Goal: Task Accomplishment & Management: Manage account settings

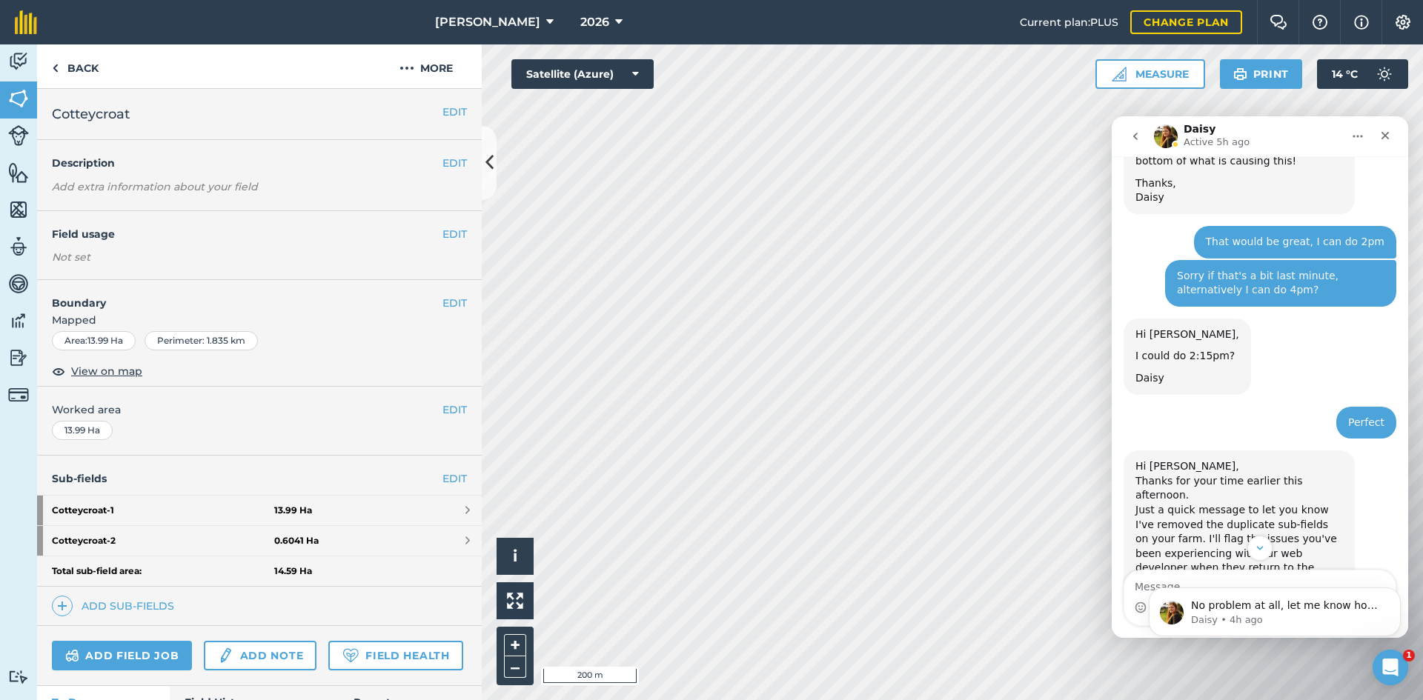
scroll to position [2013, 0]
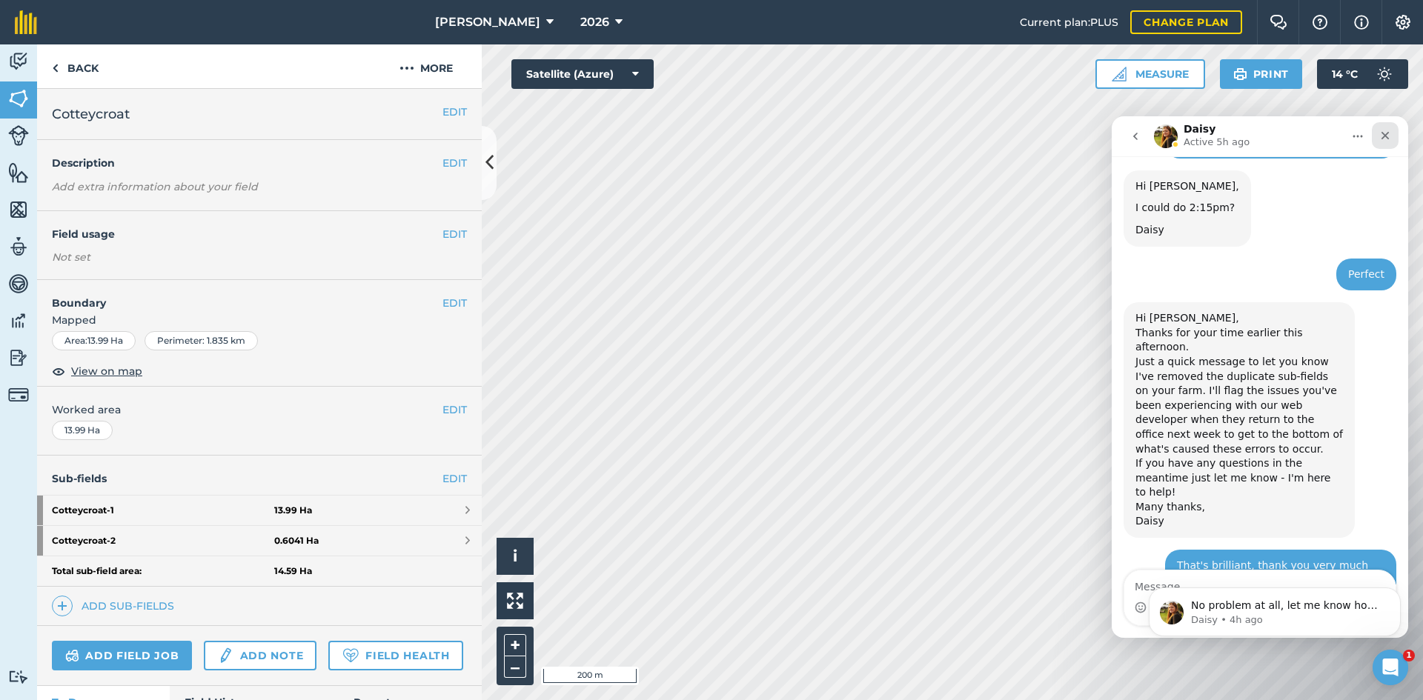
click at [1376, 129] on div "Close" at bounding box center [1385, 135] width 27 height 27
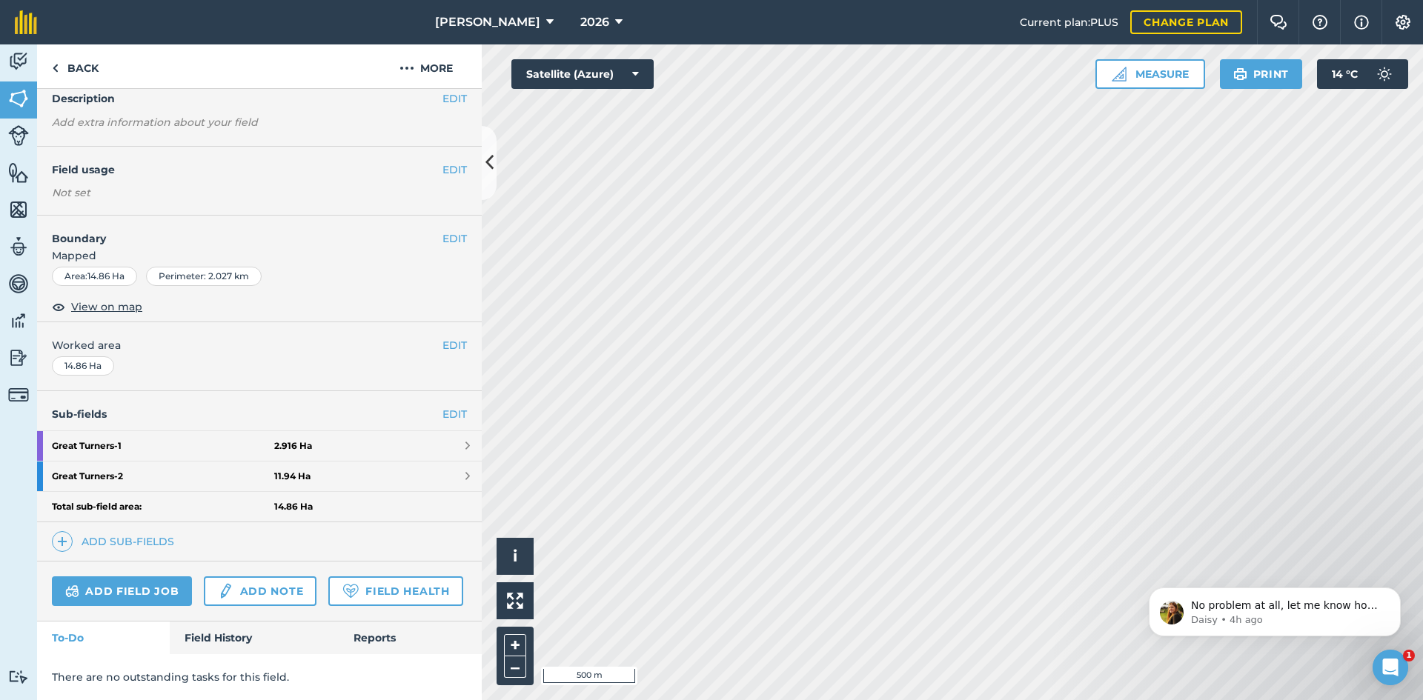
scroll to position [106, 0]
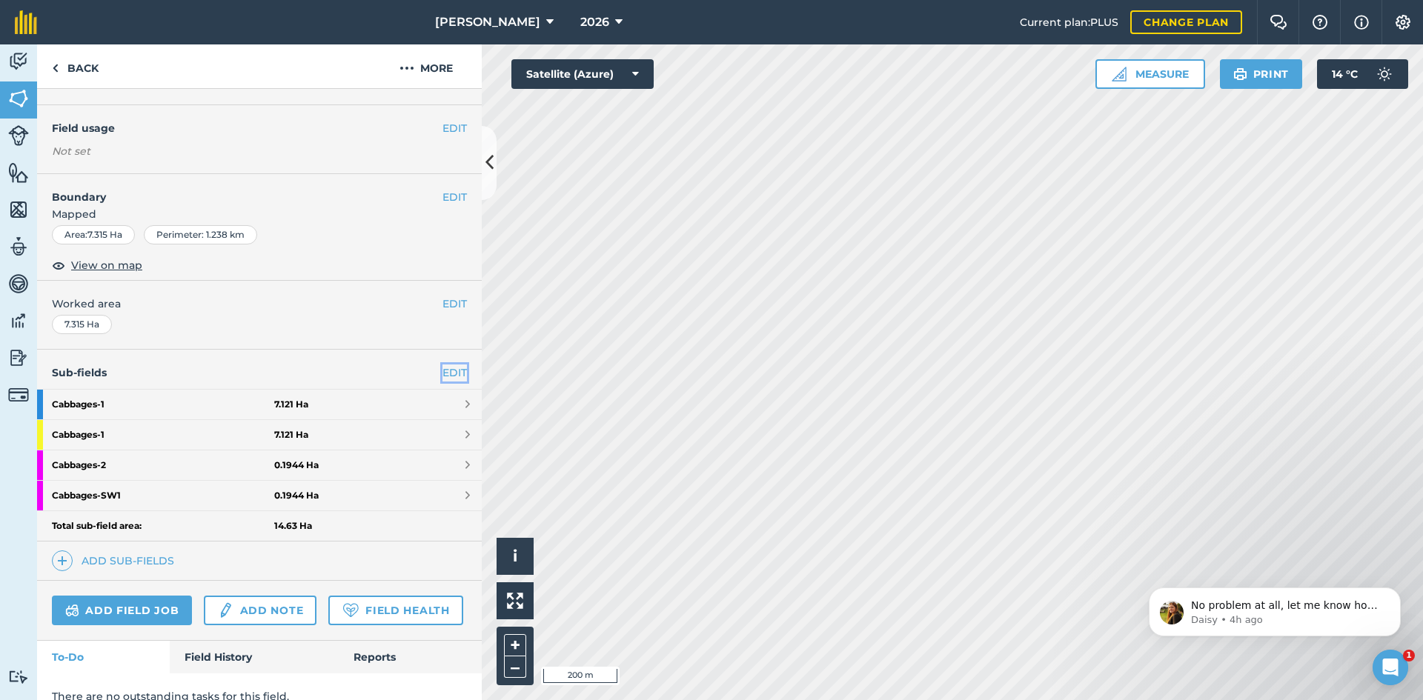
click at [443, 369] on link "EDIT" at bounding box center [455, 373] width 24 height 16
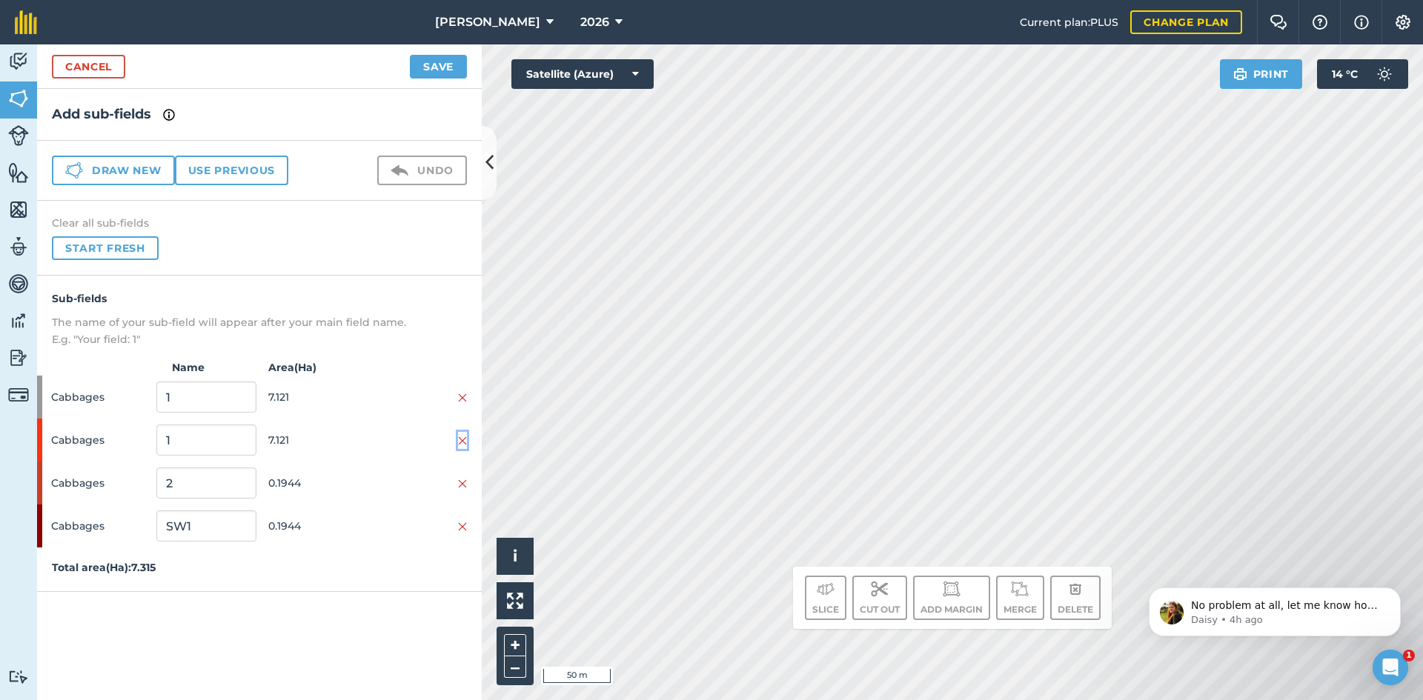
click at [463, 435] on img at bounding box center [462, 441] width 9 height 12
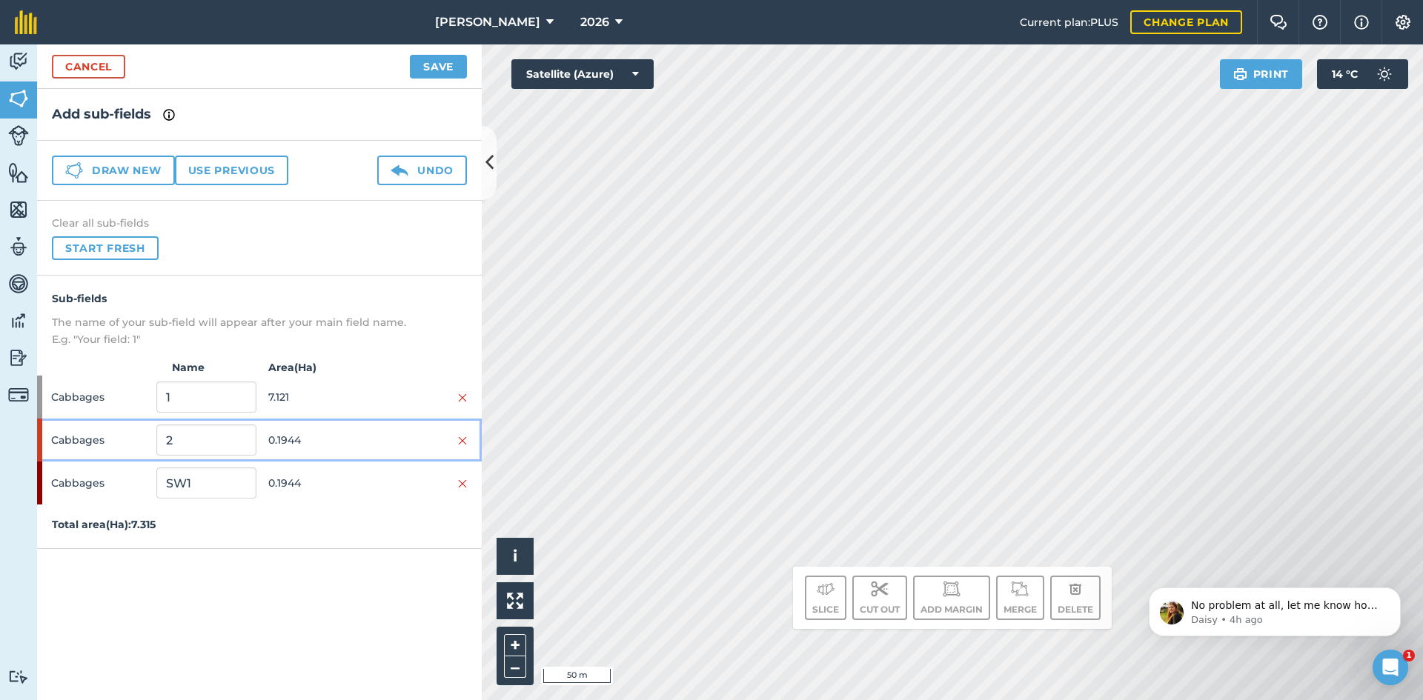
drag, startPoint x: 457, startPoint y: 440, endPoint x: 447, endPoint y: 442, distance: 9.7
click at [457, 440] on div at bounding box center [417, 440] width 99 height 16
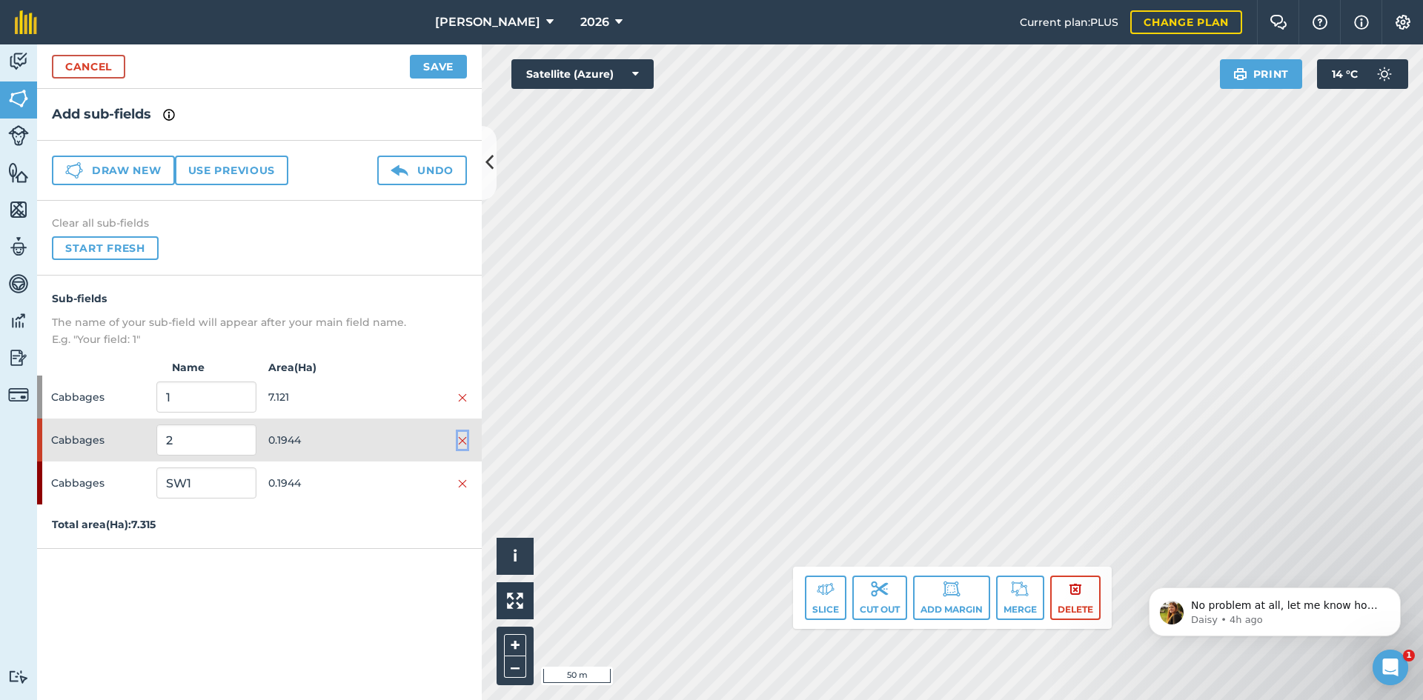
click at [459, 436] on img at bounding box center [462, 441] width 9 height 12
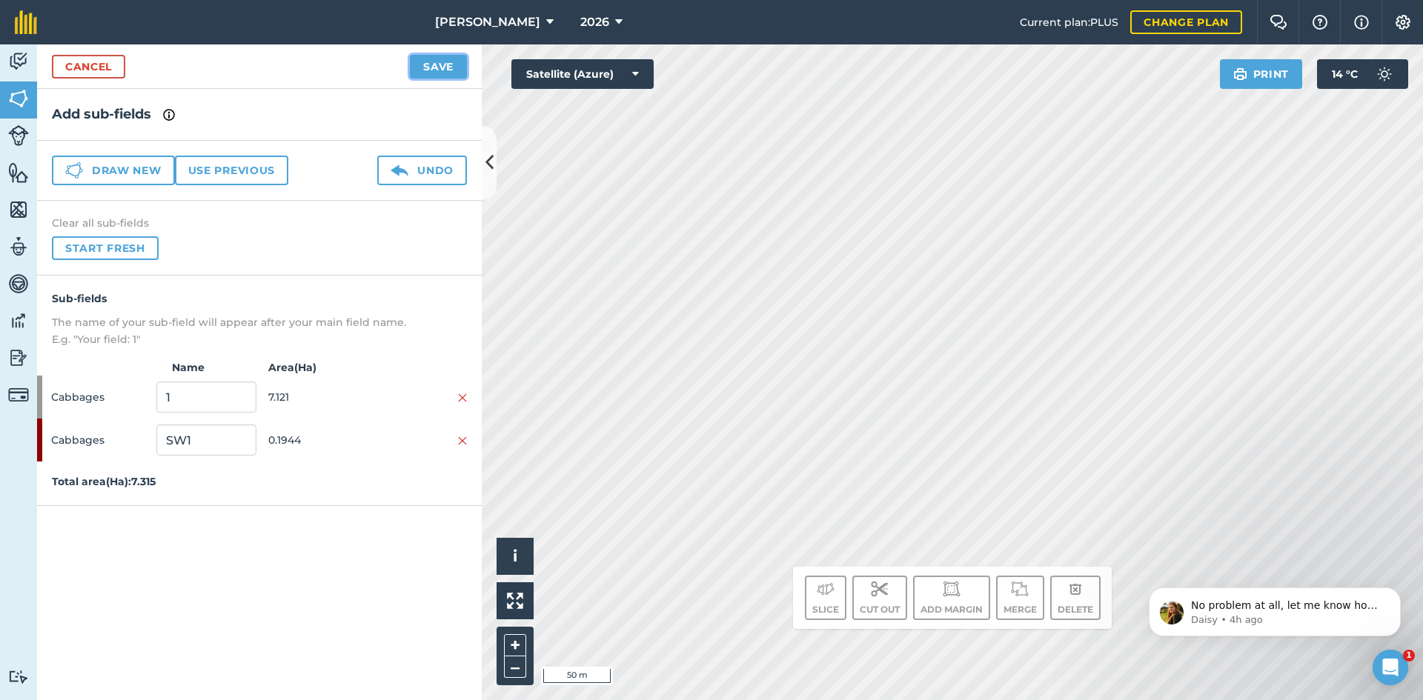
click at [440, 66] on button "Save" at bounding box center [438, 67] width 57 height 24
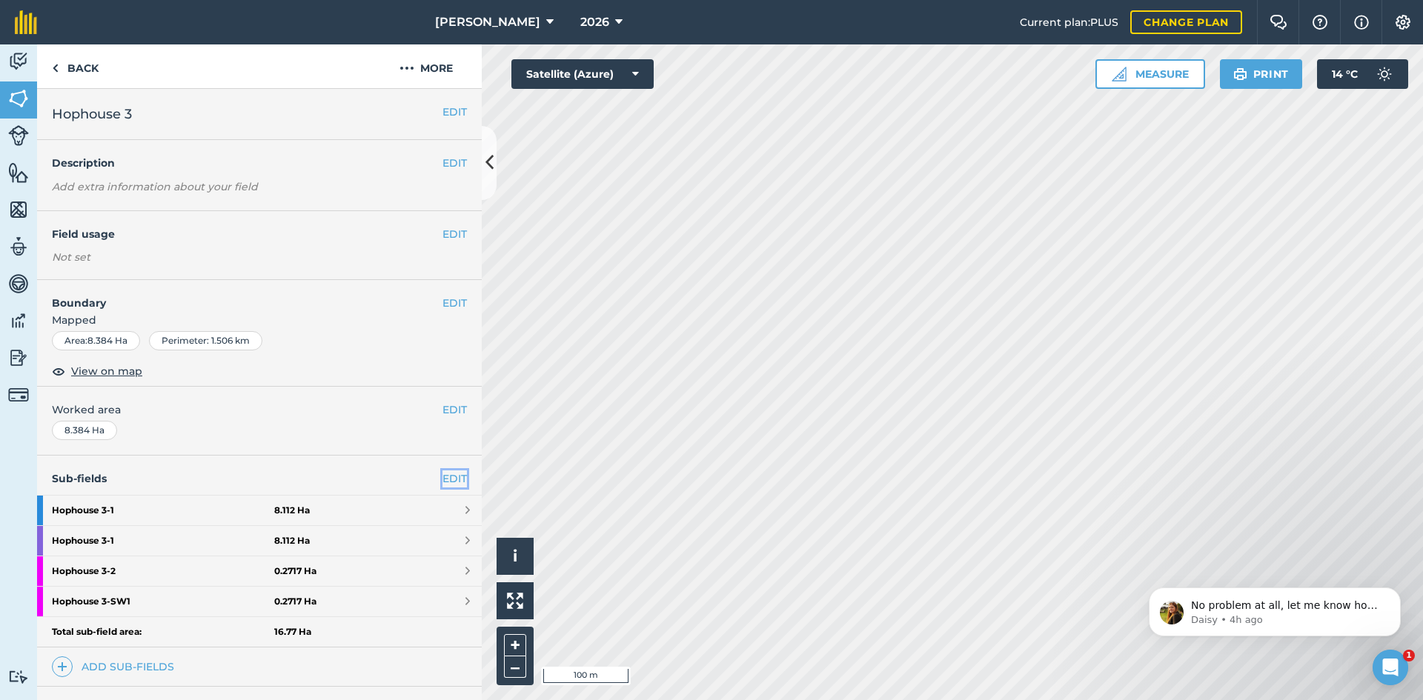
click at [443, 480] on link "EDIT" at bounding box center [455, 479] width 24 height 16
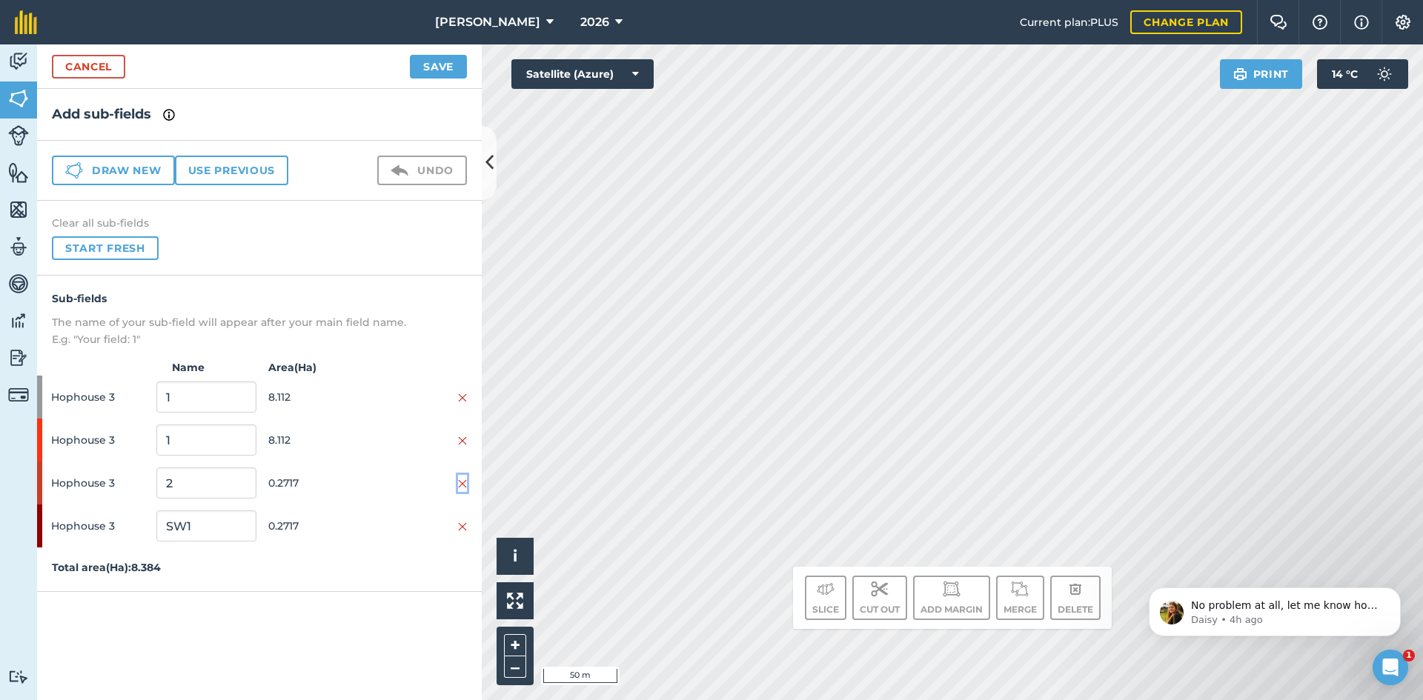
click at [465, 488] on img at bounding box center [462, 484] width 9 height 12
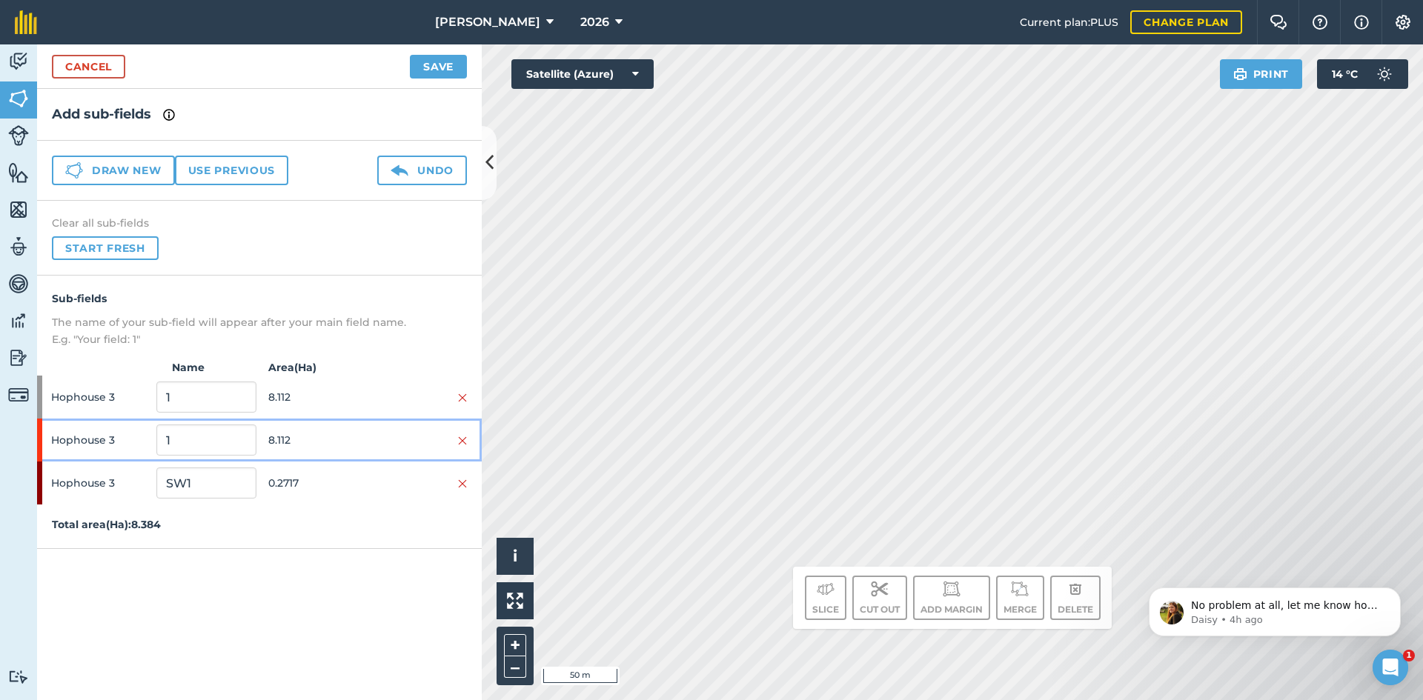
click at [472, 440] on div "Hophouse 3 1 8.112" at bounding box center [259, 440] width 445 height 43
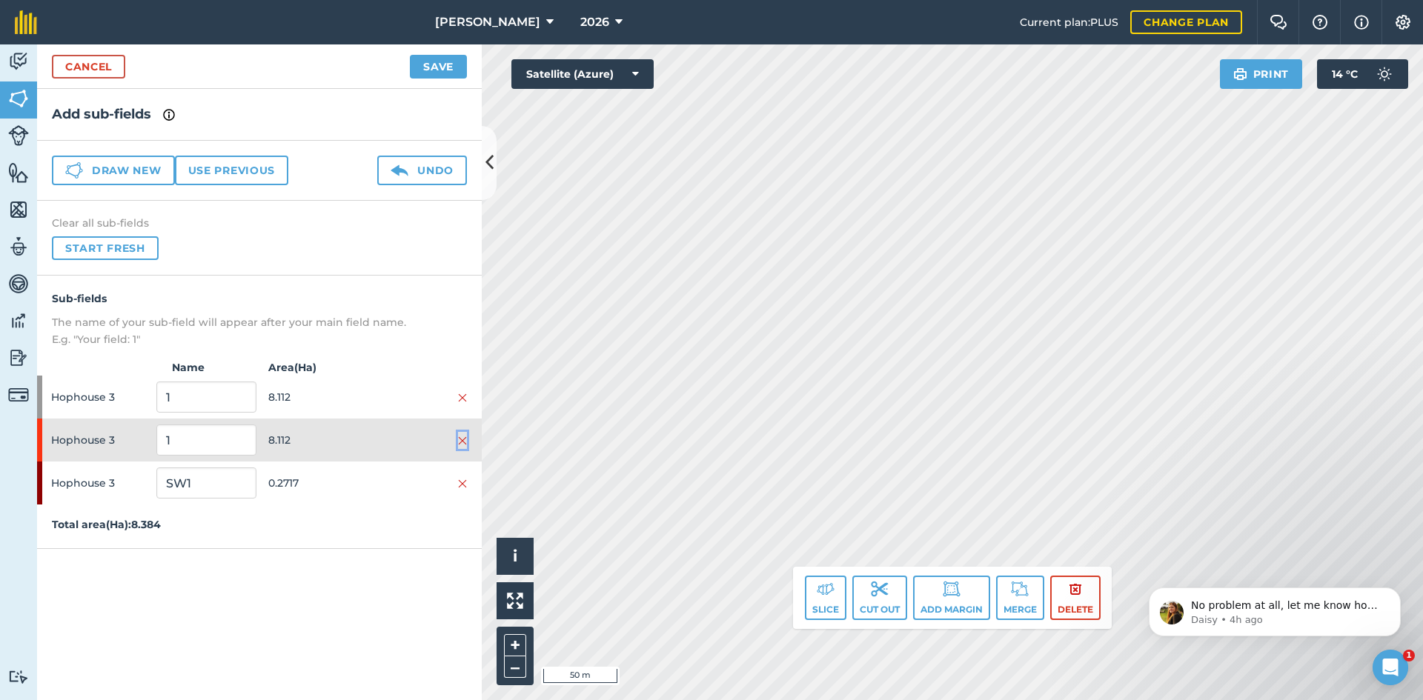
click at [463, 446] on img at bounding box center [462, 441] width 9 height 12
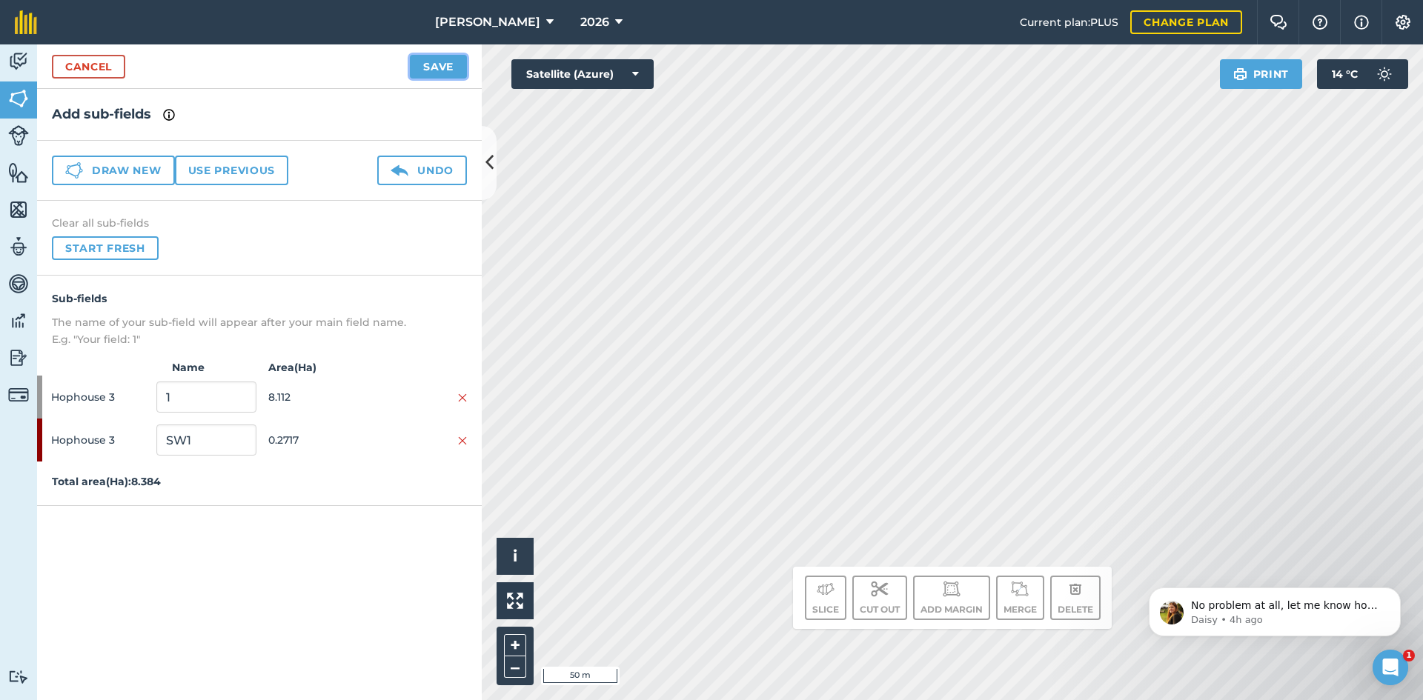
click at [422, 70] on button "Save" at bounding box center [438, 67] width 57 height 24
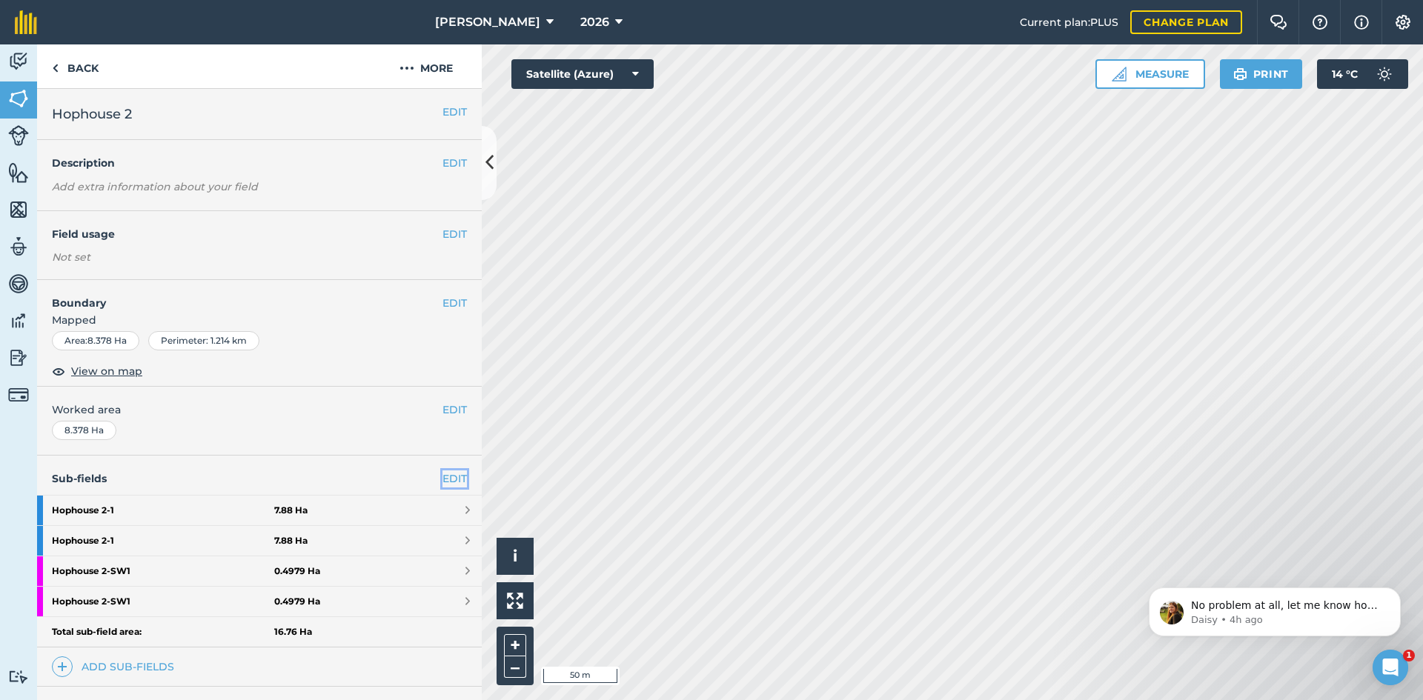
click at [443, 477] on link "EDIT" at bounding box center [455, 479] width 24 height 16
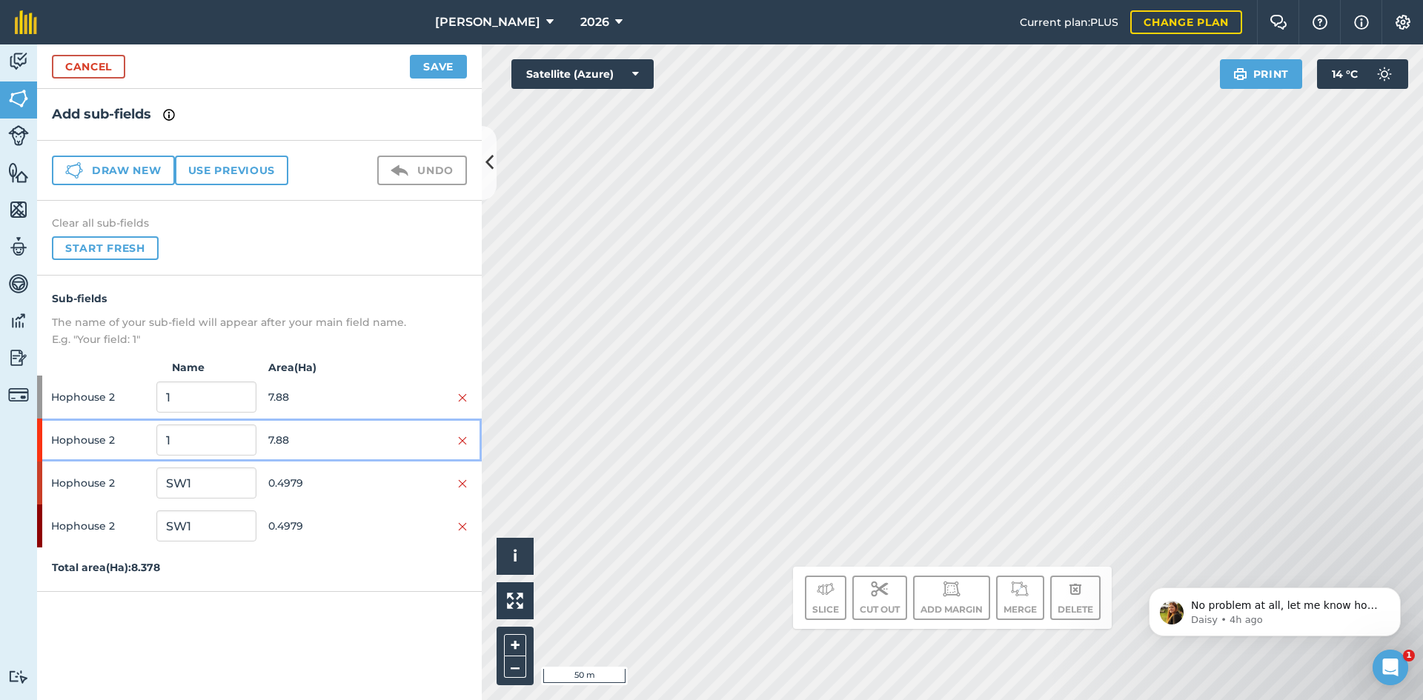
click at [457, 439] on div at bounding box center [417, 440] width 99 height 16
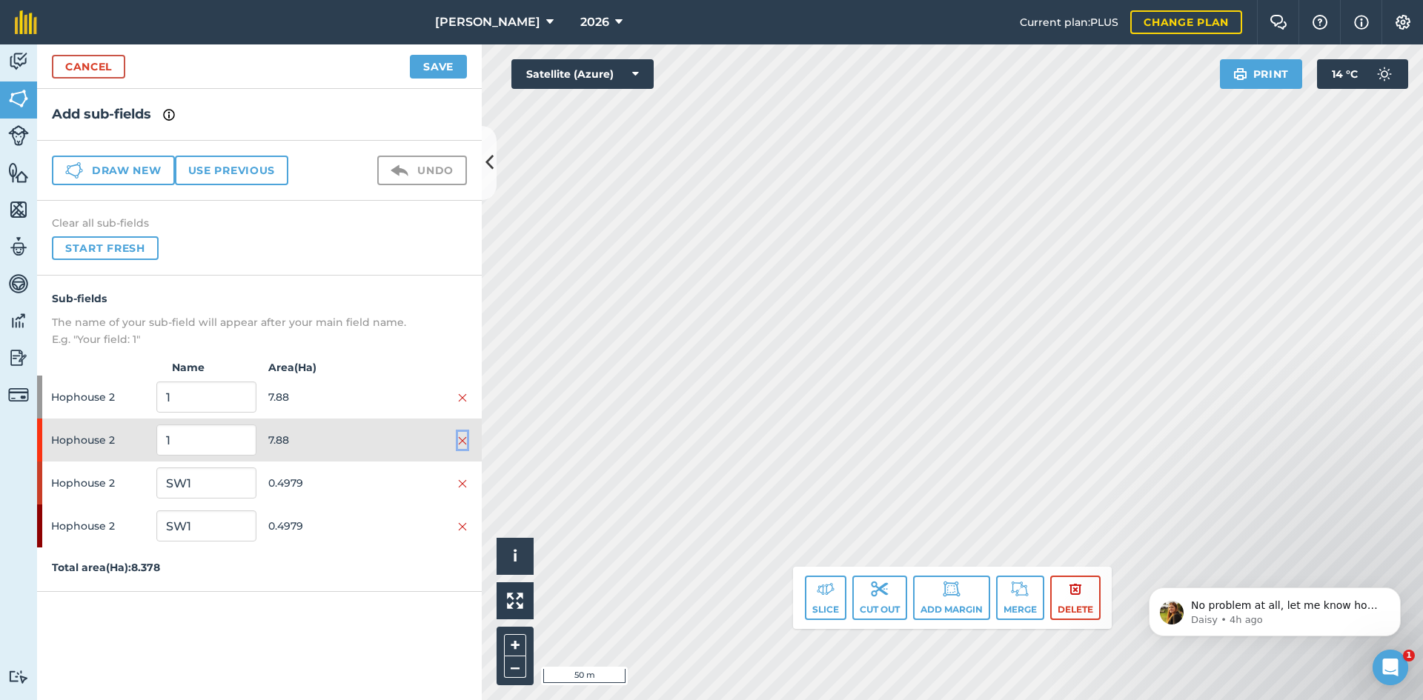
click at [462, 444] on img at bounding box center [462, 441] width 9 height 12
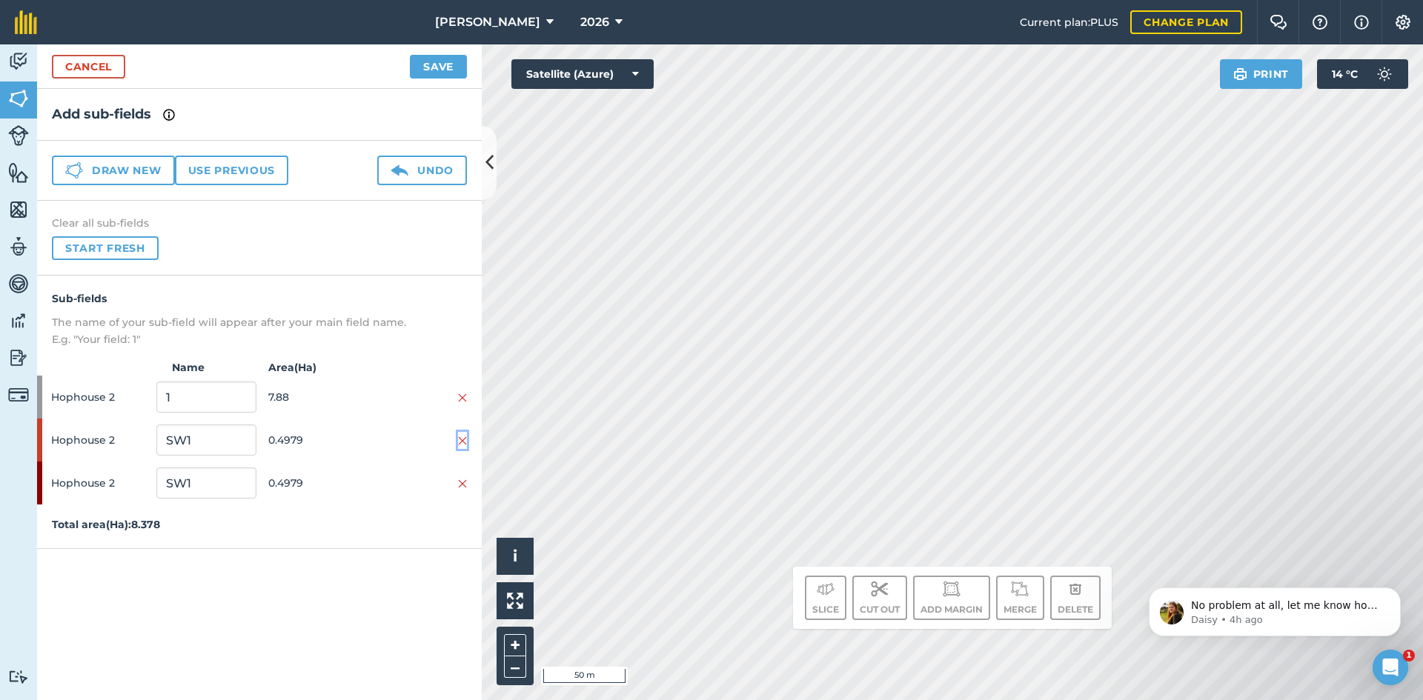
click at [462, 443] on img at bounding box center [462, 441] width 9 height 12
click at [447, 71] on button "Save" at bounding box center [438, 67] width 57 height 24
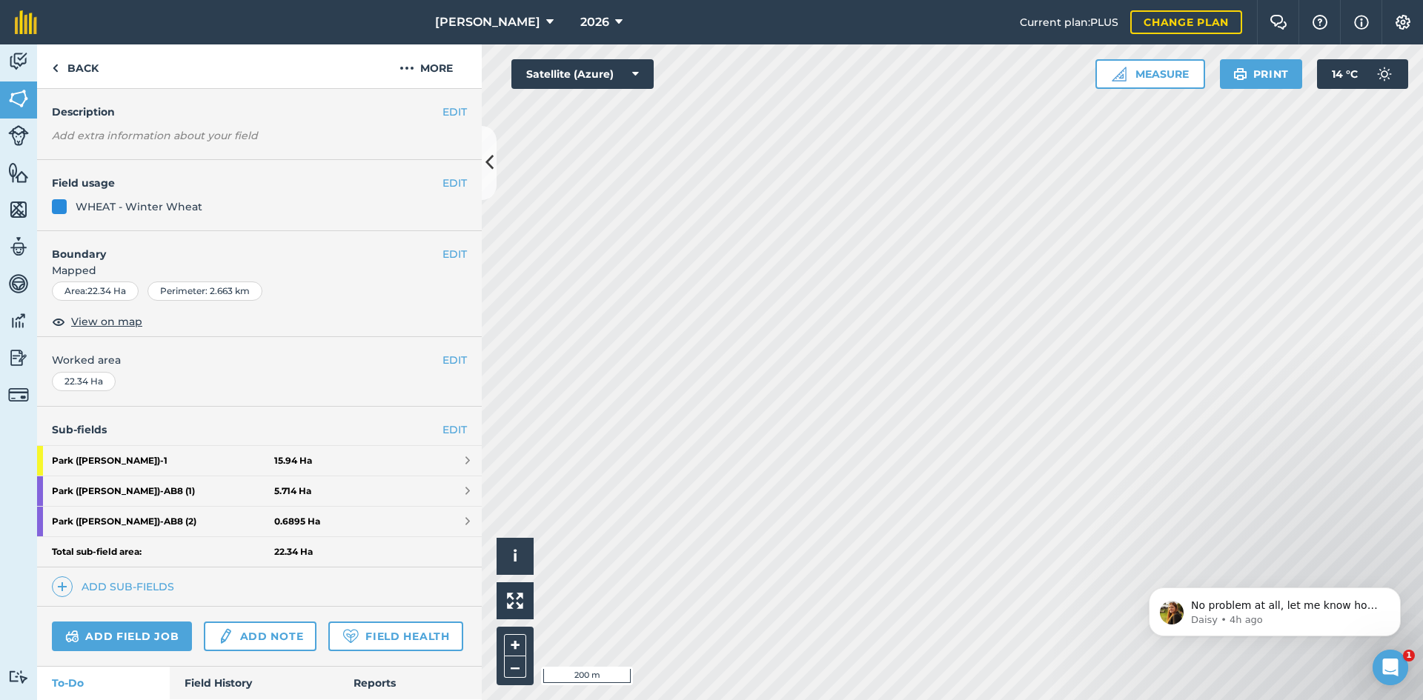
scroll to position [74, 0]
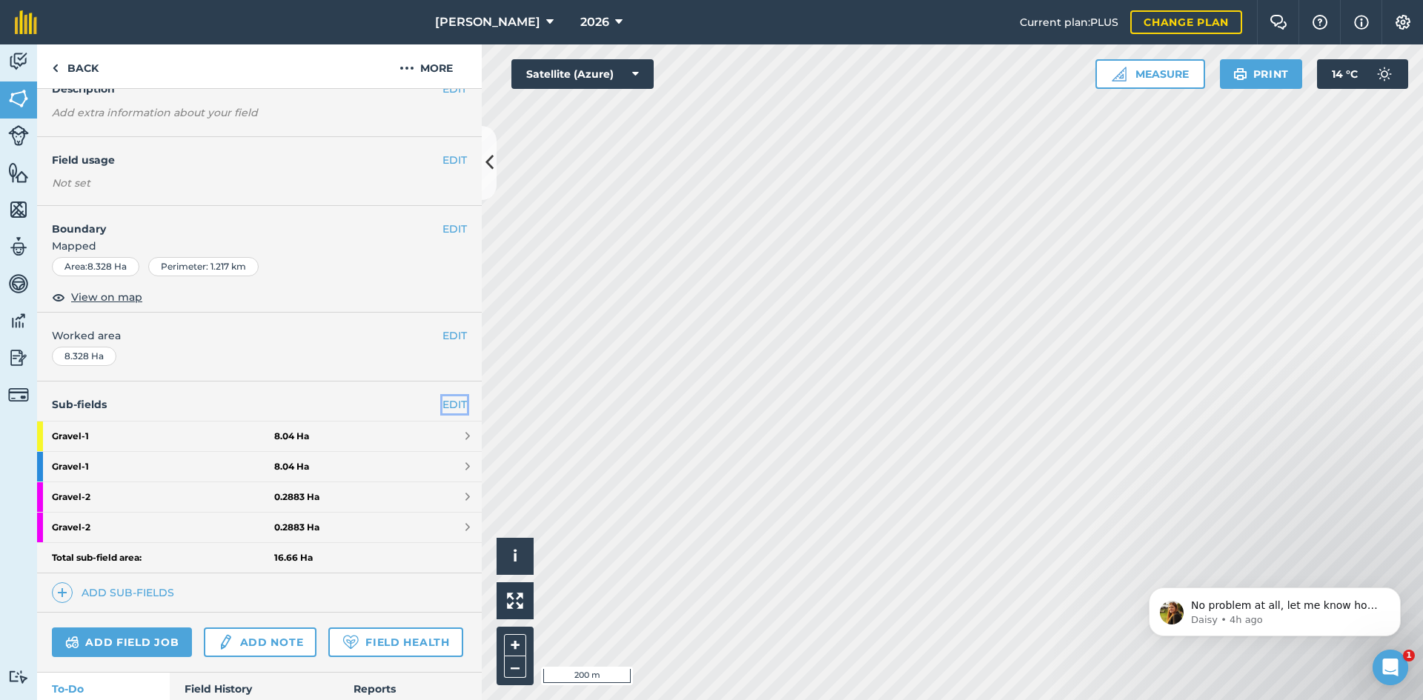
click at [443, 400] on link "EDIT" at bounding box center [455, 405] width 24 height 16
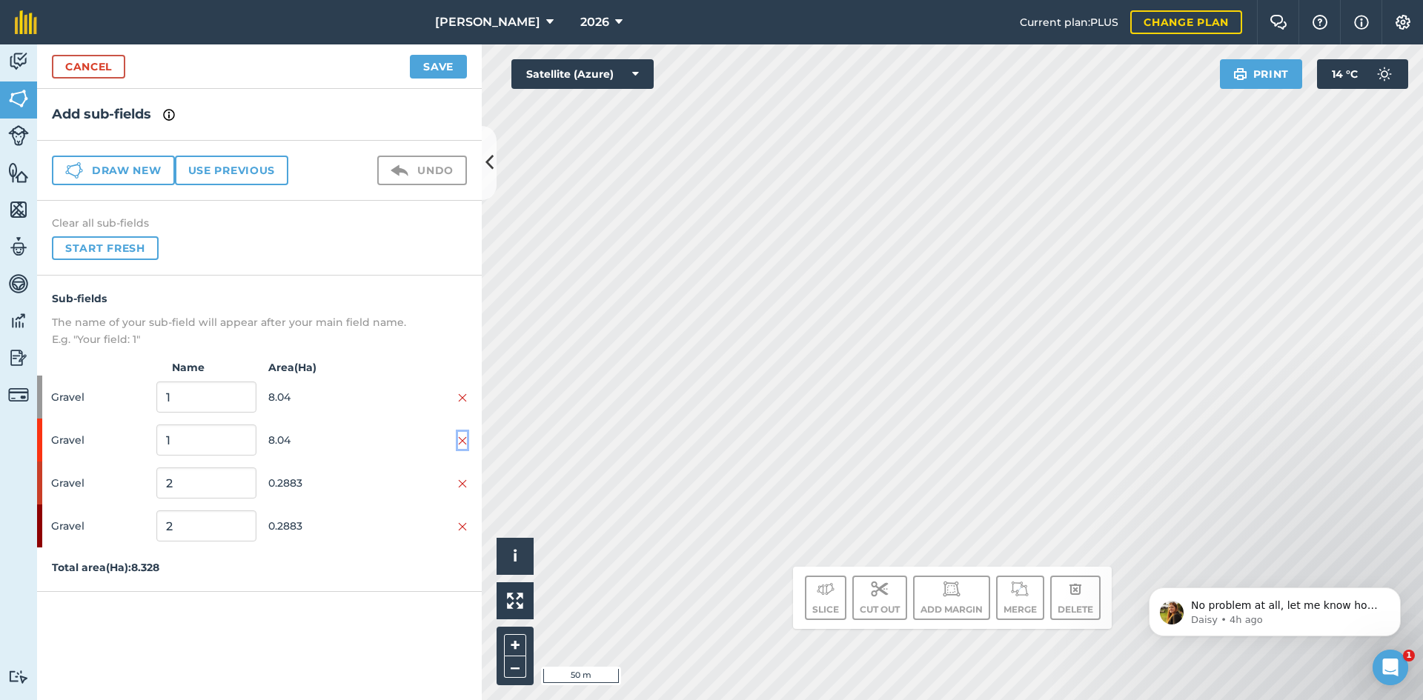
click at [466, 445] on img at bounding box center [462, 441] width 9 height 12
click at [465, 445] on img at bounding box center [462, 441] width 9 height 12
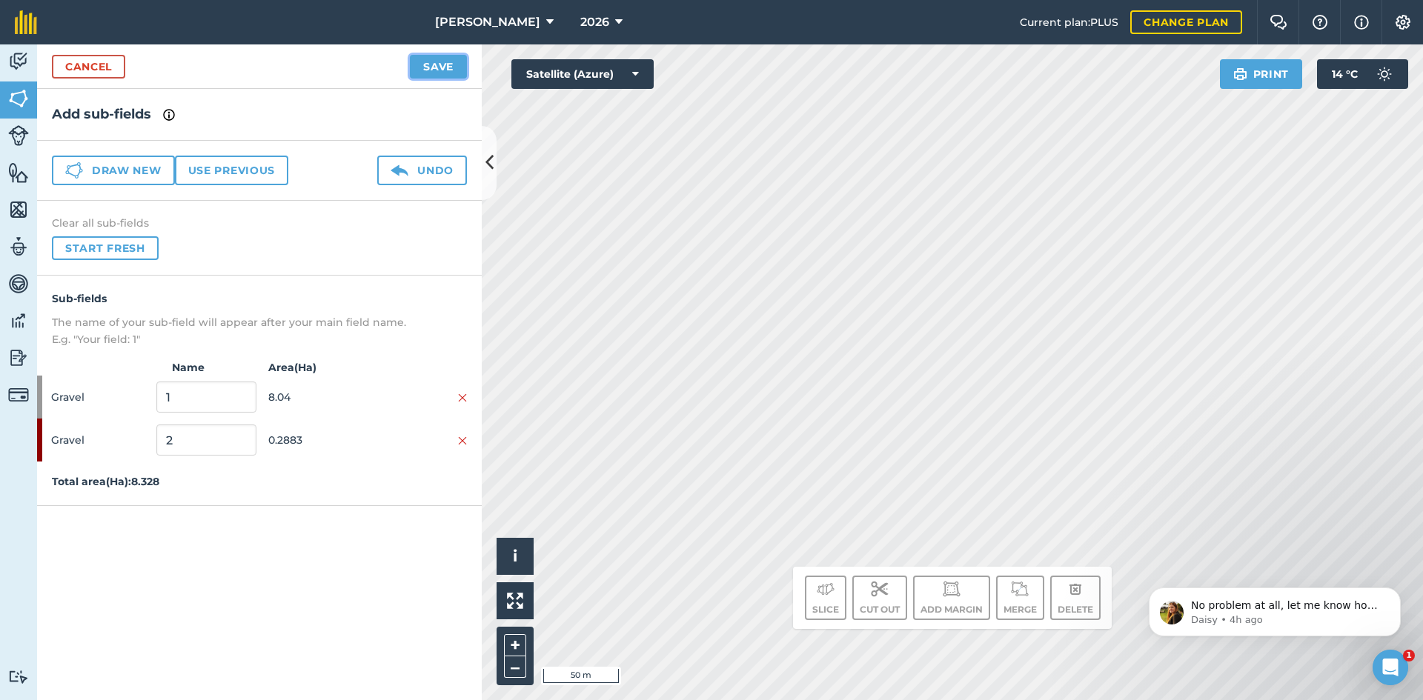
click at [432, 57] on button "Save" at bounding box center [438, 67] width 57 height 24
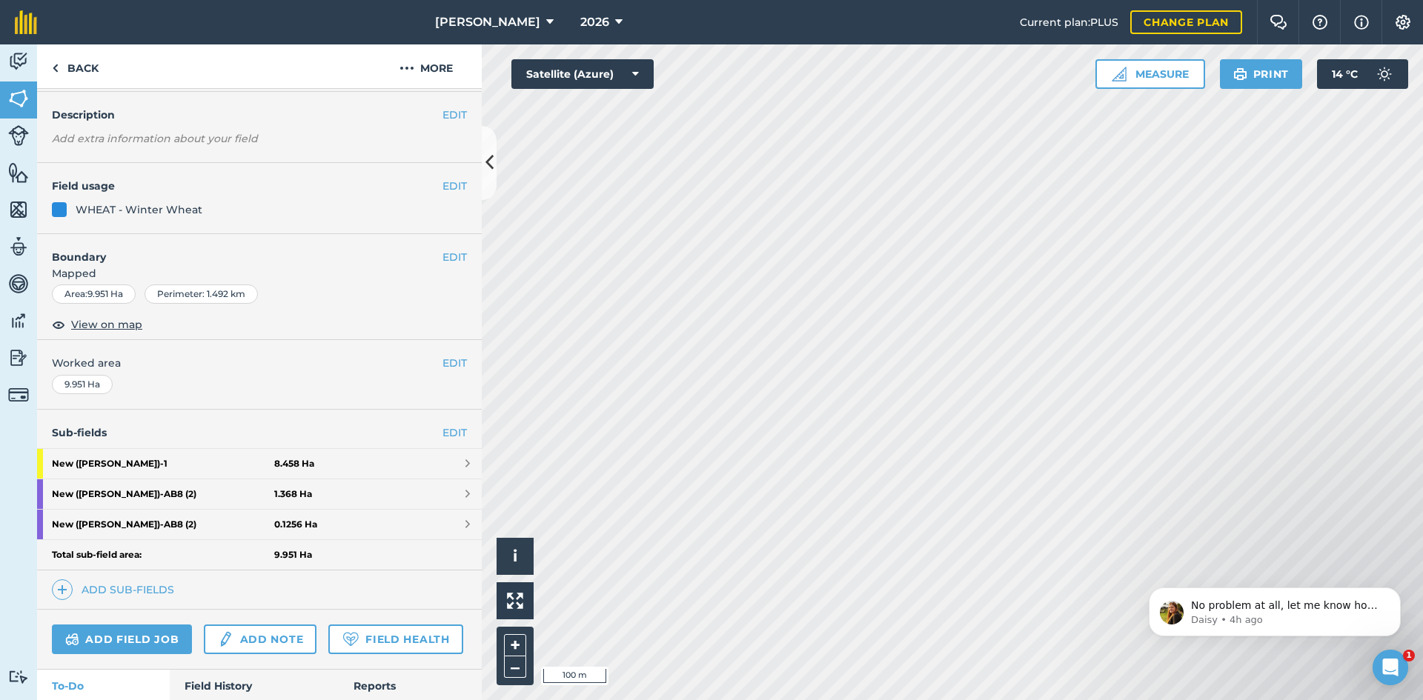
scroll to position [74, 0]
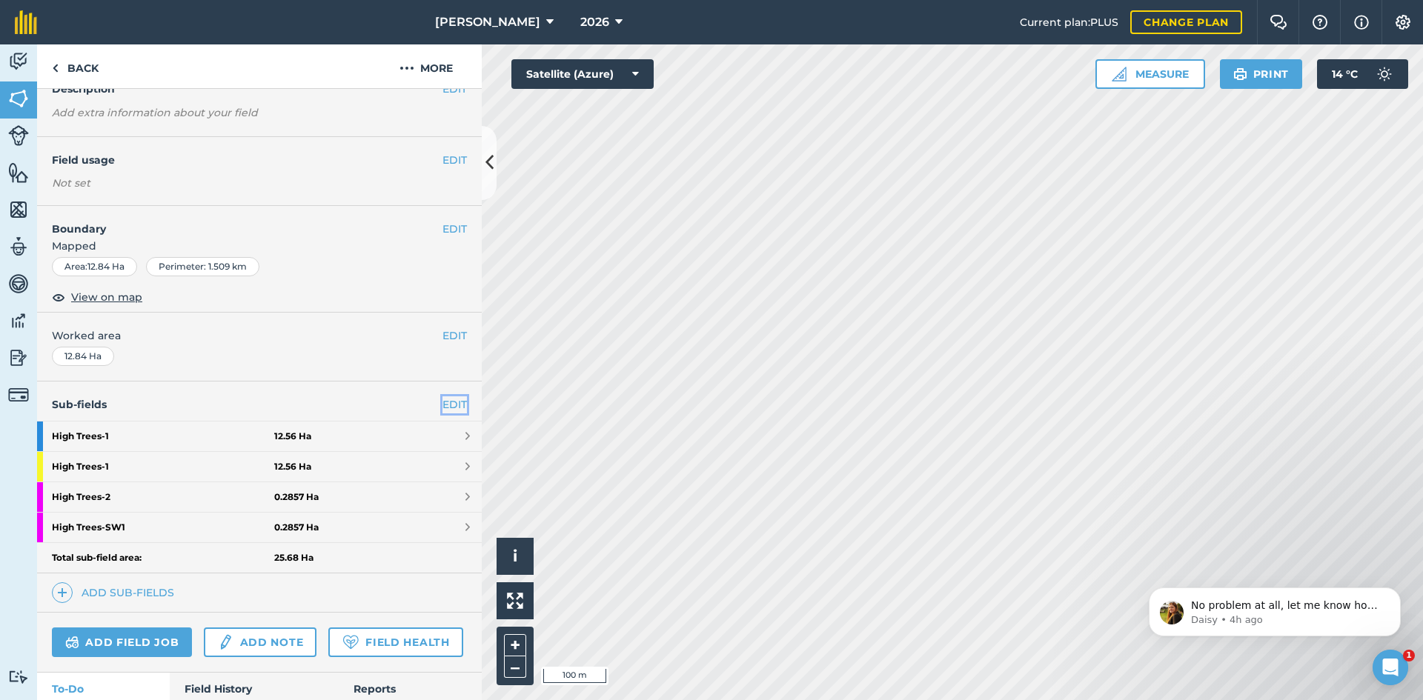
click at [443, 401] on link "EDIT" at bounding box center [455, 405] width 24 height 16
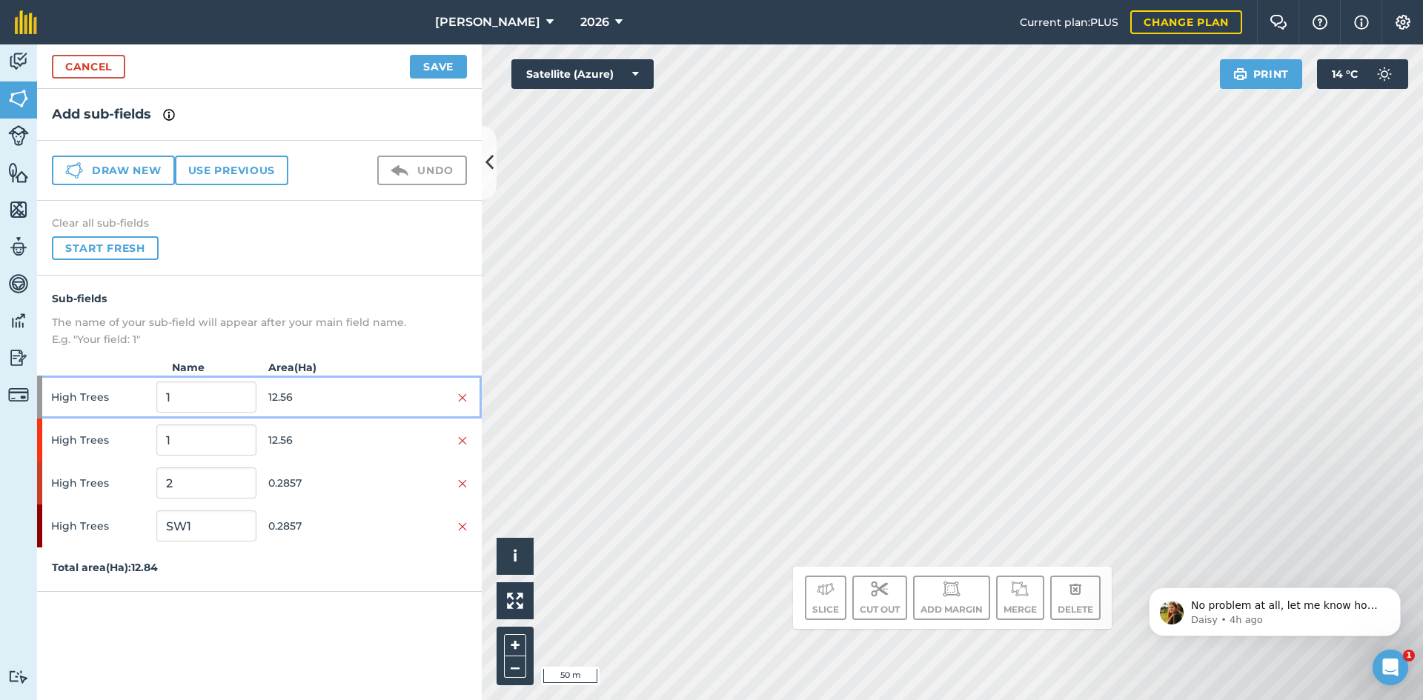
click at [474, 404] on div "High Trees 1 12.56" at bounding box center [259, 397] width 445 height 43
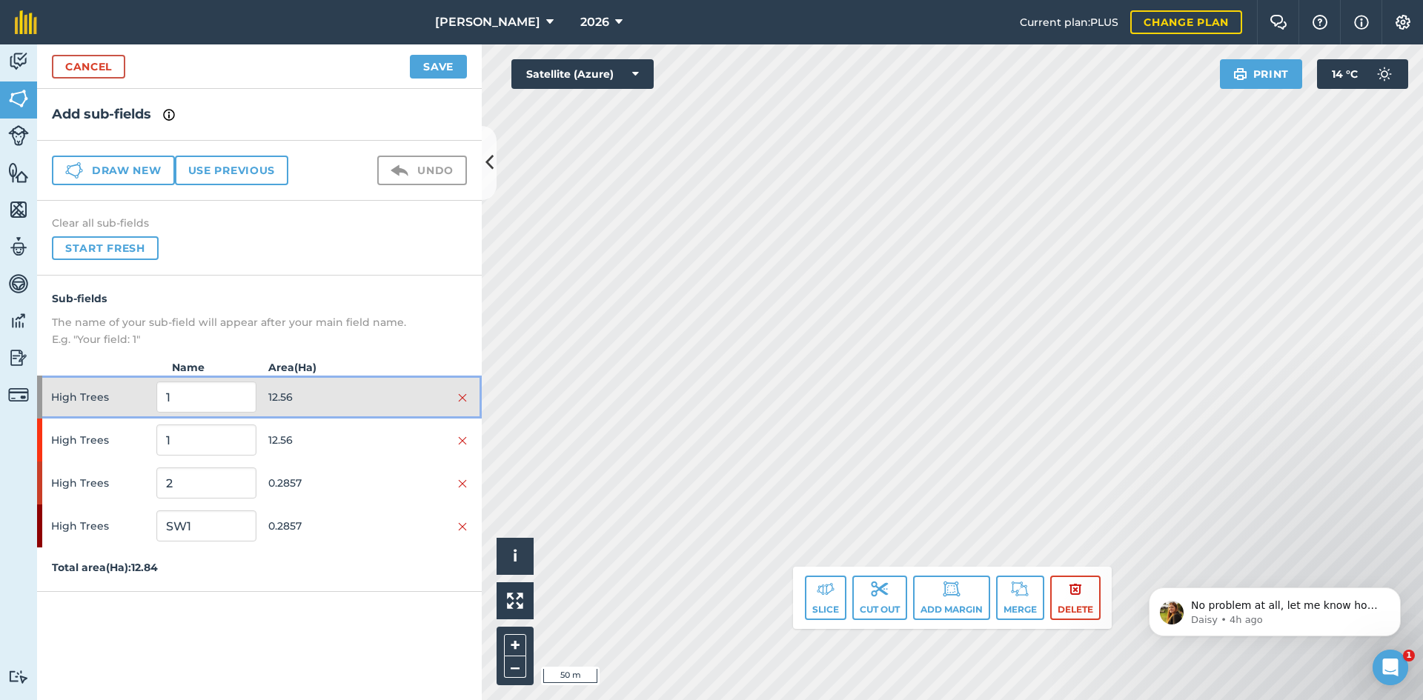
click at [471, 399] on div "High Trees 1 12.56" at bounding box center [259, 397] width 445 height 43
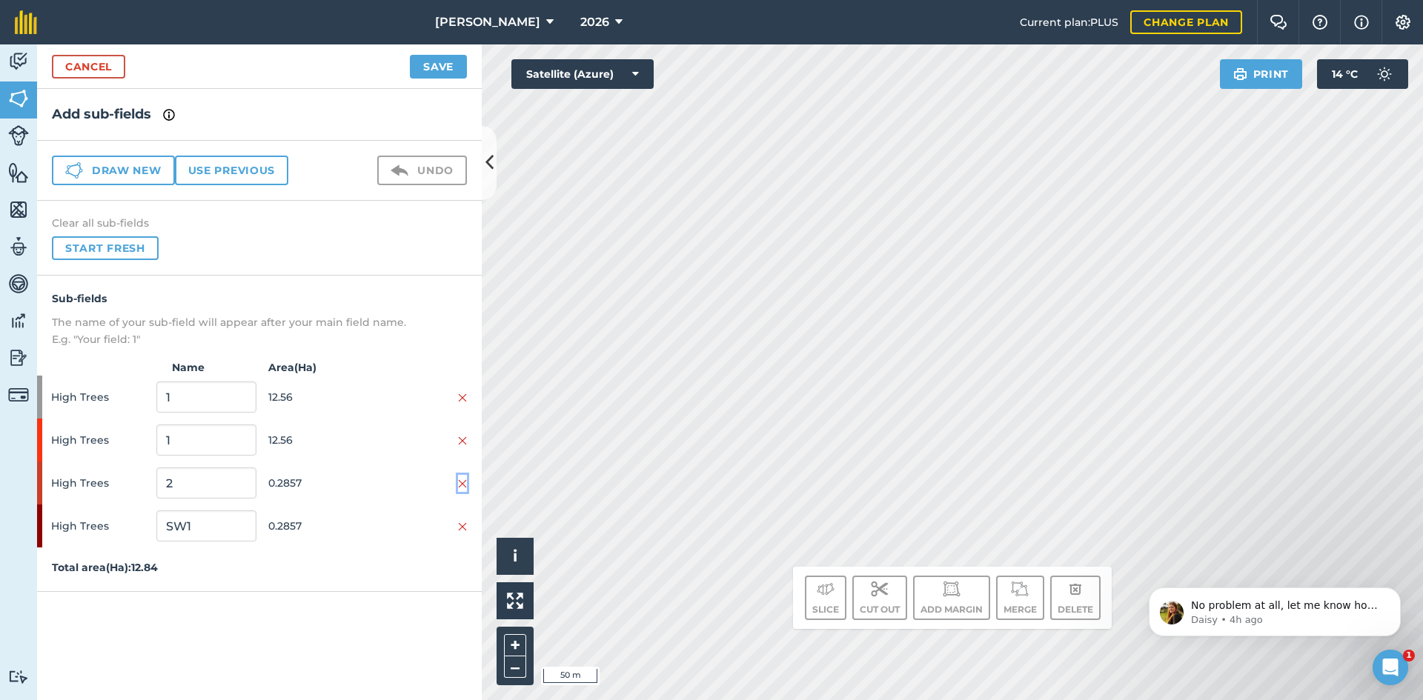
click at [458, 479] on img at bounding box center [462, 484] width 9 height 12
click at [466, 437] on img at bounding box center [462, 441] width 9 height 12
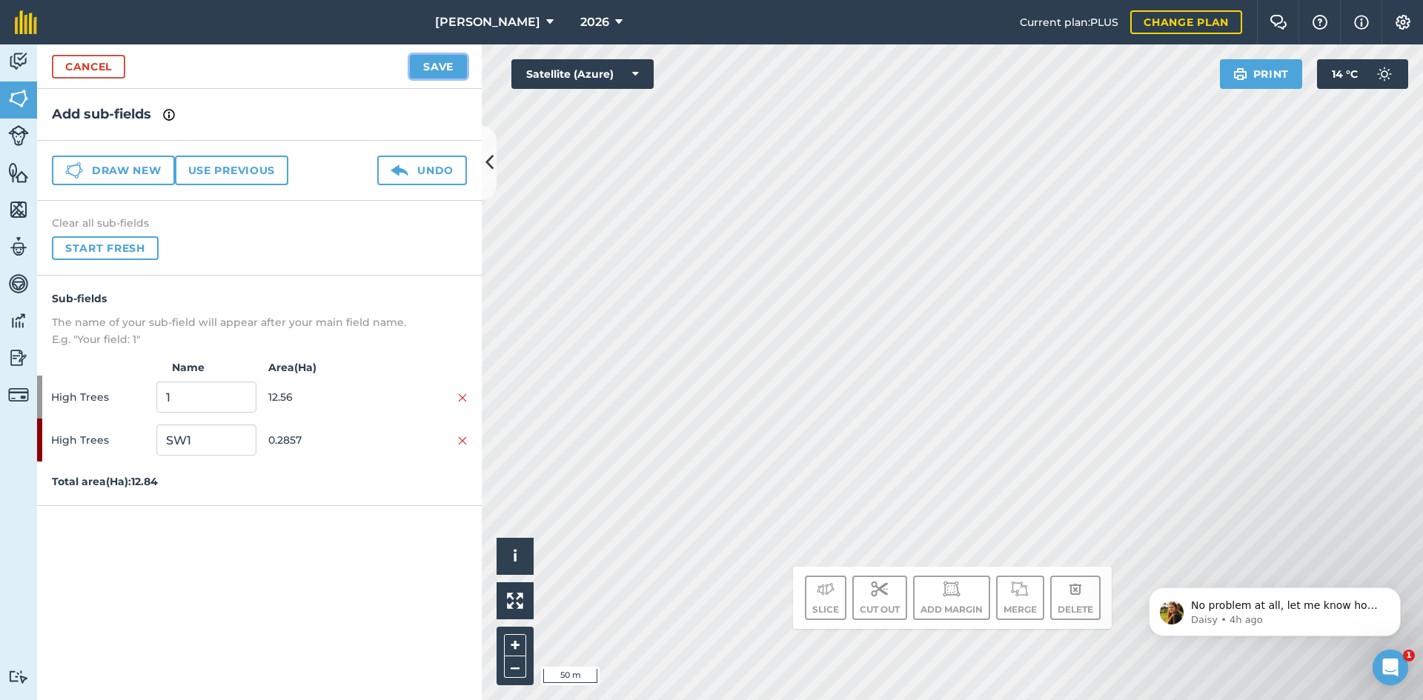
click at [431, 73] on button "Save" at bounding box center [438, 67] width 57 height 24
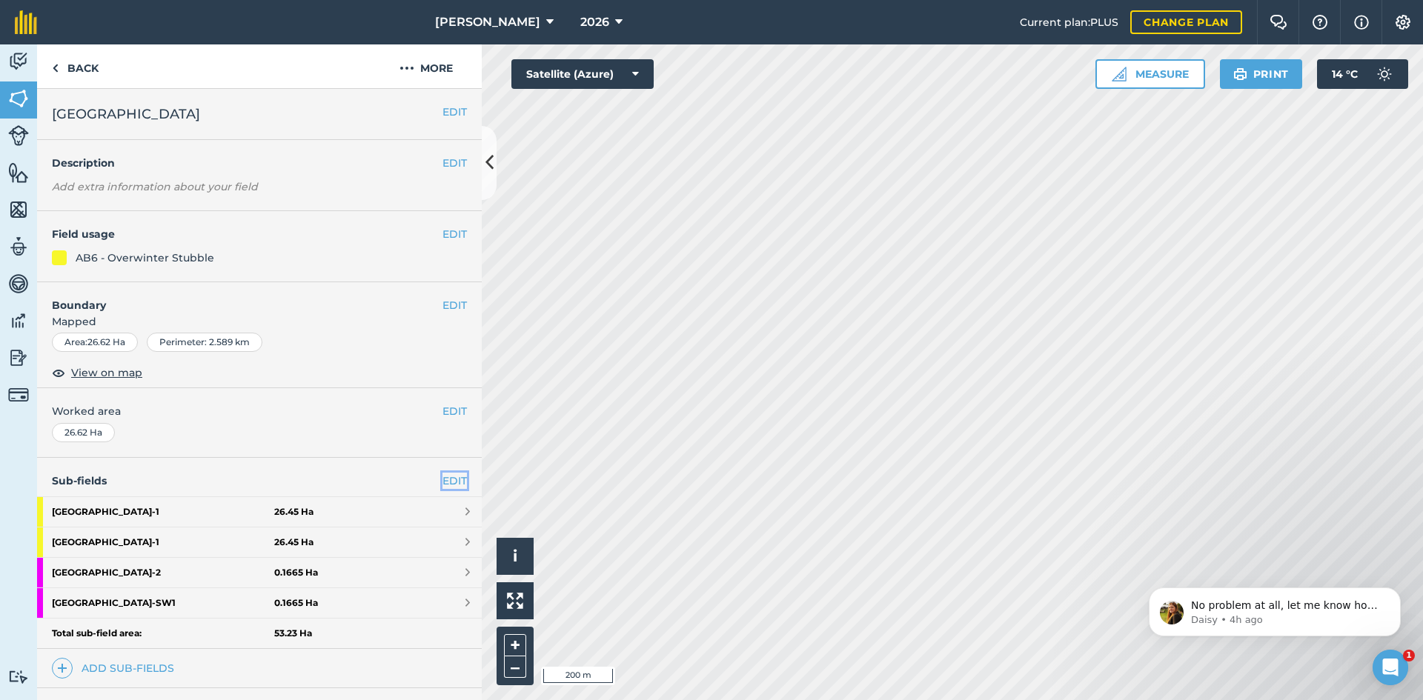
click at [443, 474] on link "EDIT" at bounding box center [455, 481] width 24 height 16
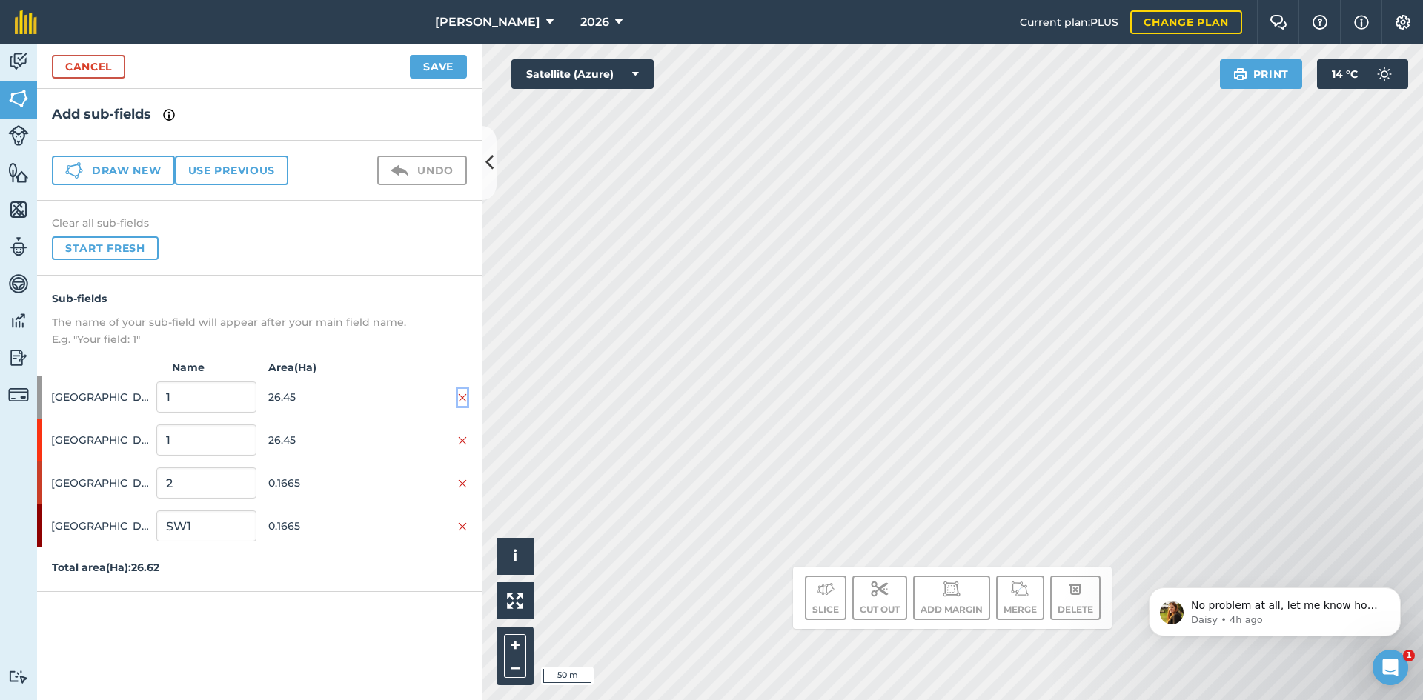
click at [465, 401] on img at bounding box center [462, 398] width 9 height 12
click at [463, 443] on img at bounding box center [462, 441] width 9 height 12
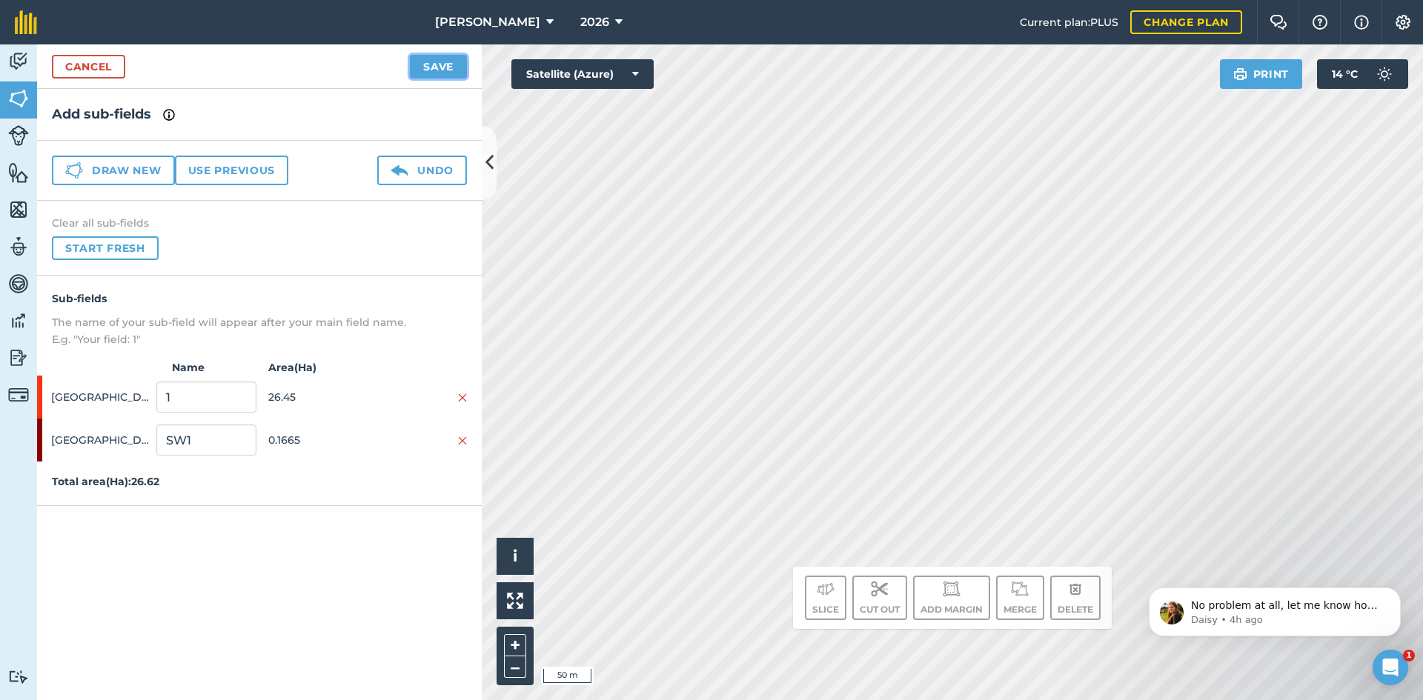
click at [443, 67] on button "Save" at bounding box center [438, 67] width 57 height 24
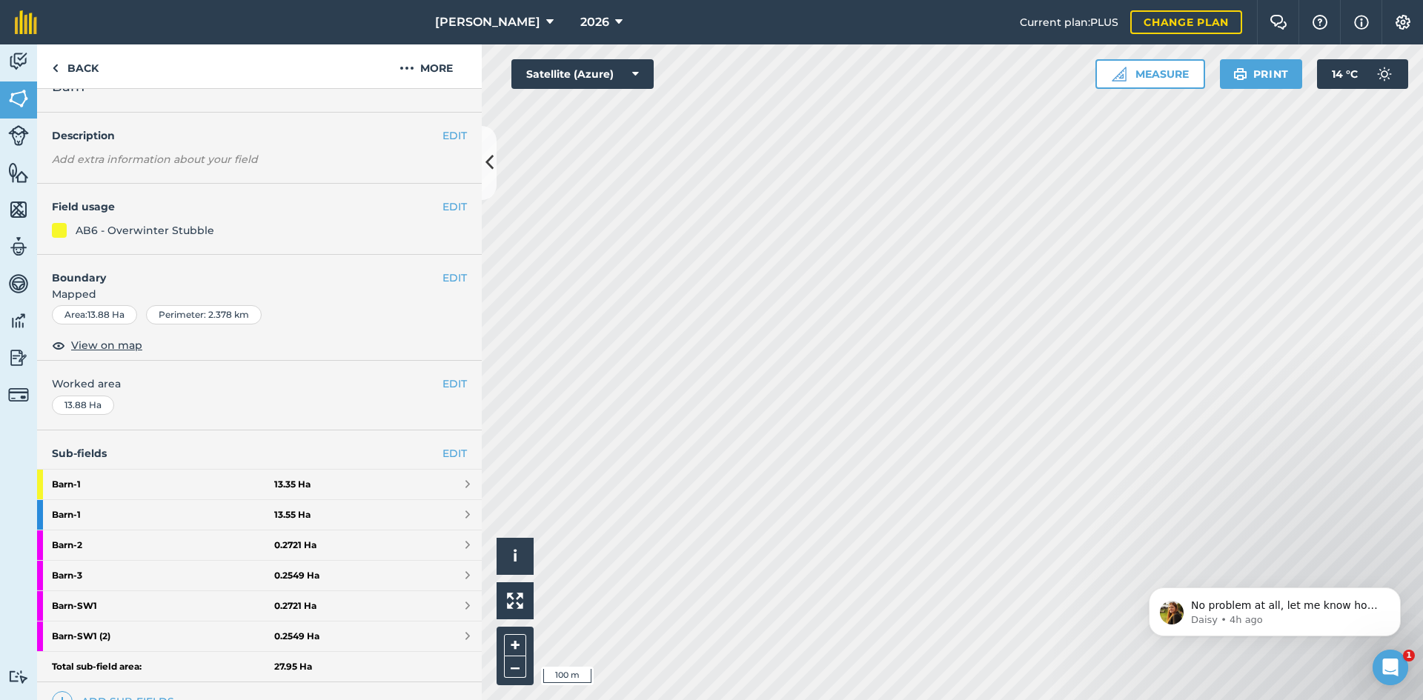
scroll to position [74, 0]
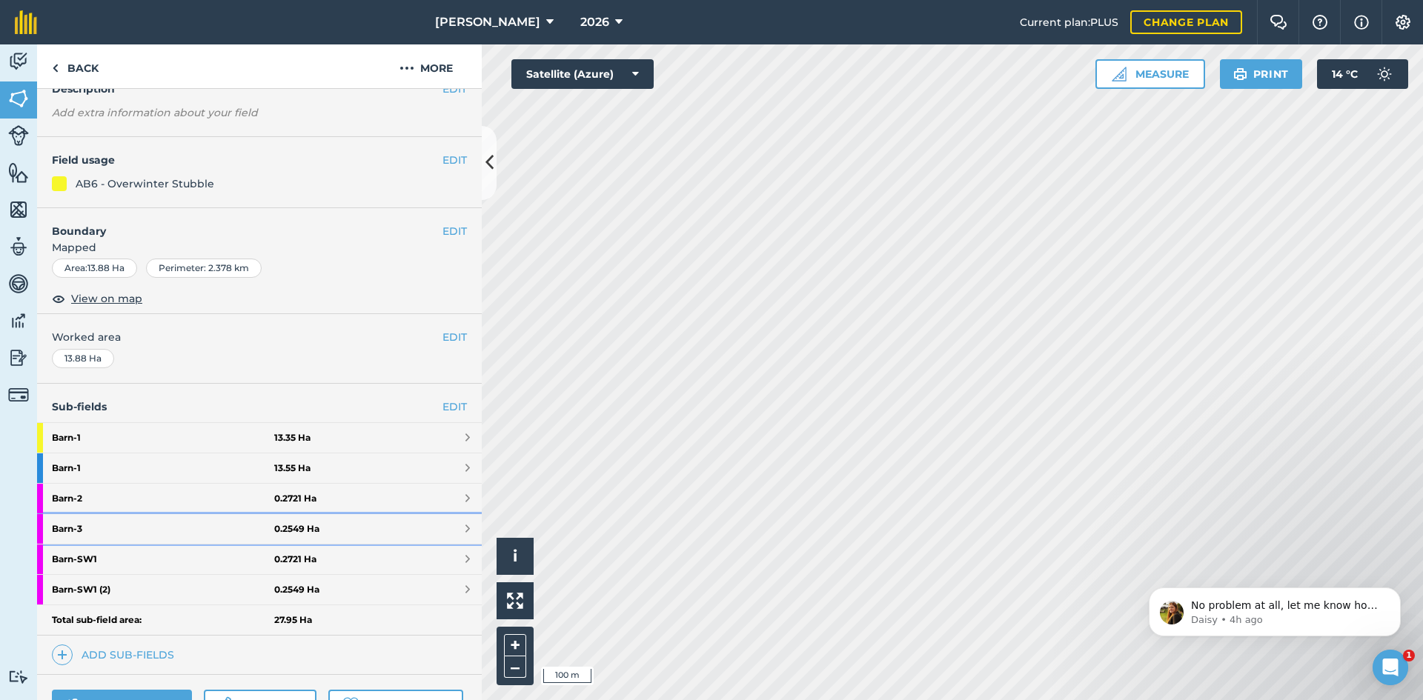
click at [387, 532] on link "Barn - 3 0.2549 Ha" at bounding box center [259, 529] width 445 height 30
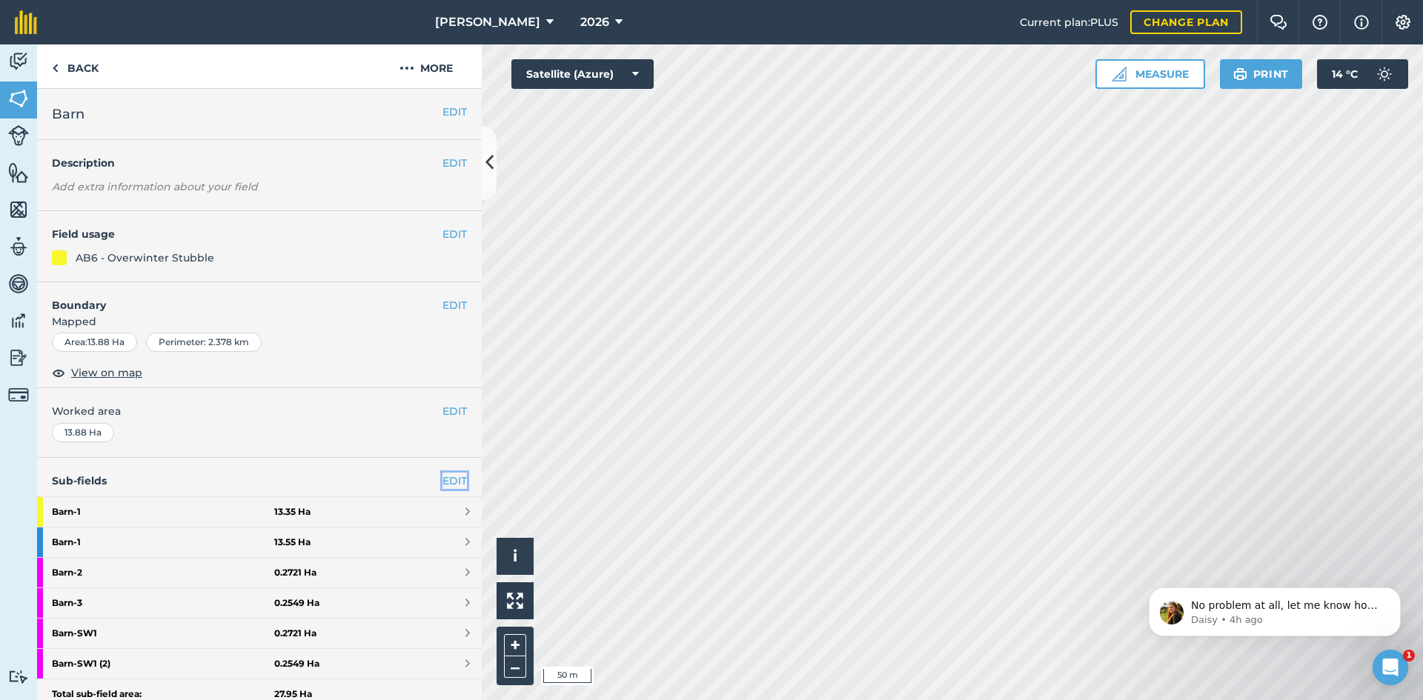
click at [443, 476] on link "EDIT" at bounding box center [455, 481] width 24 height 16
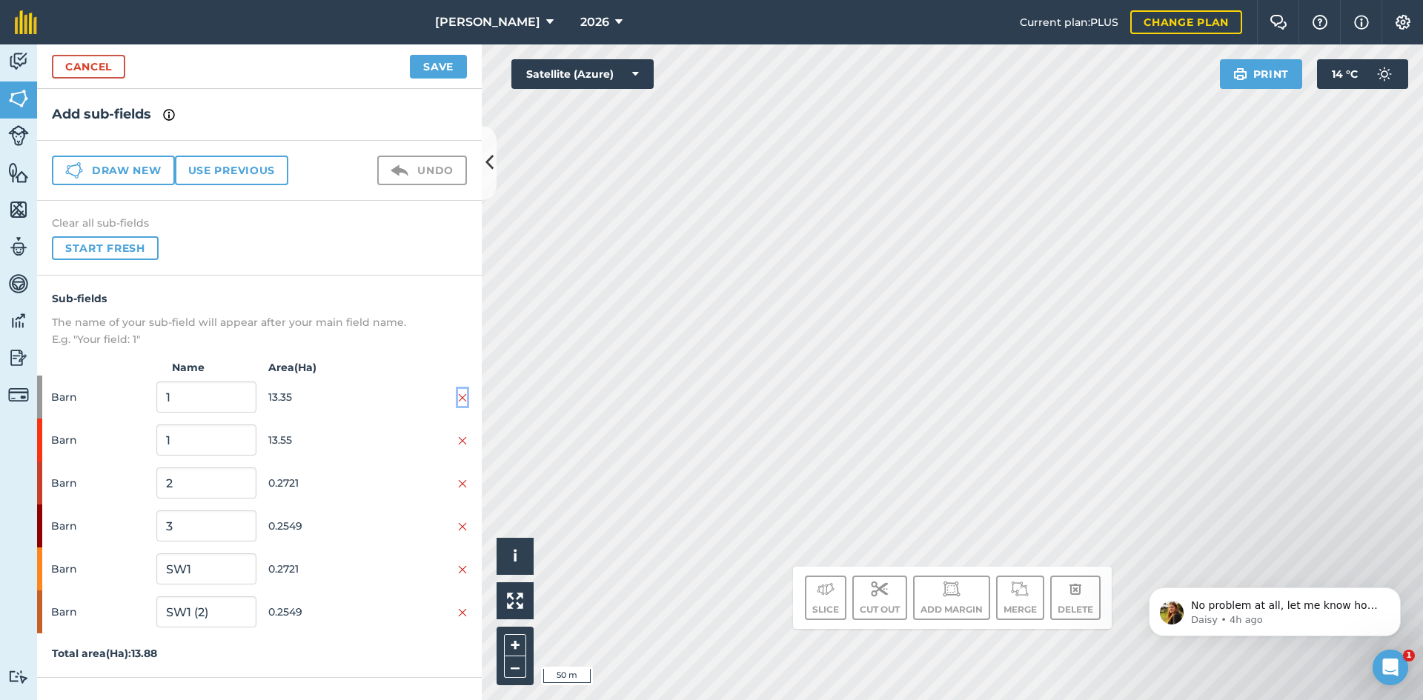
click at [461, 397] on img at bounding box center [462, 398] width 9 height 12
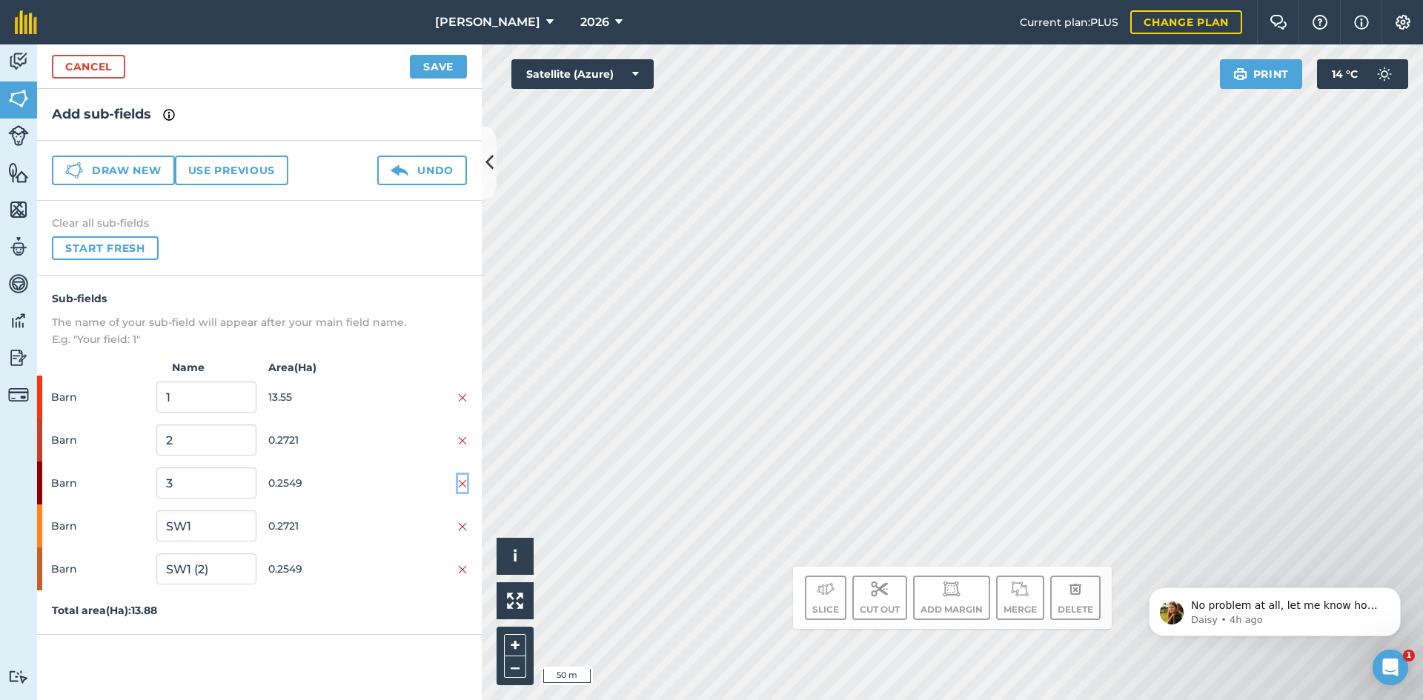
click at [461, 485] on img at bounding box center [462, 484] width 9 height 12
click at [464, 530] on img at bounding box center [462, 527] width 9 height 12
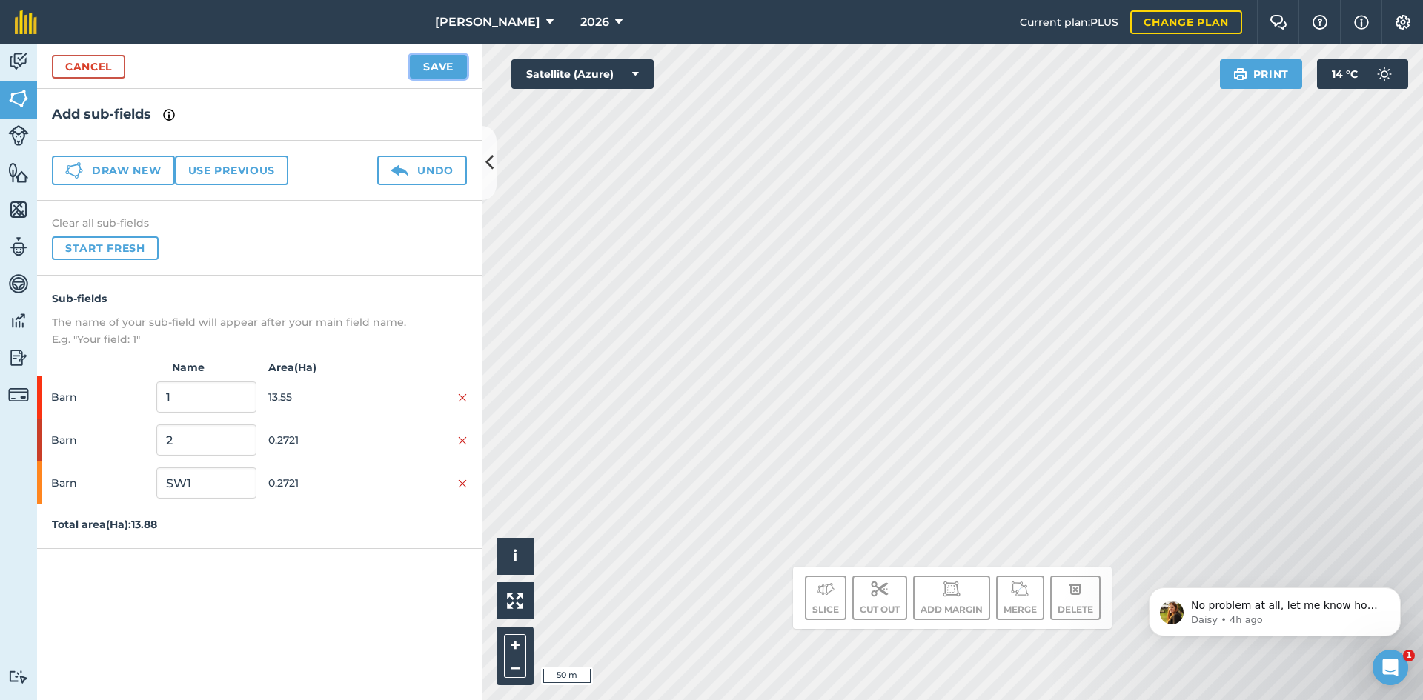
click at [458, 70] on button "Save" at bounding box center [438, 67] width 57 height 24
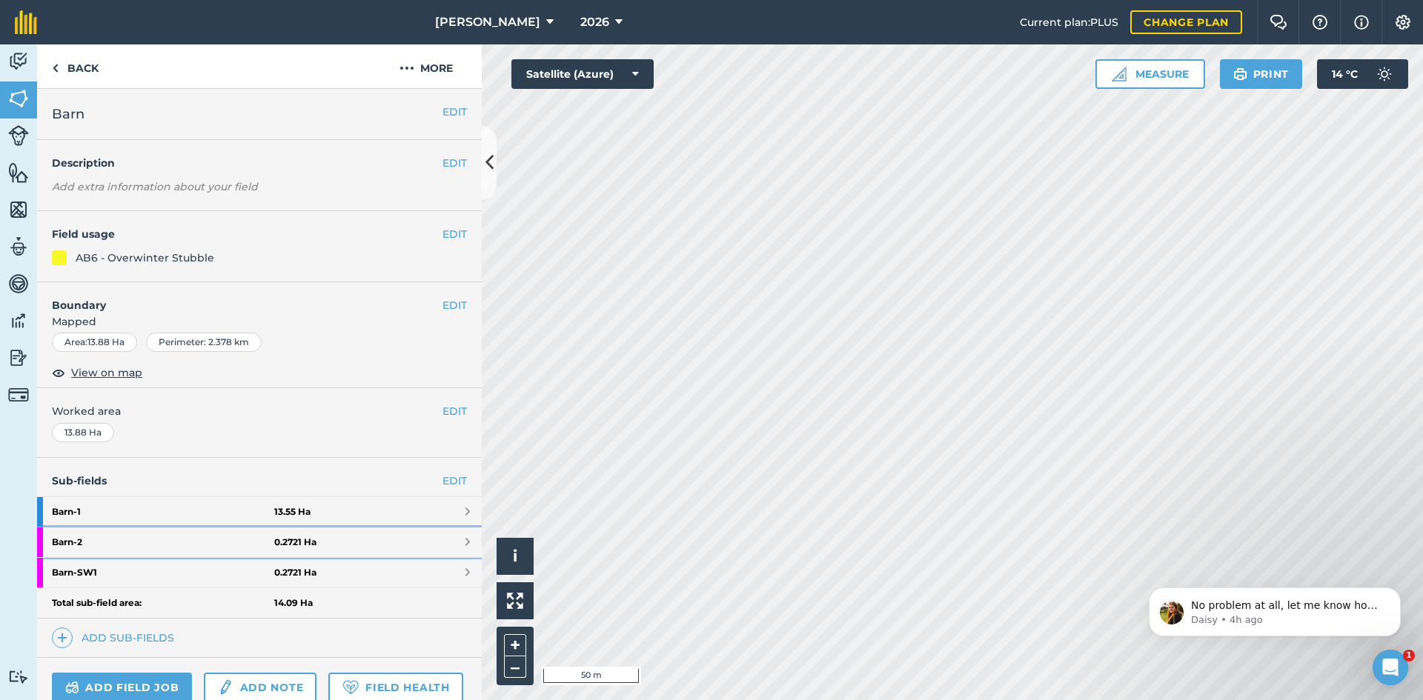
click at [385, 535] on link "Barn - 2 0.2721 Ha" at bounding box center [259, 543] width 445 height 30
click at [449, 112] on button "EDIT" at bounding box center [455, 112] width 24 height 16
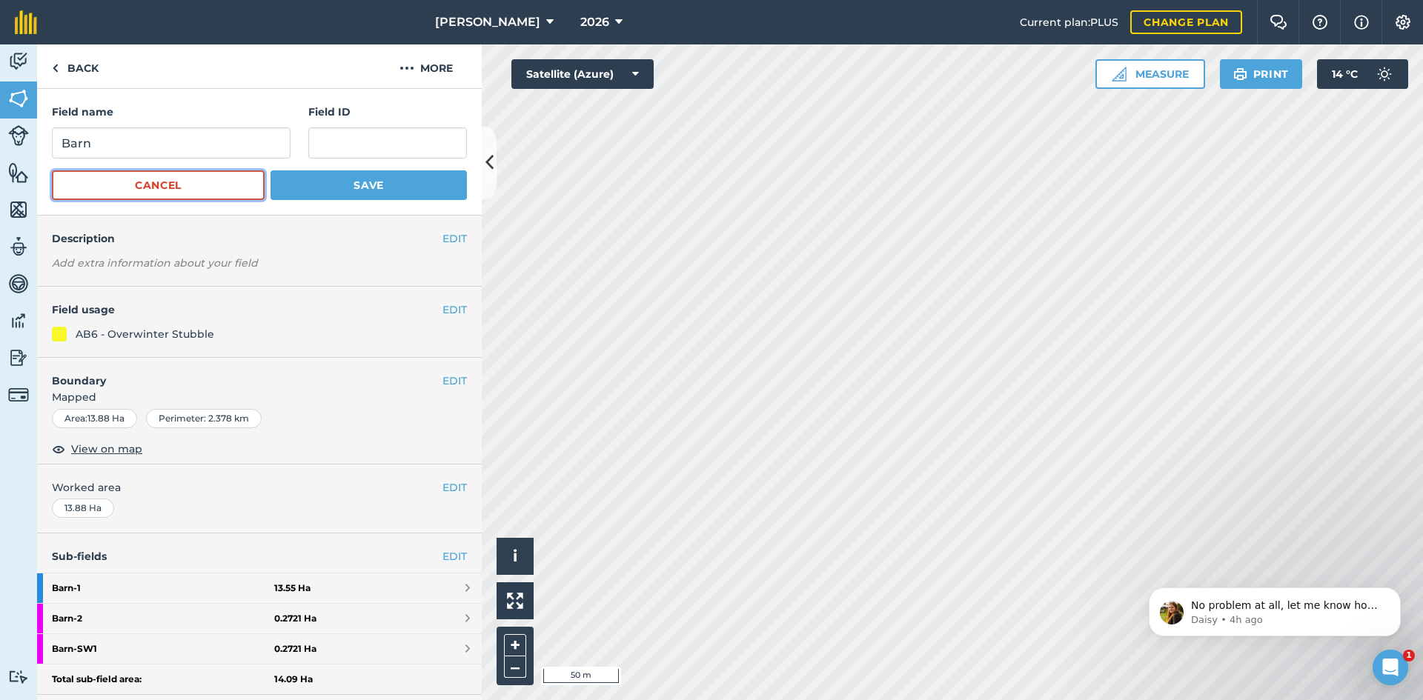
click at [133, 193] on button "Cancel" at bounding box center [158, 185] width 213 height 30
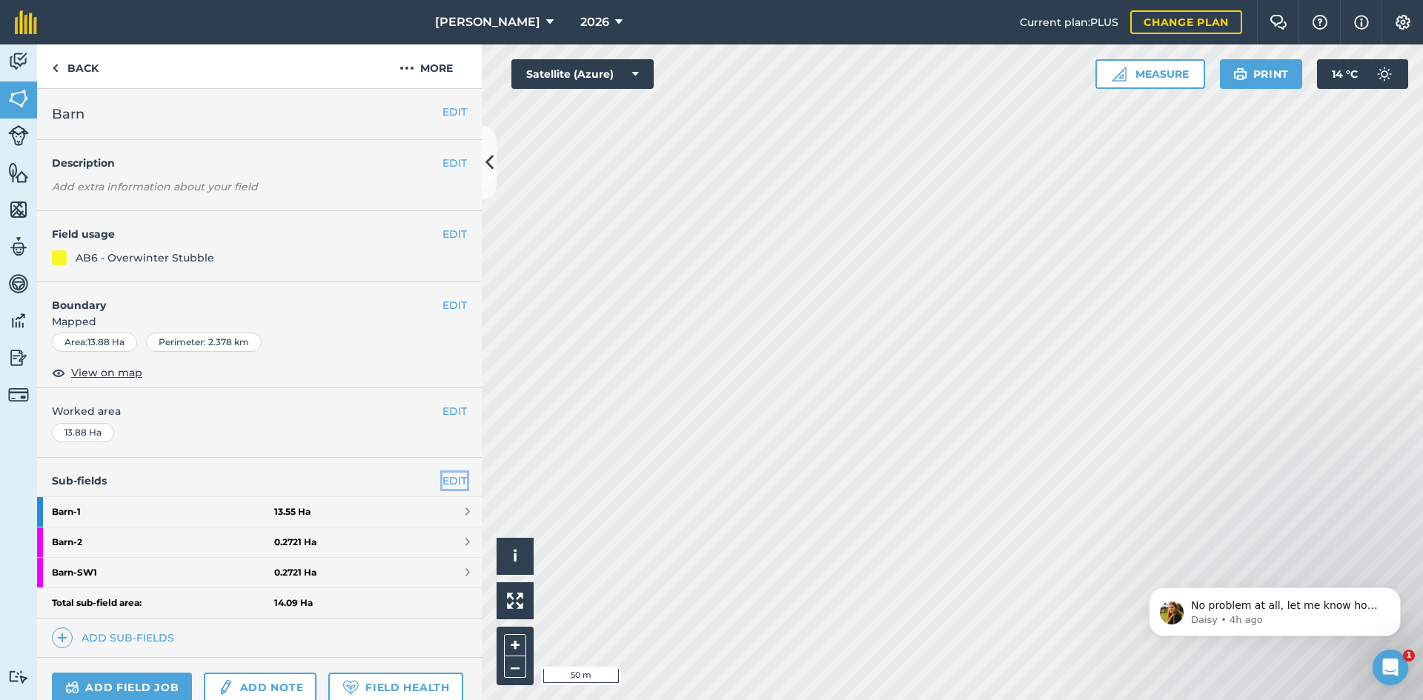
click at [443, 479] on link "EDIT" at bounding box center [455, 481] width 24 height 16
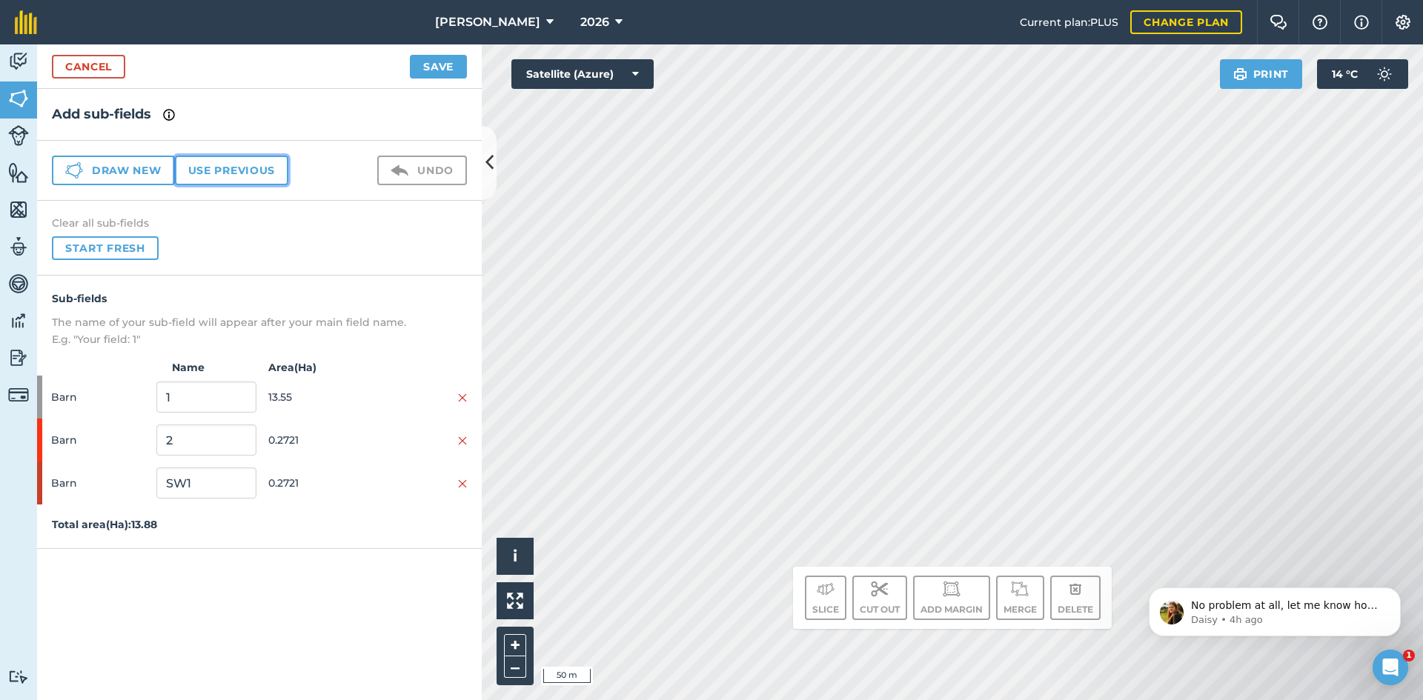
click at [232, 169] on button "Use previous" at bounding box center [231, 171] width 113 height 30
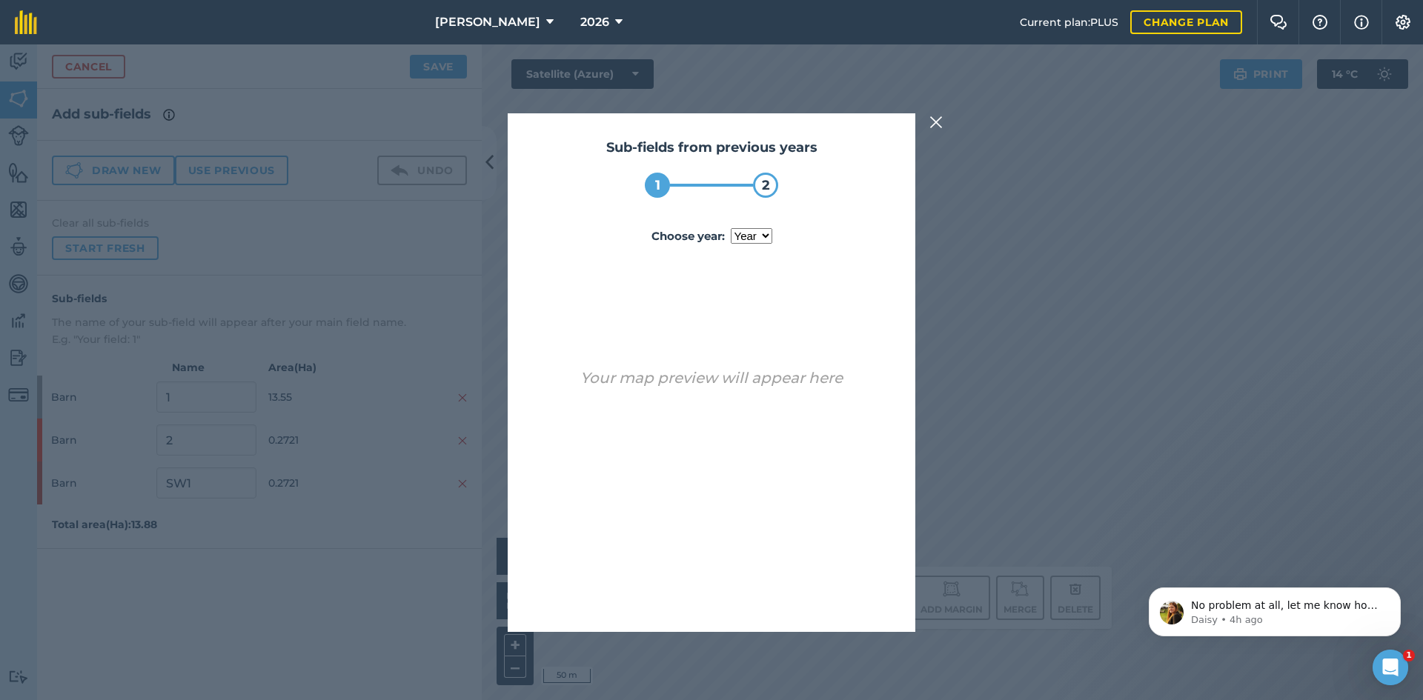
click at [740, 230] on select "year [DATE] 2025" at bounding box center [752, 236] width 42 height 16
select select "2025"
click at [731, 228] on select "year [DATE] 2025" at bounding box center [752, 236] width 42 height 16
click at [737, 586] on button "Use sub-fields" at bounding box center [754, 594] width 124 height 30
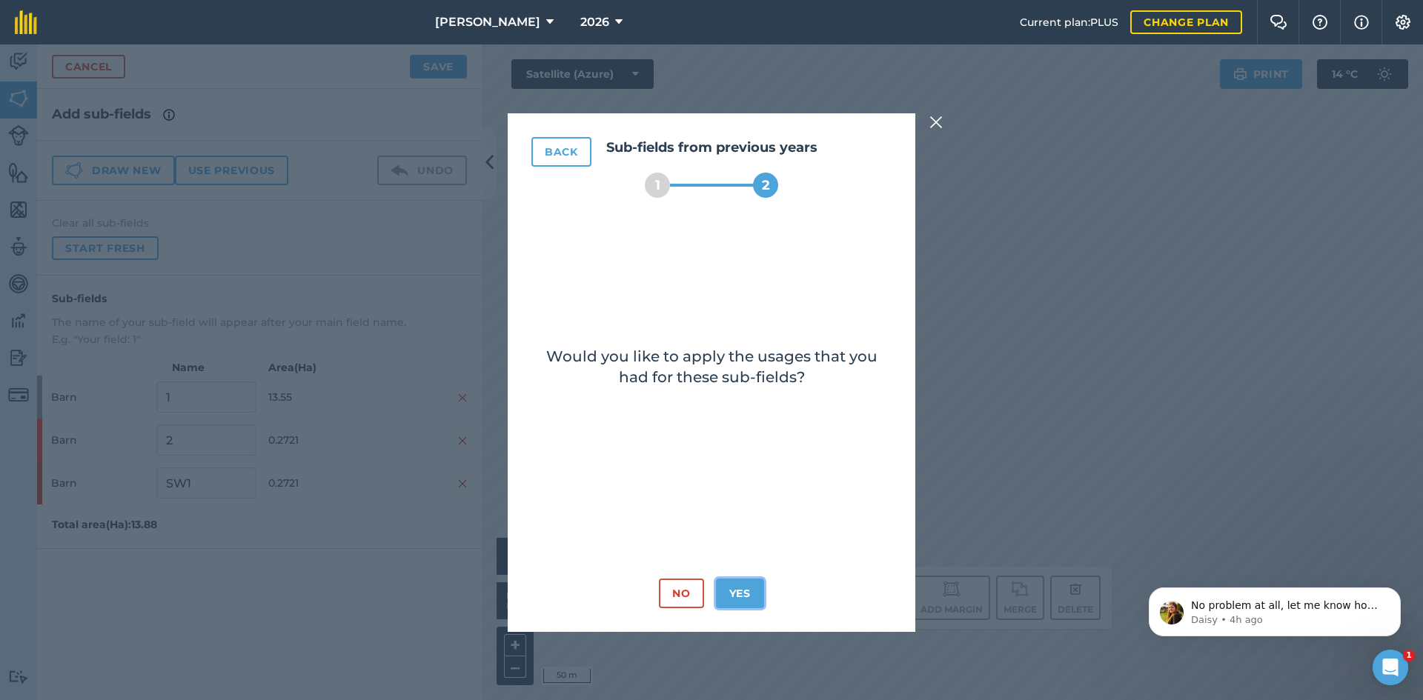
click at [747, 592] on button "Yes" at bounding box center [740, 594] width 48 height 30
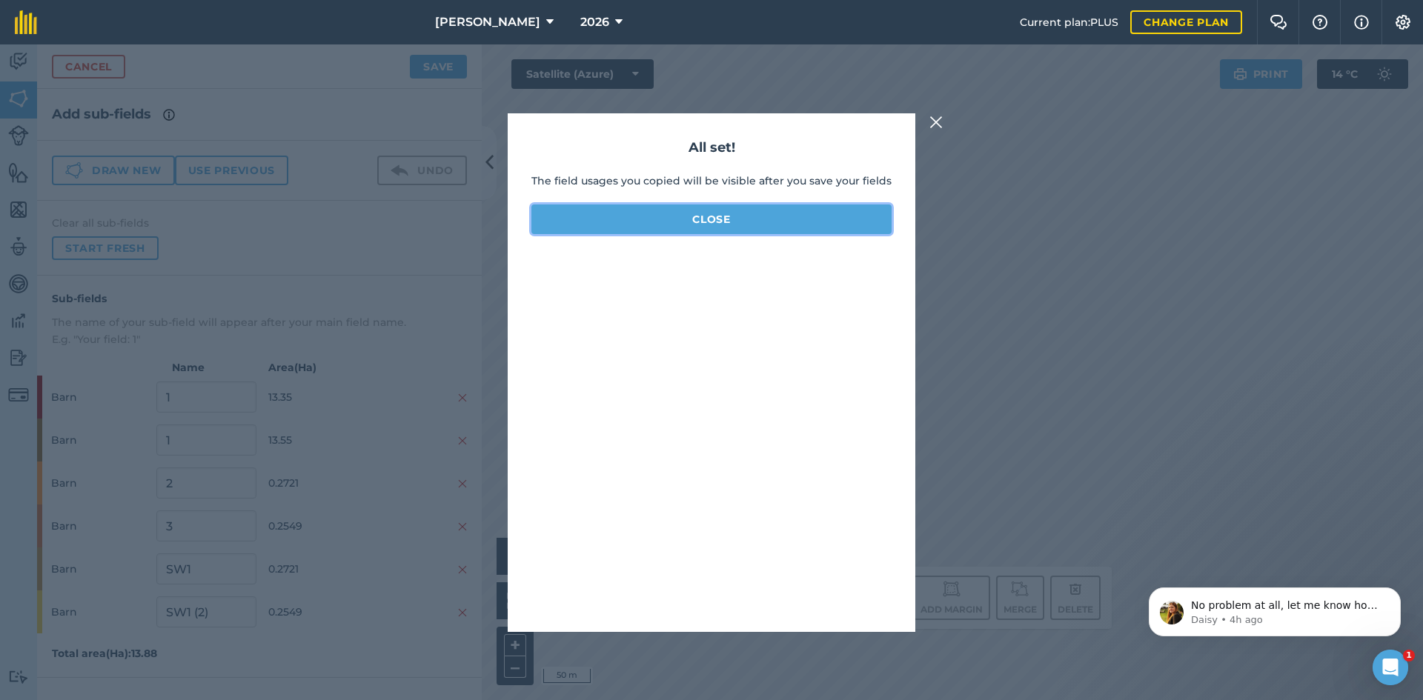
click at [689, 221] on button "Close" at bounding box center [711, 220] width 360 height 30
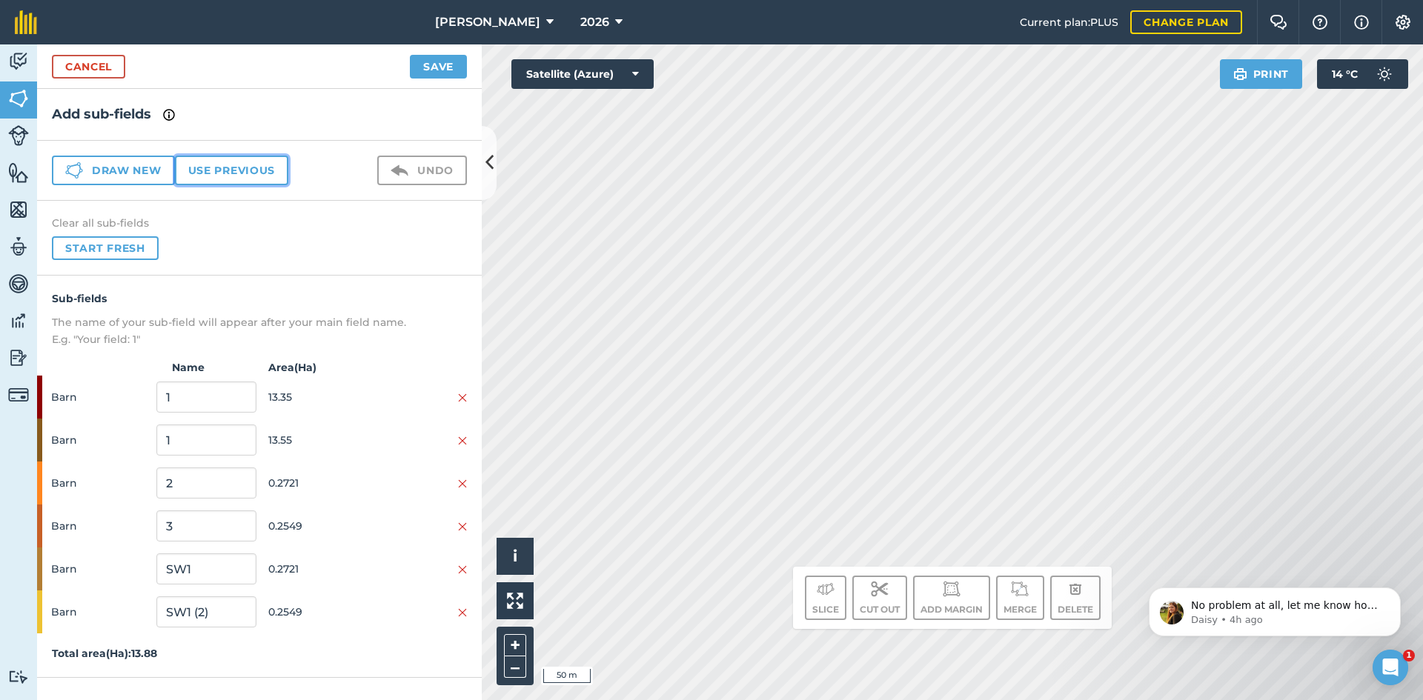
click at [249, 178] on button "Use previous" at bounding box center [231, 171] width 113 height 30
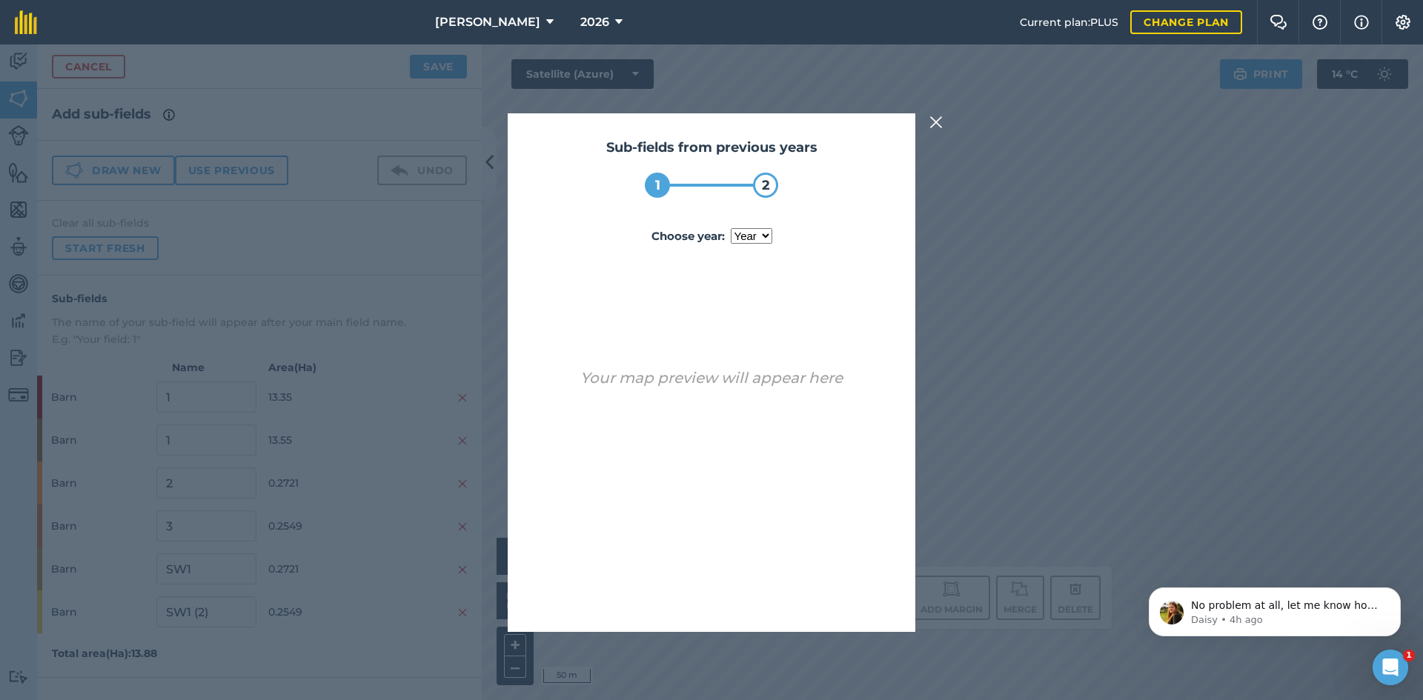
click at [752, 245] on label "Choose year : year [DATE] 2025" at bounding box center [711, 237] width 360 height 18
click at [752, 244] on select "year [DATE] 2025" at bounding box center [752, 236] width 42 height 16
click at [754, 243] on select "year [DATE] 2025" at bounding box center [752, 236] width 42 height 16
select select "2025"
click at [731, 228] on select "year [DATE] 2025" at bounding box center [752, 236] width 42 height 16
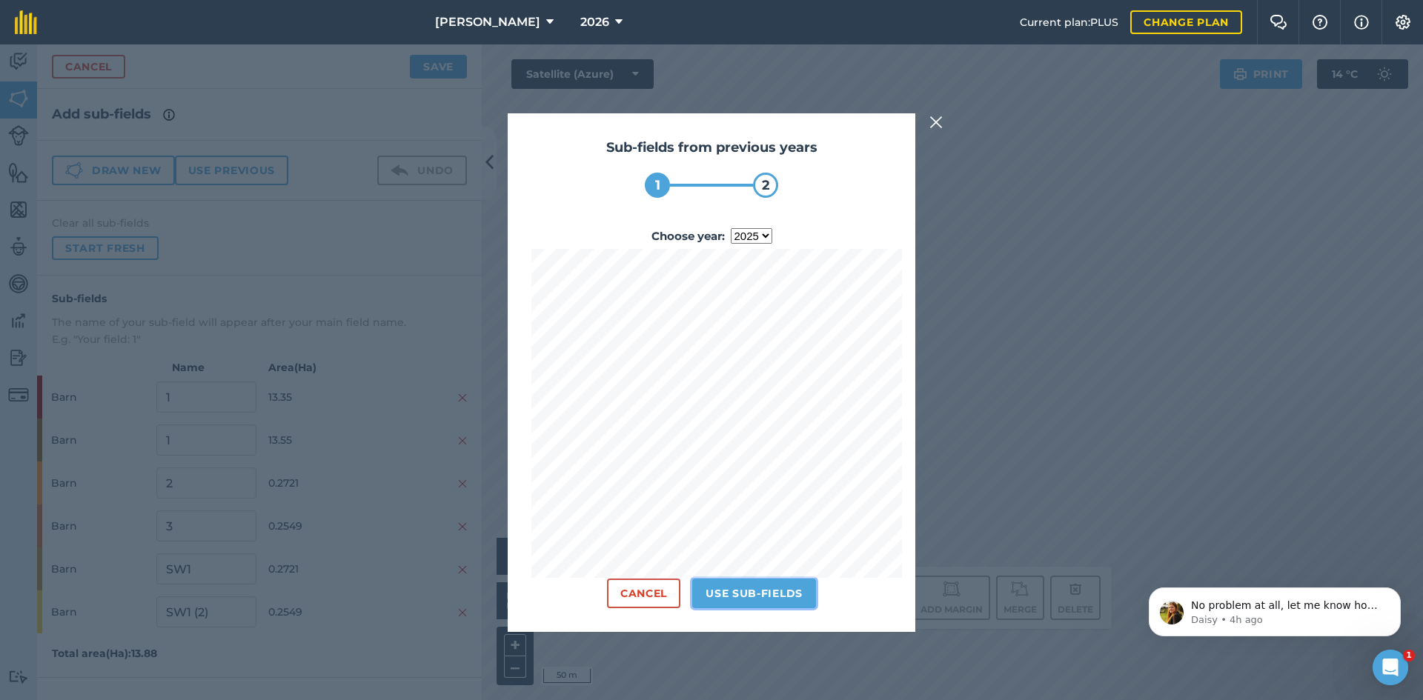
click at [737, 591] on button "Use sub-fields" at bounding box center [754, 594] width 124 height 30
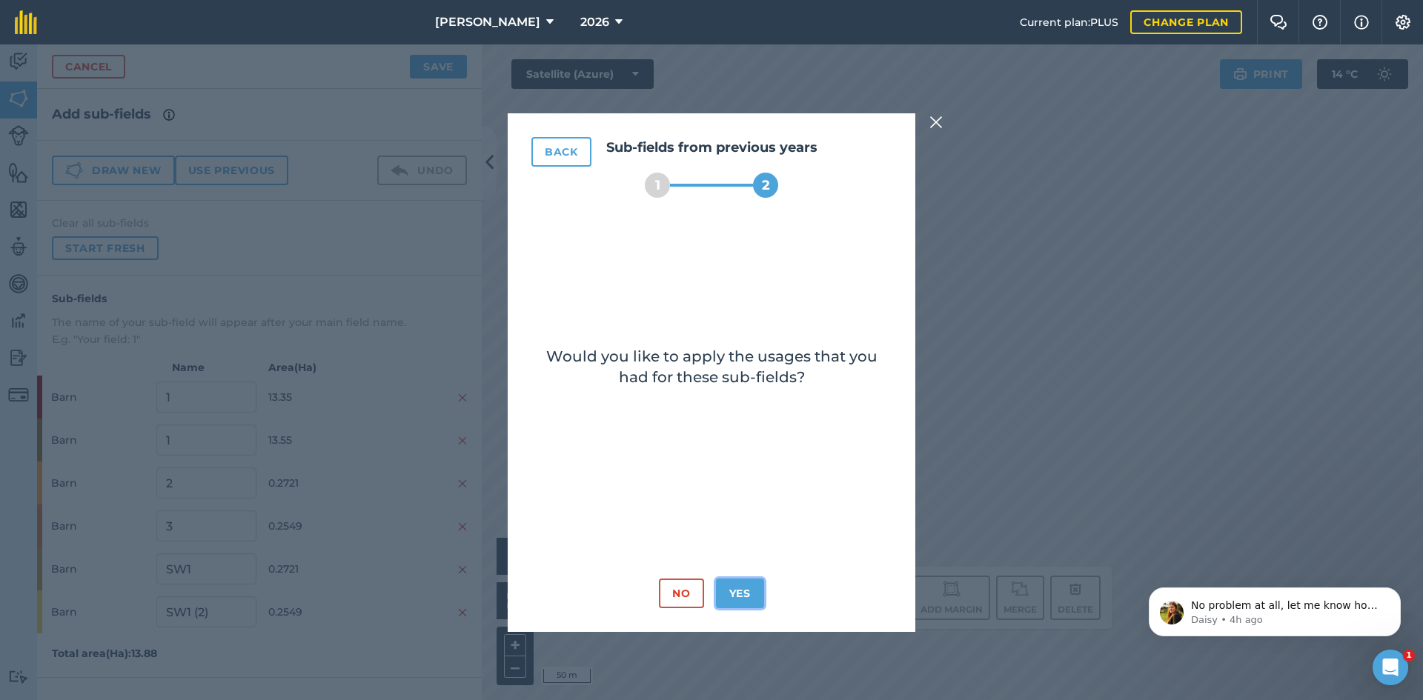
click at [735, 580] on button "Yes" at bounding box center [740, 594] width 48 height 30
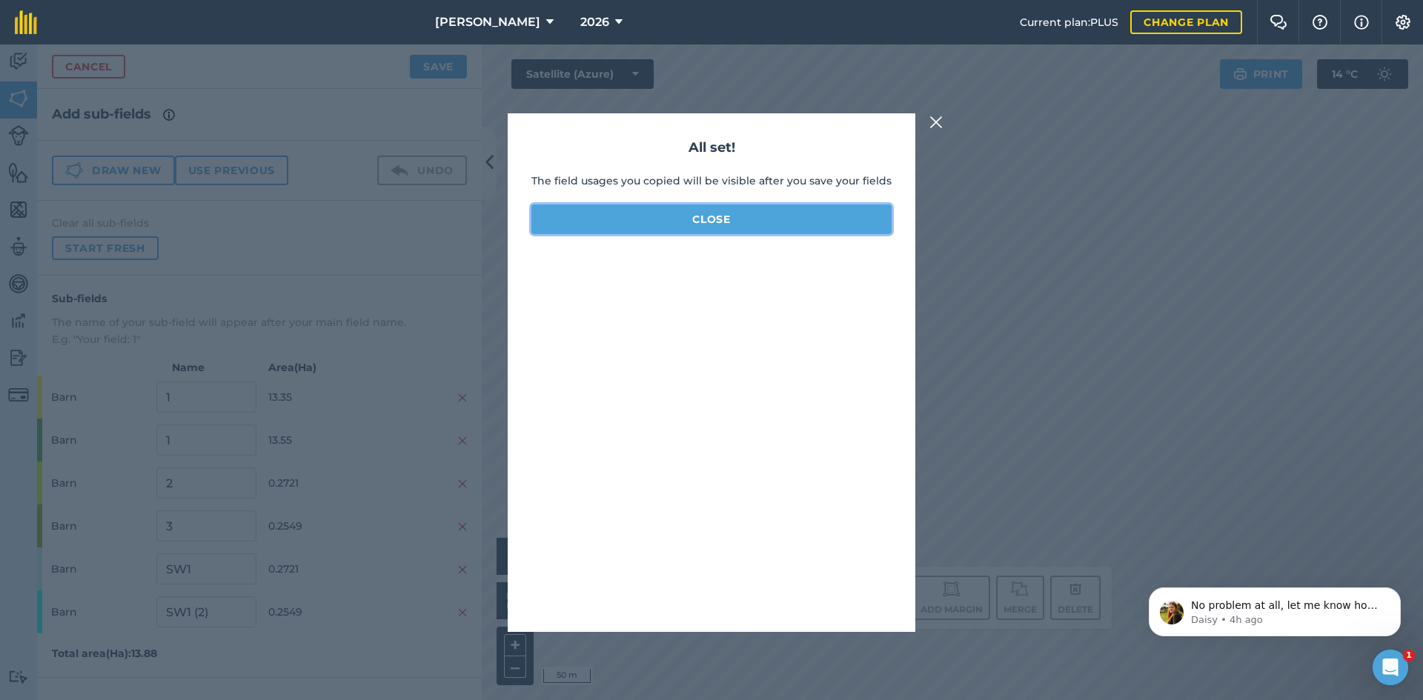
click at [750, 227] on button "Close" at bounding box center [711, 220] width 360 height 30
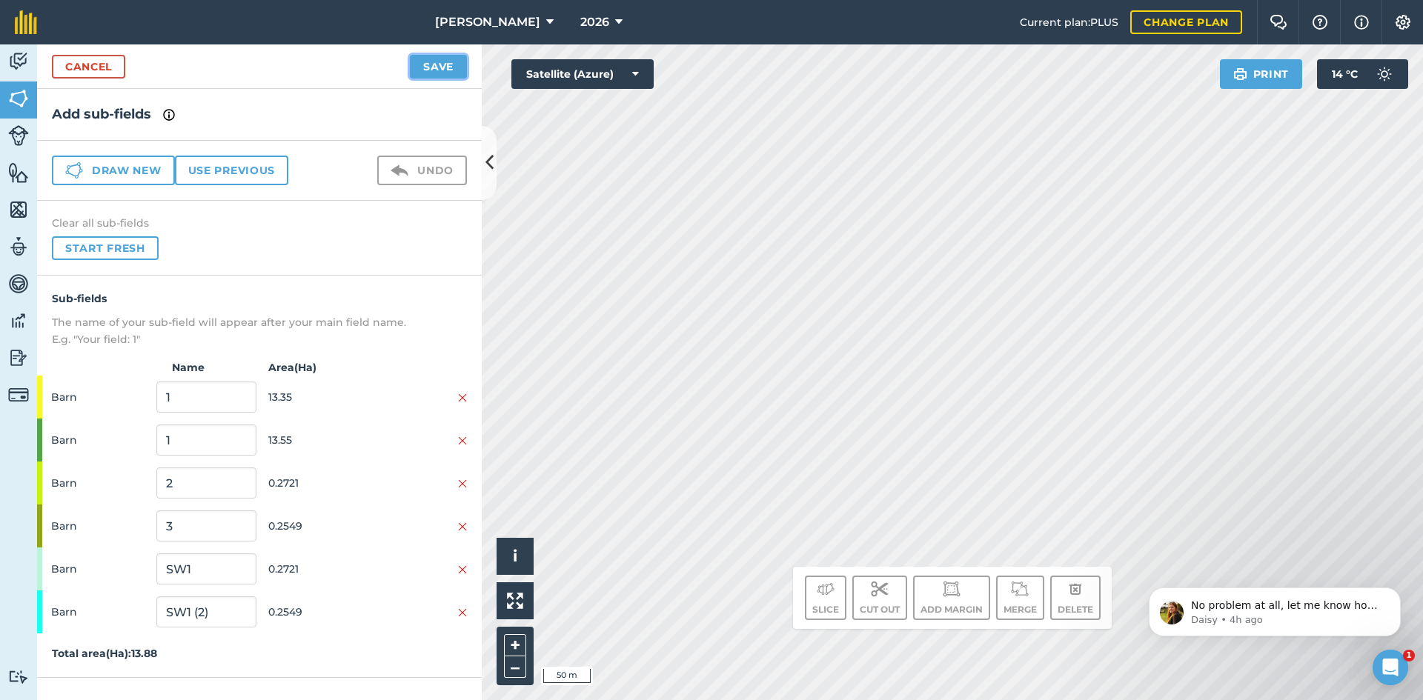
click at [449, 69] on button "Save" at bounding box center [438, 67] width 57 height 24
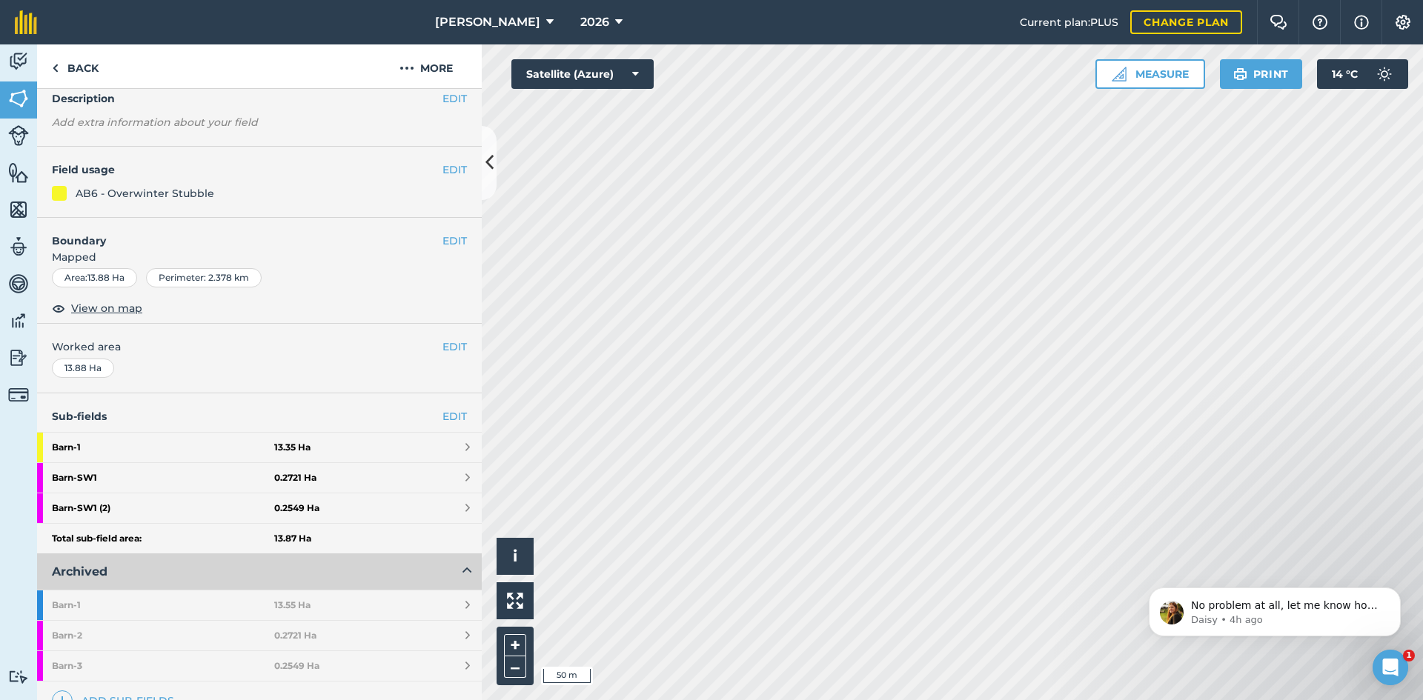
scroll to position [148, 0]
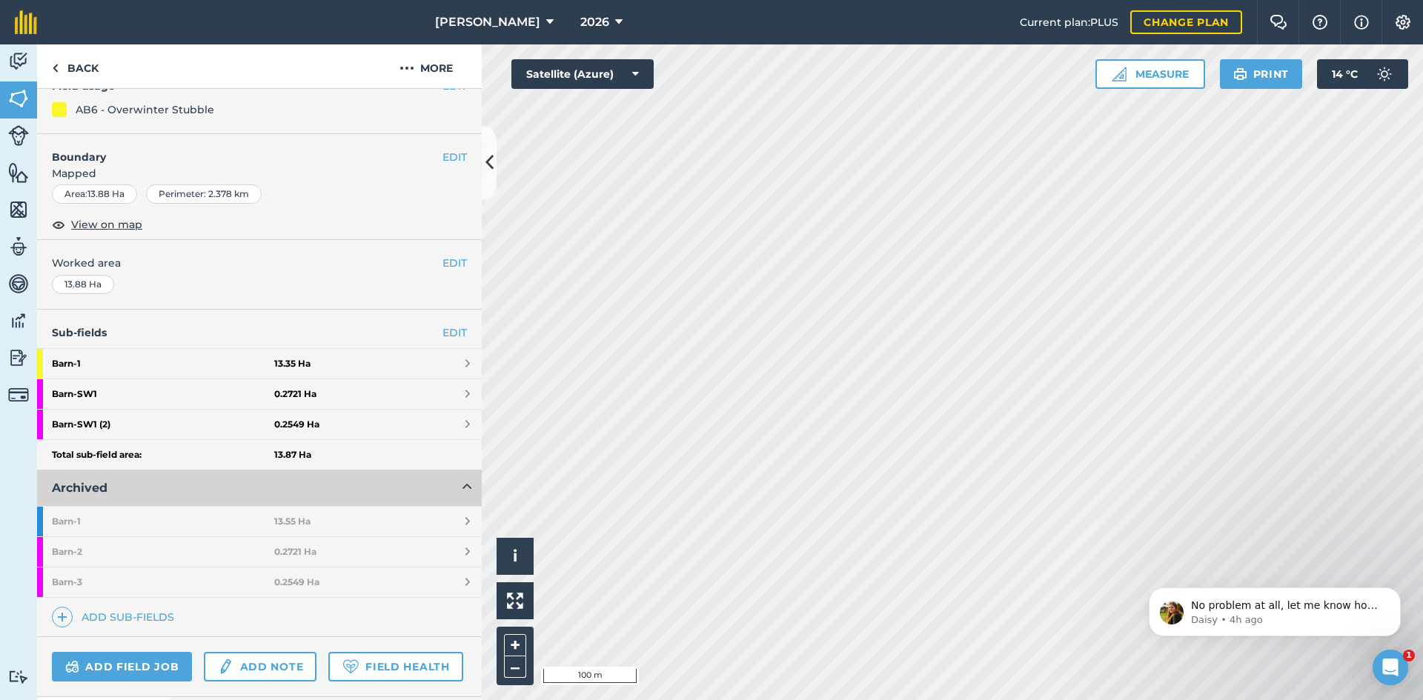
scroll to position [108, 0]
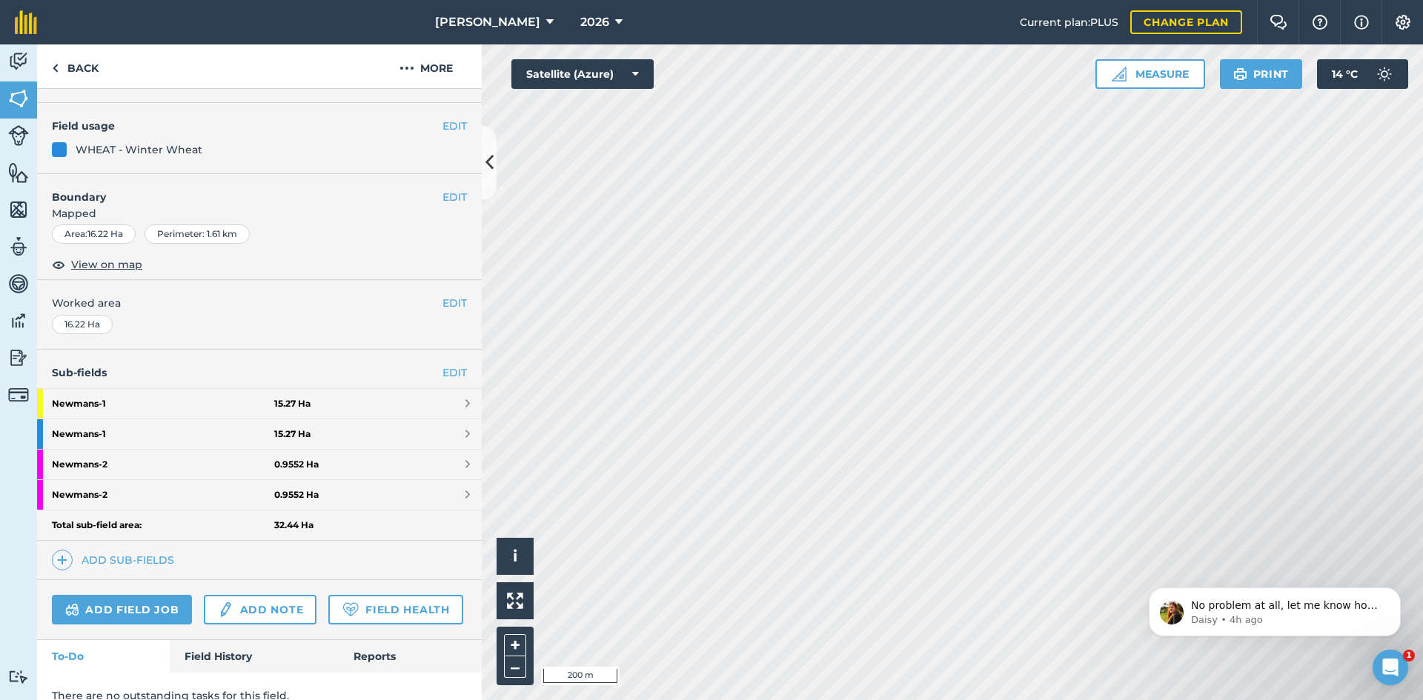
scroll to position [148, 0]
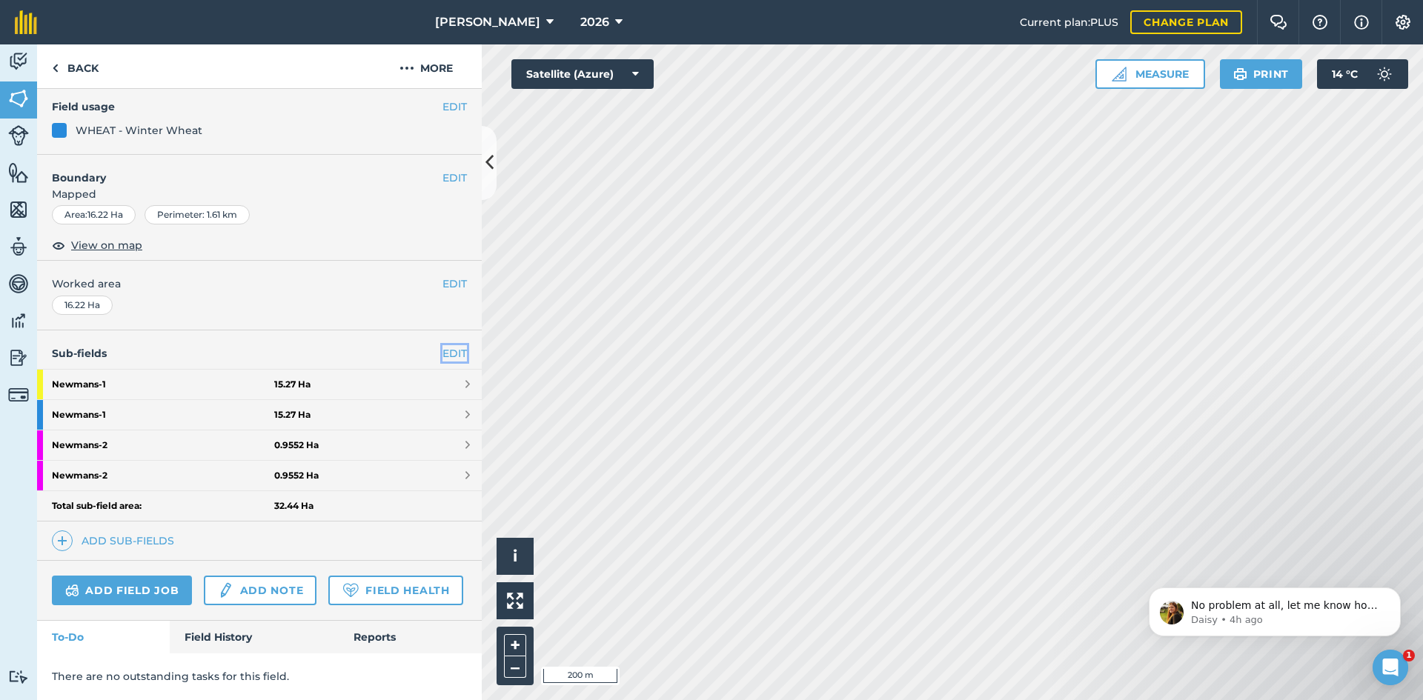
click at [443, 345] on link "EDIT" at bounding box center [455, 353] width 24 height 16
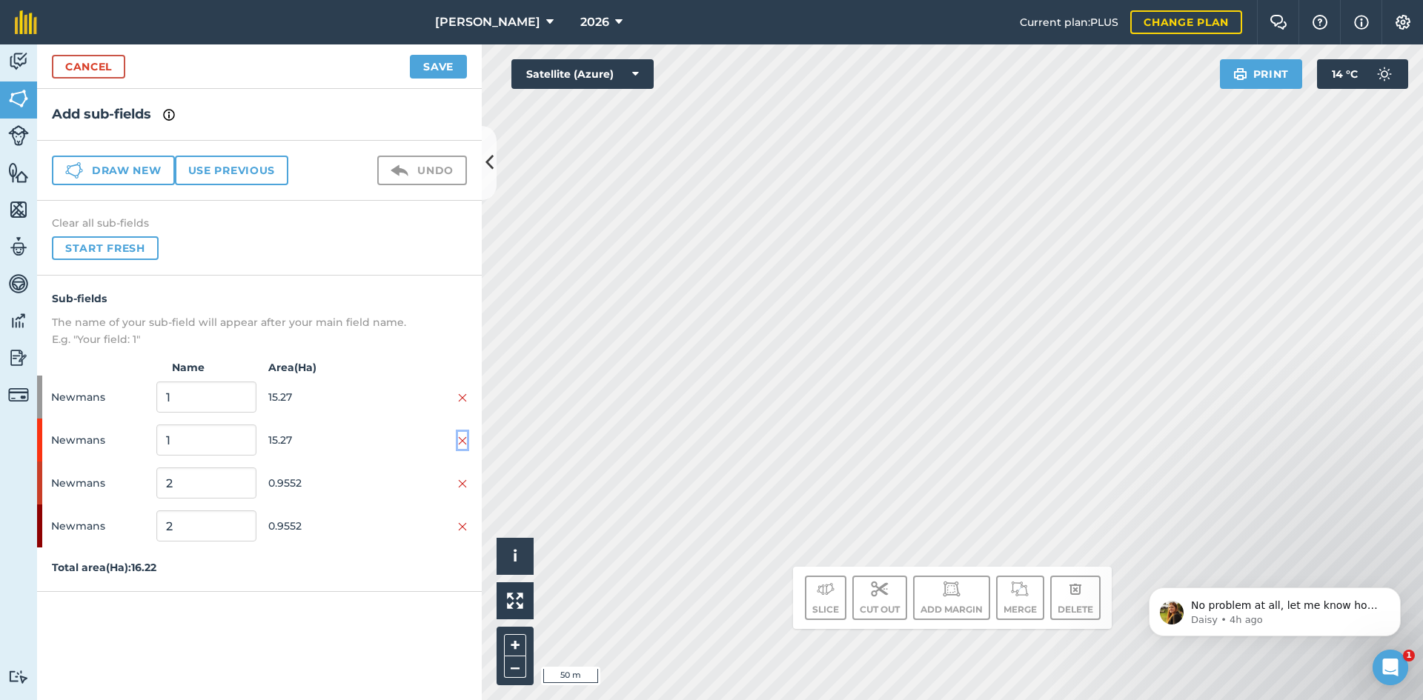
click at [462, 438] on img at bounding box center [462, 441] width 9 height 12
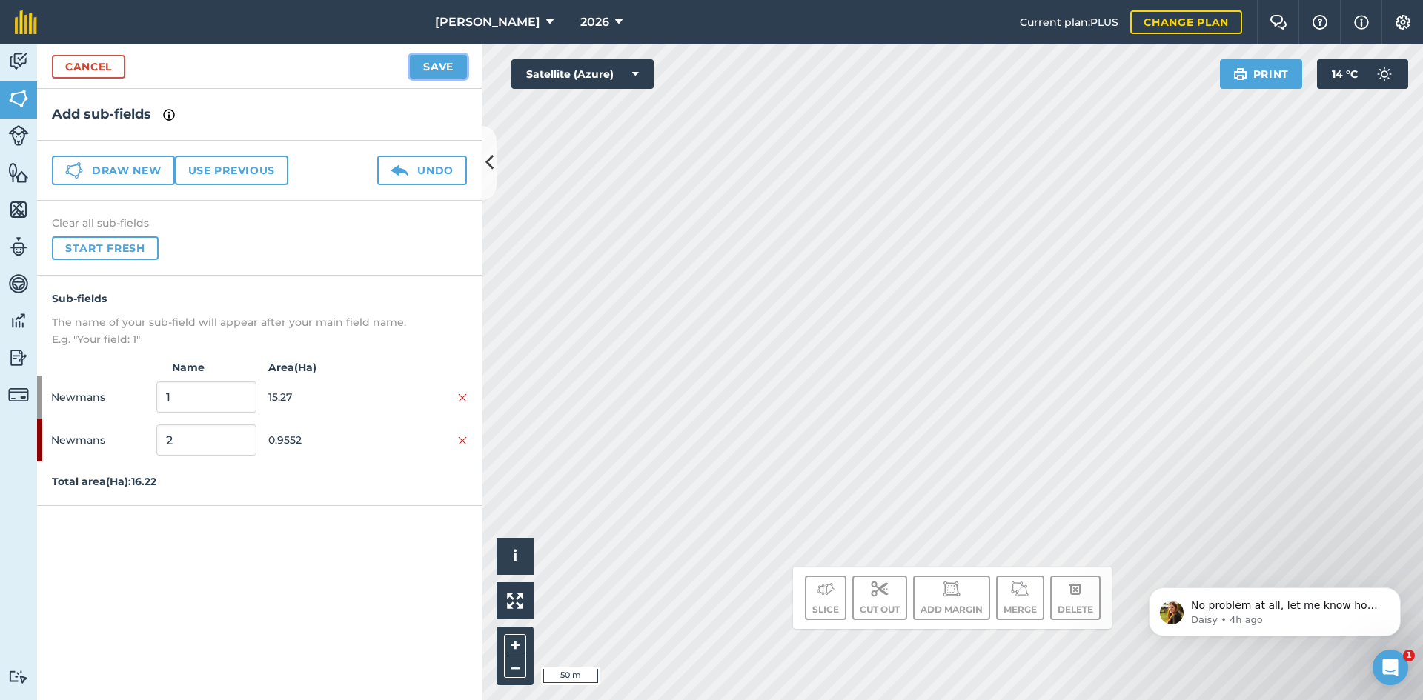
click at [448, 67] on button "Save" at bounding box center [438, 67] width 57 height 24
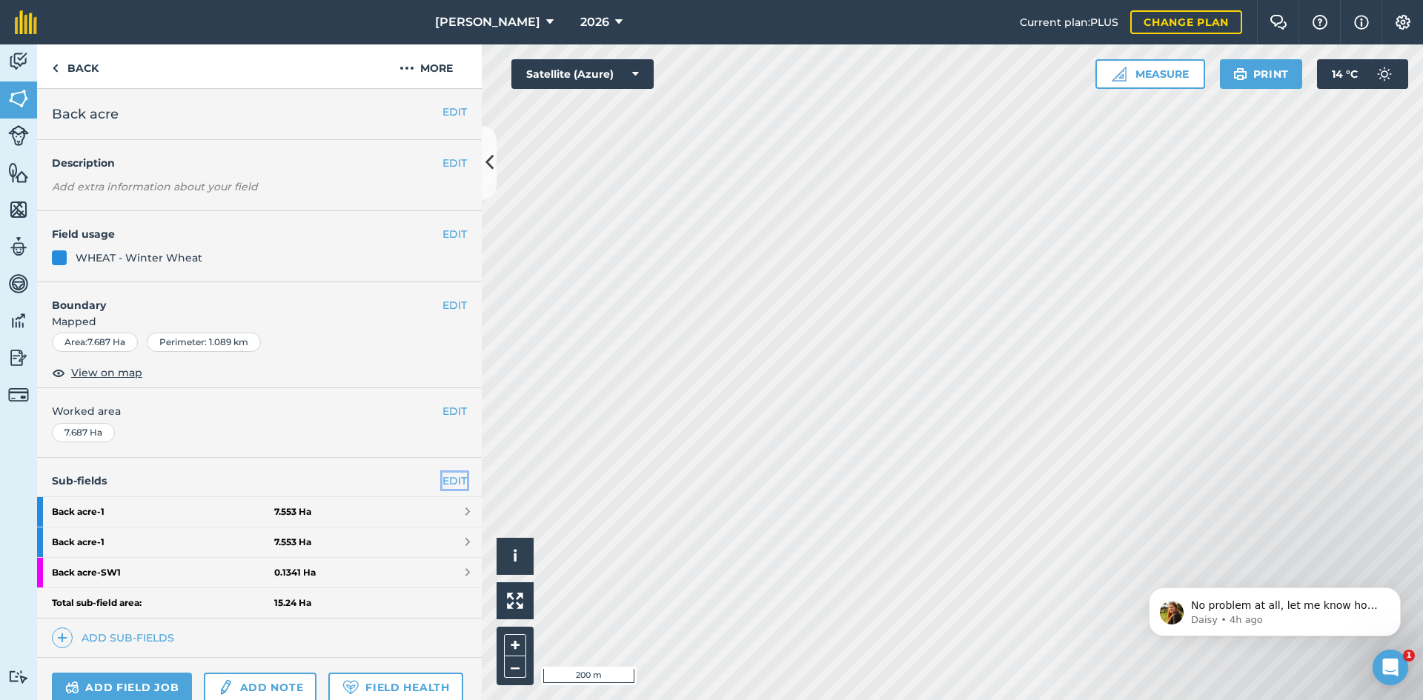
click at [449, 482] on link "EDIT" at bounding box center [455, 481] width 24 height 16
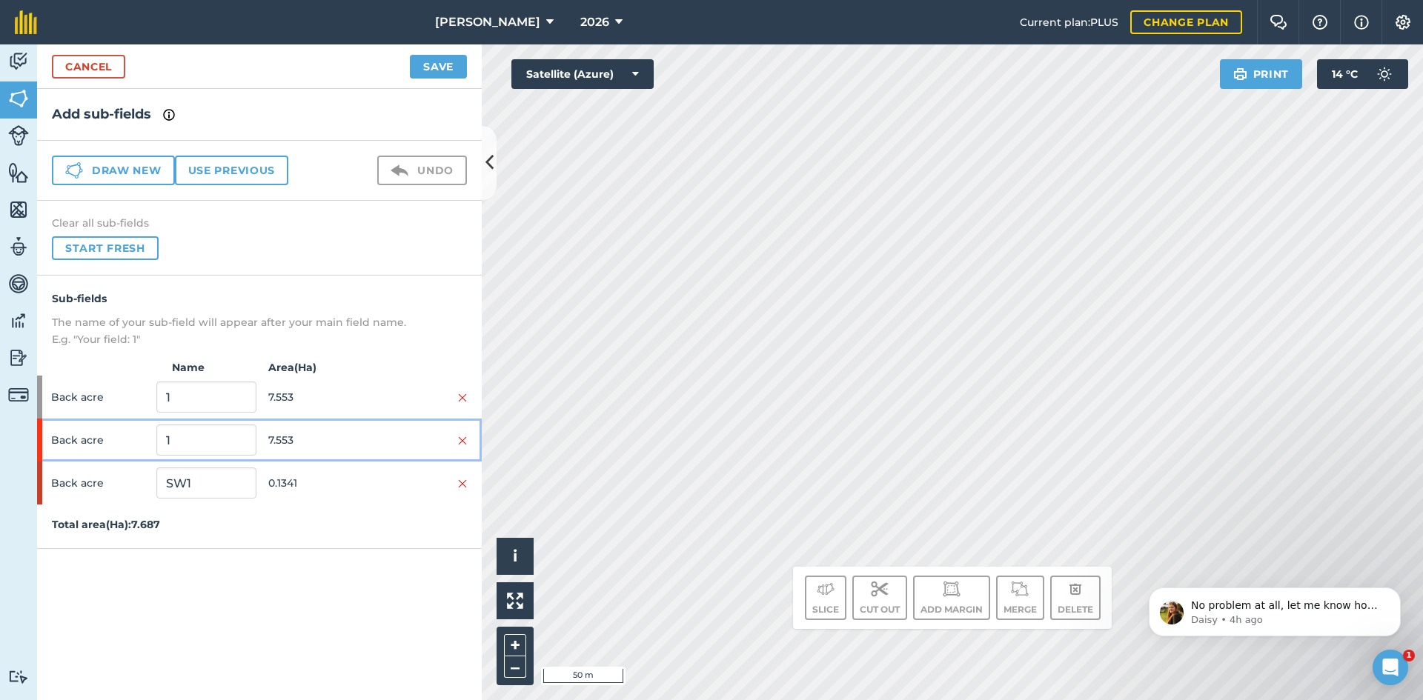
click at [472, 442] on div "Back acre 1 7.553" at bounding box center [259, 440] width 445 height 43
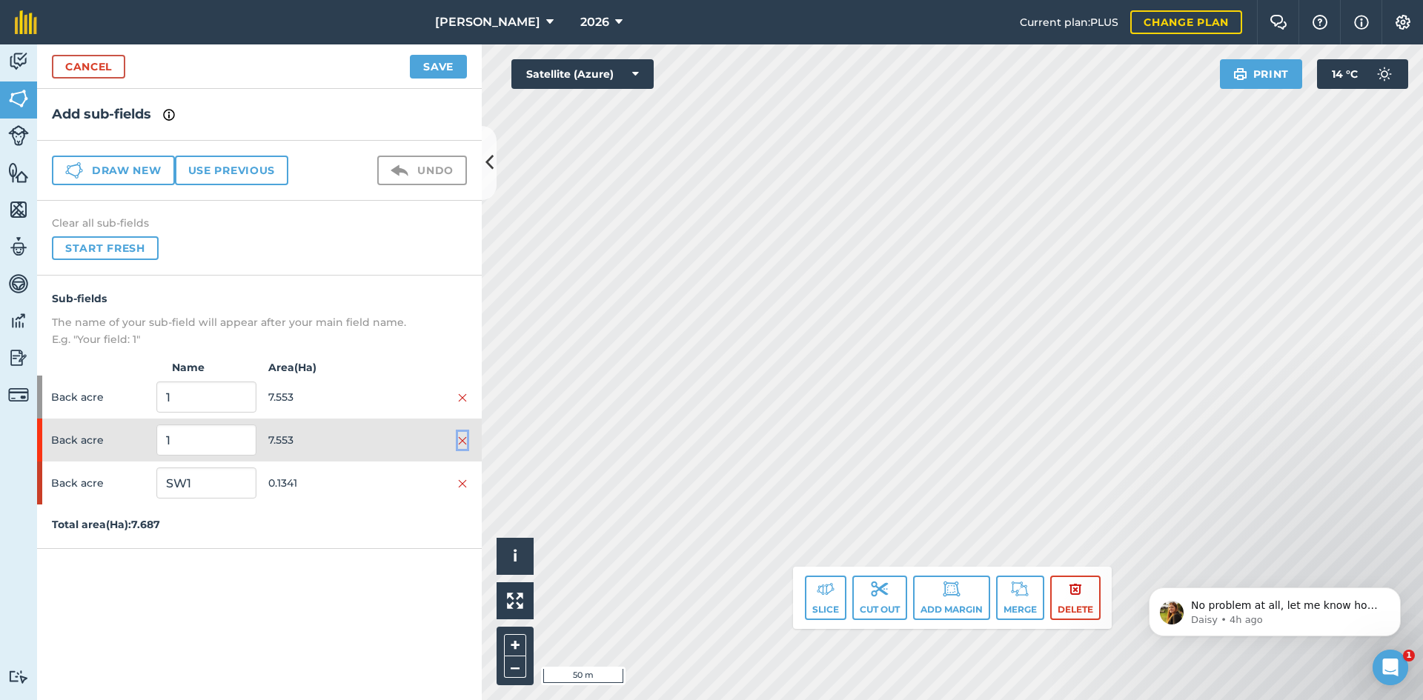
click at [466, 439] on img at bounding box center [462, 441] width 9 height 12
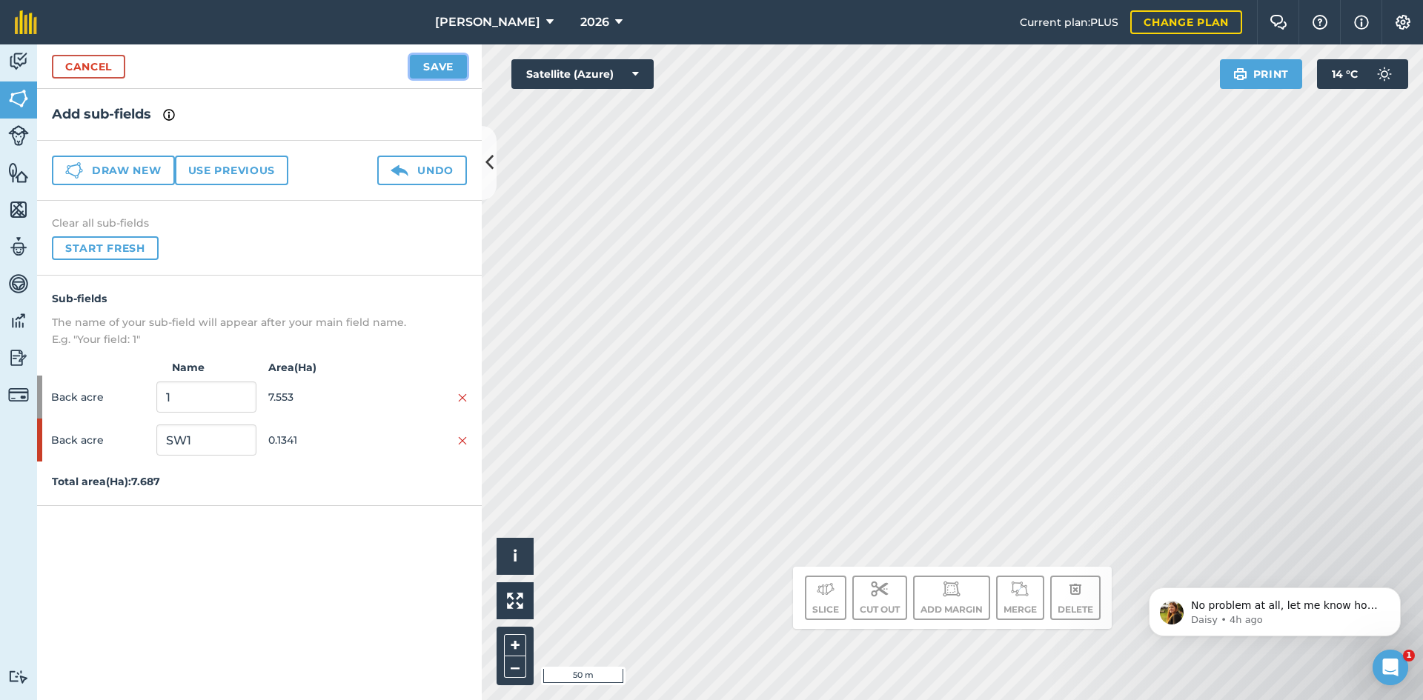
click at [440, 67] on button "Save" at bounding box center [438, 67] width 57 height 24
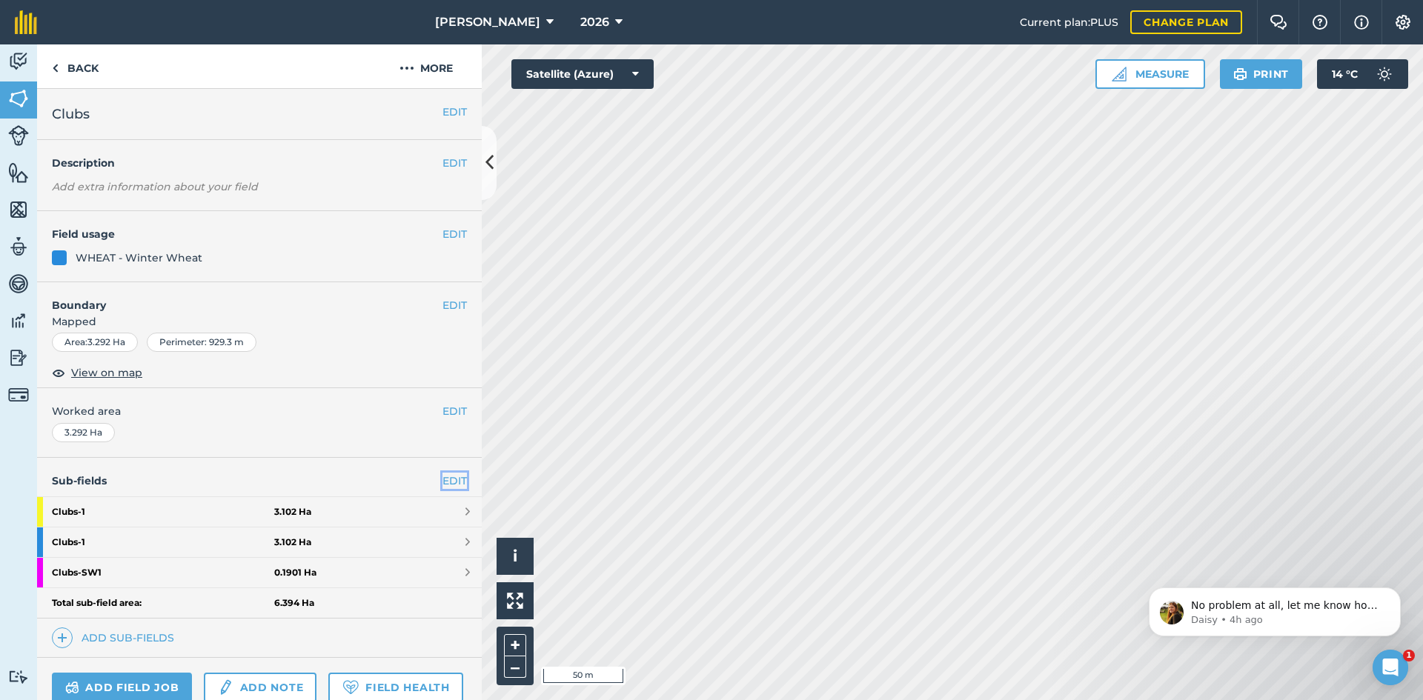
click at [451, 482] on link "EDIT" at bounding box center [455, 481] width 24 height 16
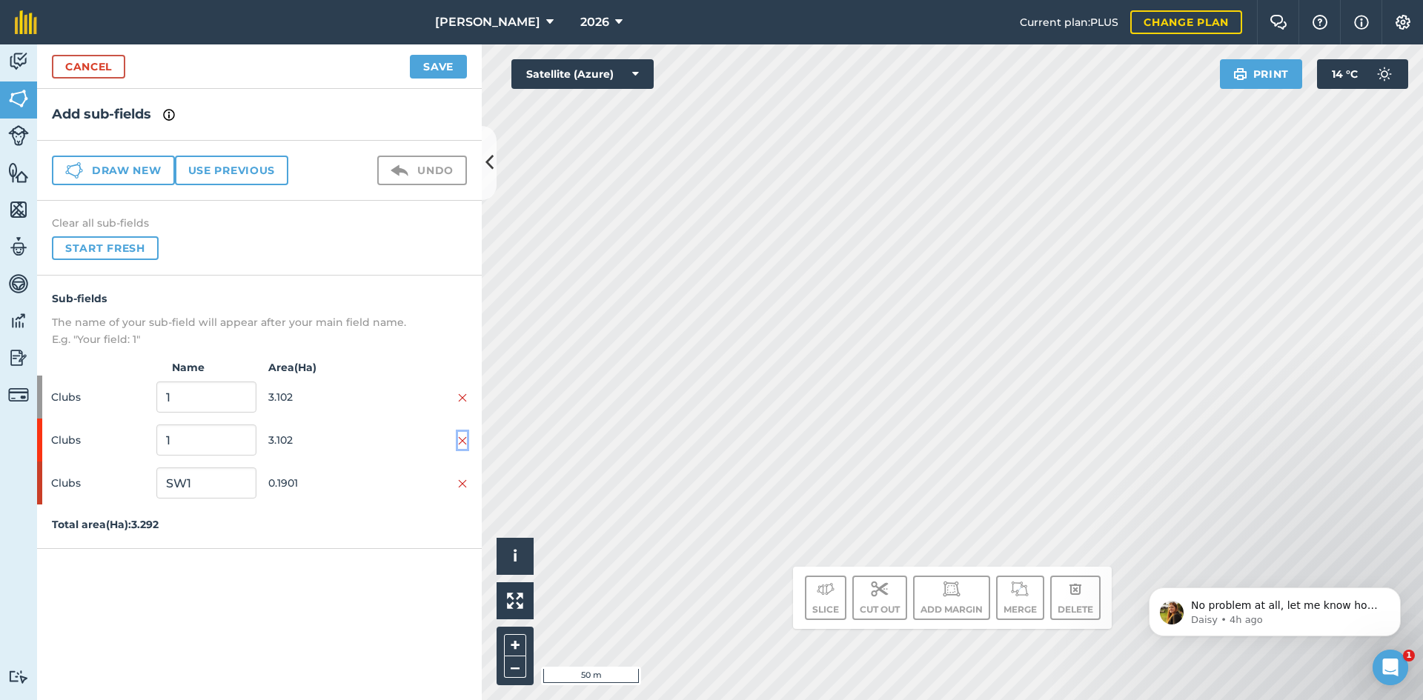
click at [466, 440] on img at bounding box center [462, 441] width 9 height 12
click at [450, 69] on button "Save" at bounding box center [438, 67] width 57 height 24
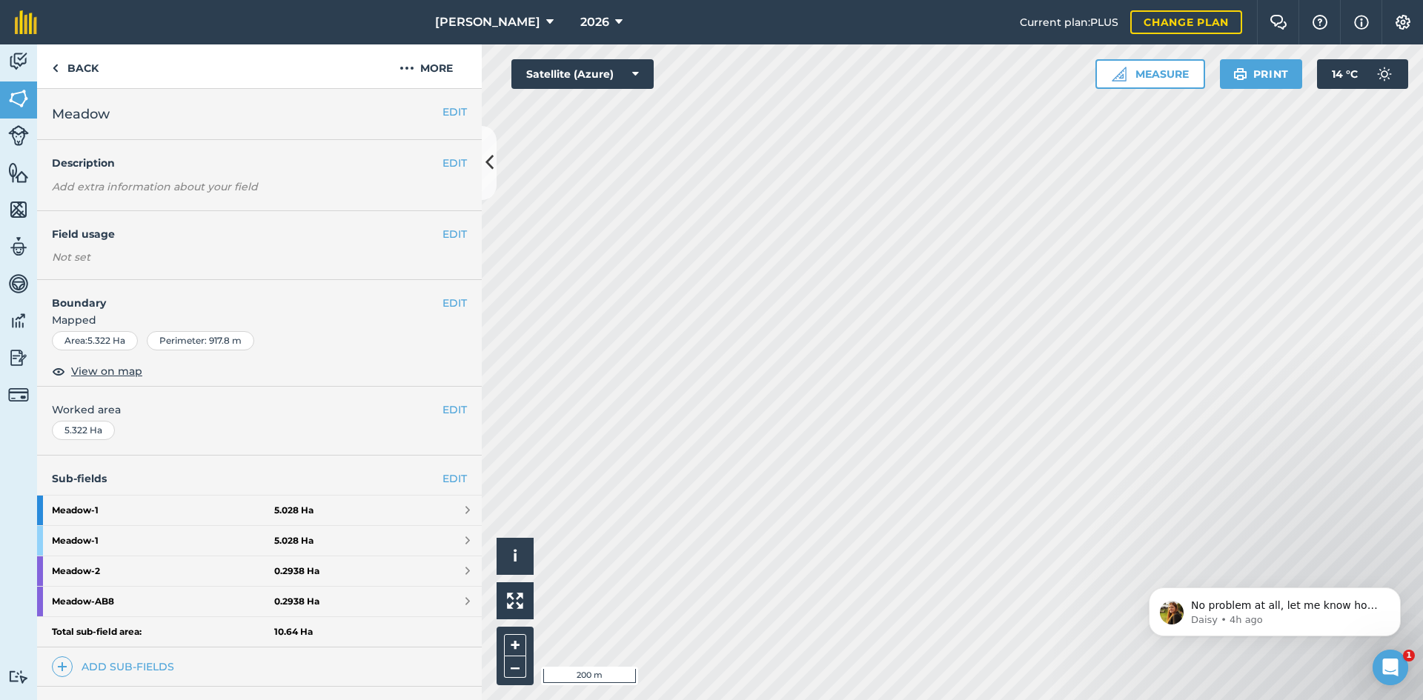
click at [457, 477] on h4 "Sub-fields EDIT" at bounding box center [259, 479] width 445 height 16
click at [443, 475] on link "EDIT" at bounding box center [455, 479] width 24 height 16
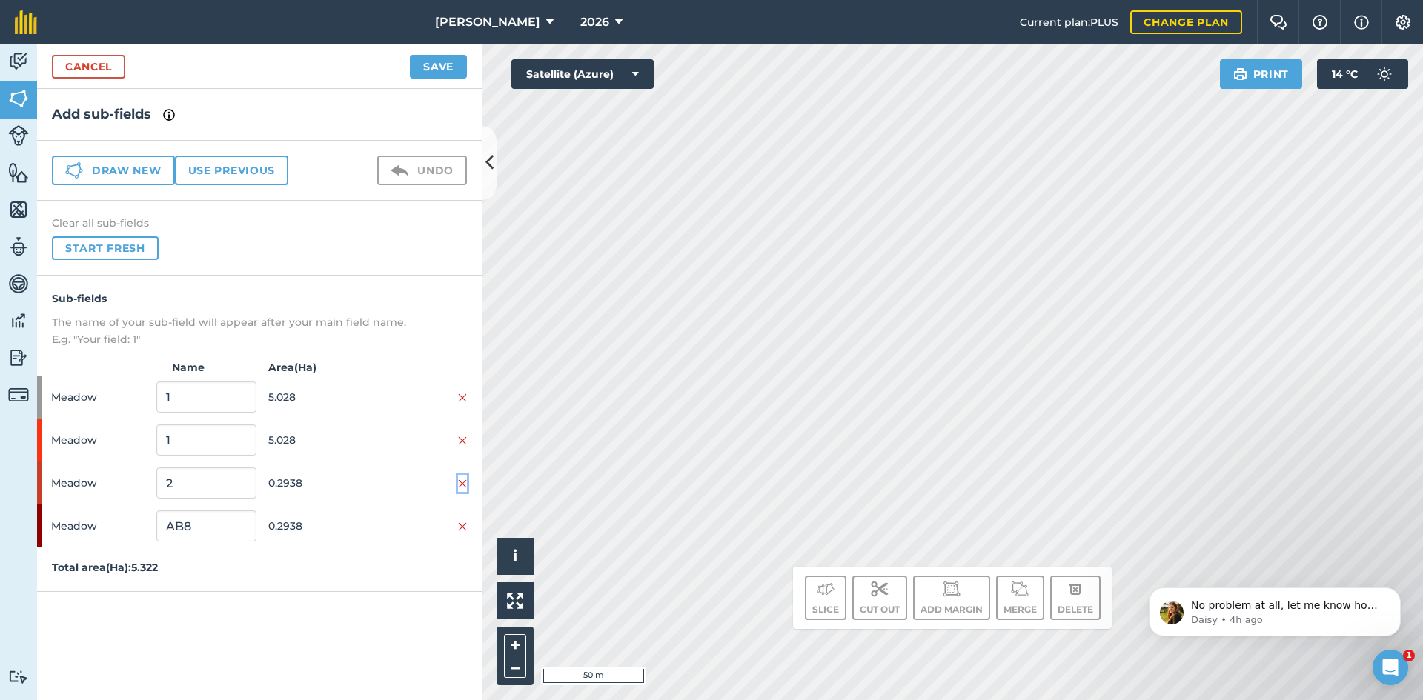
click at [462, 485] on img at bounding box center [462, 484] width 9 height 12
drag, startPoint x: 458, startPoint y: 442, endPoint x: 456, endPoint y: 434, distance: 8.5
click at [457, 440] on div at bounding box center [417, 440] width 99 height 16
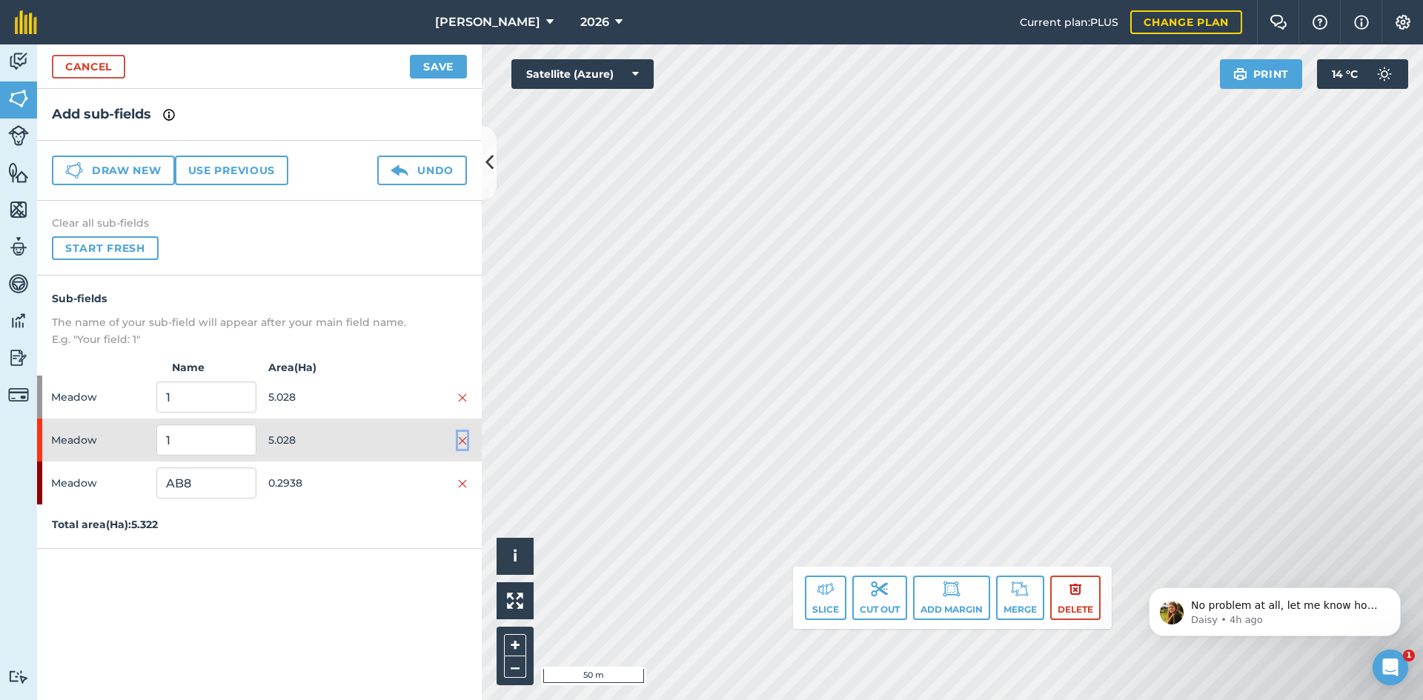
click at [462, 440] on img at bounding box center [462, 441] width 9 height 12
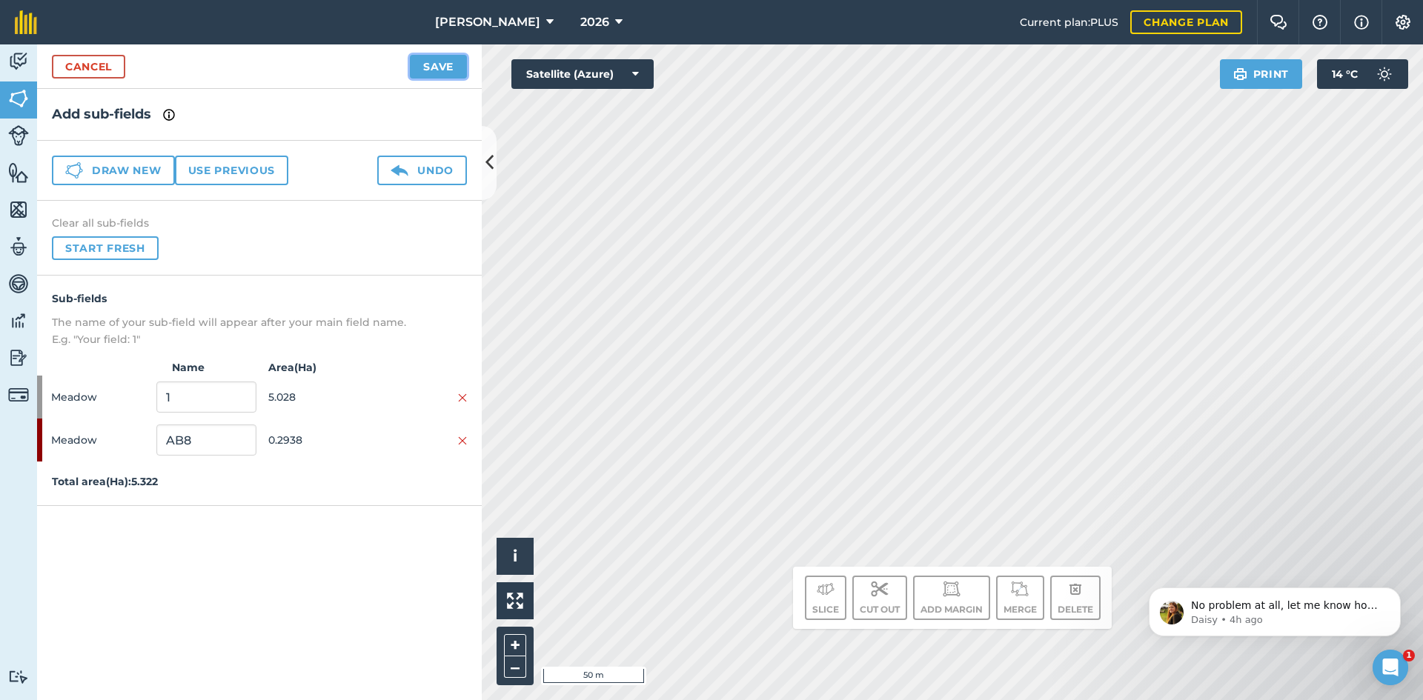
click at [448, 66] on button "Save" at bounding box center [438, 67] width 57 height 24
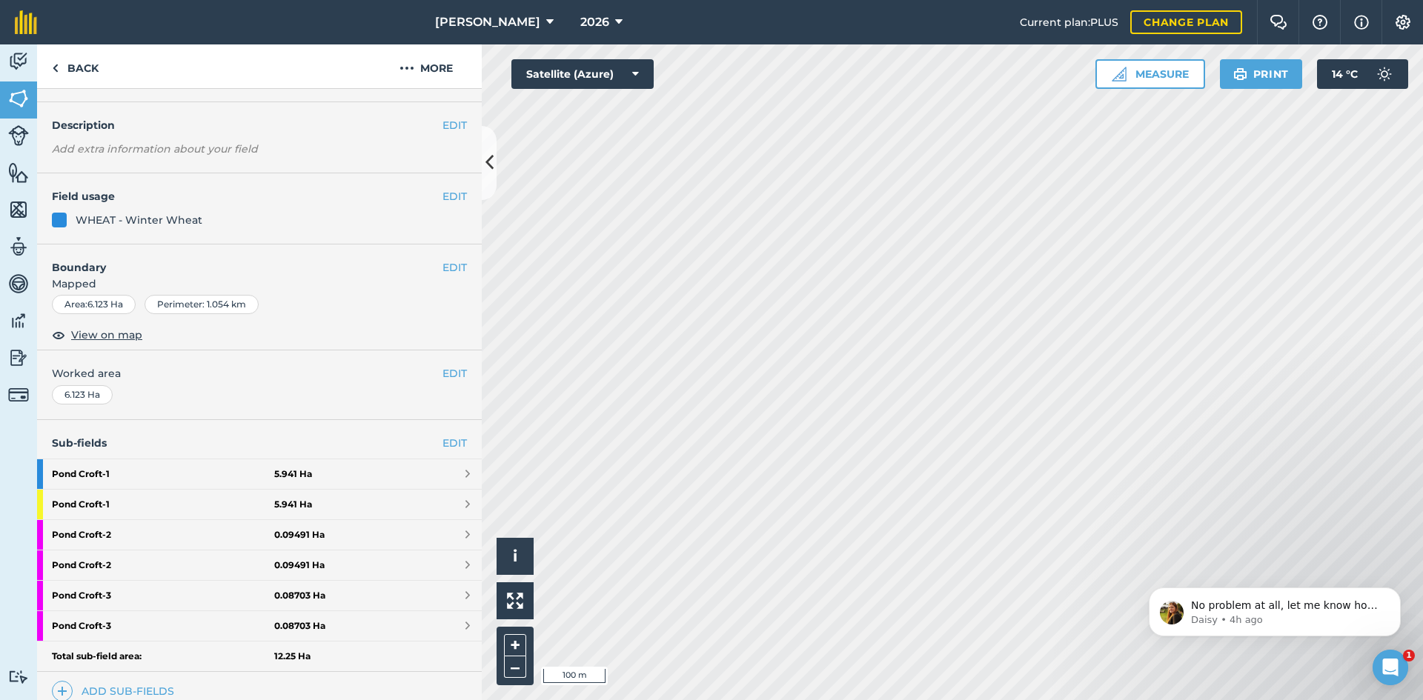
scroll to position [74, 0]
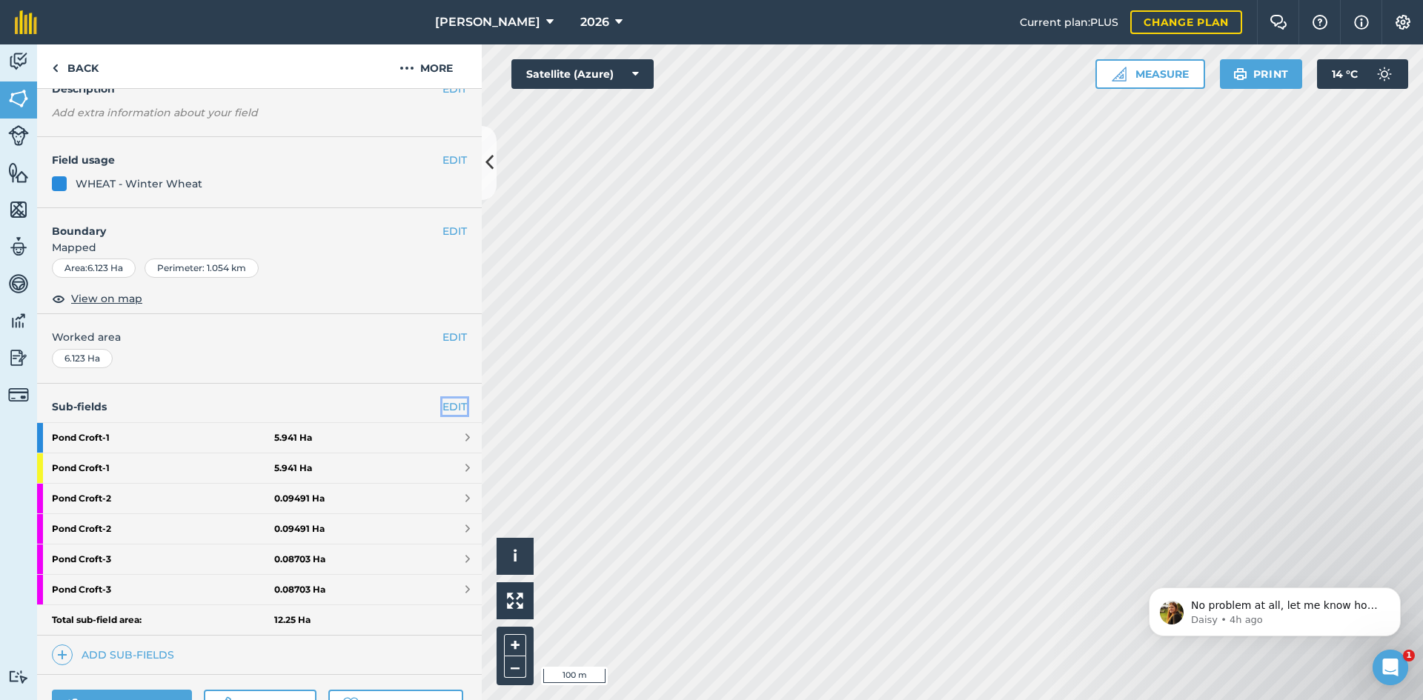
click at [451, 405] on link "EDIT" at bounding box center [455, 407] width 24 height 16
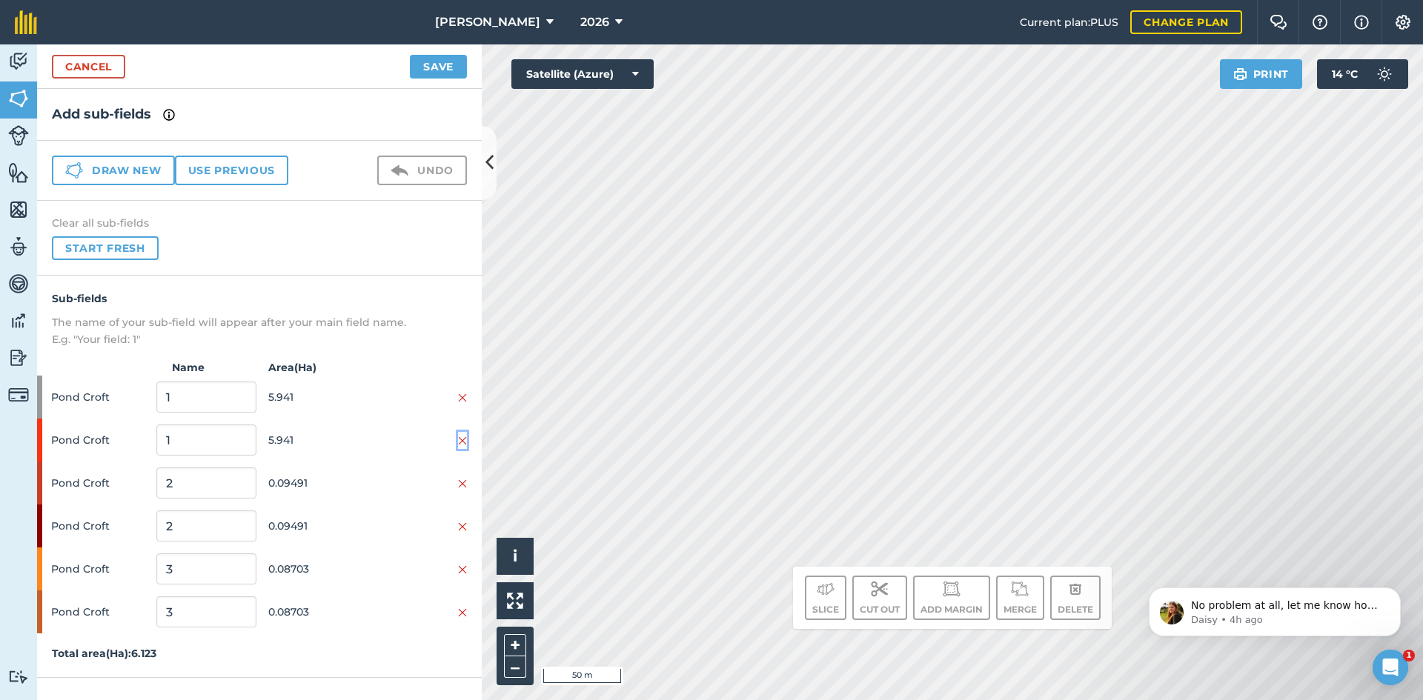
click at [460, 441] on img at bounding box center [462, 441] width 9 height 12
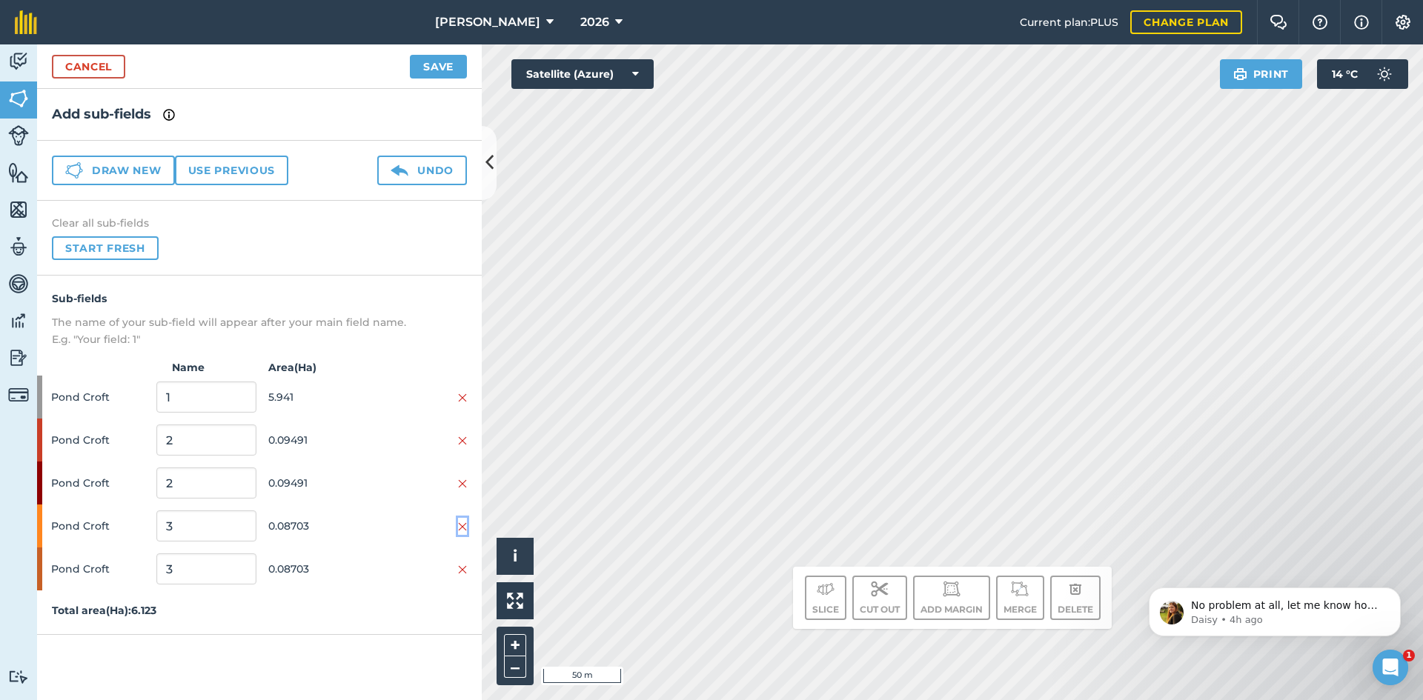
click at [462, 524] on img at bounding box center [462, 527] width 9 height 12
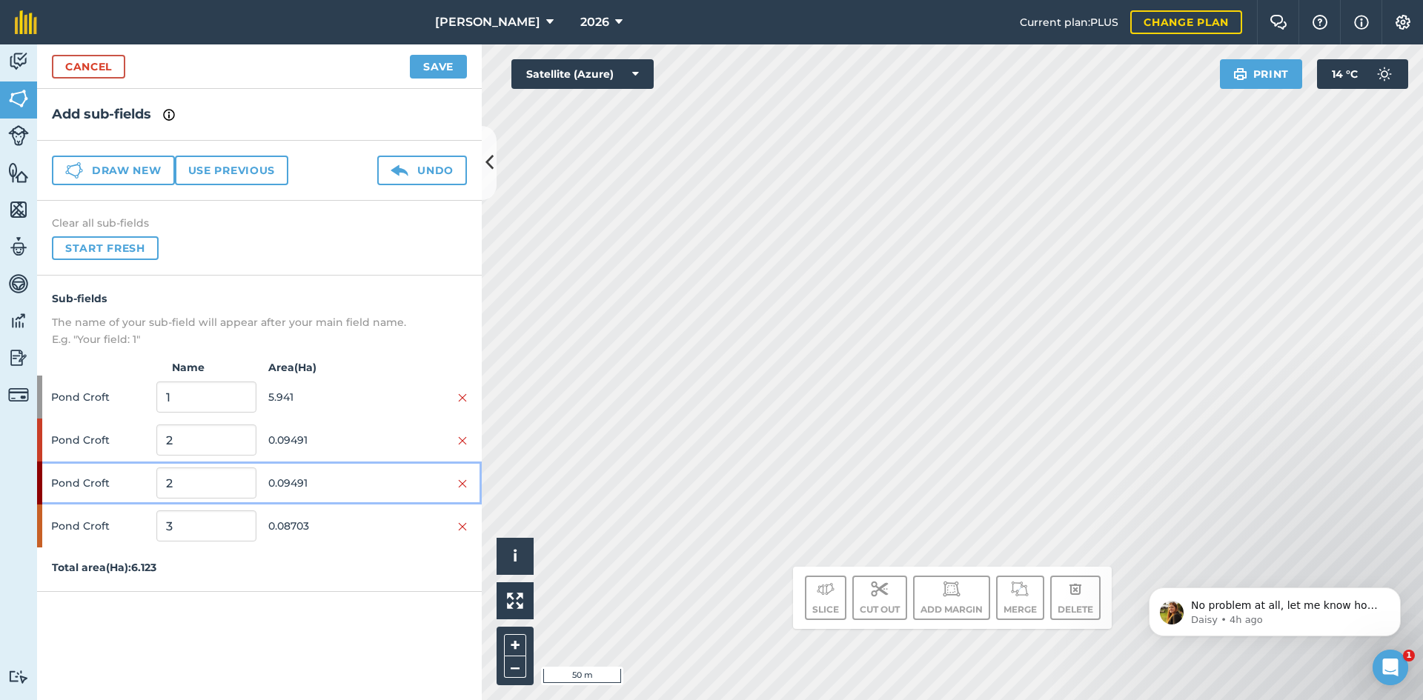
click at [455, 483] on div at bounding box center [417, 483] width 99 height 16
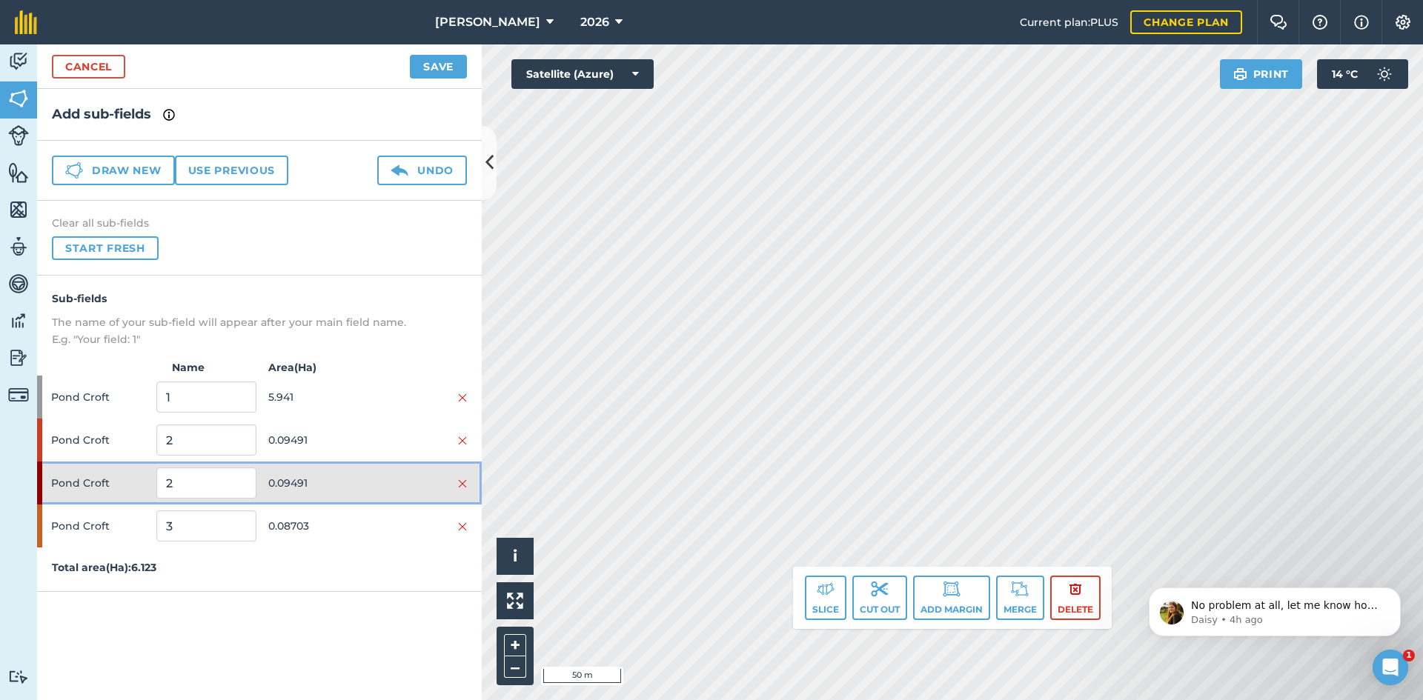
click at [457, 477] on div at bounding box center [417, 483] width 99 height 16
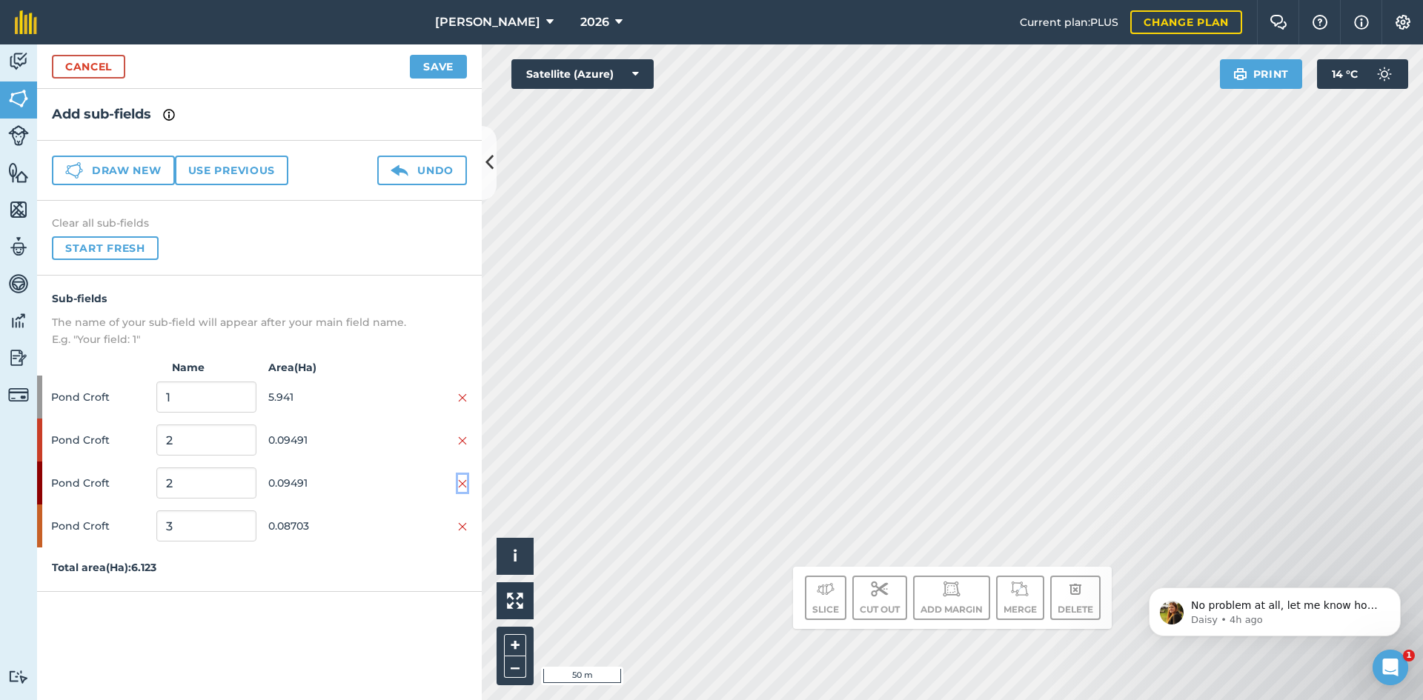
click at [460, 481] on img at bounding box center [462, 484] width 9 height 12
click at [446, 77] on button "Save" at bounding box center [438, 67] width 57 height 24
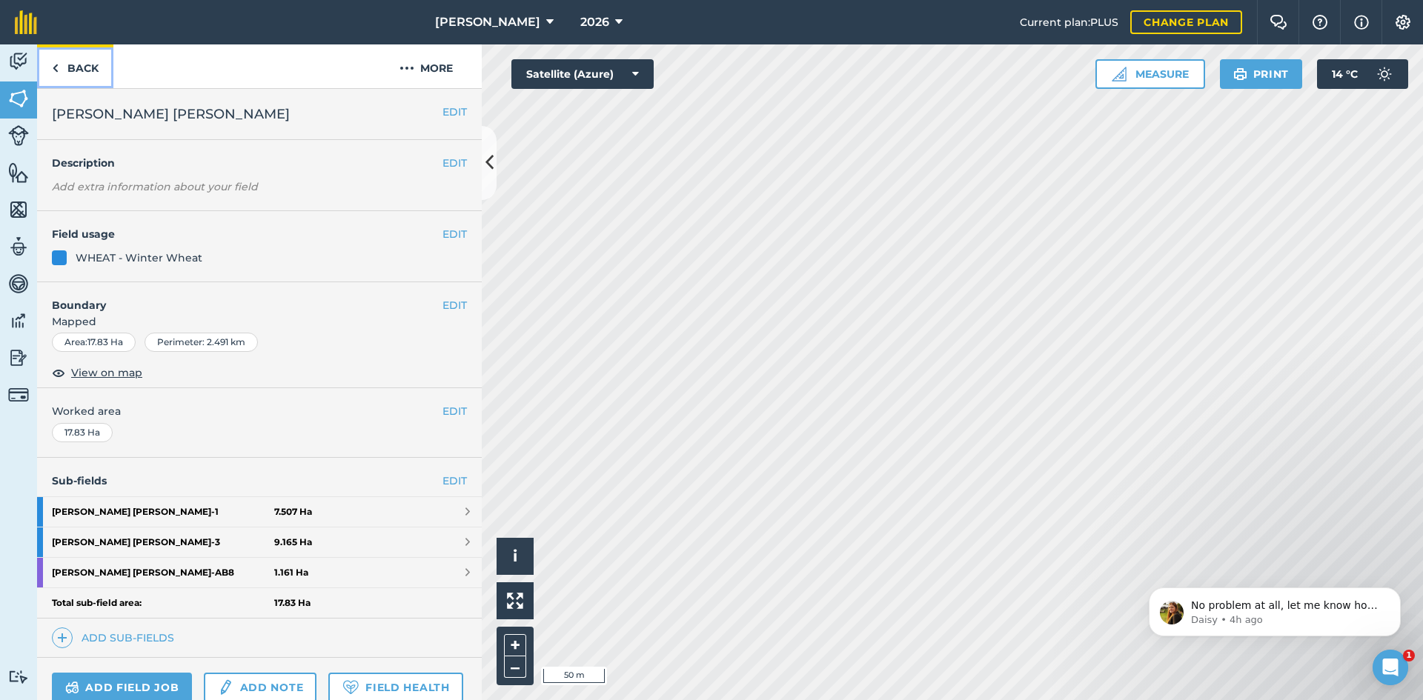
click at [86, 64] on link "Back" at bounding box center [75, 66] width 76 height 44
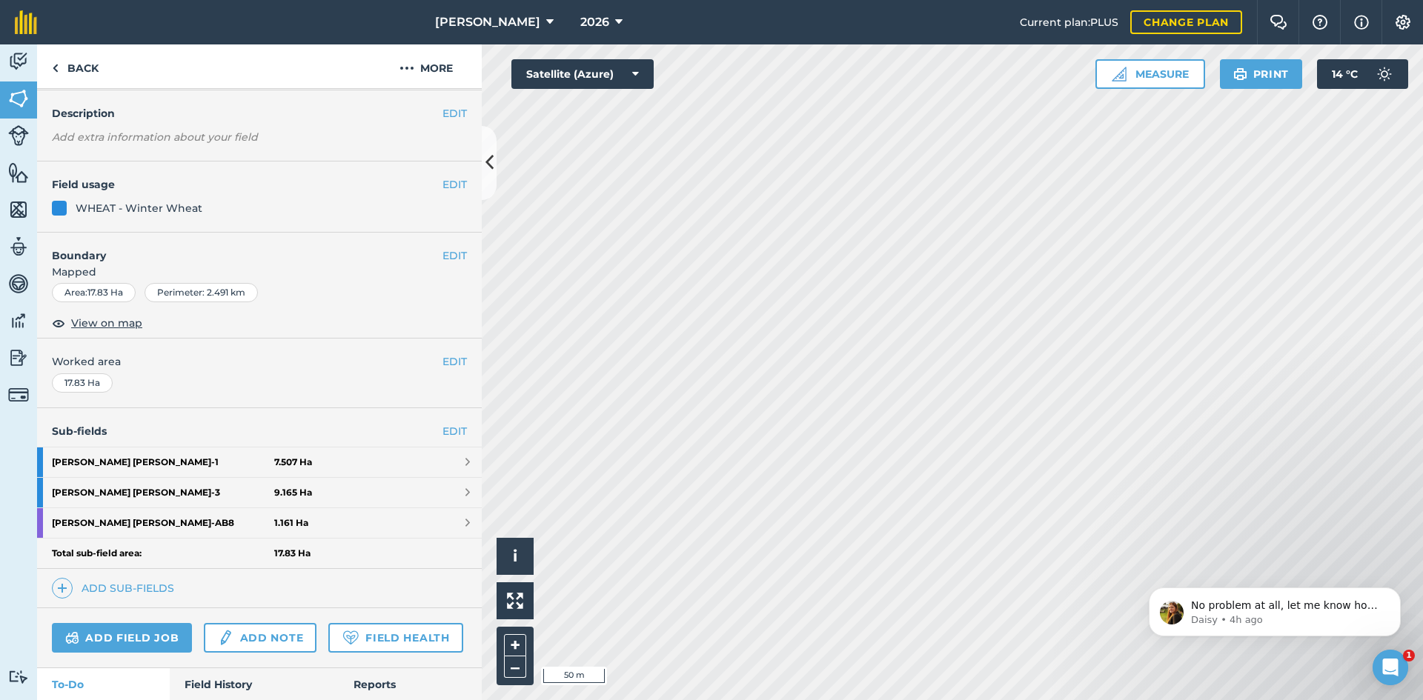
scroll to position [139, 0]
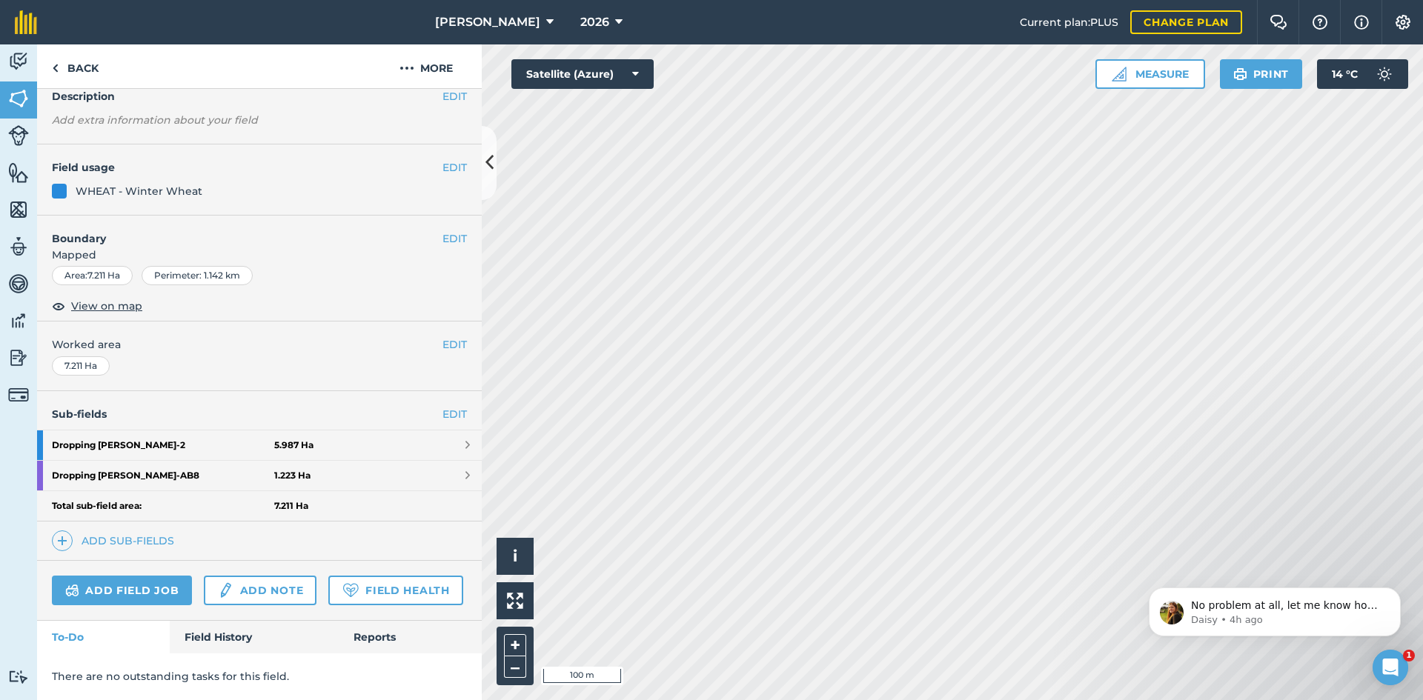
scroll to position [108, 0]
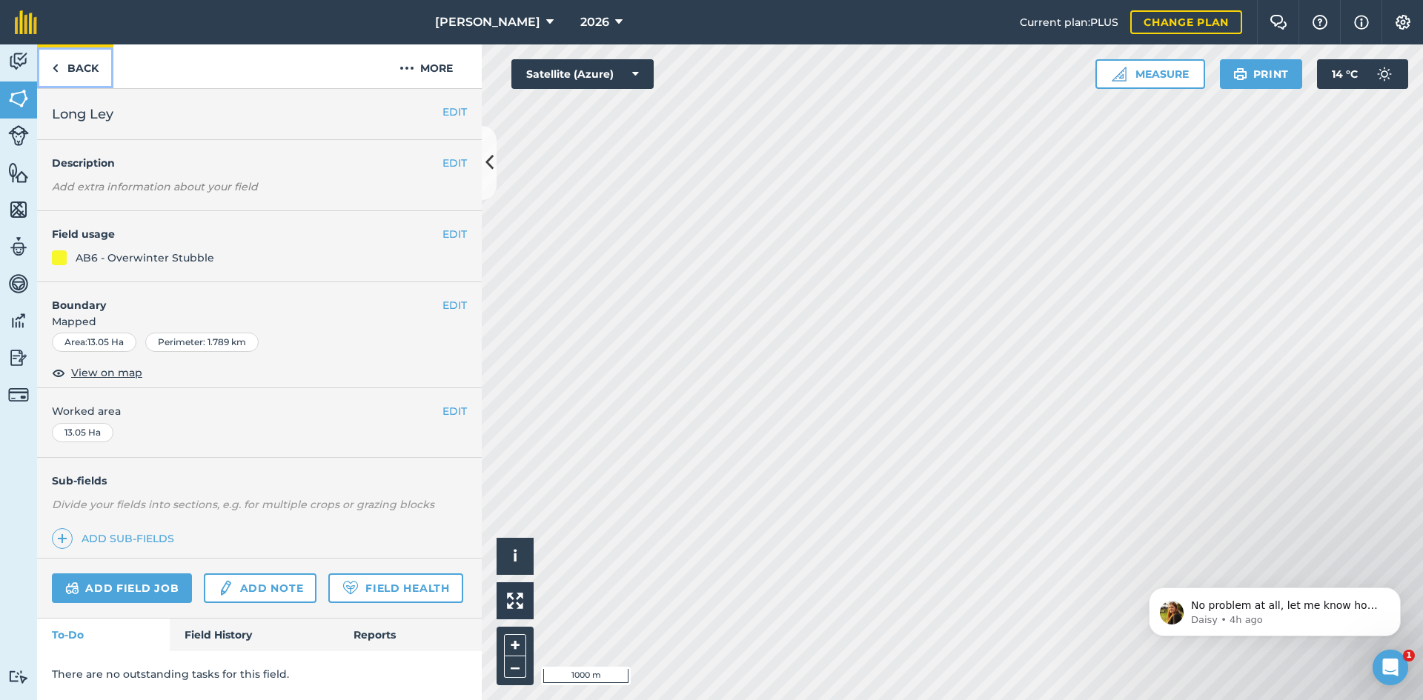
click at [77, 63] on link "Back" at bounding box center [75, 66] width 76 height 44
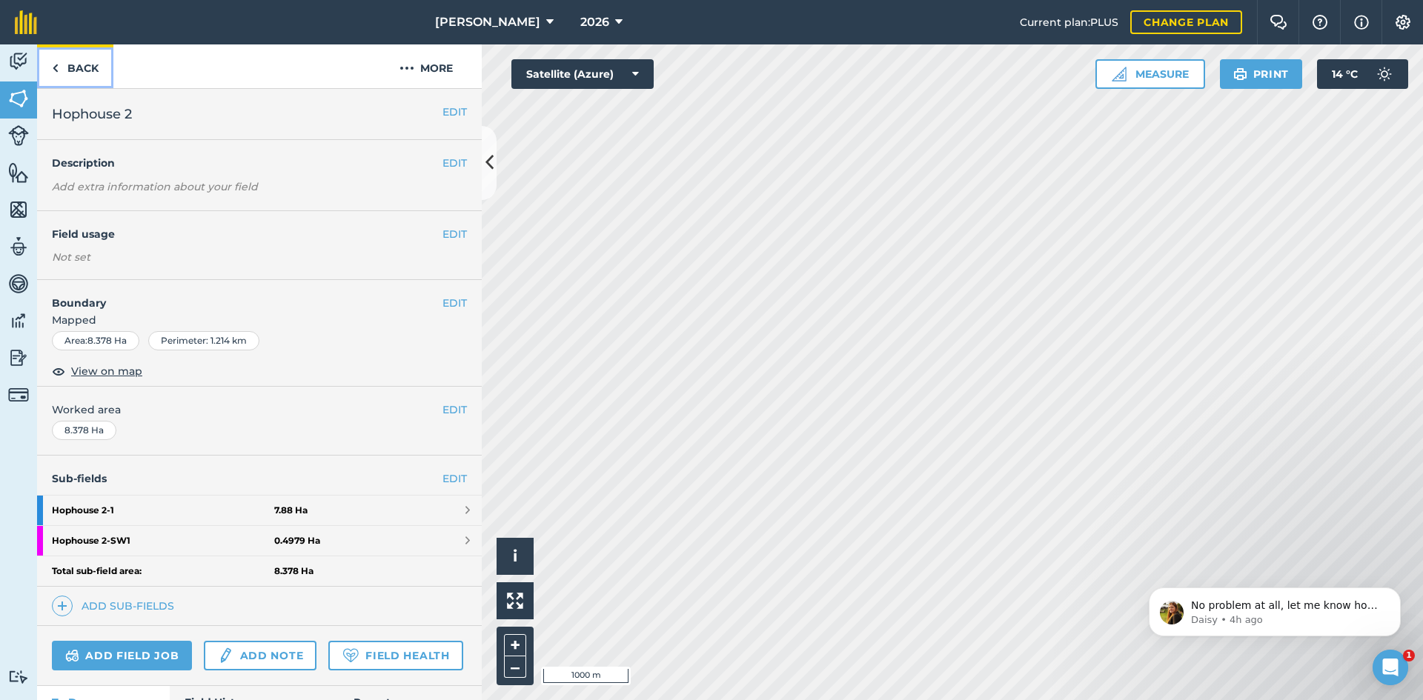
click at [92, 61] on link "Back" at bounding box center [75, 66] width 76 height 44
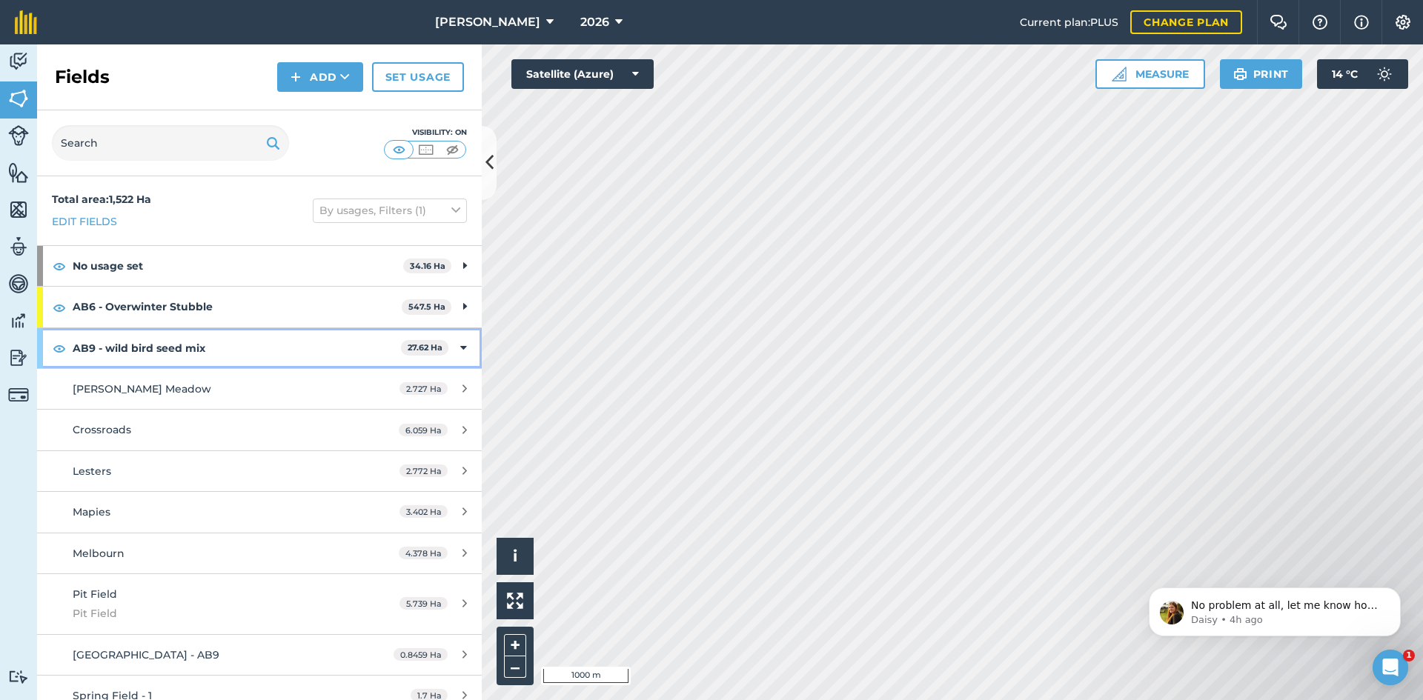
click at [460, 347] on icon at bounding box center [463, 348] width 7 height 16
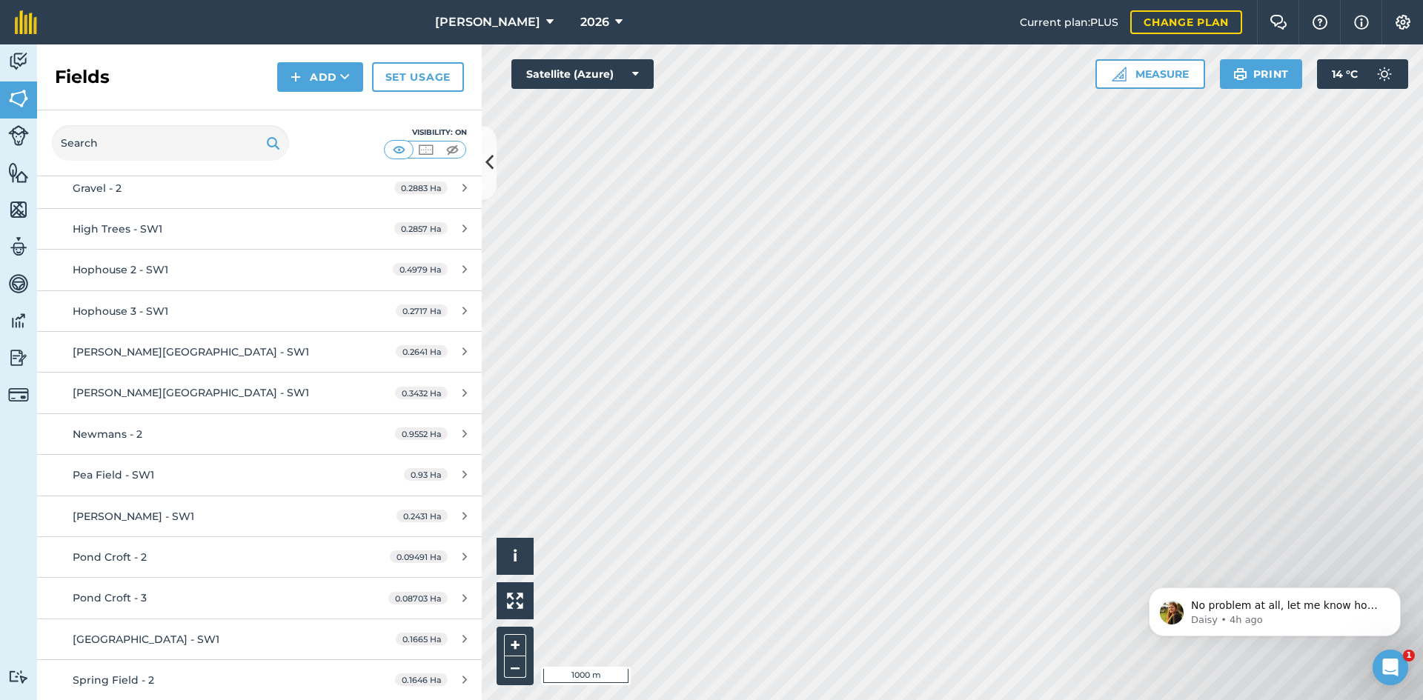
scroll to position [4003, 0]
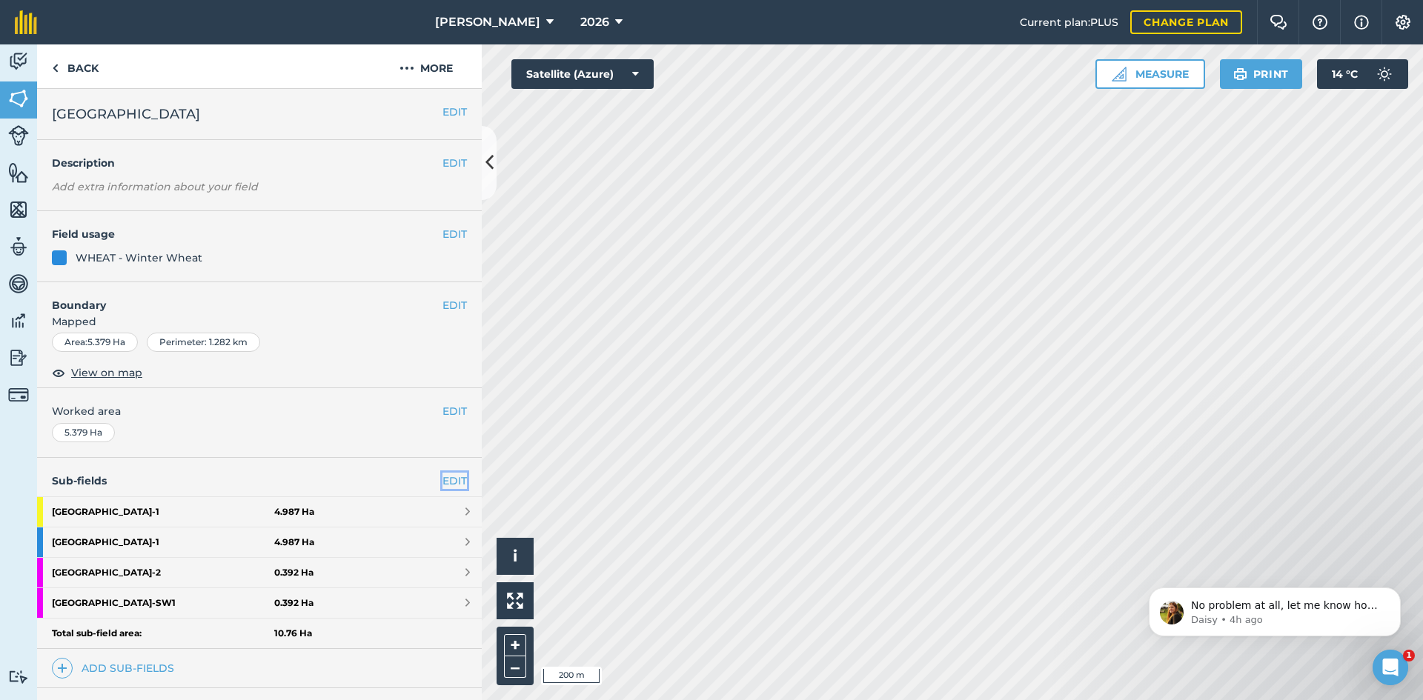
click at [443, 473] on link "EDIT" at bounding box center [455, 481] width 24 height 16
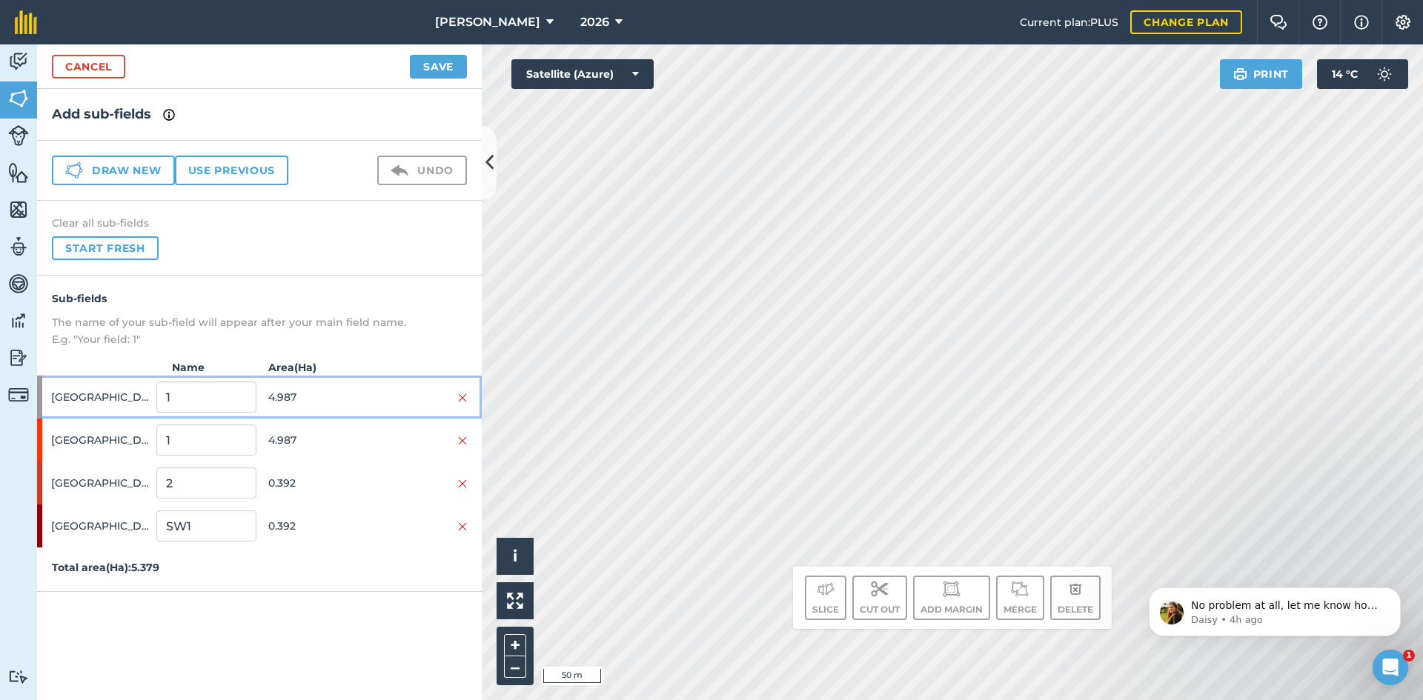
click at [472, 397] on div "Broad Meadow 1 4.987" at bounding box center [259, 397] width 445 height 43
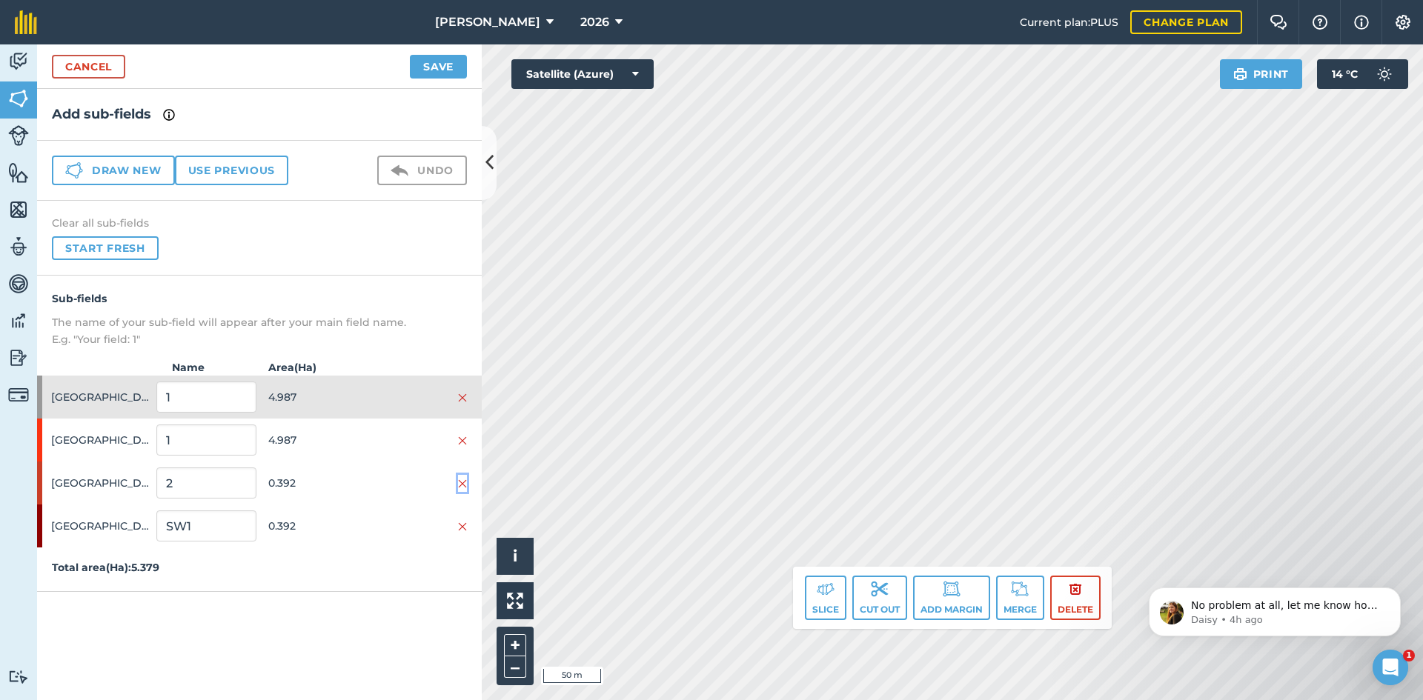
click at [462, 481] on img at bounding box center [462, 484] width 9 height 12
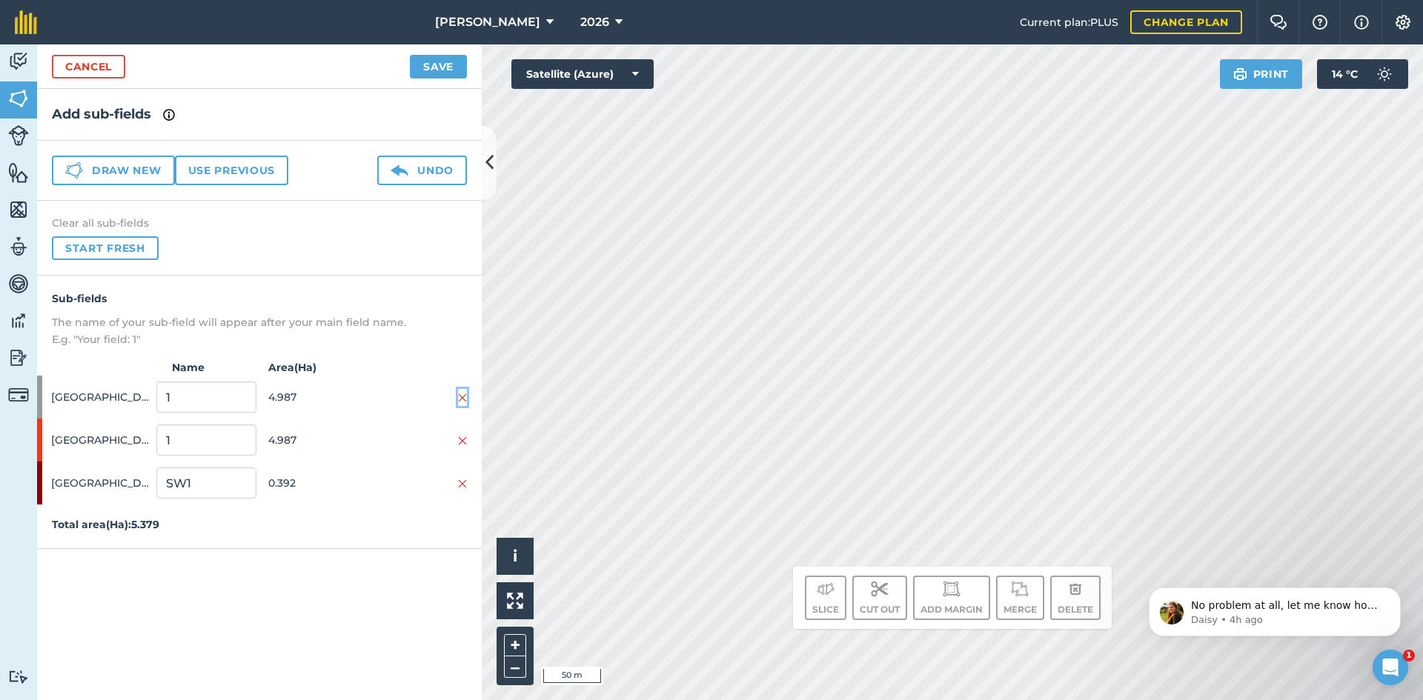
click at [465, 400] on img at bounding box center [462, 398] width 9 height 12
click at [434, 59] on button "Save" at bounding box center [438, 67] width 57 height 24
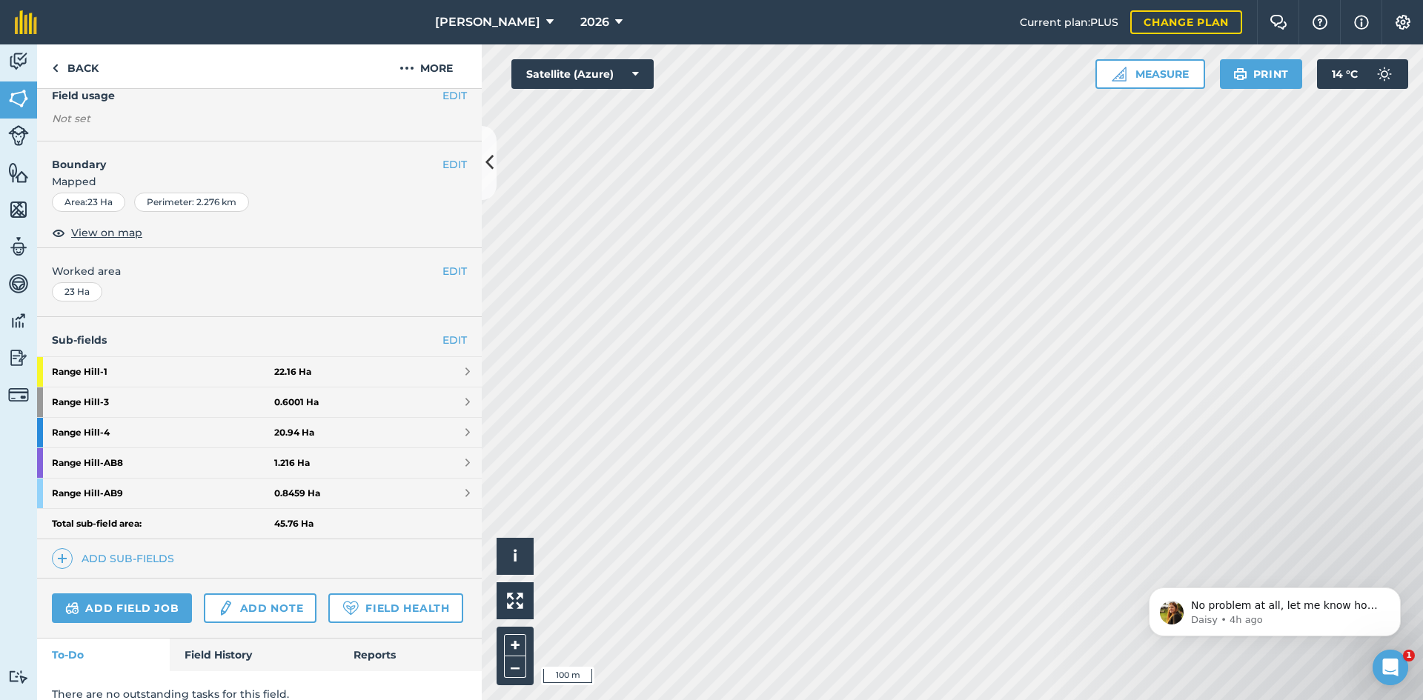
scroll to position [148, 0]
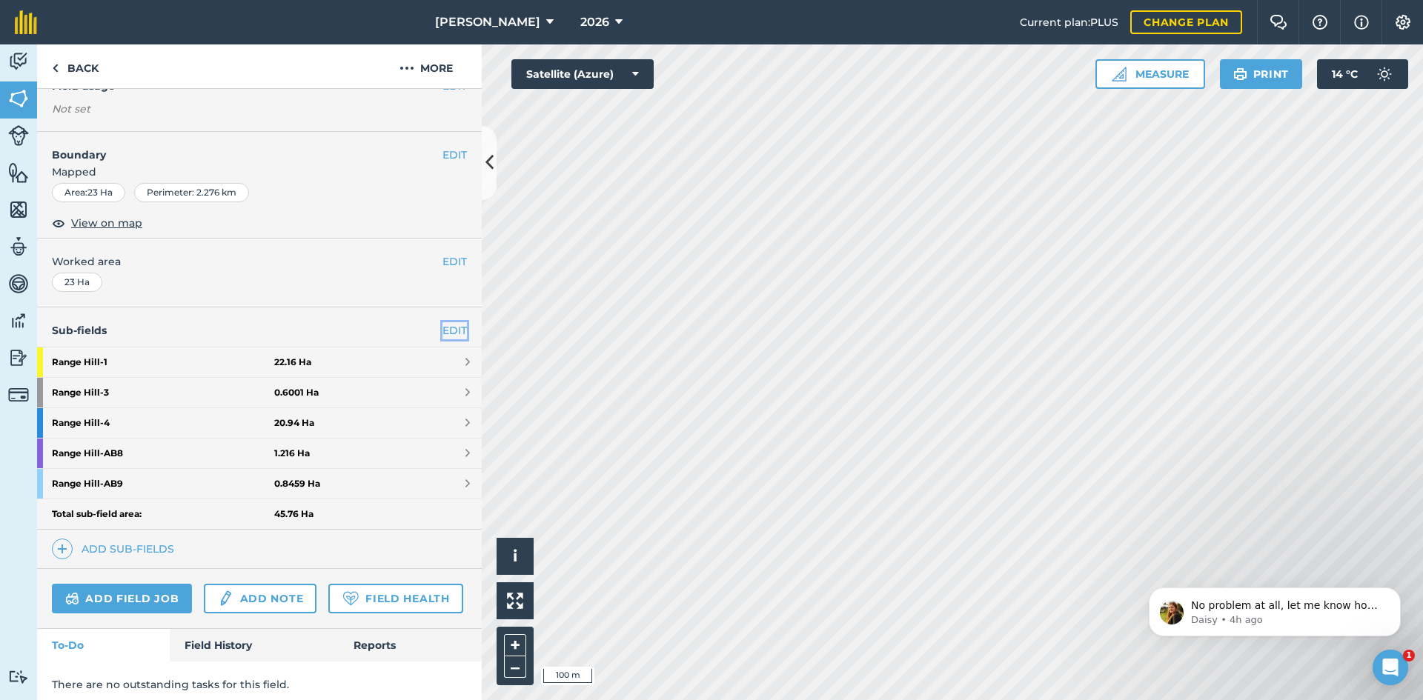
click at [443, 328] on link "EDIT" at bounding box center [455, 330] width 24 height 16
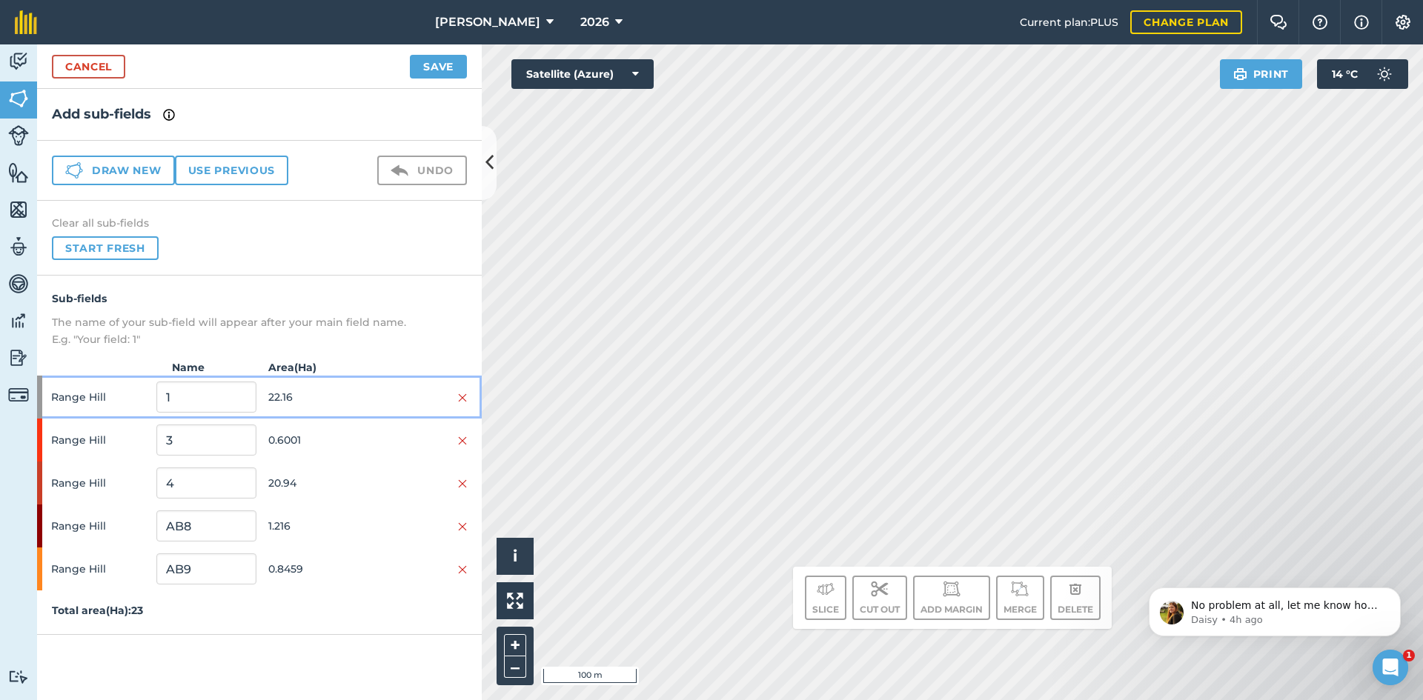
click at [457, 395] on div at bounding box center [417, 397] width 99 height 16
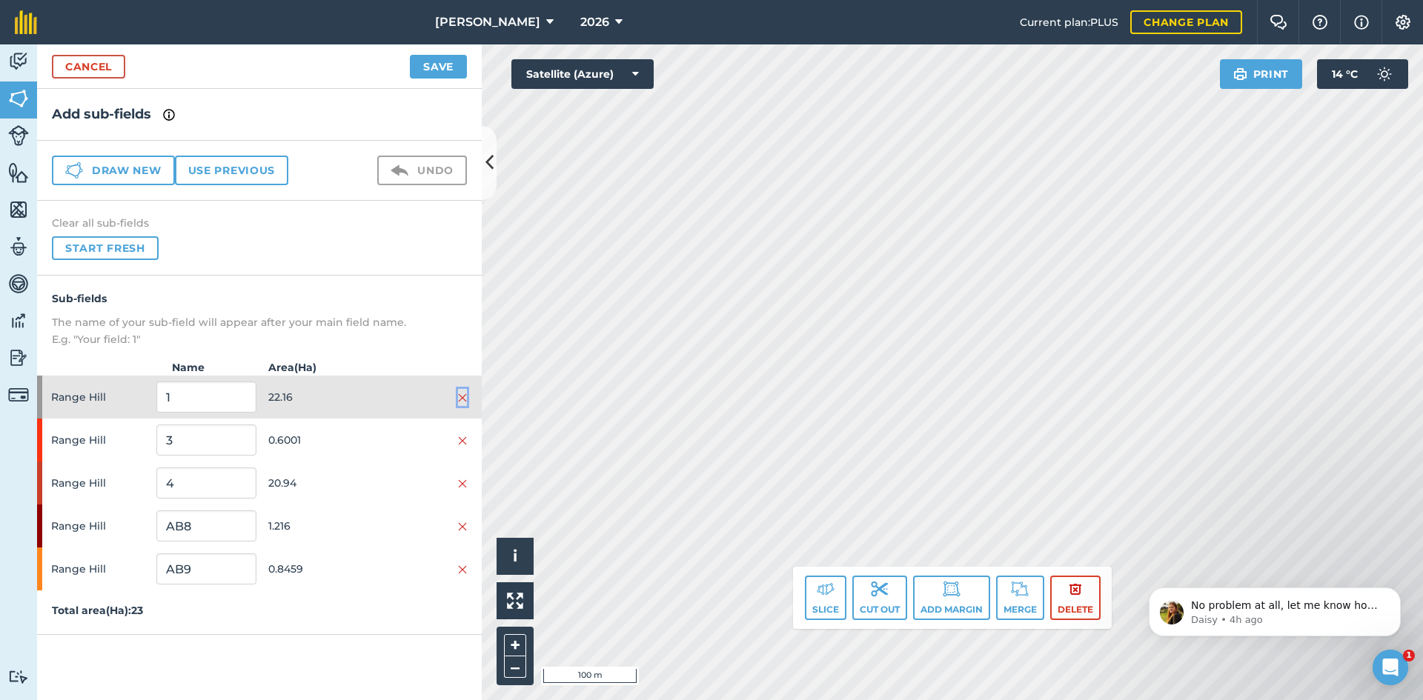
click at [464, 395] on img at bounding box center [462, 398] width 9 height 12
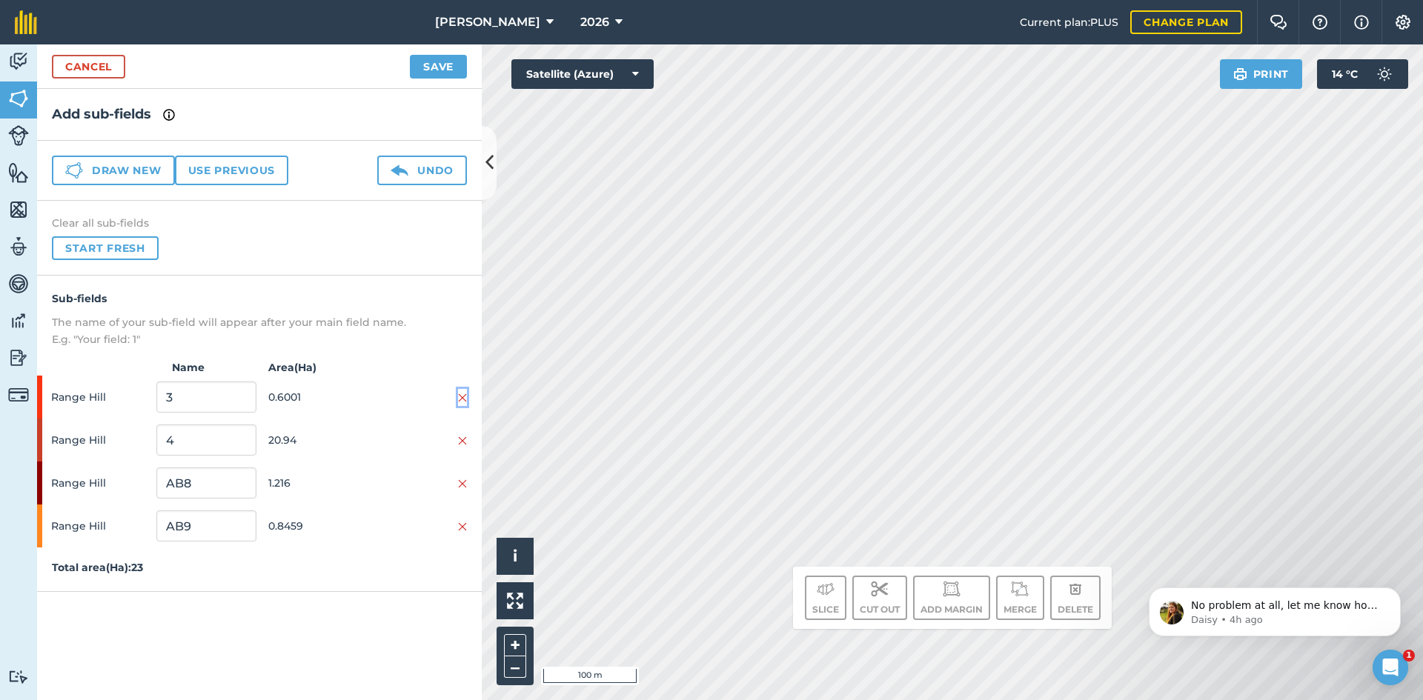
click at [462, 395] on img at bounding box center [462, 398] width 9 height 12
click at [432, 67] on button "Save" at bounding box center [438, 67] width 57 height 24
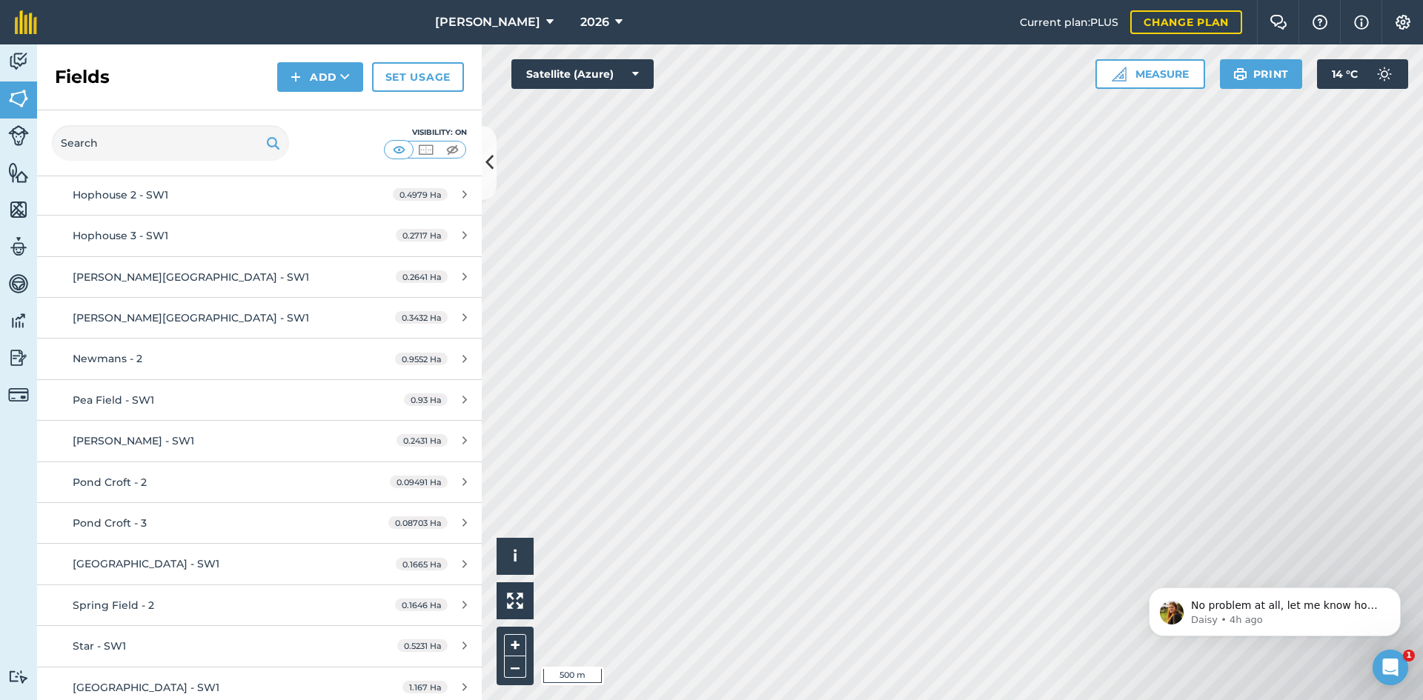
scroll to position [4020, 0]
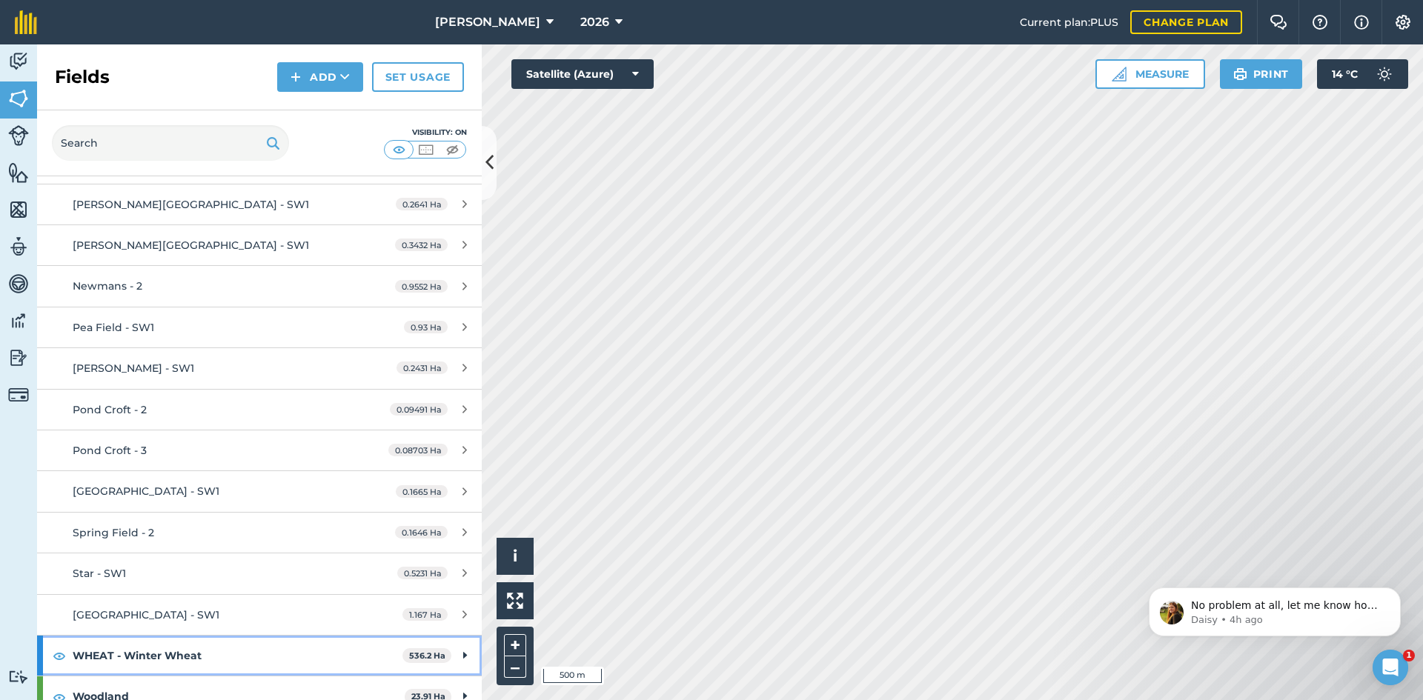
click at [446, 642] on div "WHEAT - Winter Wheat 536.2 Ha" at bounding box center [259, 656] width 445 height 40
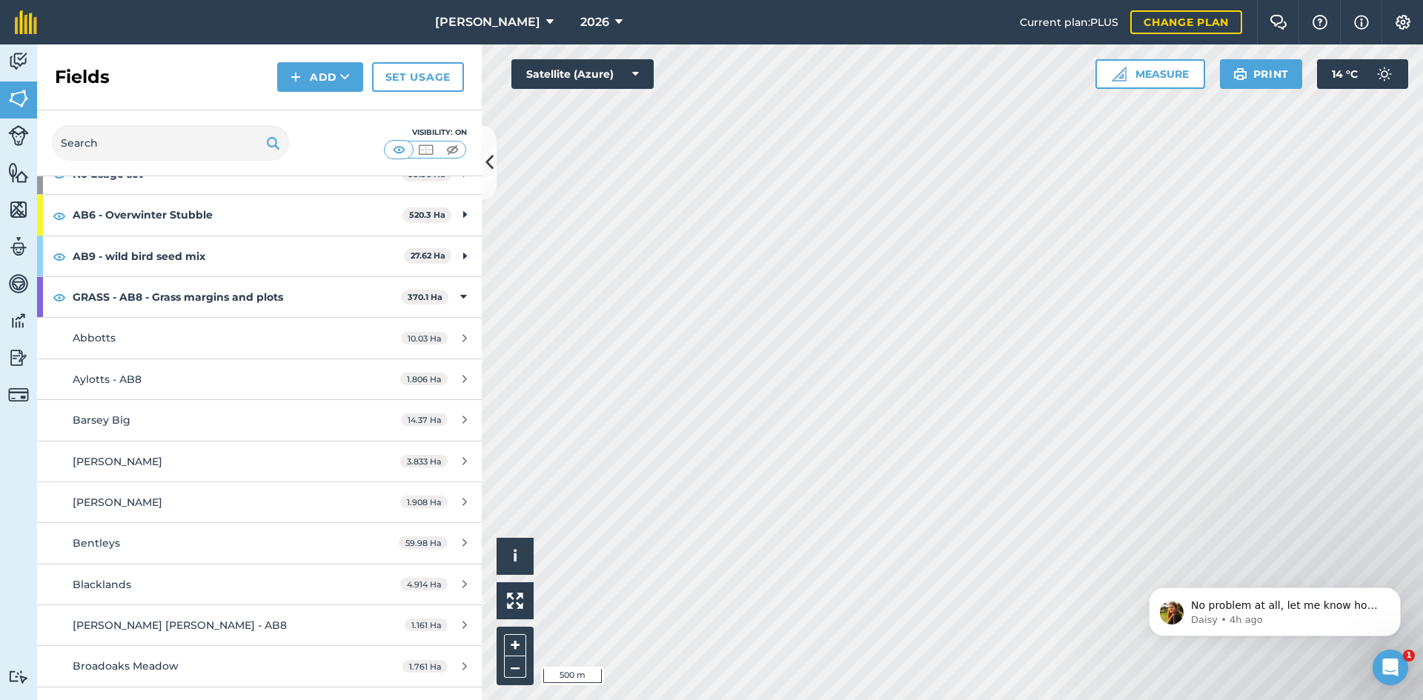
scroll to position [0, 0]
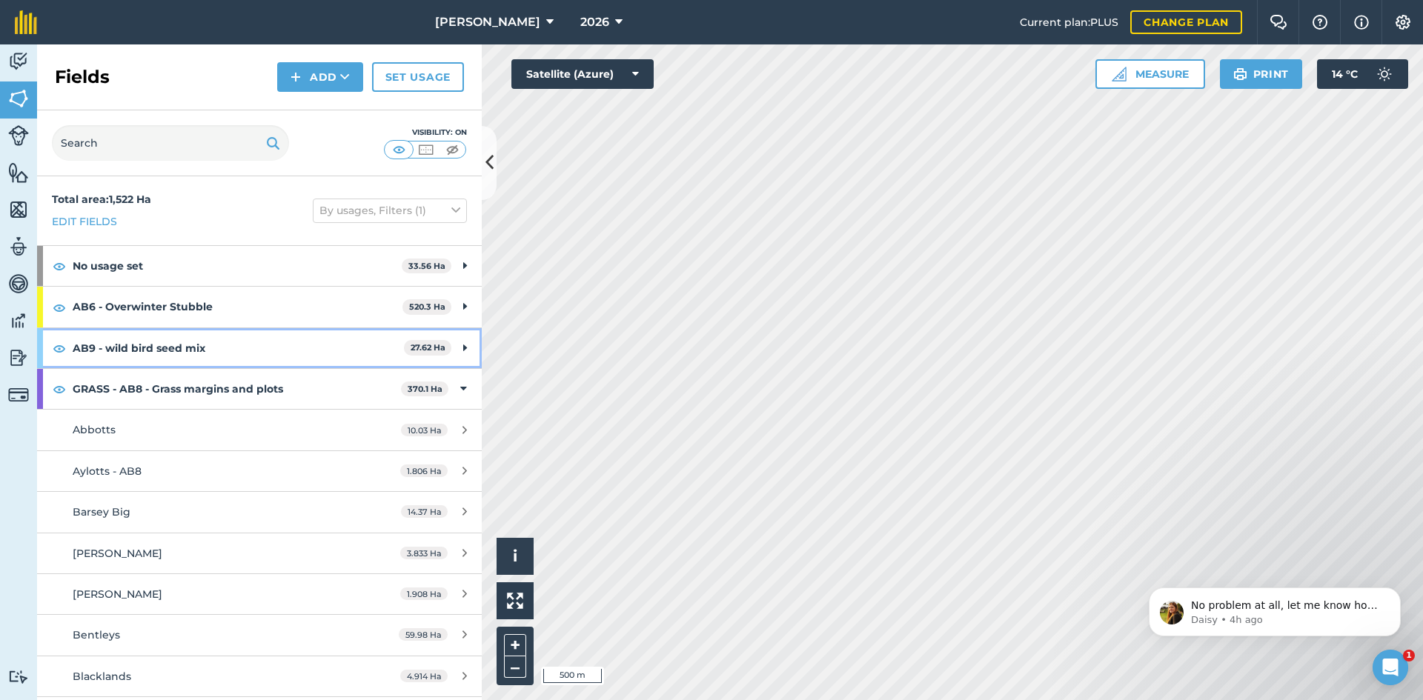
click at [295, 337] on strong "AB9 - wild bird seed mix" at bounding box center [238, 348] width 331 height 40
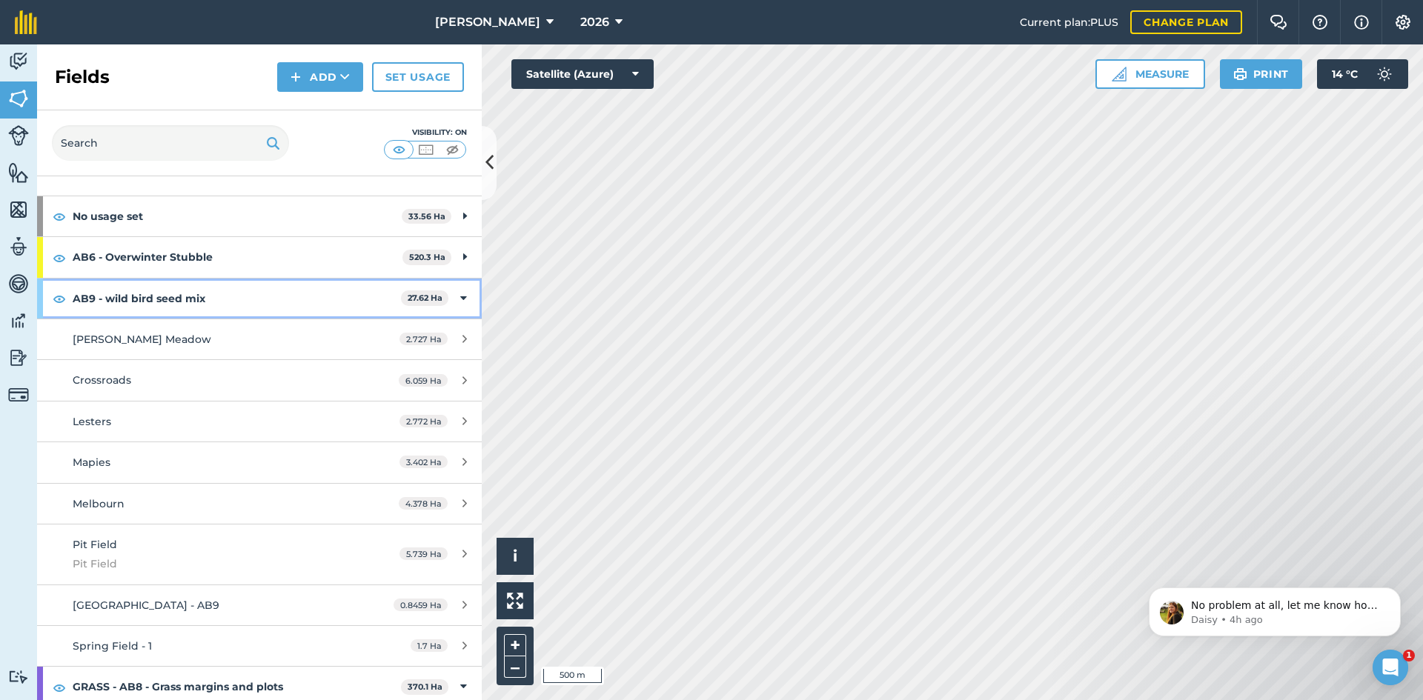
scroll to position [74, 0]
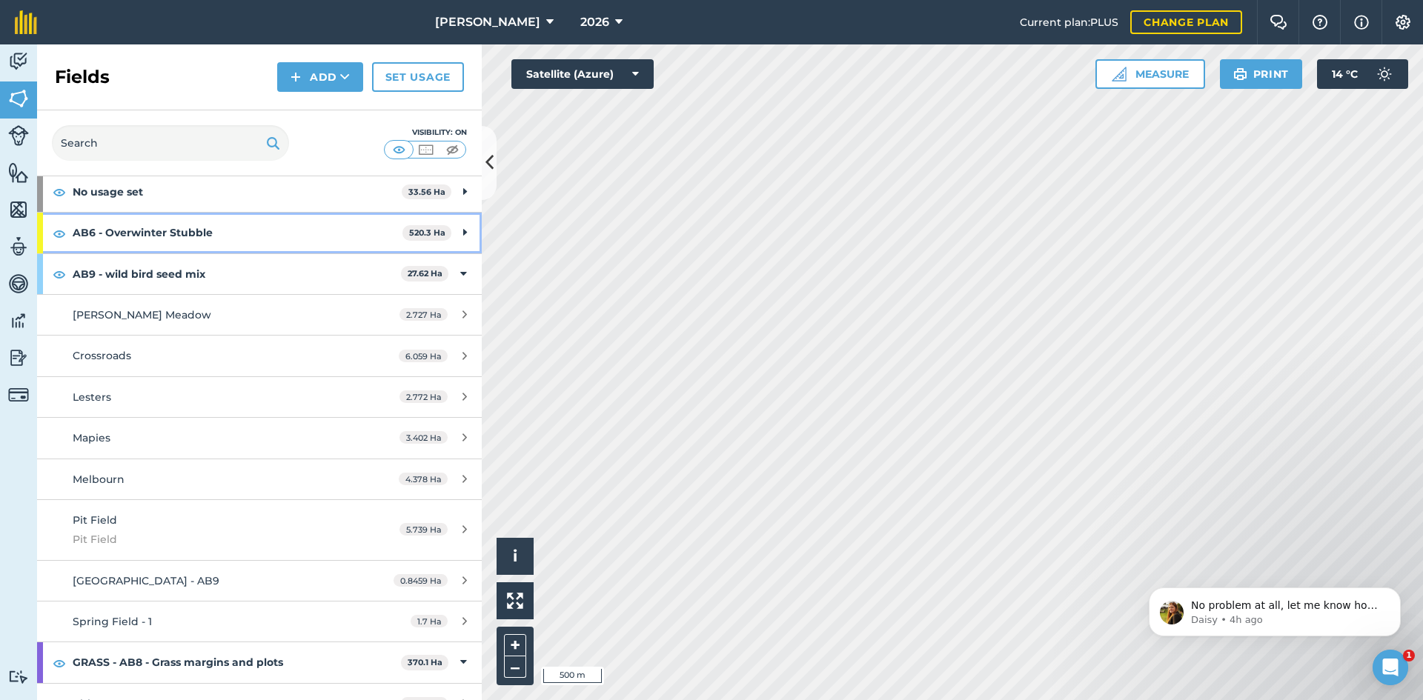
click at [244, 224] on strong "AB6 - Overwinter Stubble" at bounding box center [238, 233] width 330 height 40
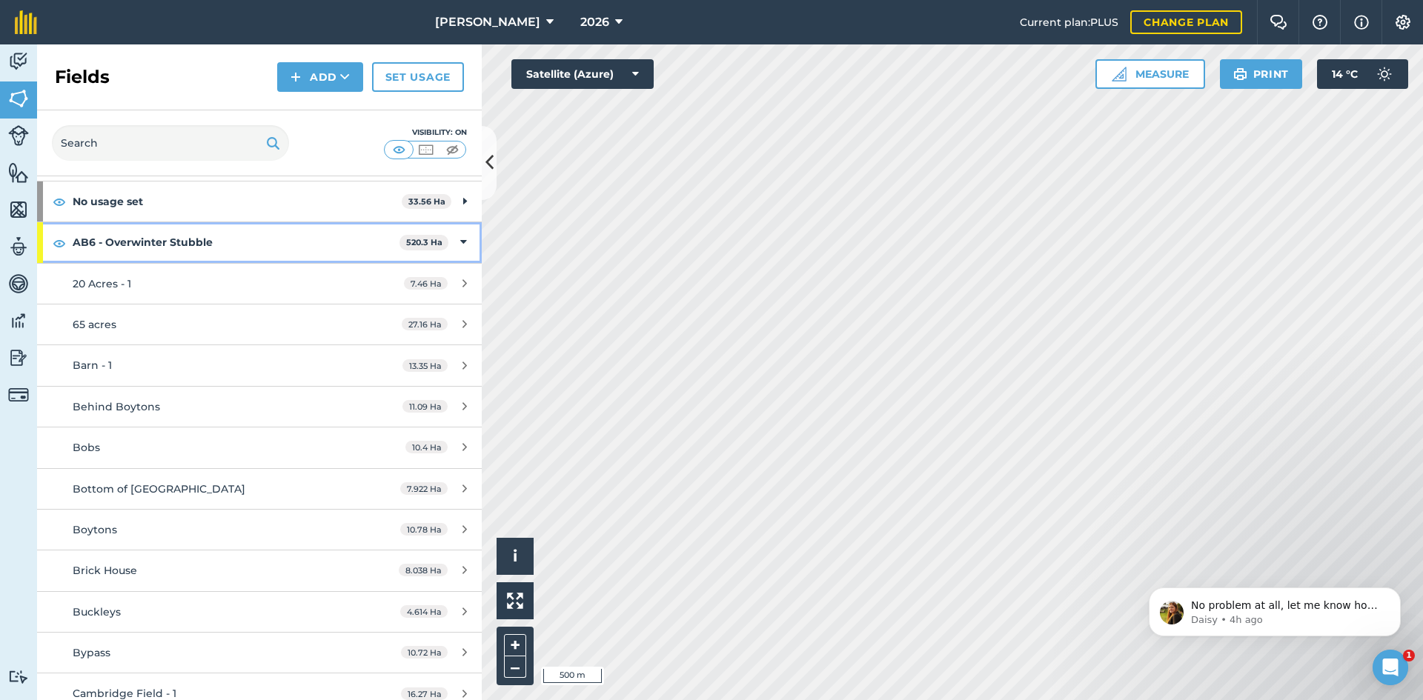
scroll to position [0, 0]
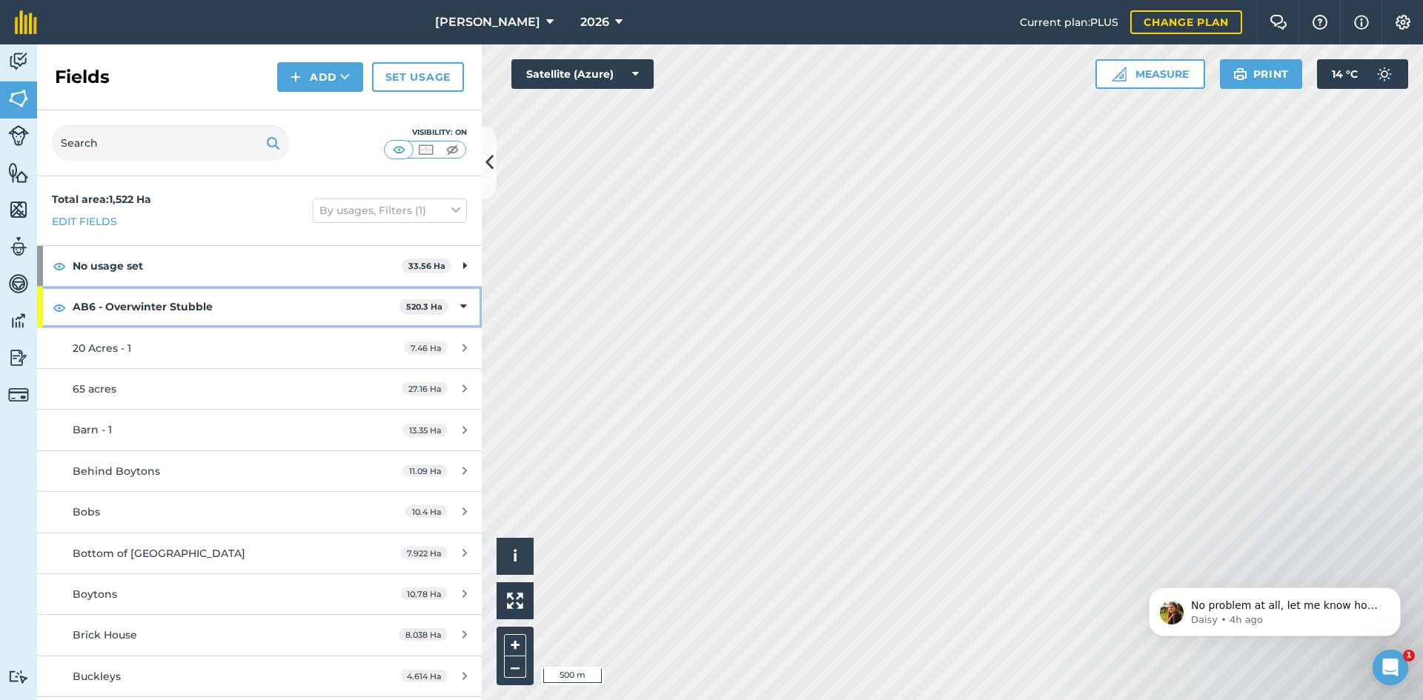
click at [311, 308] on strong "AB6 - Overwinter Stubble" at bounding box center [236, 307] width 327 height 40
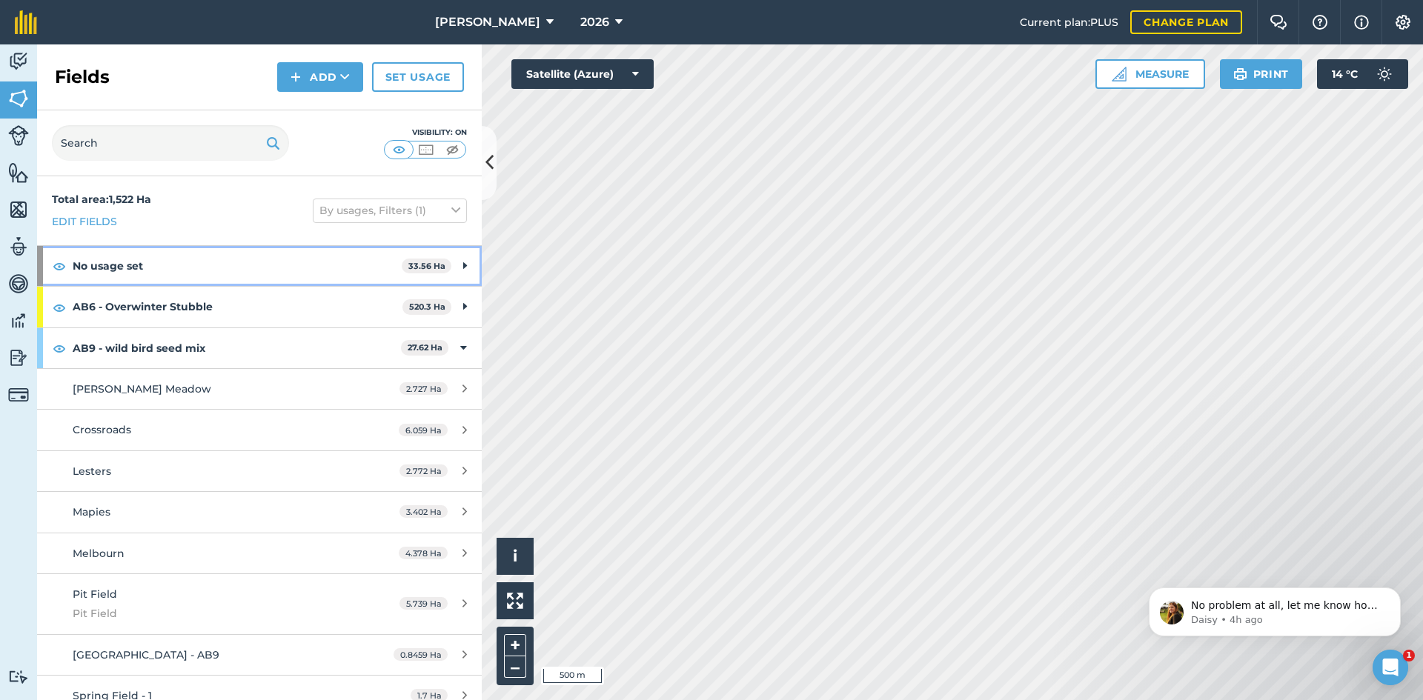
click at [315, 264] on strong "No usage set" at bounding box center [237, 266] width 329 height 40
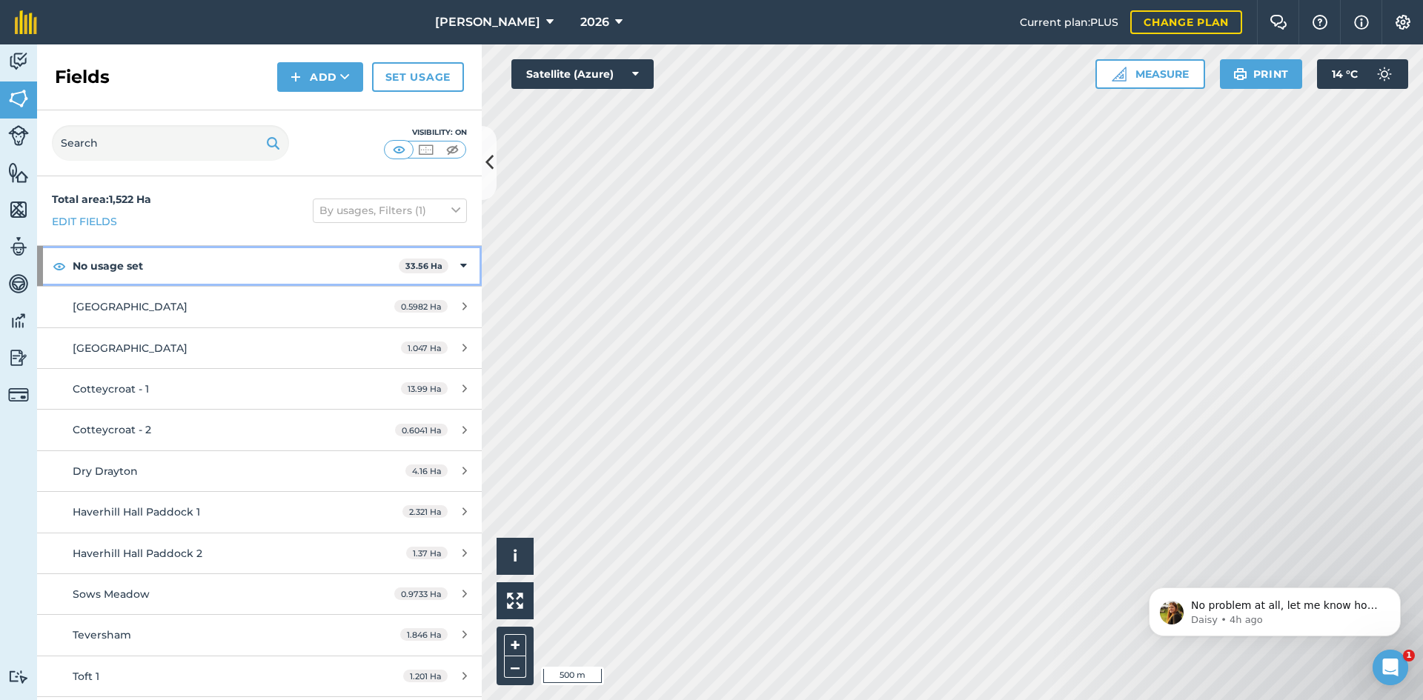
click at [311, 265] on strong "No usage set" at bounding box center [236, 266] width 326 height 40
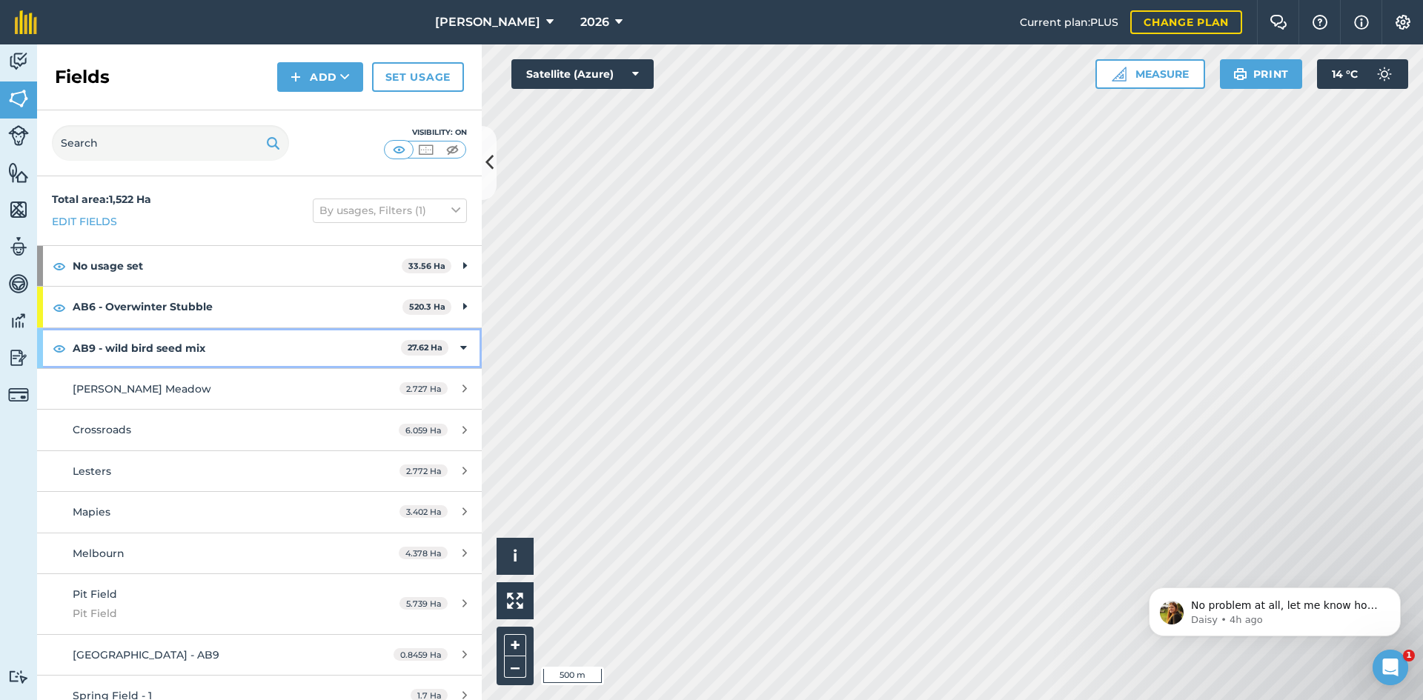
click at [264, 343] on strong "AB9 - wild bird seed mix" at bounding box center [237, 348] width 328 height 40
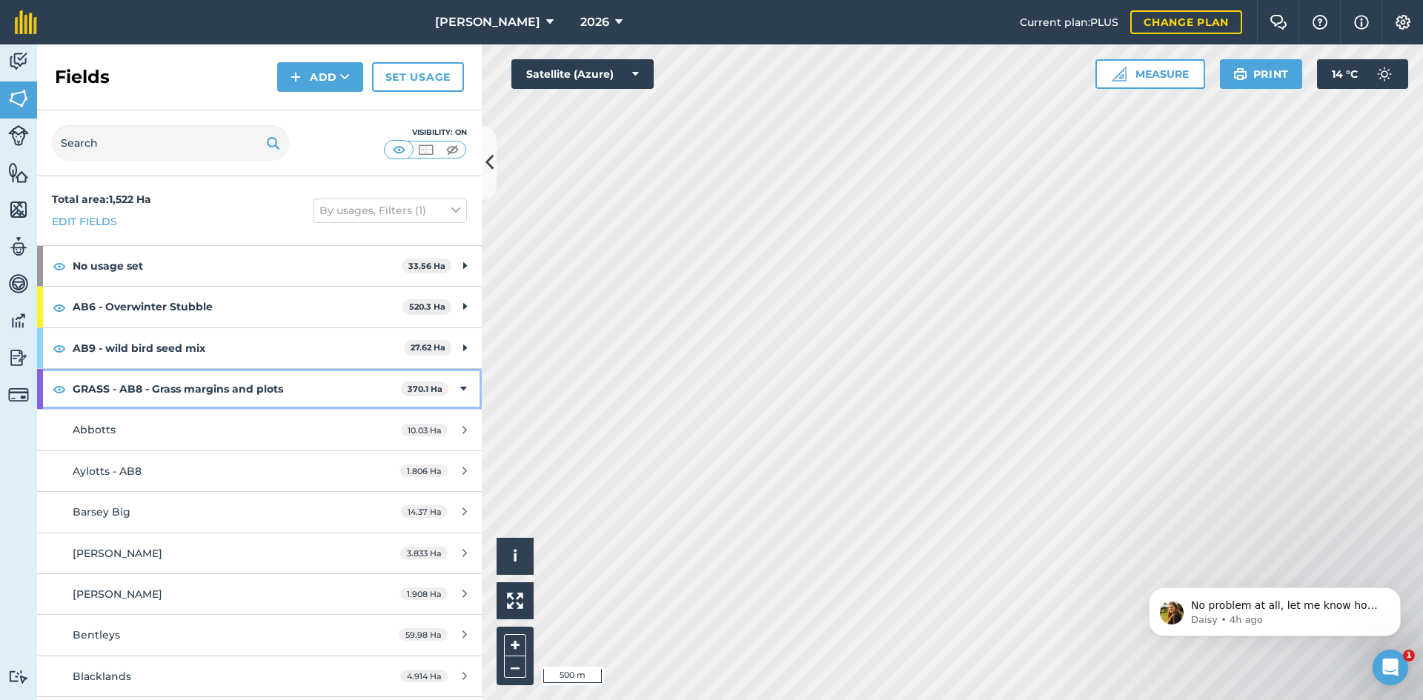
click at [271, 374] on strong "GRASS - AB8 - Grass margins and plots" at bounding box center [237, 389] width 328 height 40
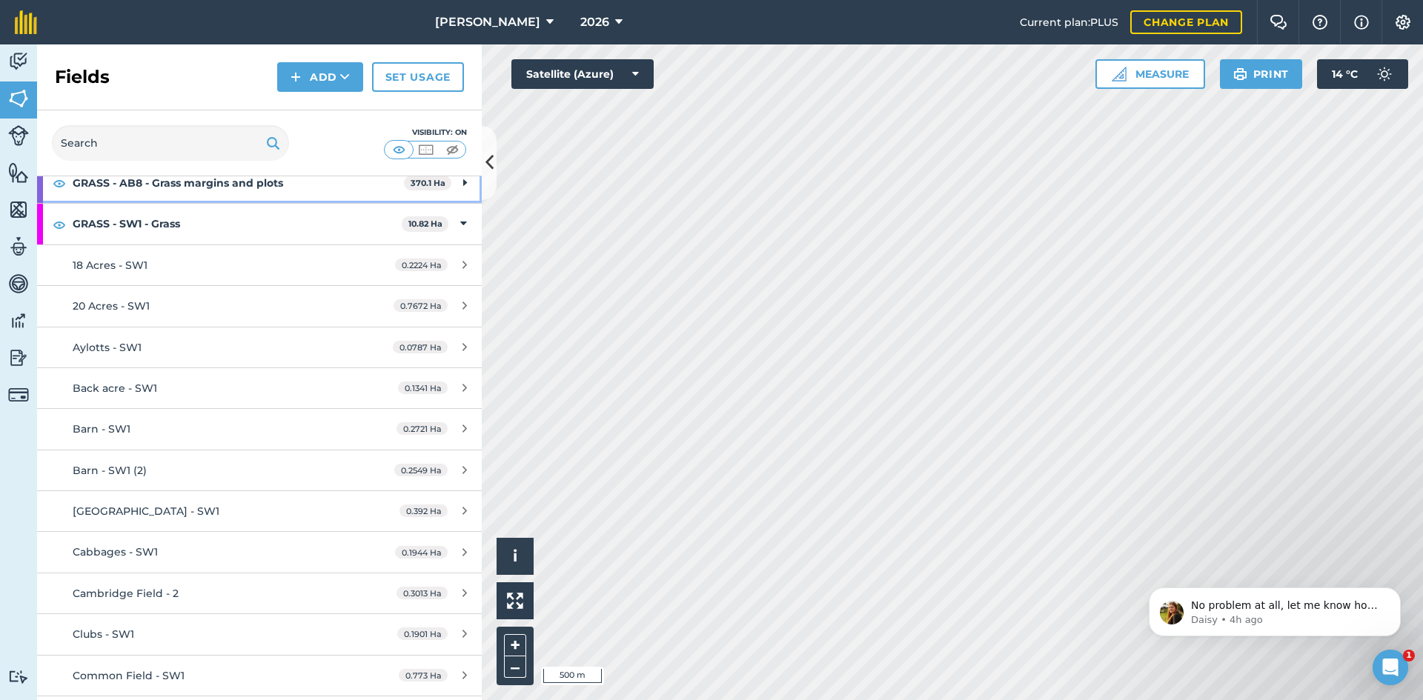
scroll to position [222, 0]
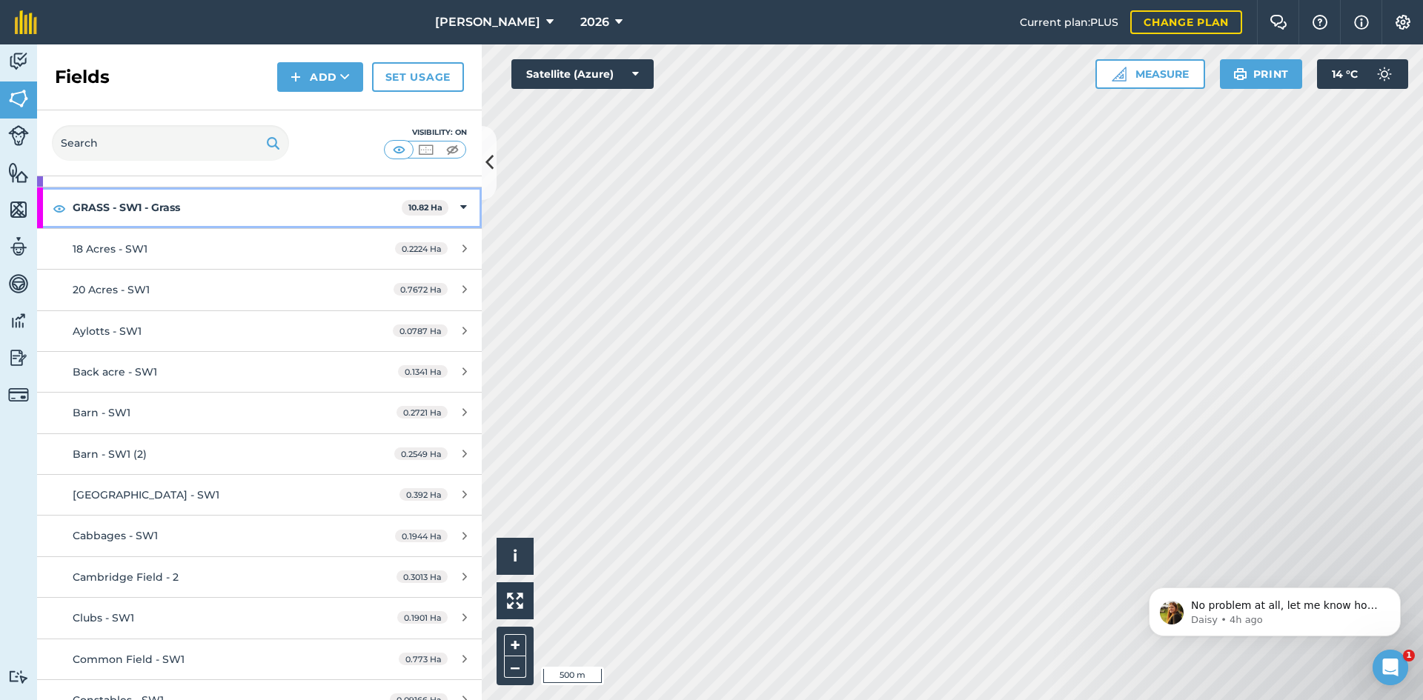
click at [248, 193] on strong "GRASS - SW1 - Grass" at bounding box center [237, 208] width 329 height 40
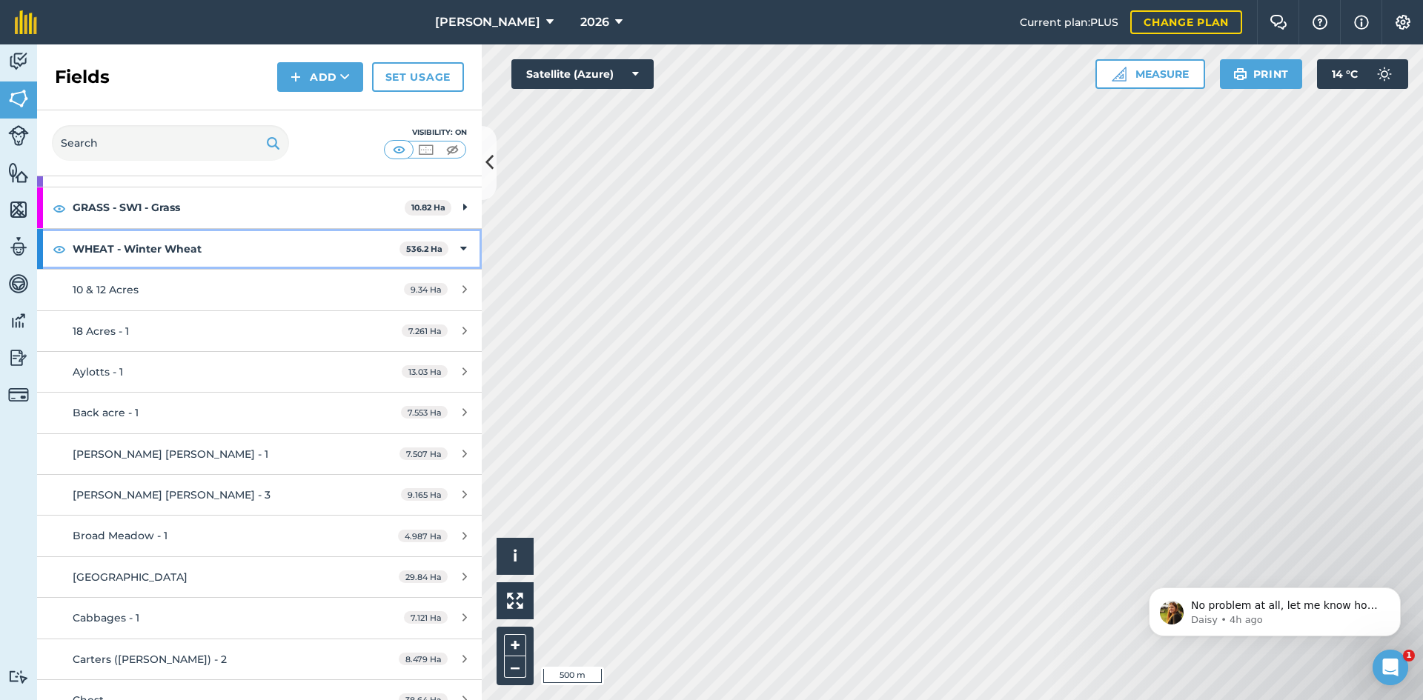
click at [274, 245] on strong "WHEAT - Winter Wheat" at bounding box center [236, 249] width 327 height 40
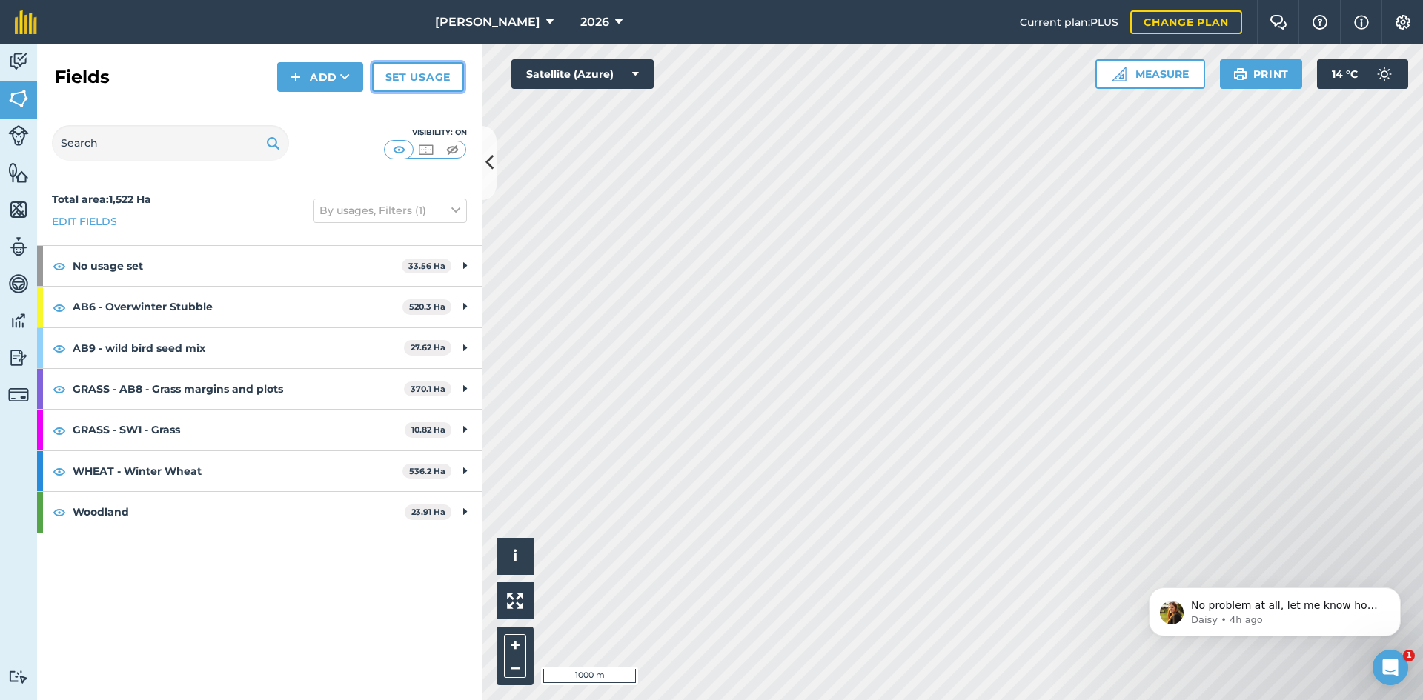
click at [408, 76] on link "Set usage" at bounding box center [418, 77] width 92 height 30
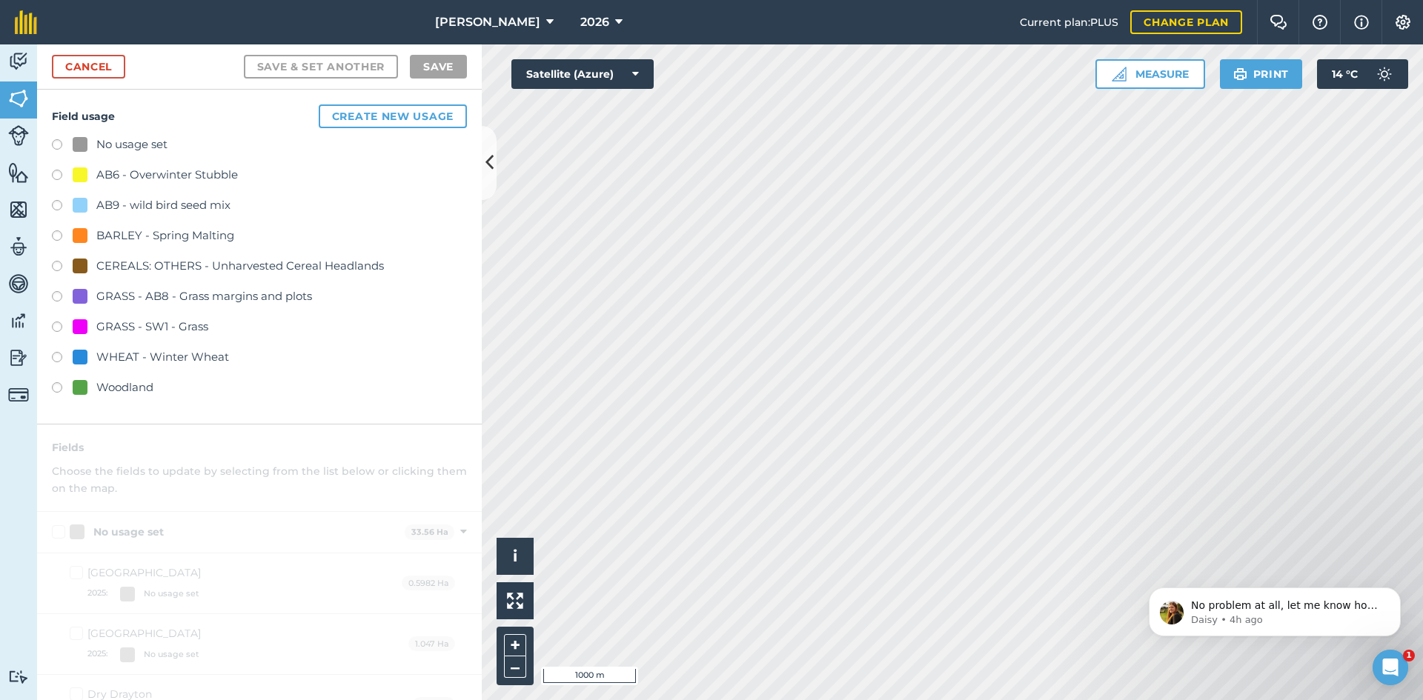
click at [177, 357] on div "WHEAT - Winter Wheat" at bounding box center [162, 357] width 133 height 18
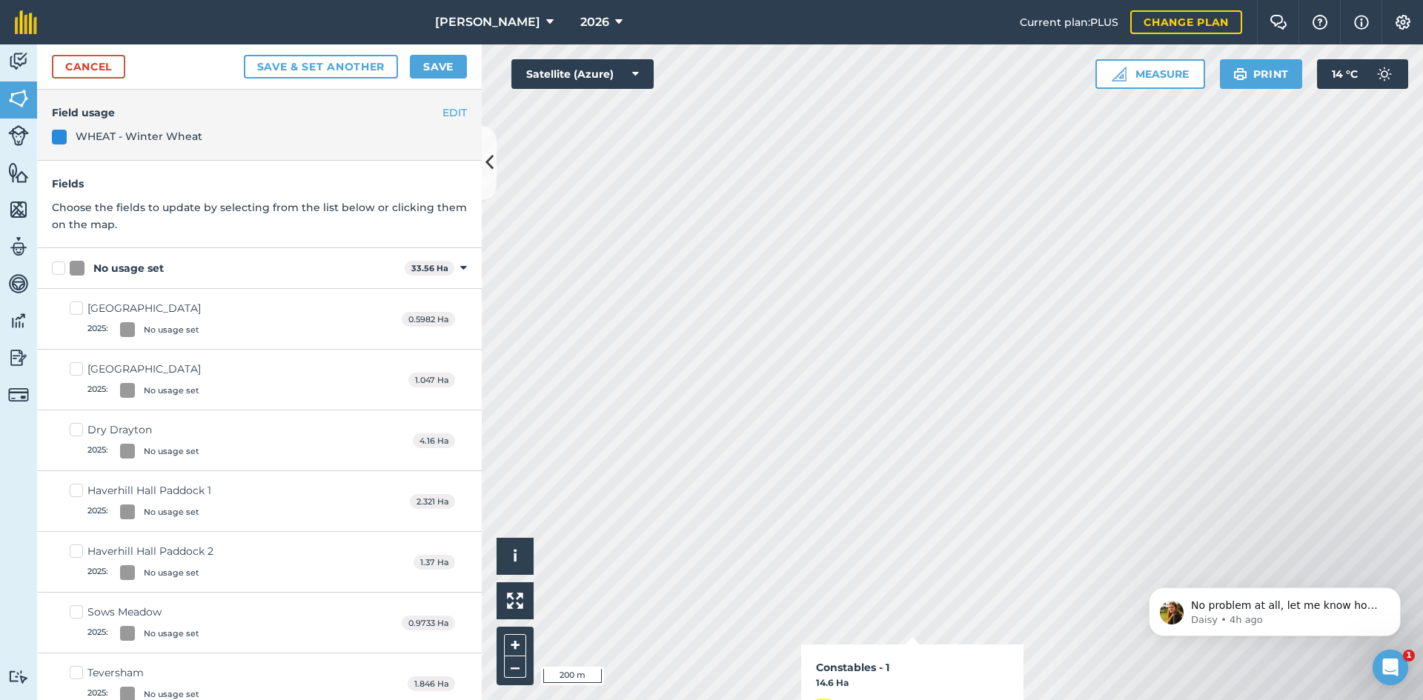
checkbox input "true"
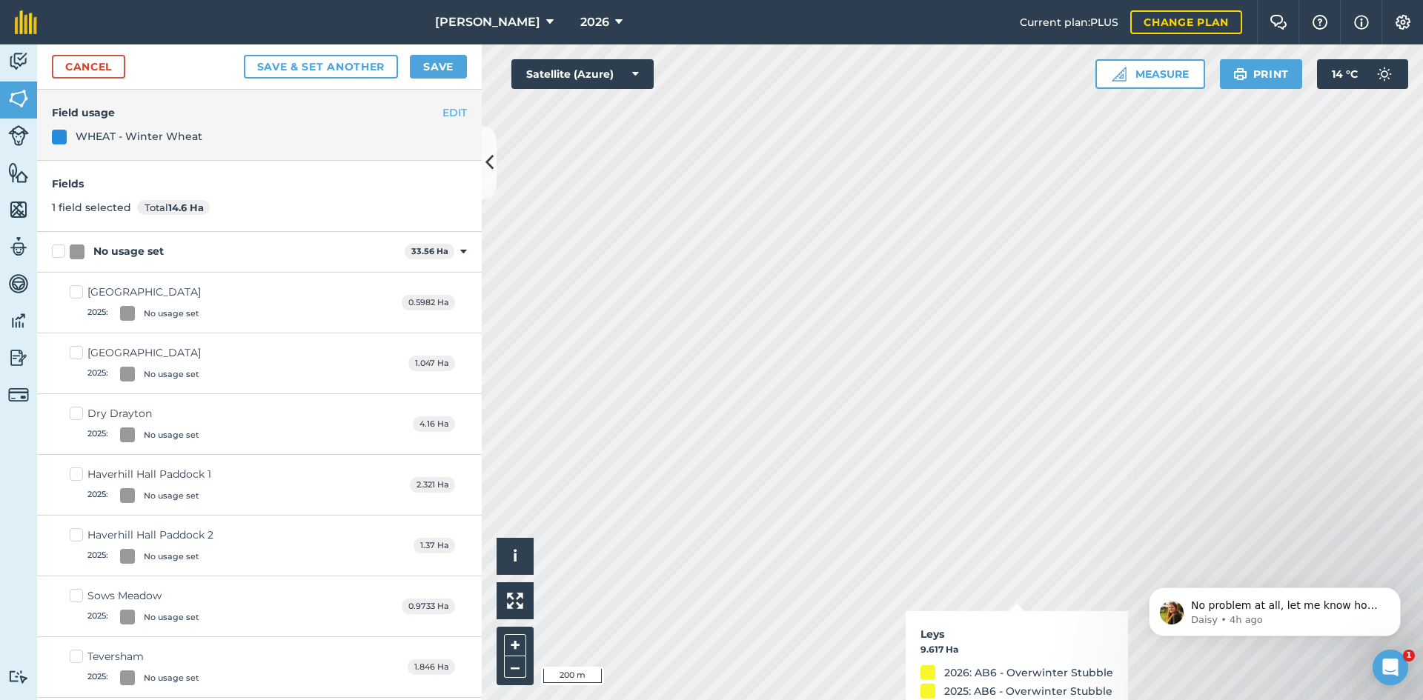
checkbox input "true"
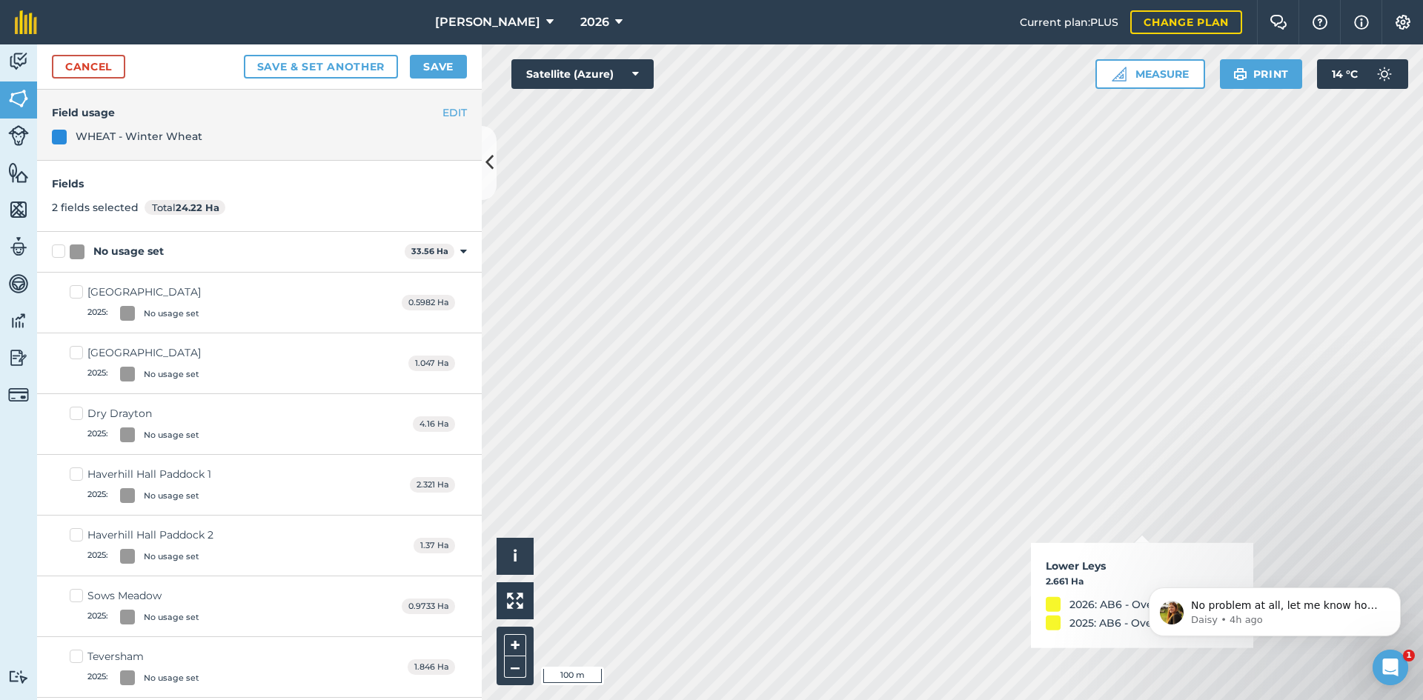
checkbox input "true"
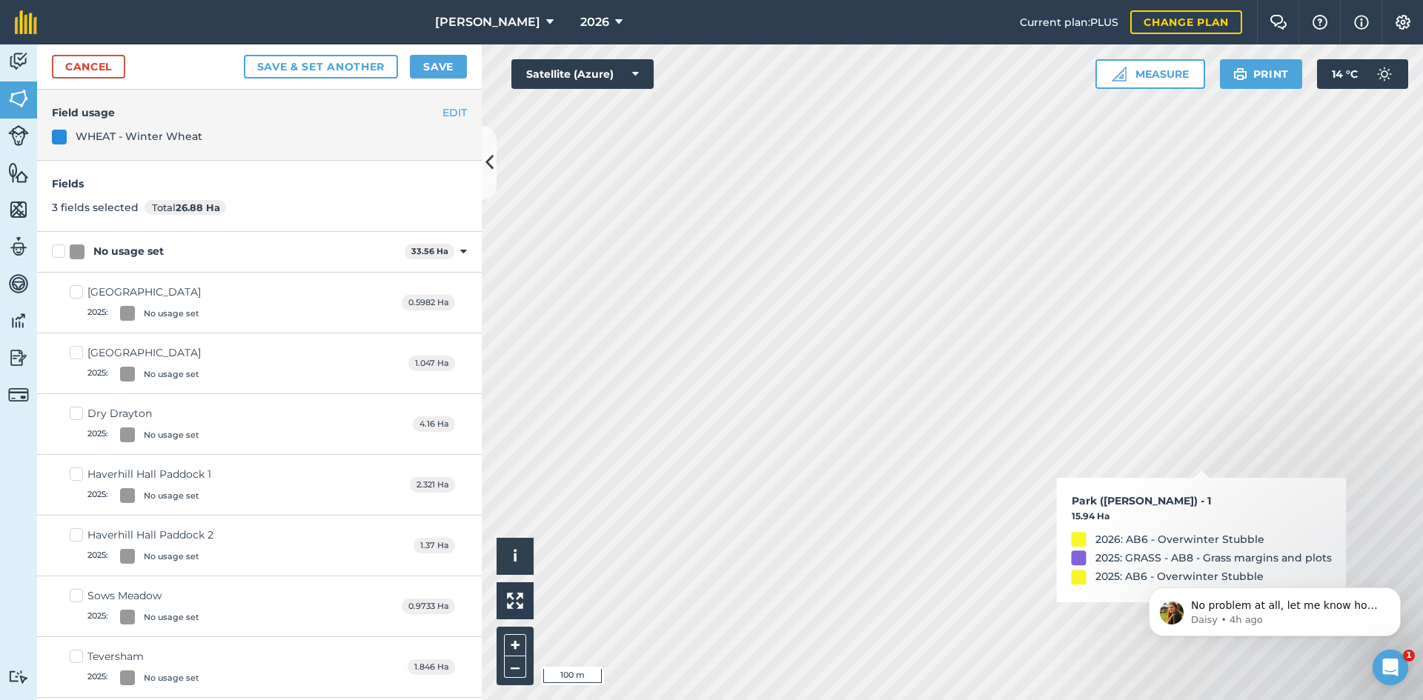
checkbox input "true"
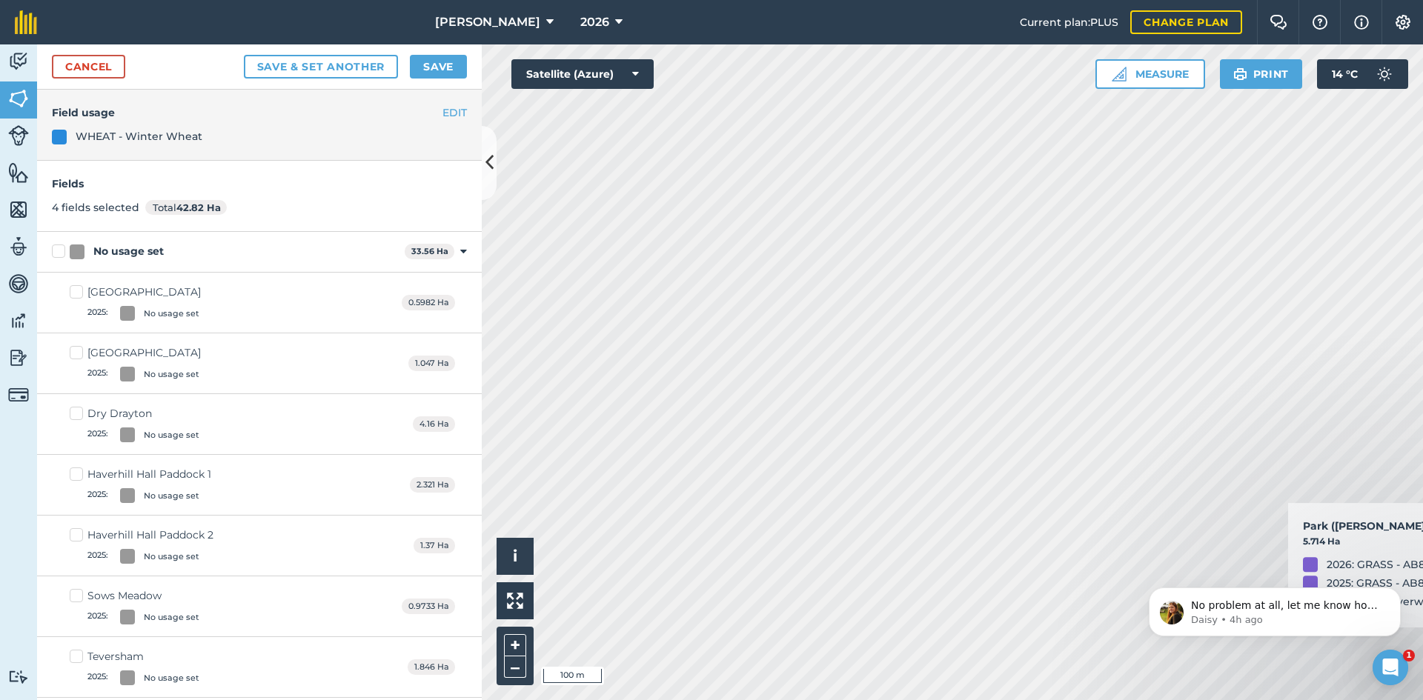
checkbox input "true"
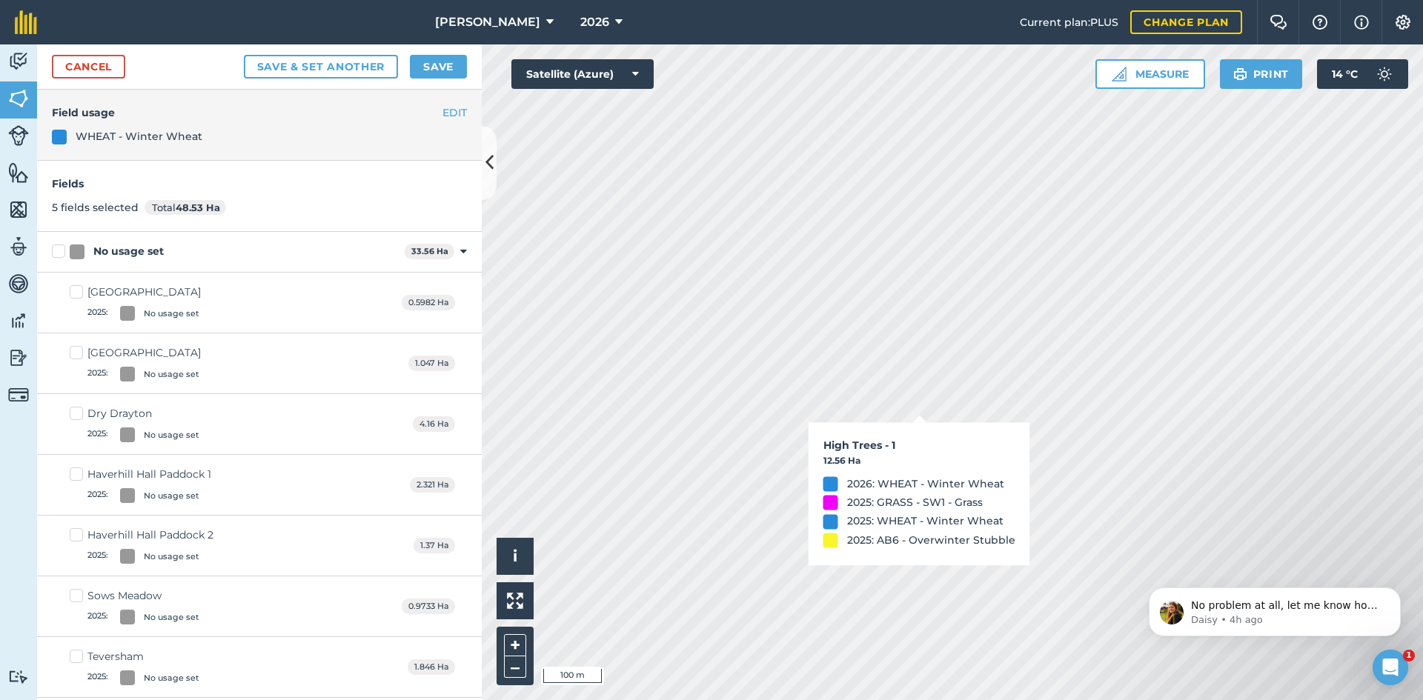
checkbox input "true"
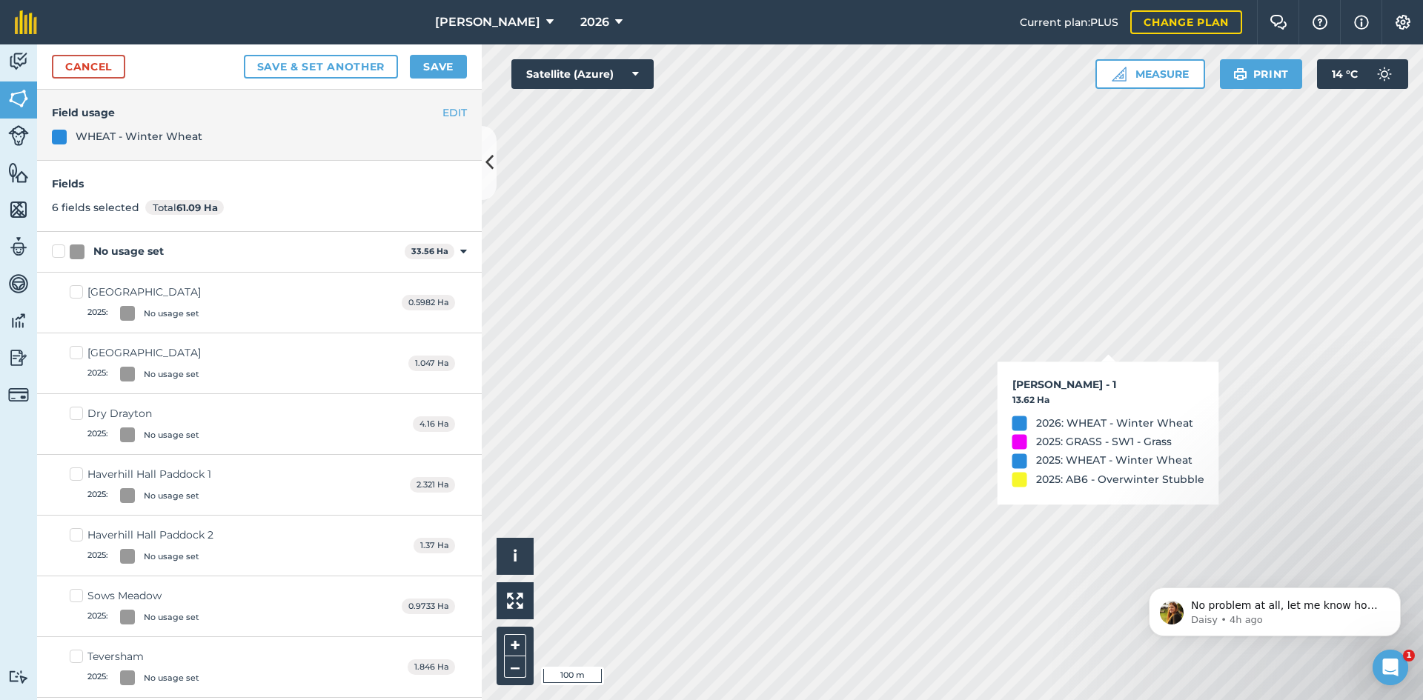
checkbox input "true"
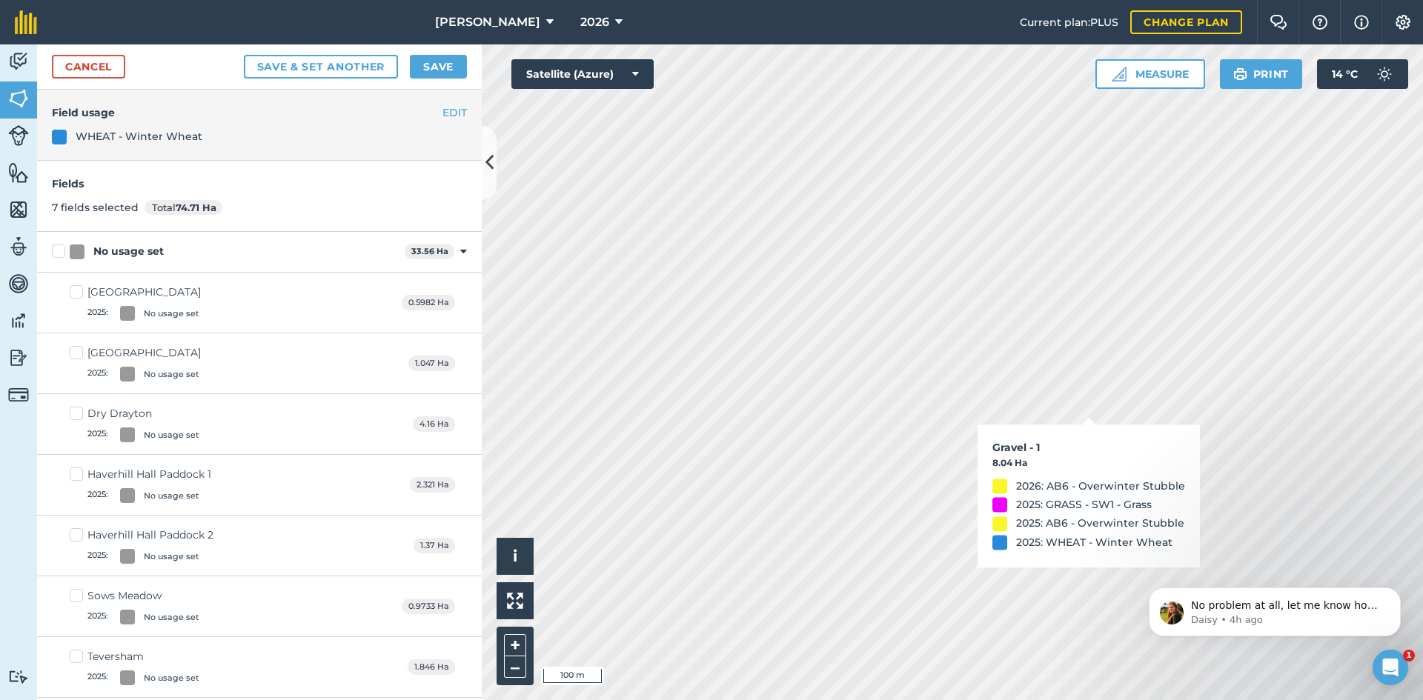
checkbox input "true"
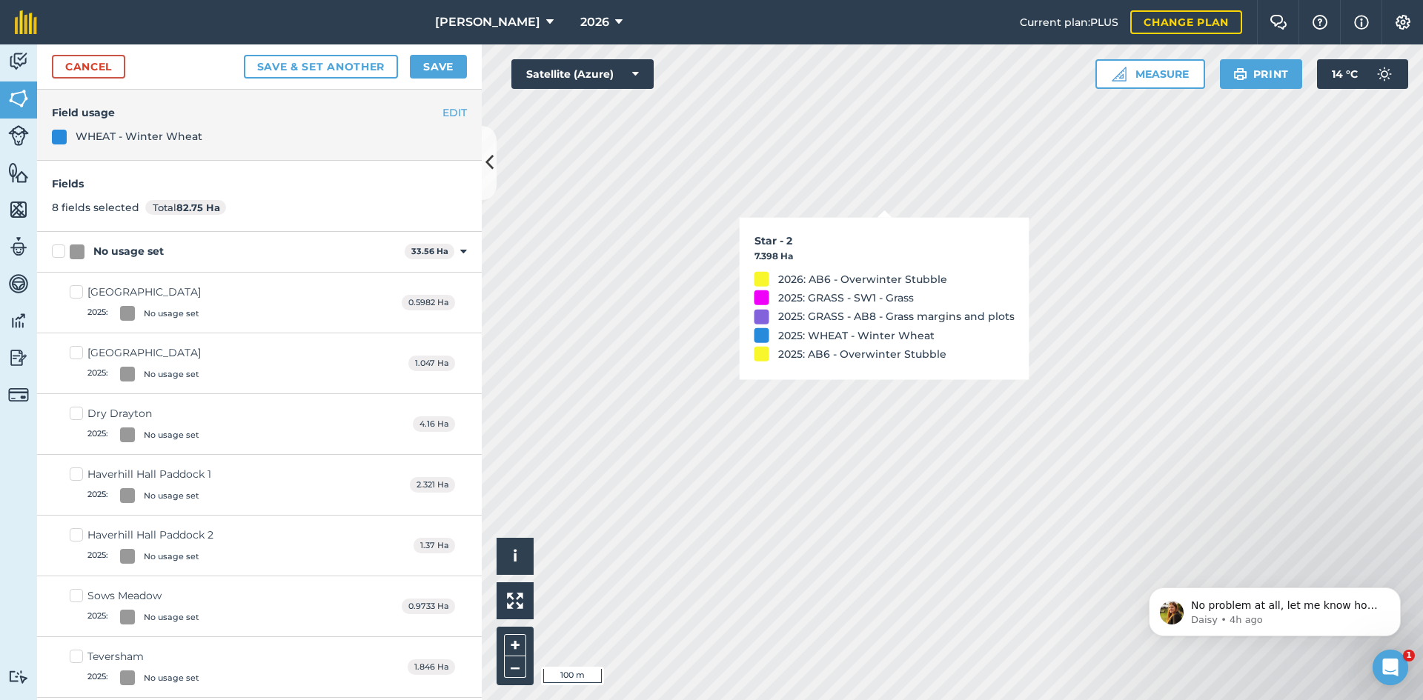
checkbox input "true"
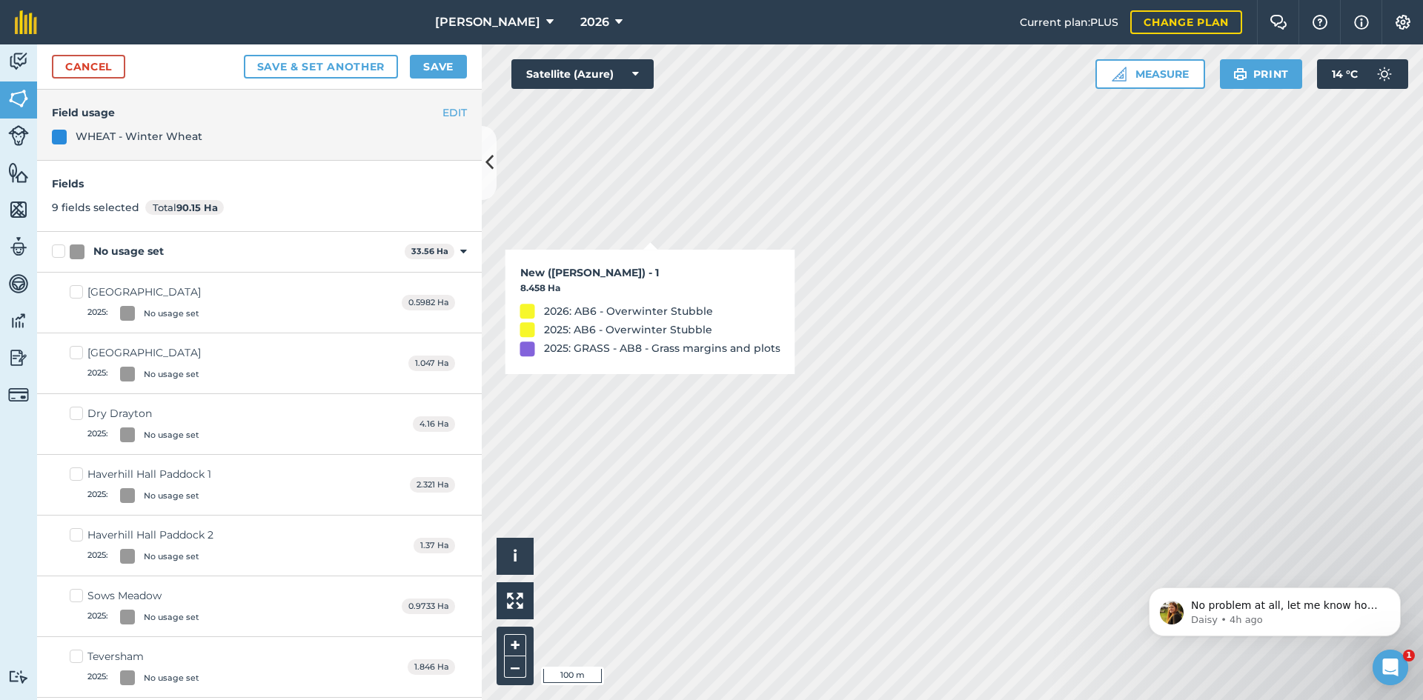
checkbox input "true"
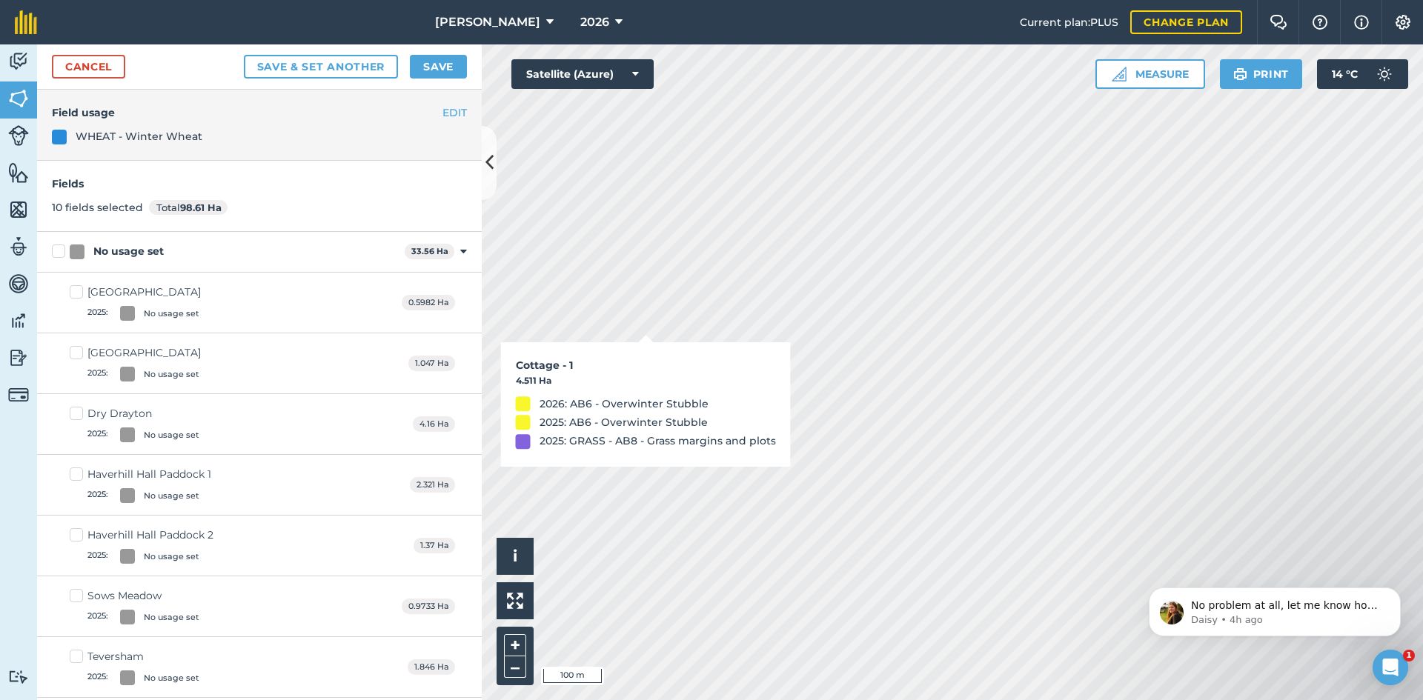
checkbox input "true"
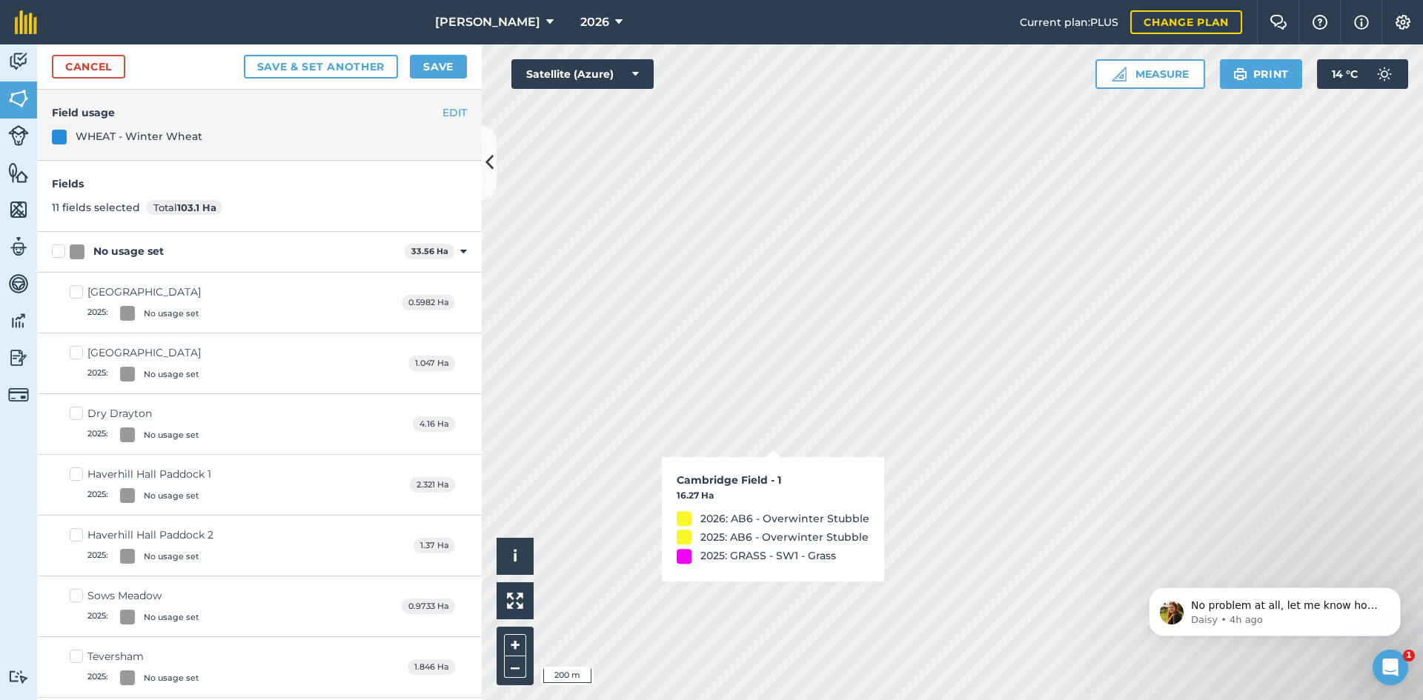
checkbox input "true"
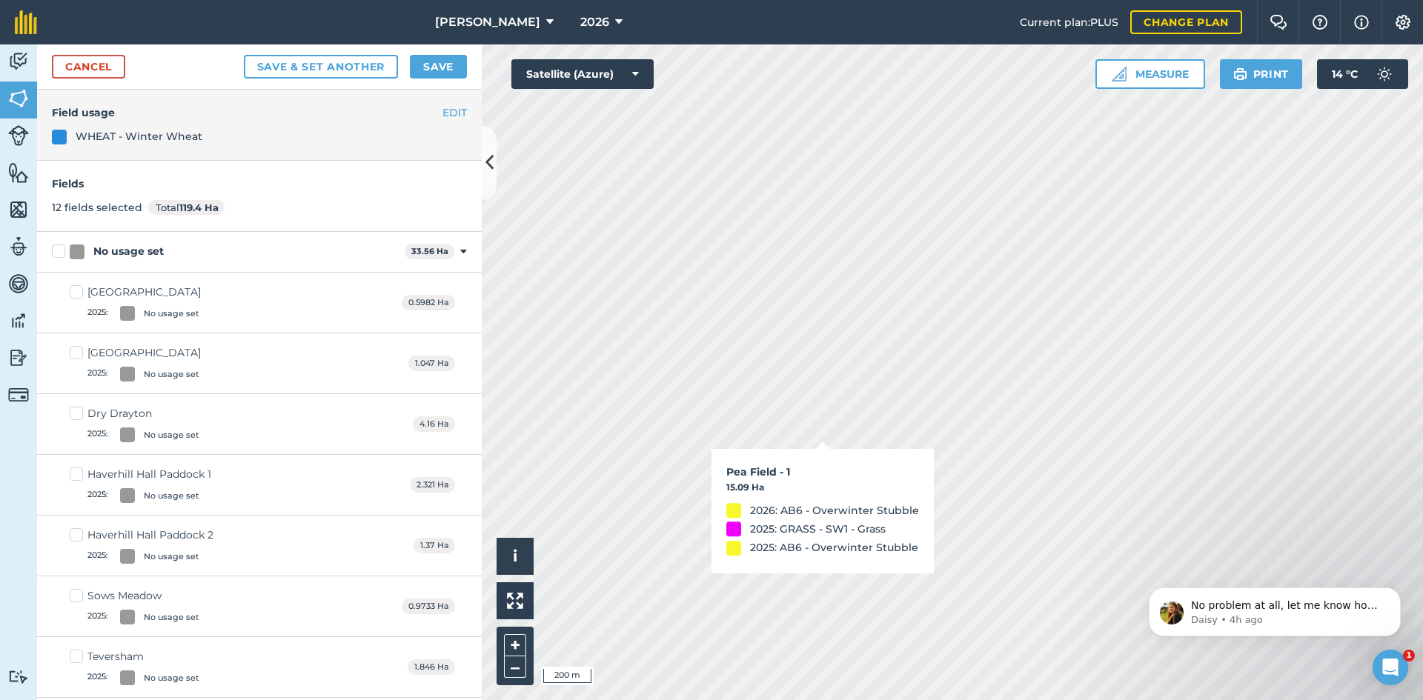
checkbox input "true"
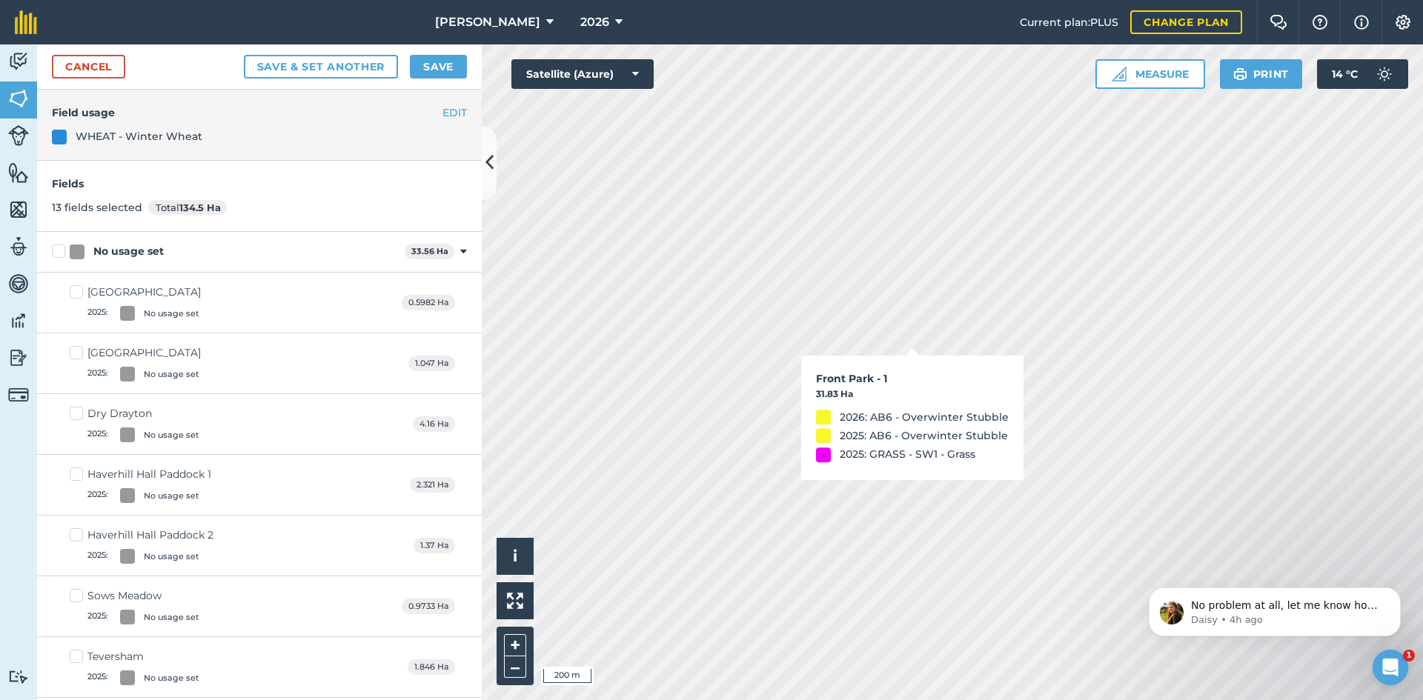
checkbox input "true"
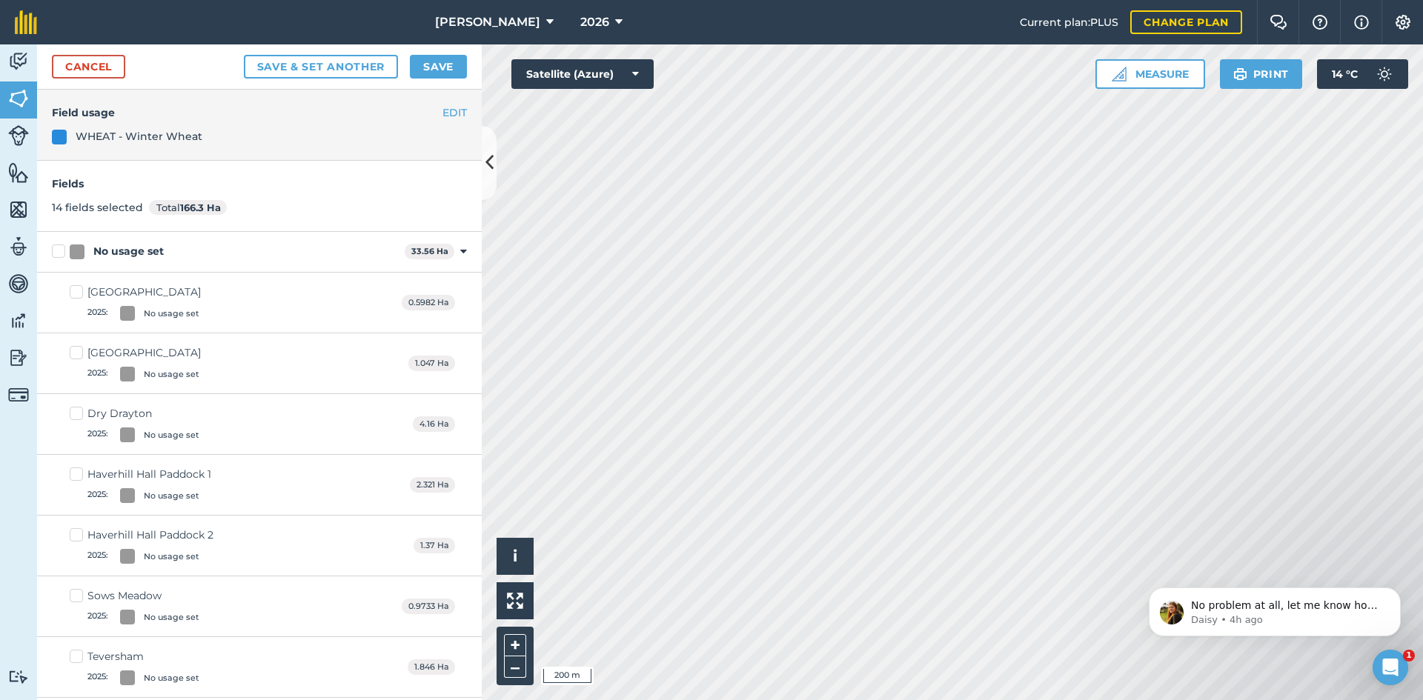
checkbox input "true"
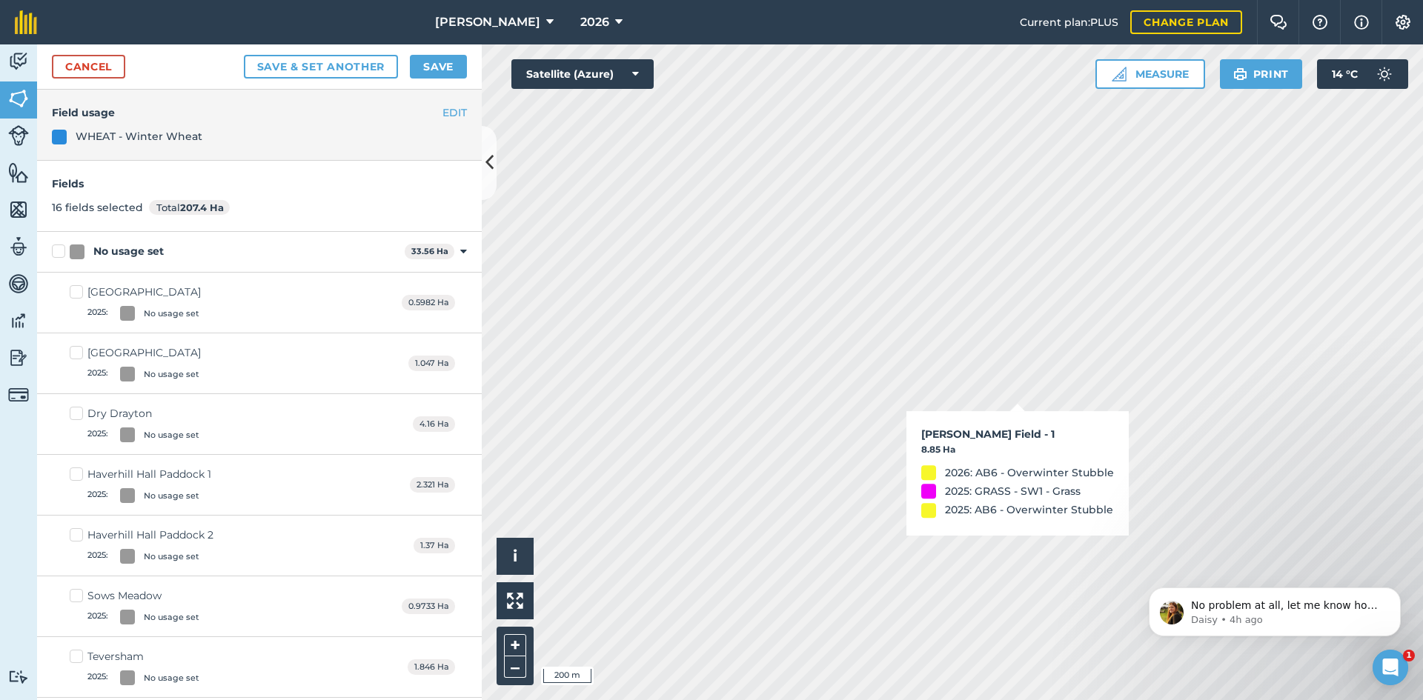
checkbox input "true"
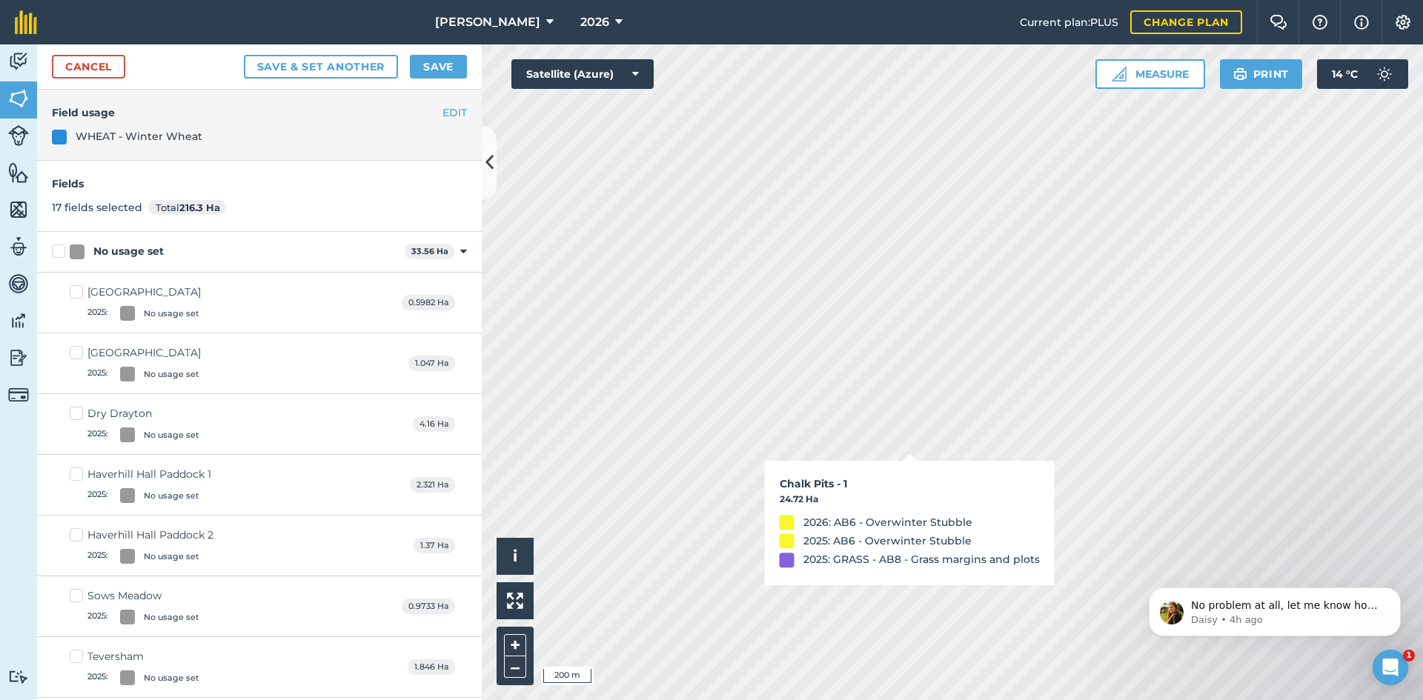
checkbox input "true"
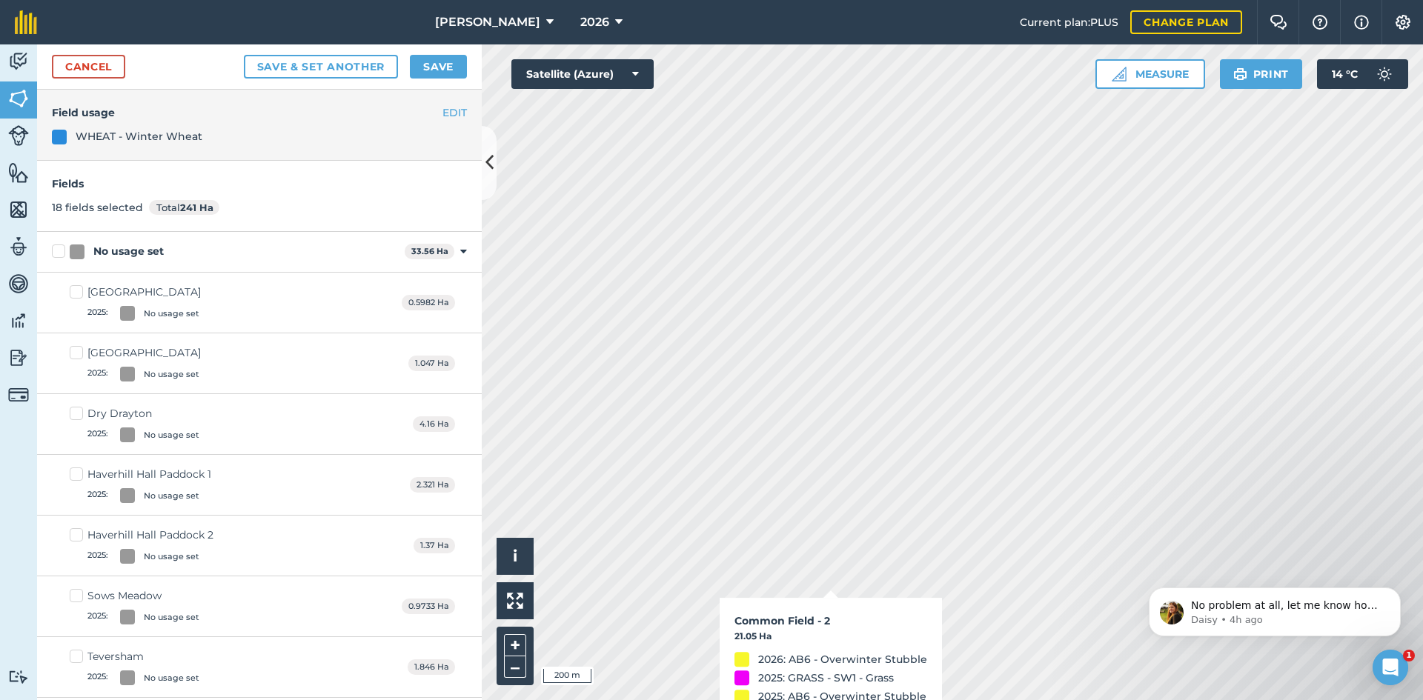
checkbox input "true"
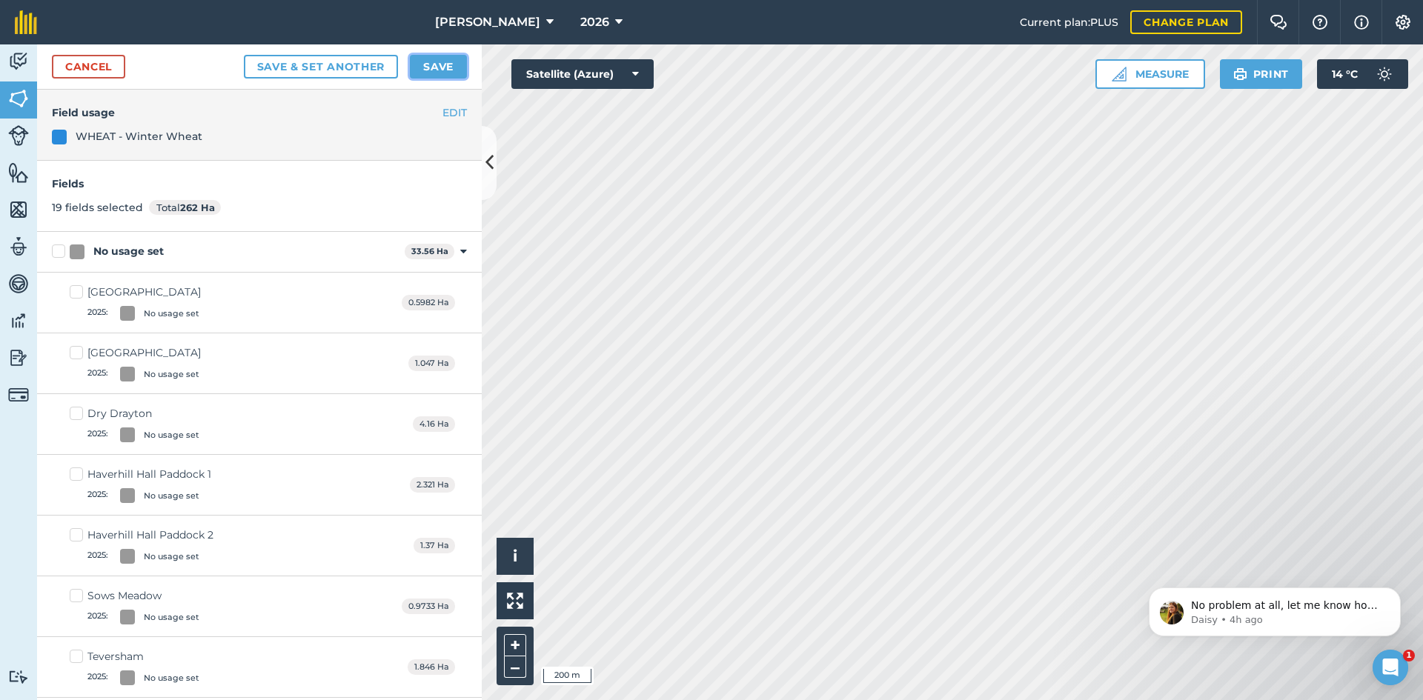
click at [438, 73] on button "Save" at bounding box center [438, 67] width 57 height 24
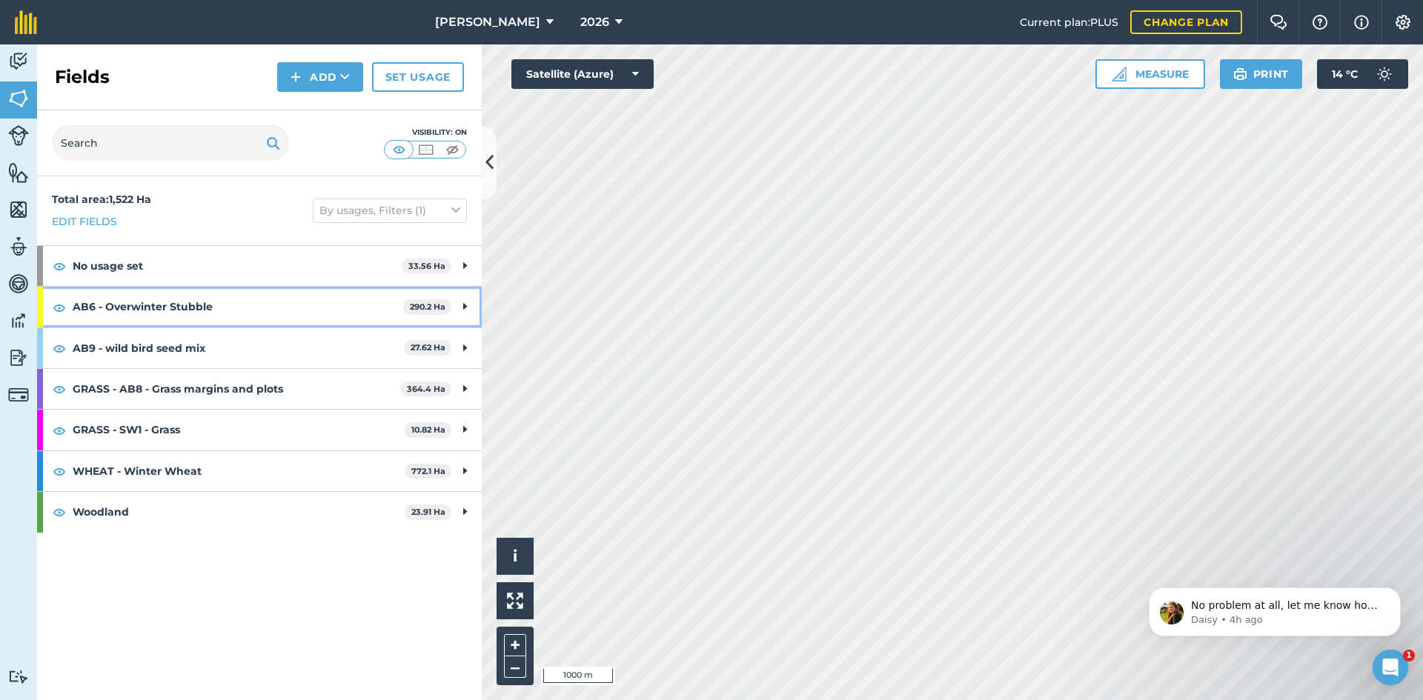
click at [214, 308] on strong "AB6 - Overwinter Stubble" at bounding box center [238, 307] width 331 height 40
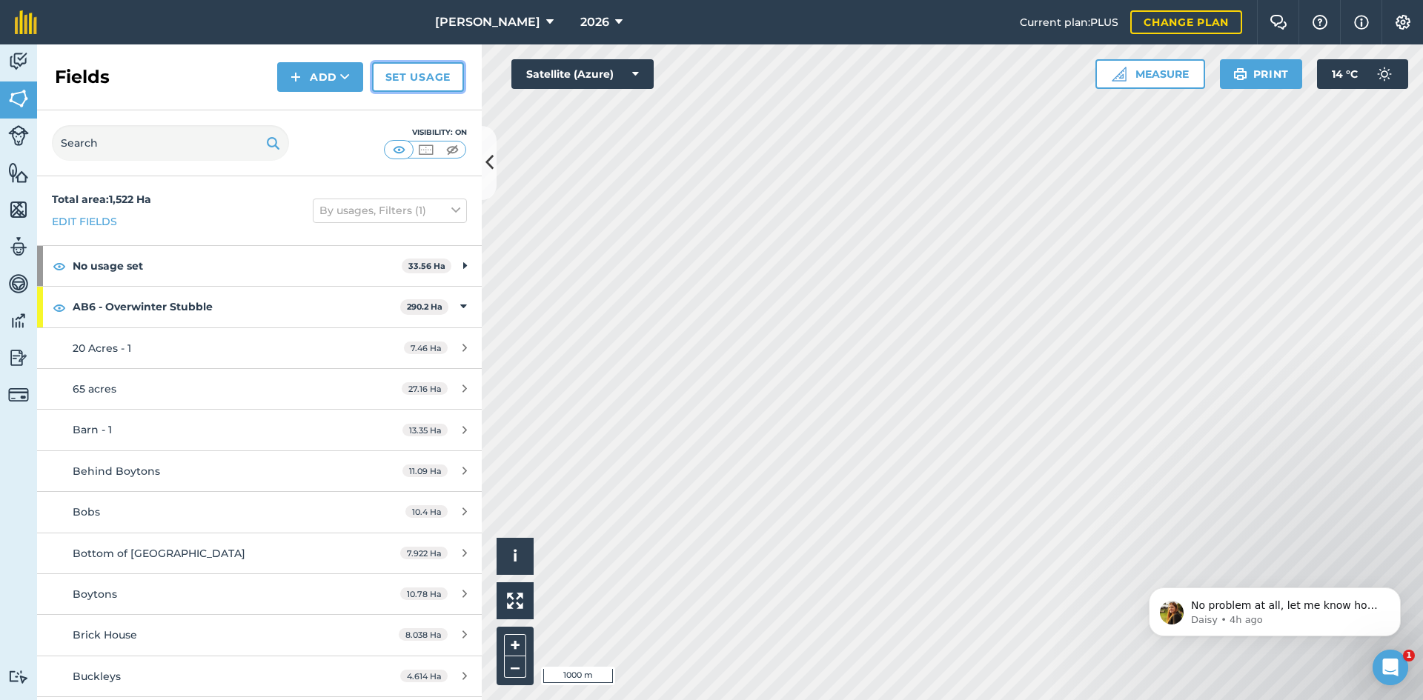
click at [426, 81] on link "Set usage" at bounding box center [418, 77] width 92 height 30
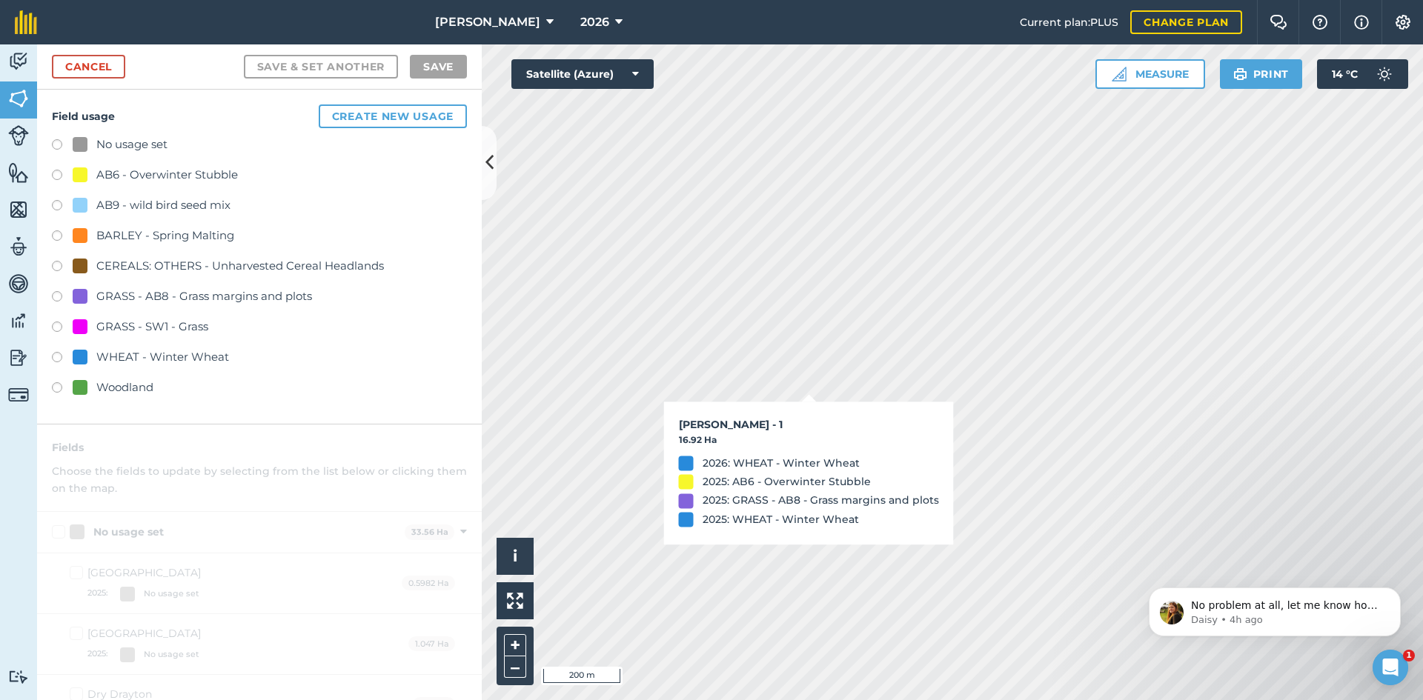
checkbox input "true"
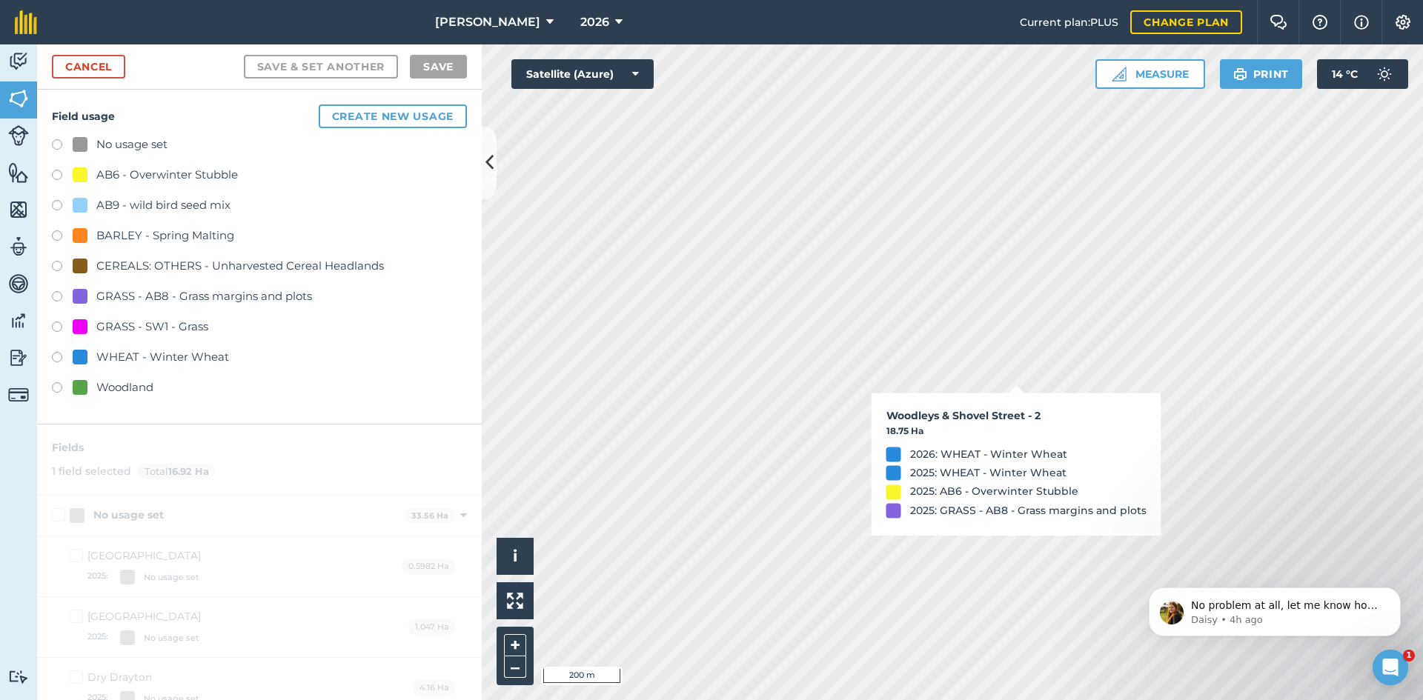
checkbox input "true"
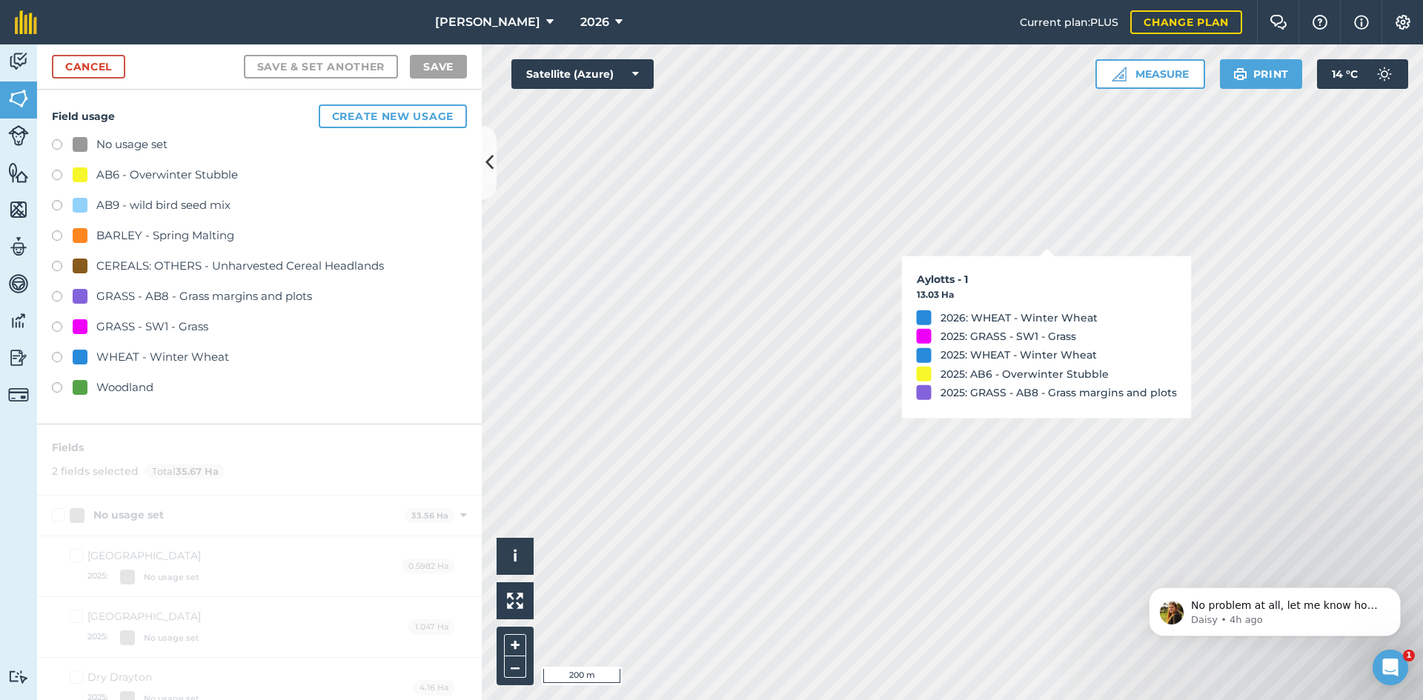
checkbox input "true"
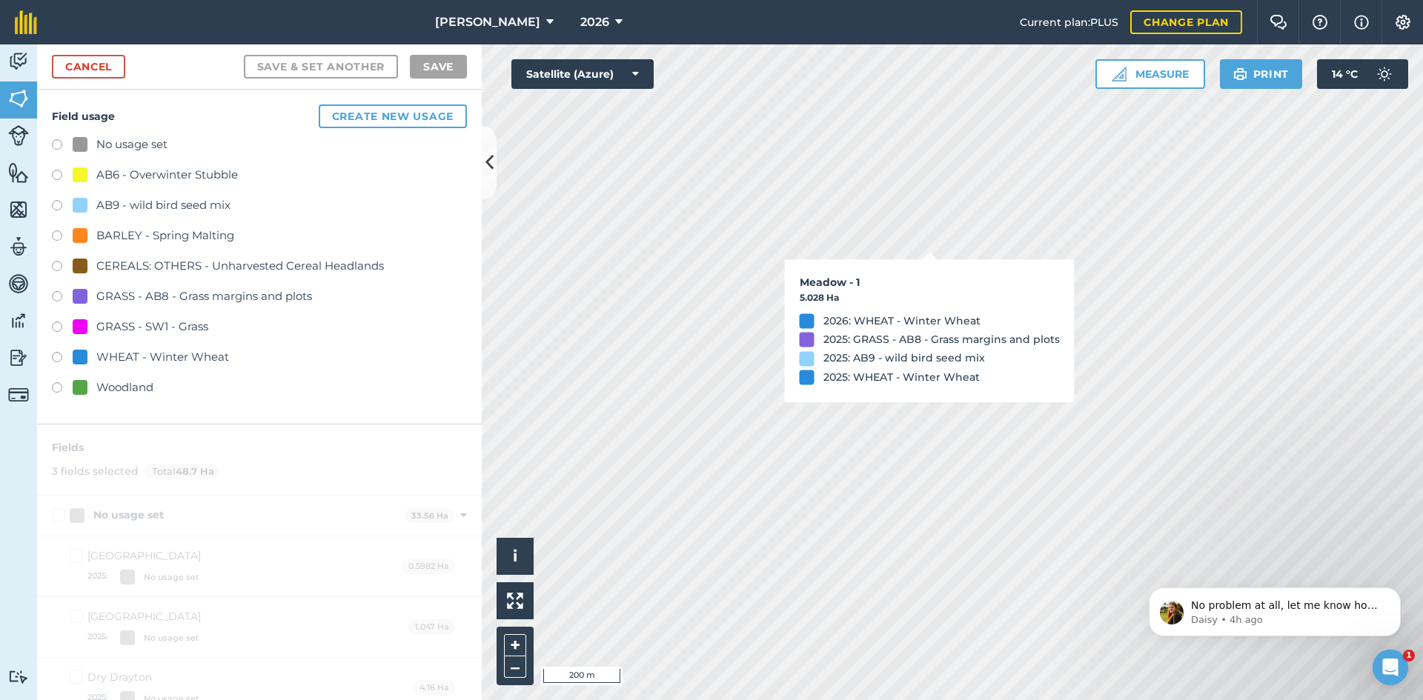
checkbox input "true"
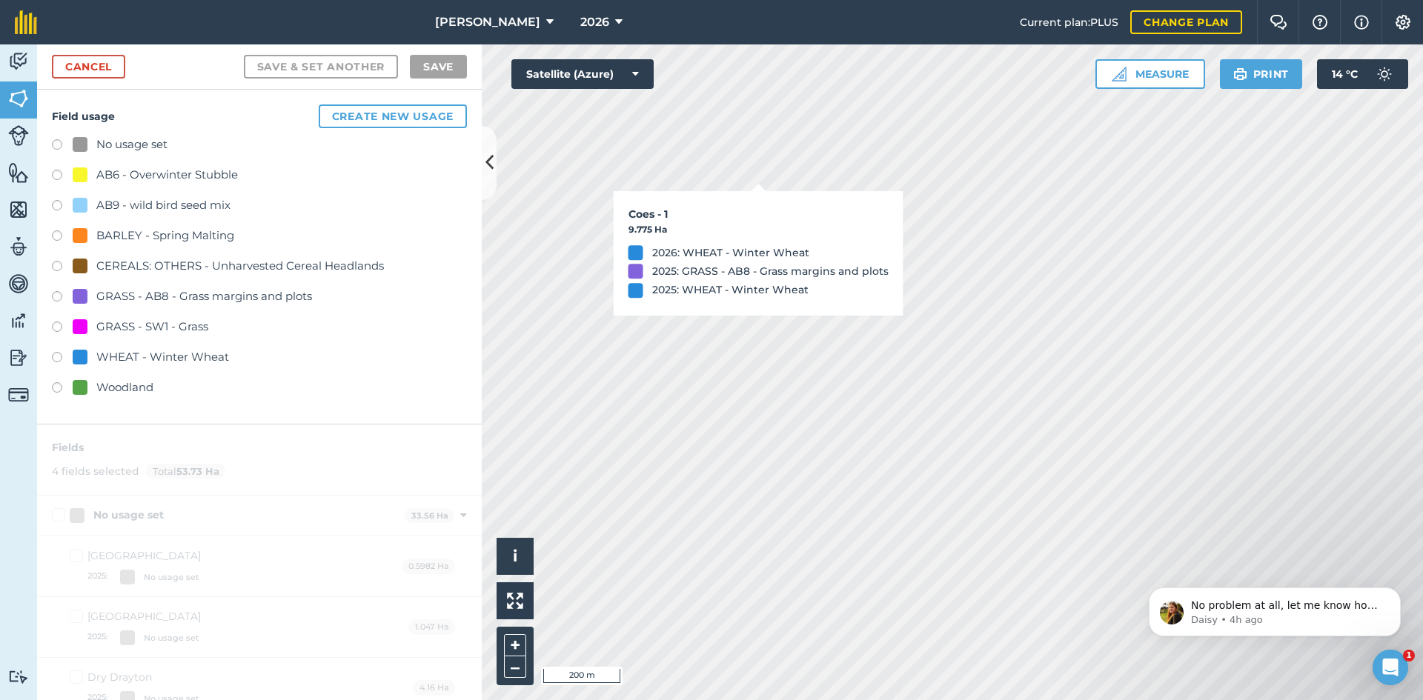
checkbox input "true"
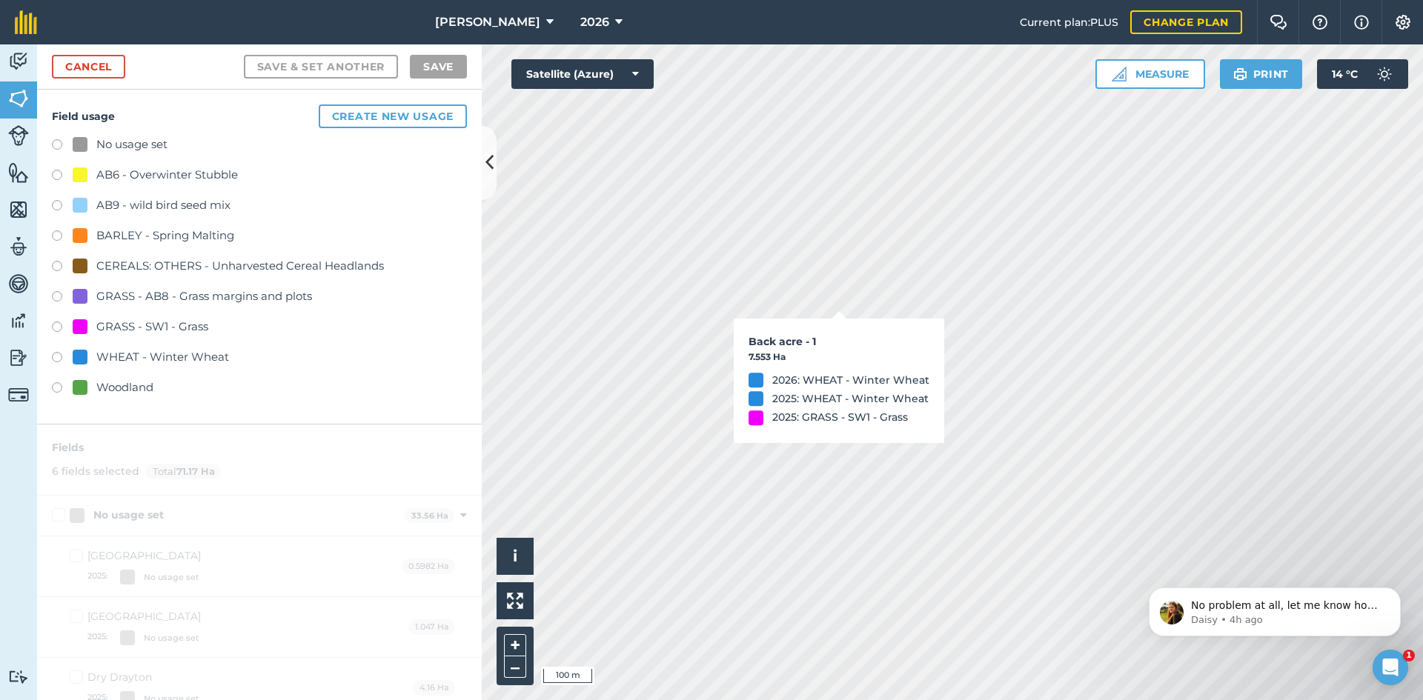
checkbox input "true"
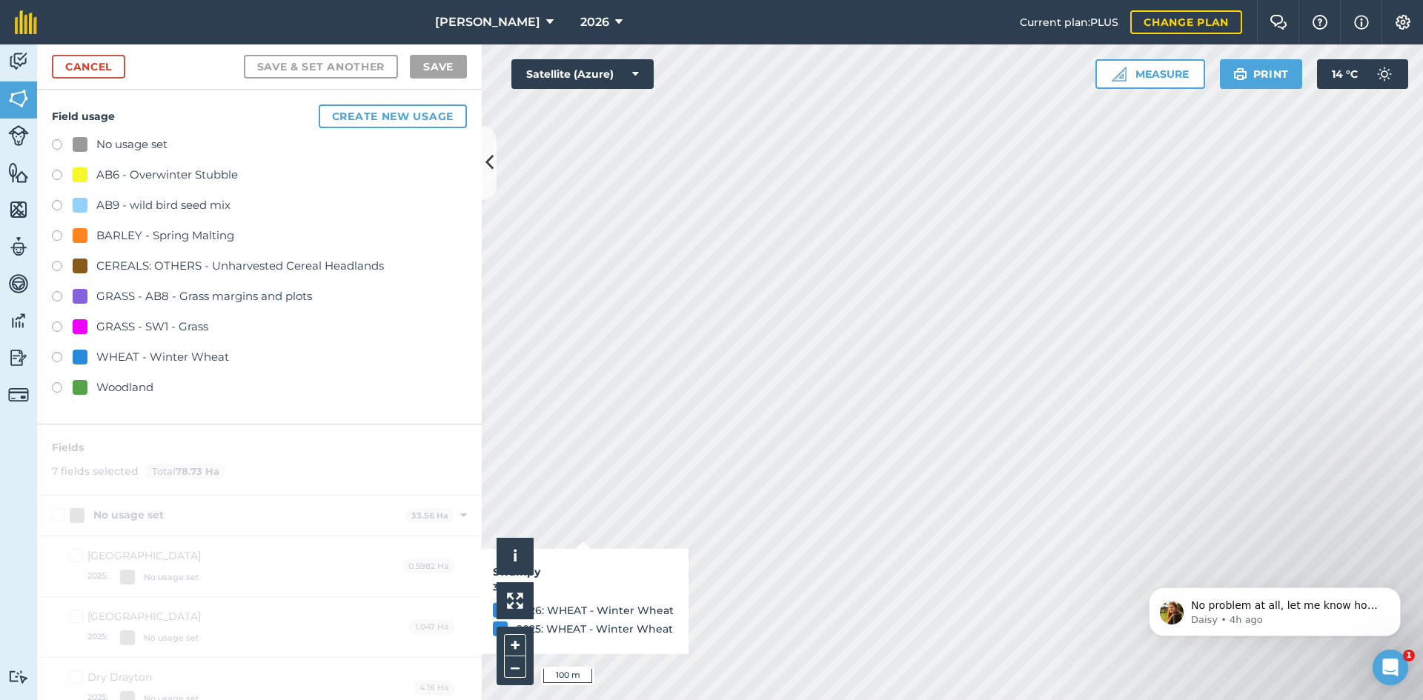
checkbox input "true"
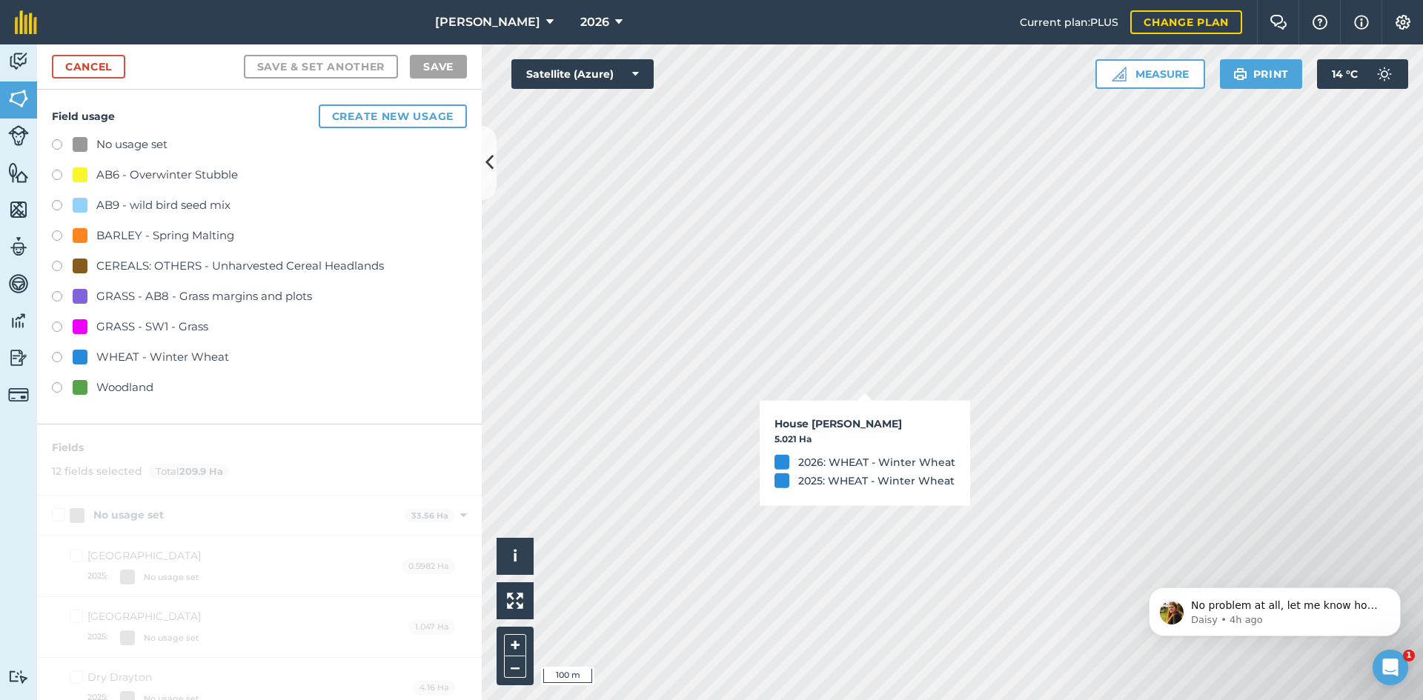
checkbox input "true"
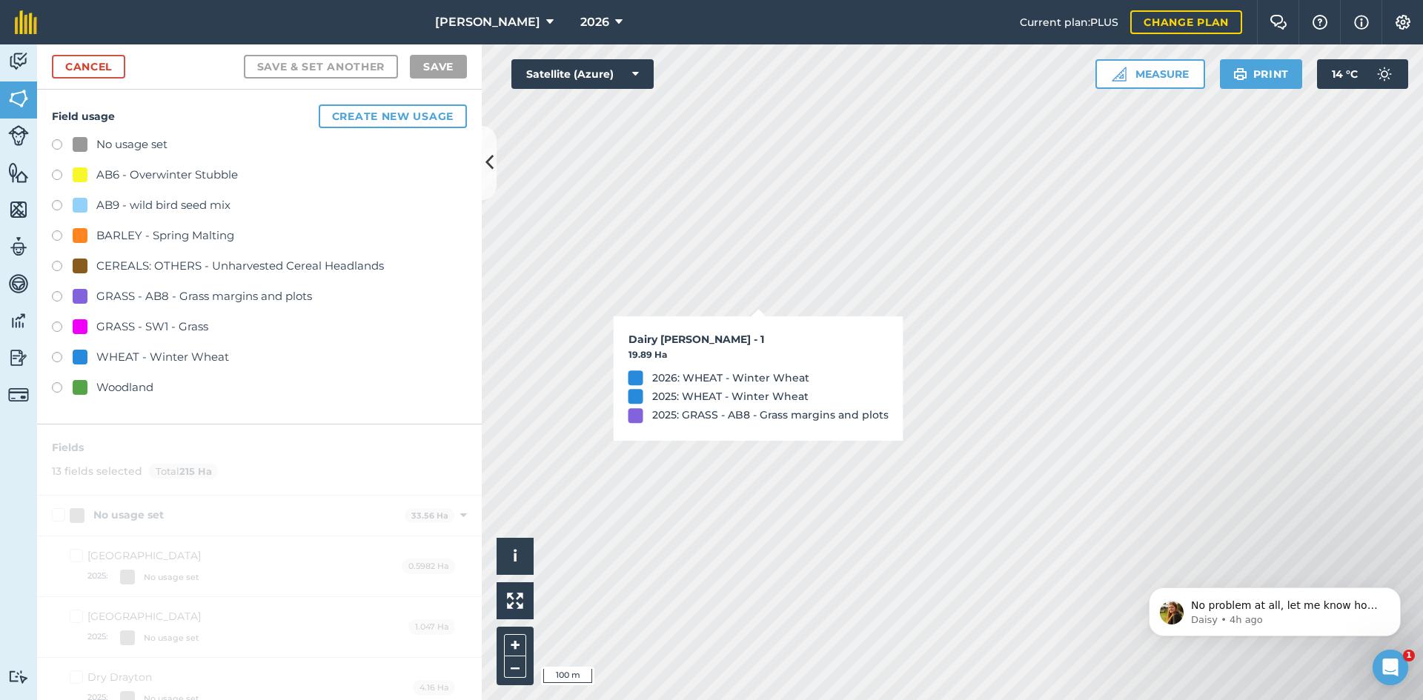
checkbox input "true"
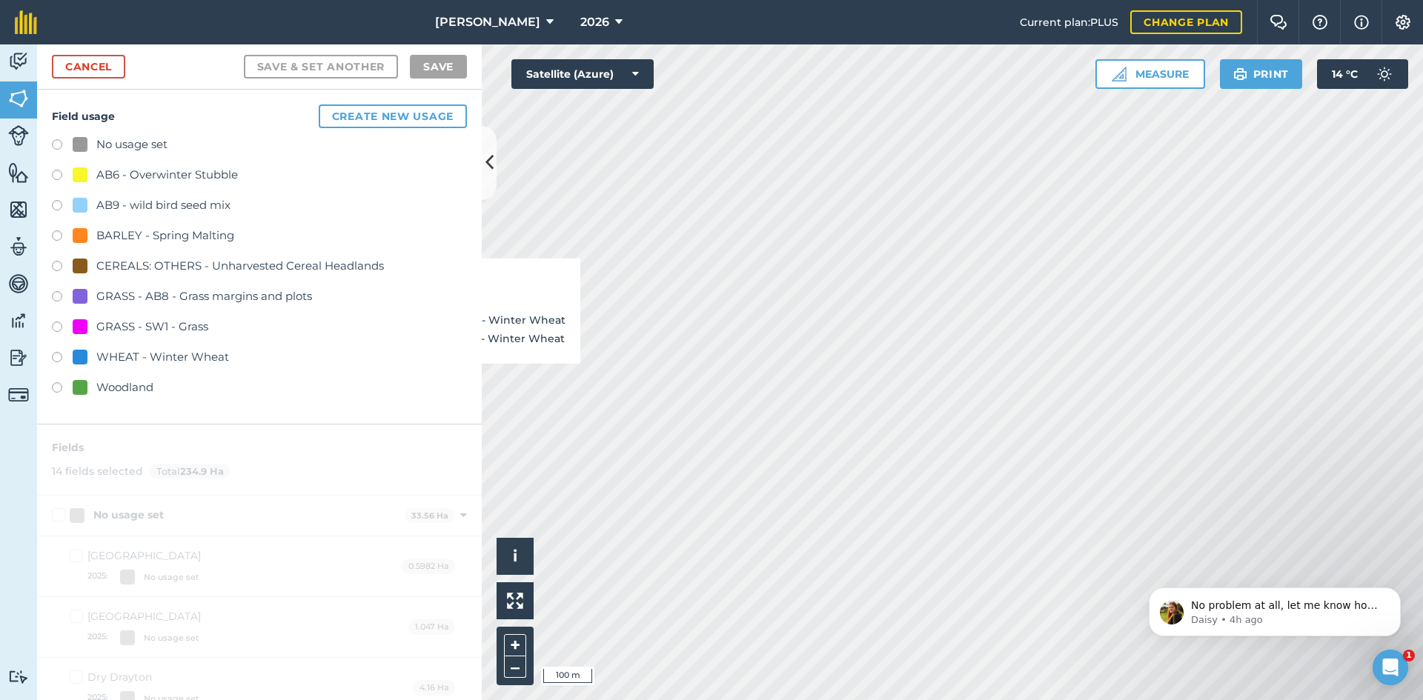
checkbox input "true"
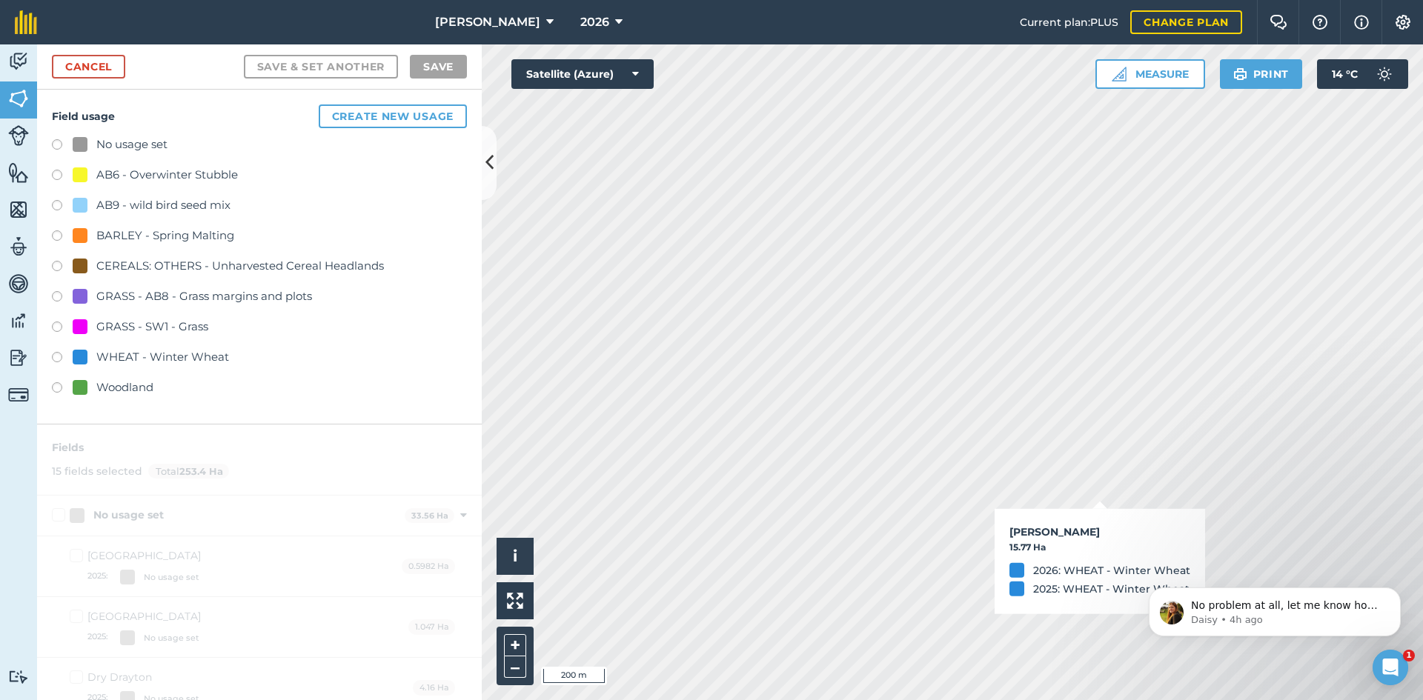
checkbox input "true"
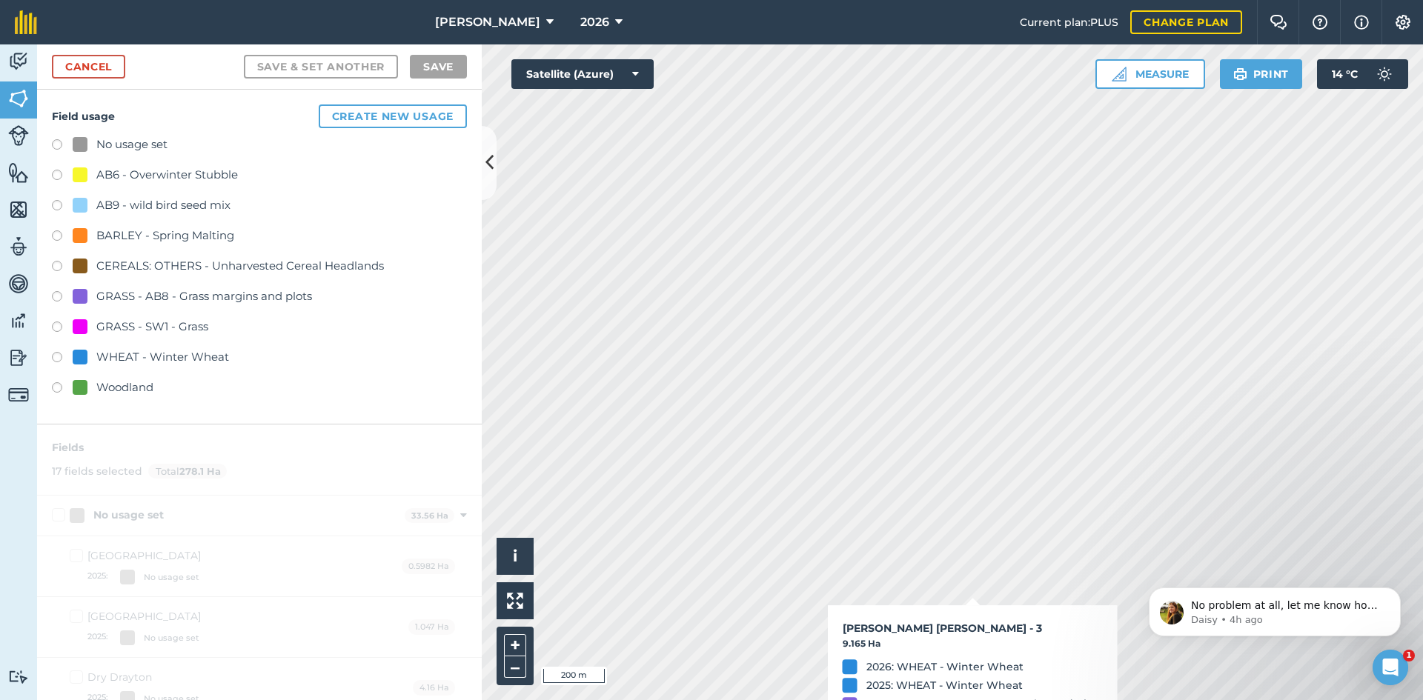
checkbox input "true"
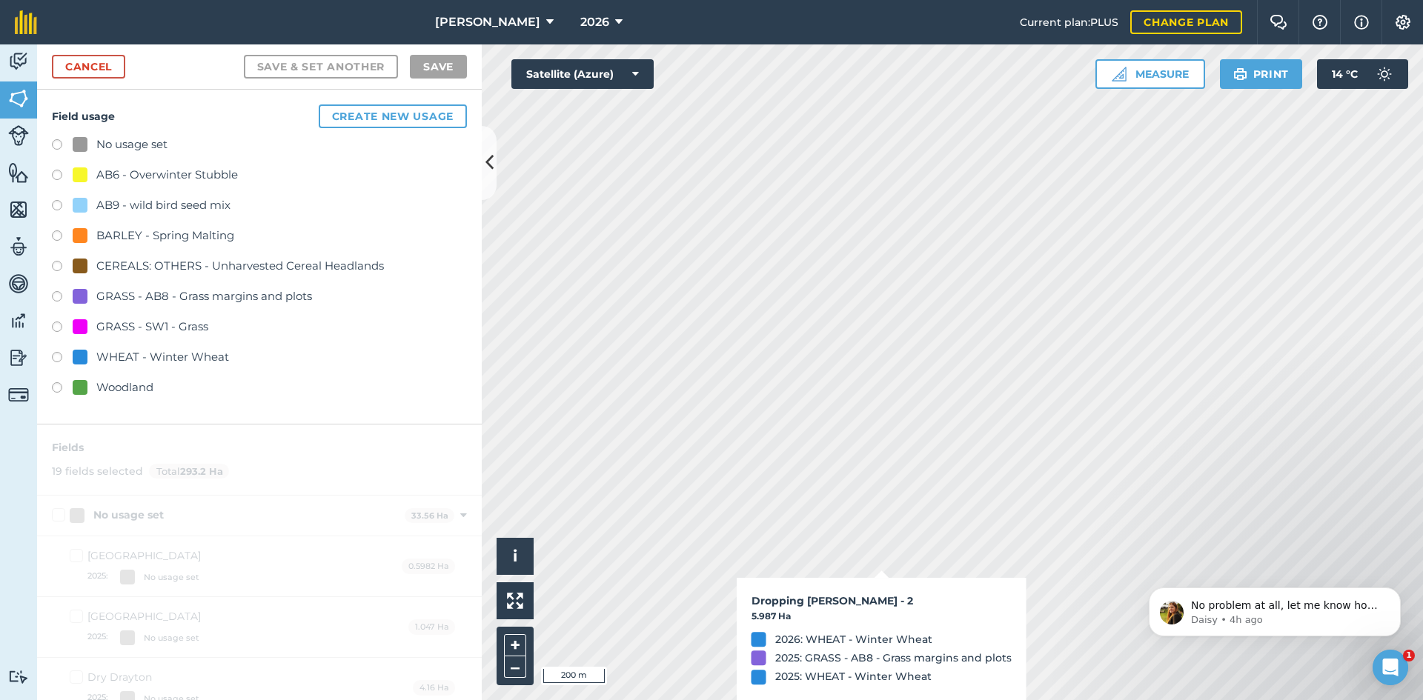
checkbox input "true"
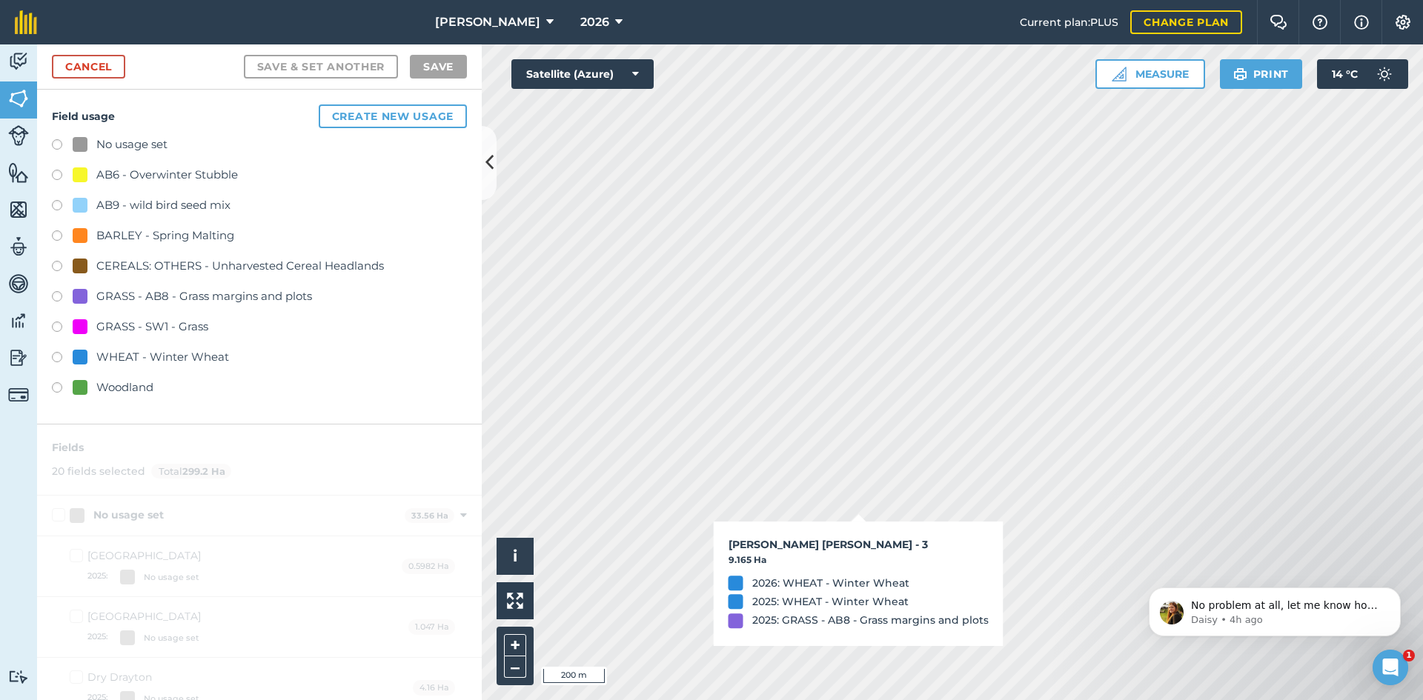
checkbox input "true"
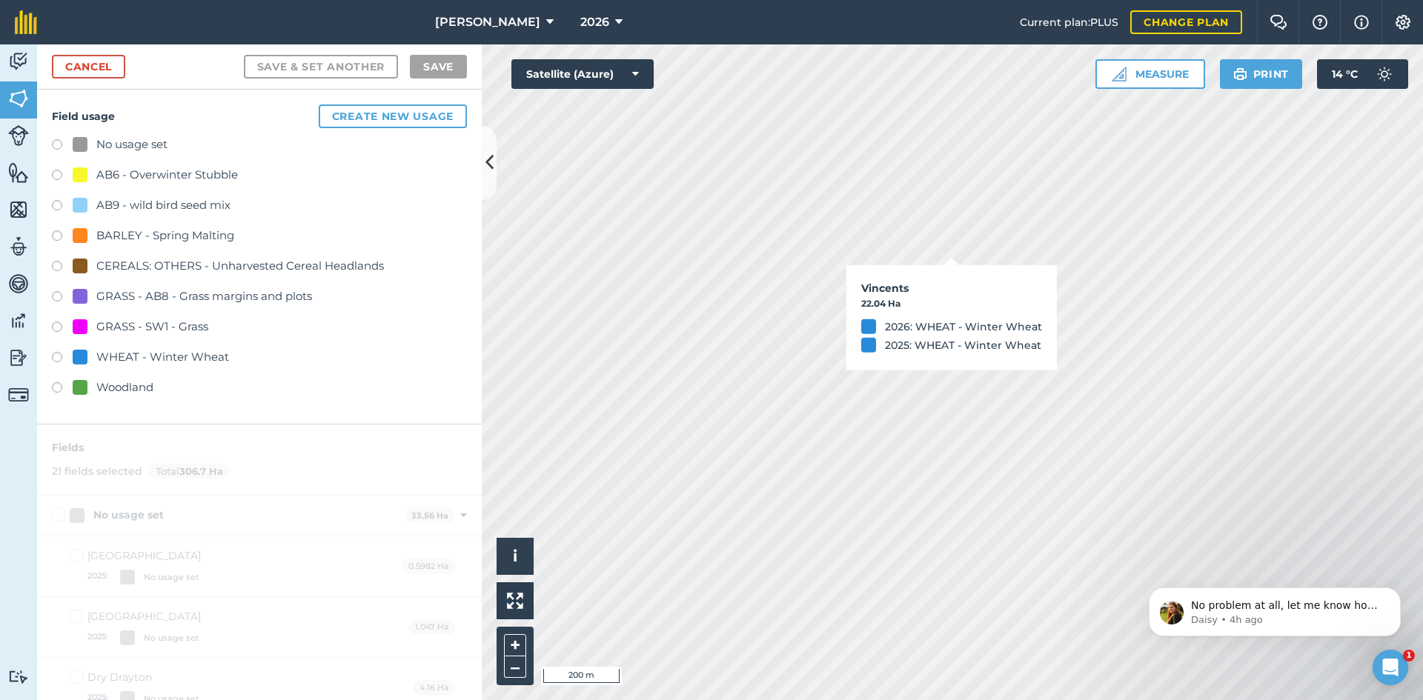
checkbox input "true"
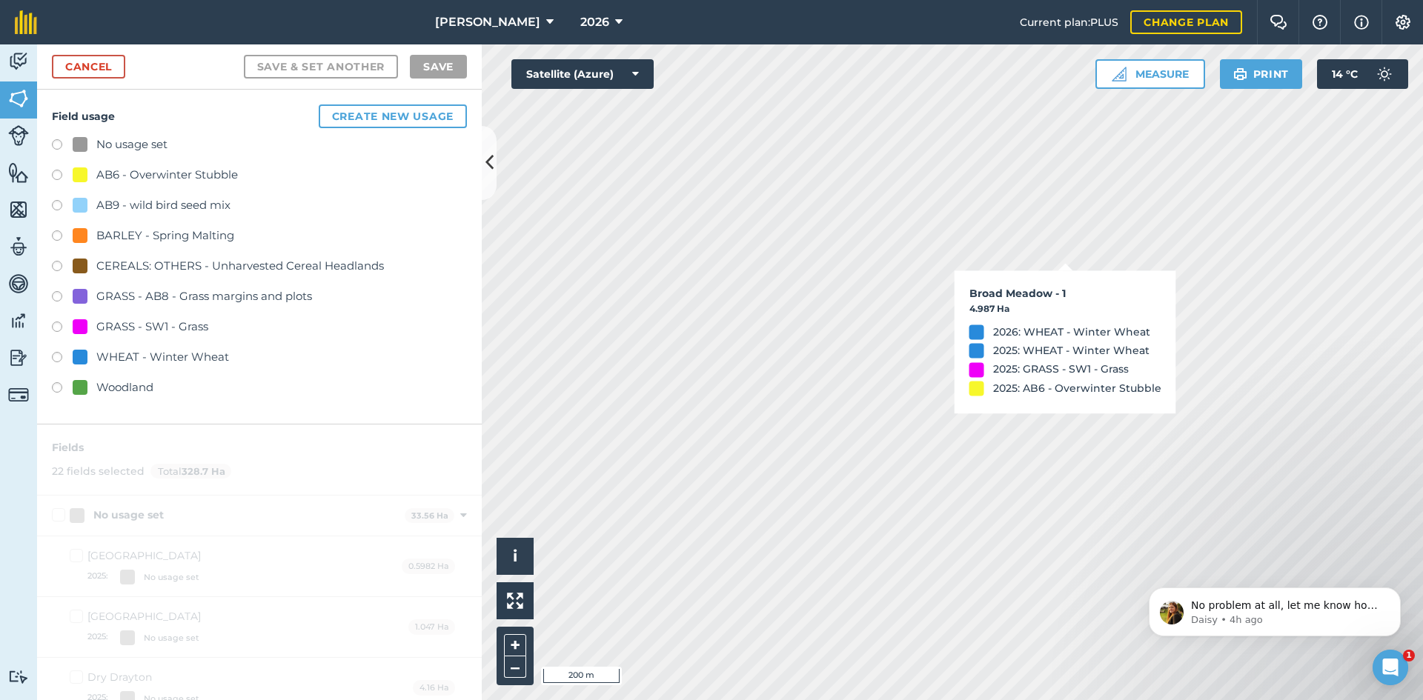
checkbox input "true"
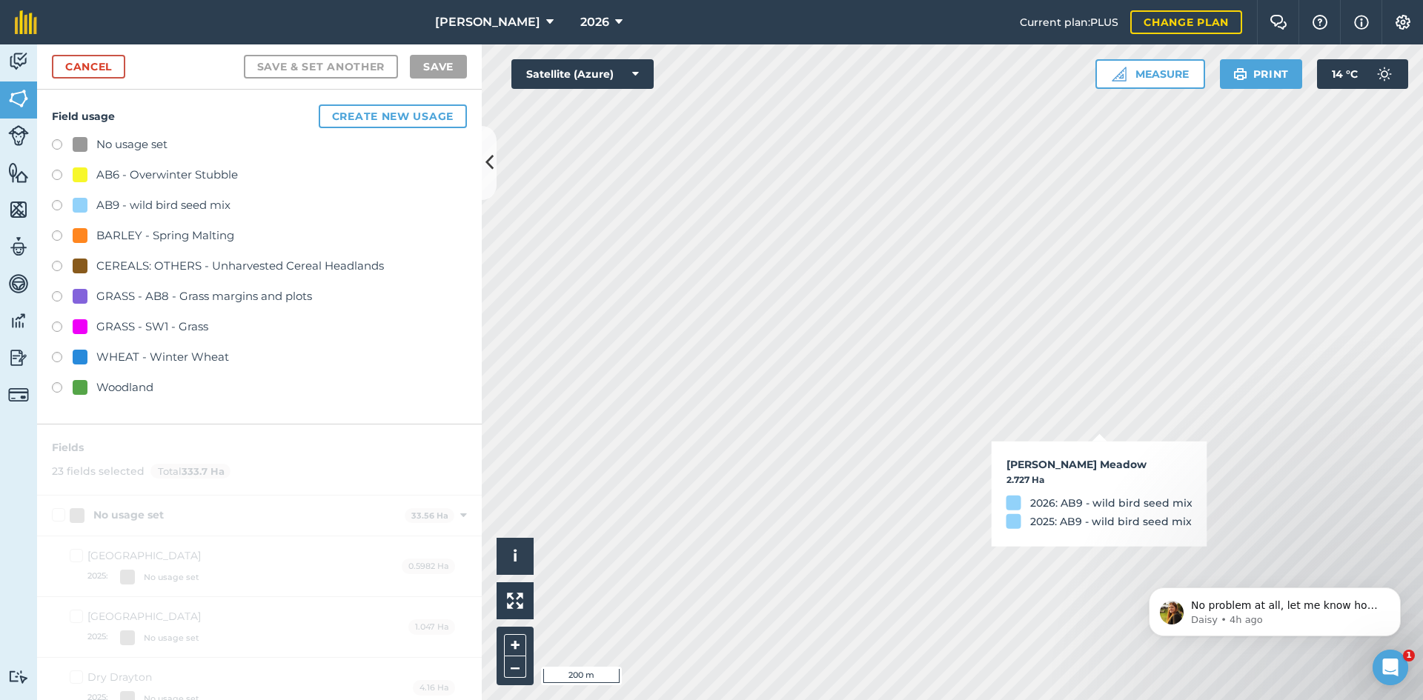
checkbox input "true"
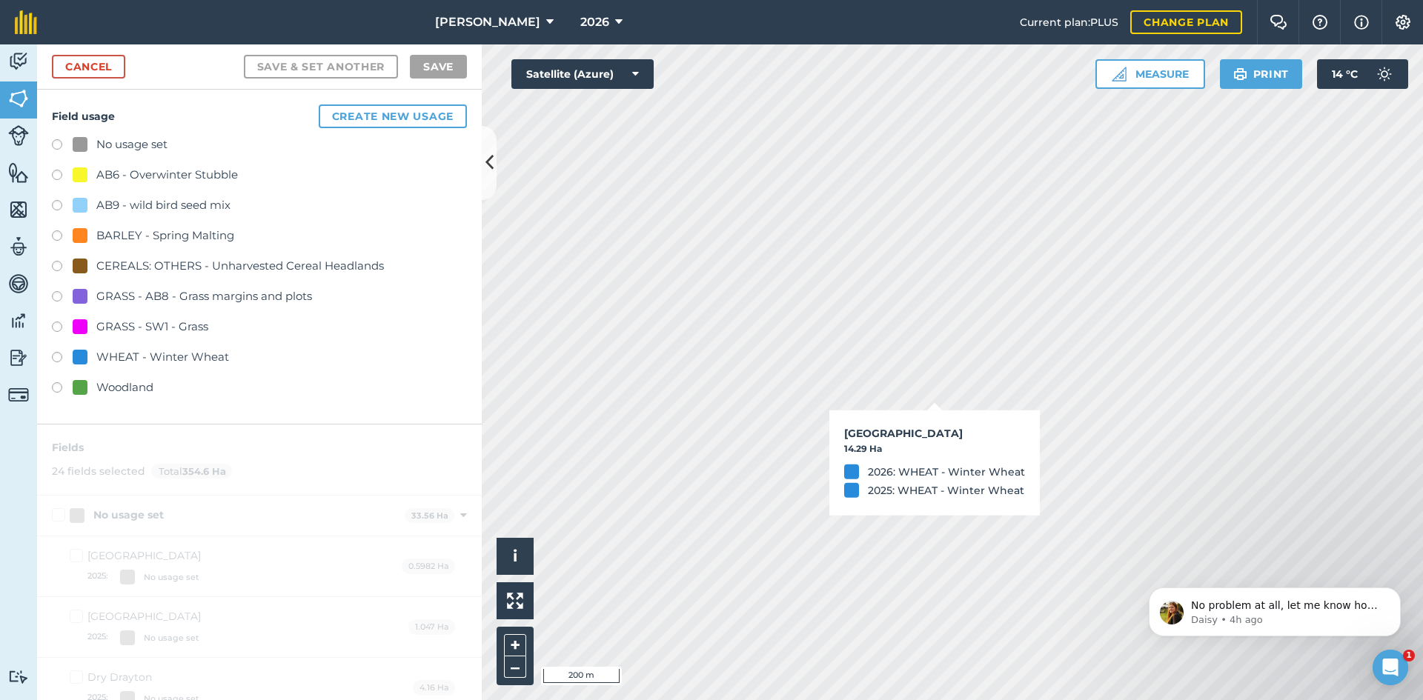
checkbox input "true"
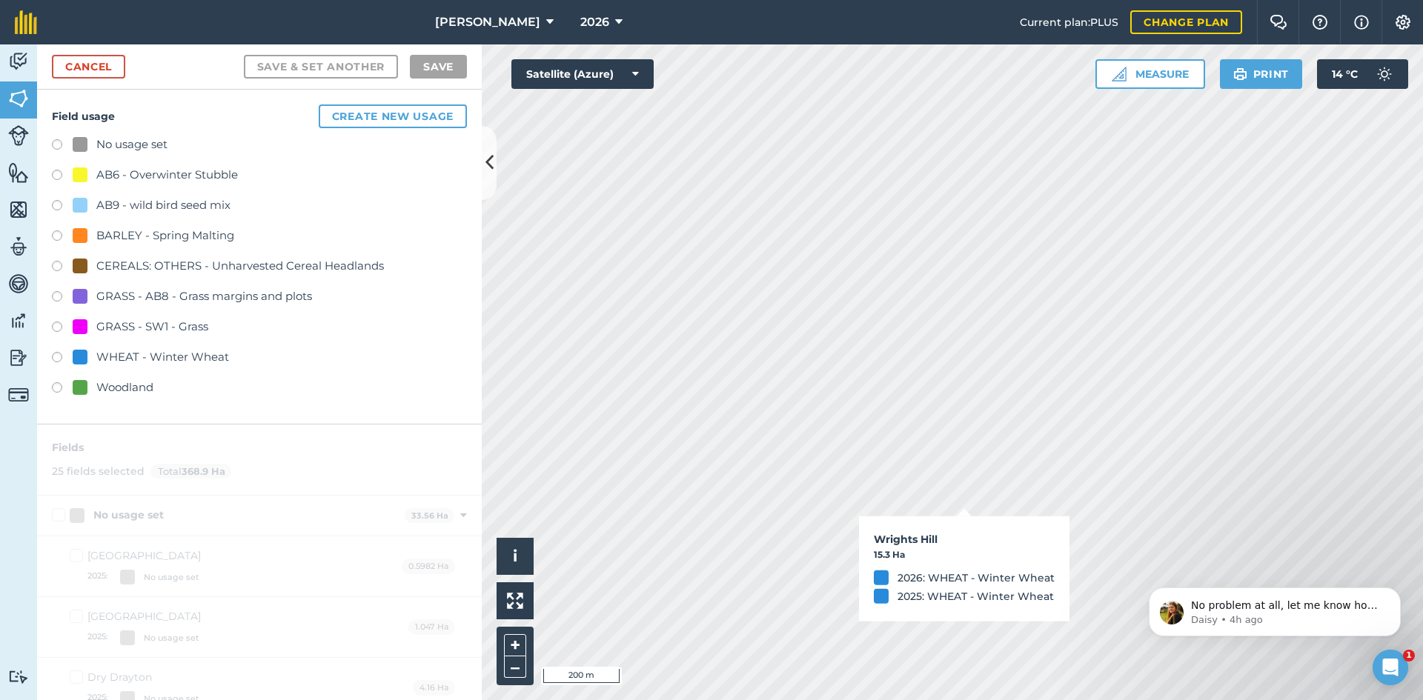
checkbox input "true"
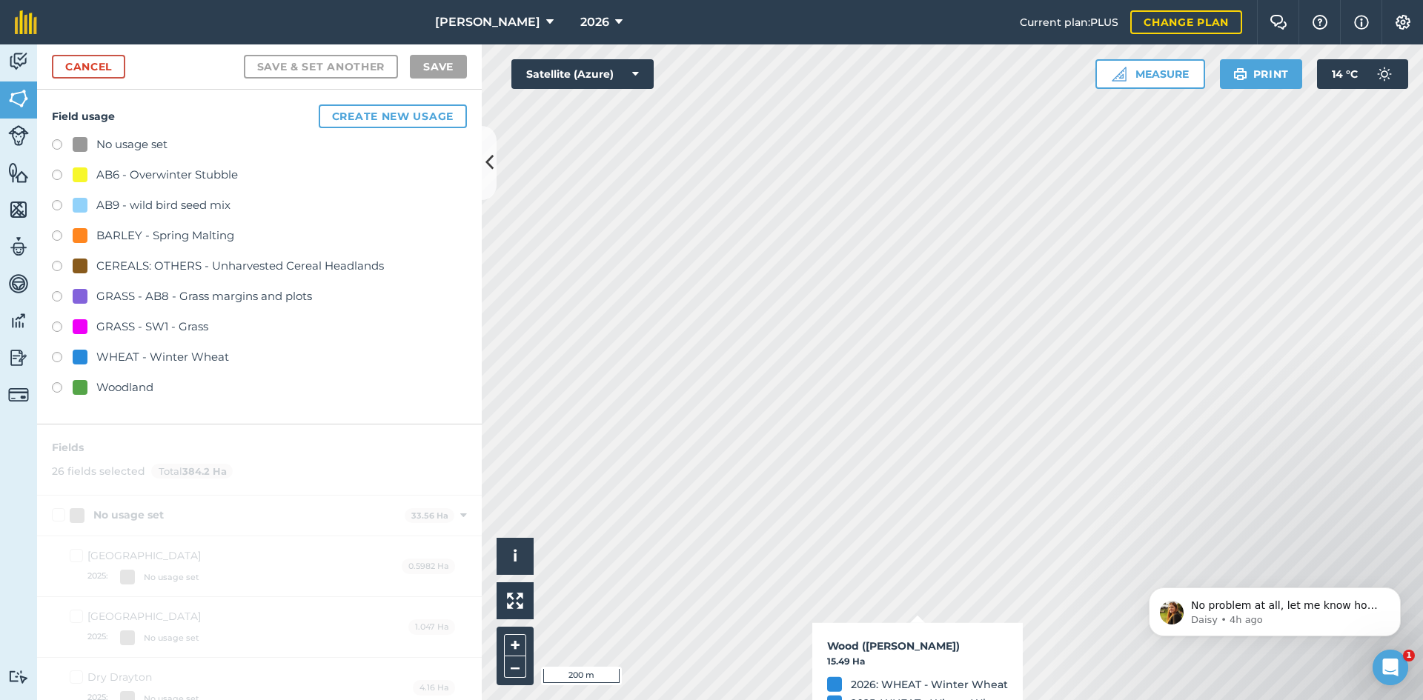
checkbox input "true"
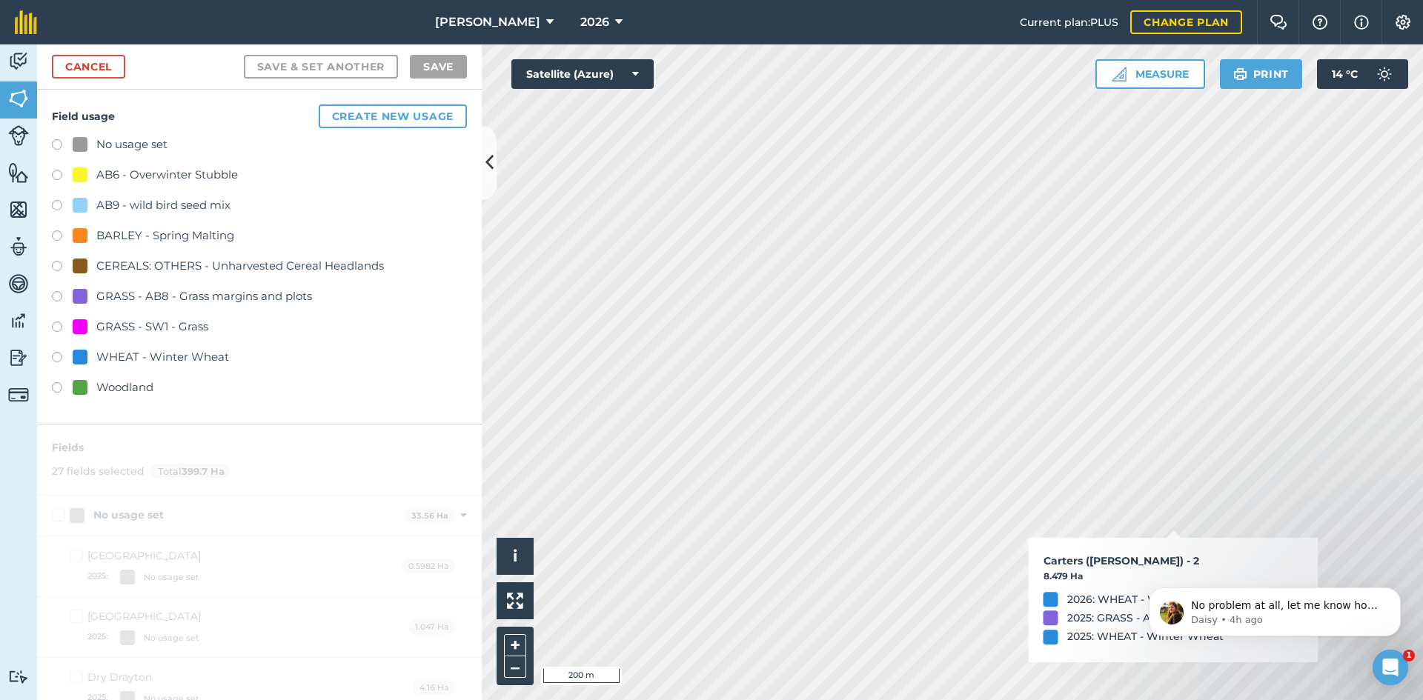
checkbox input "true"
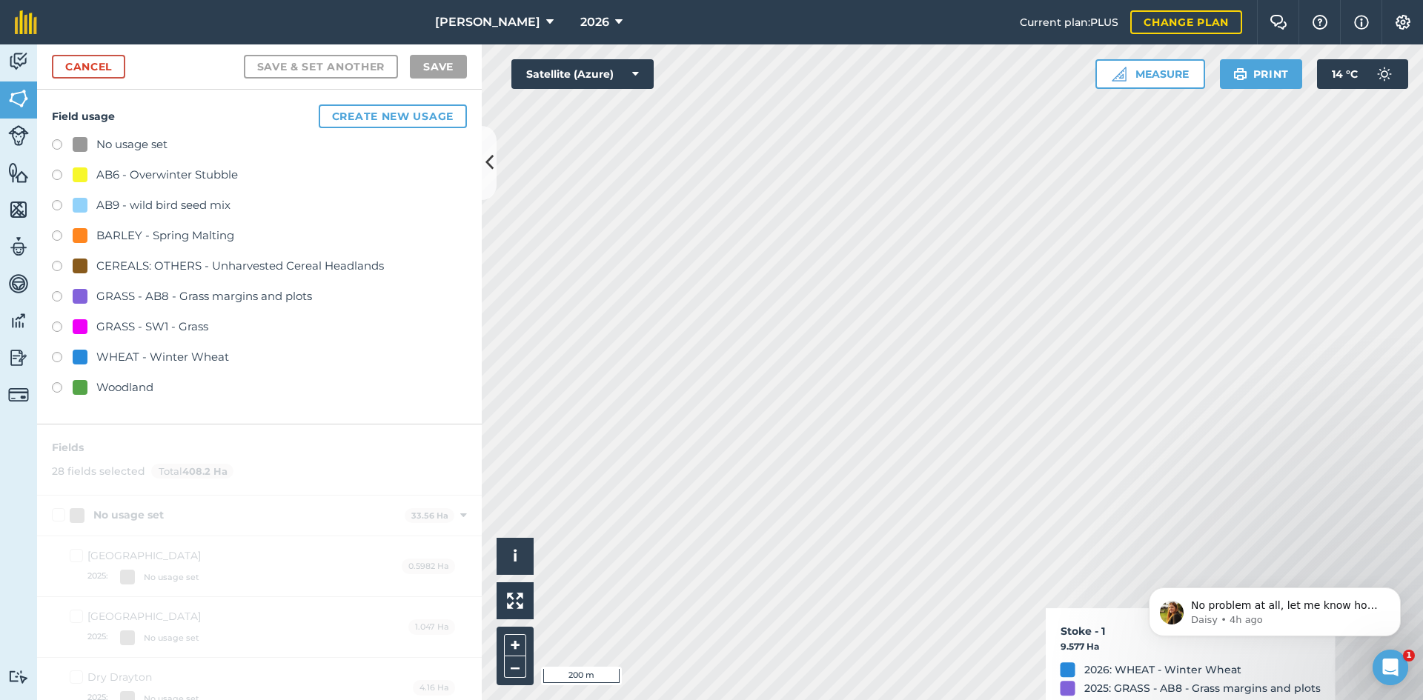
checkbox input "true"
click at [159, 180] on div "AB6 - Overwinter Stubble" at bounding box center [167, 175] width 142 height 18
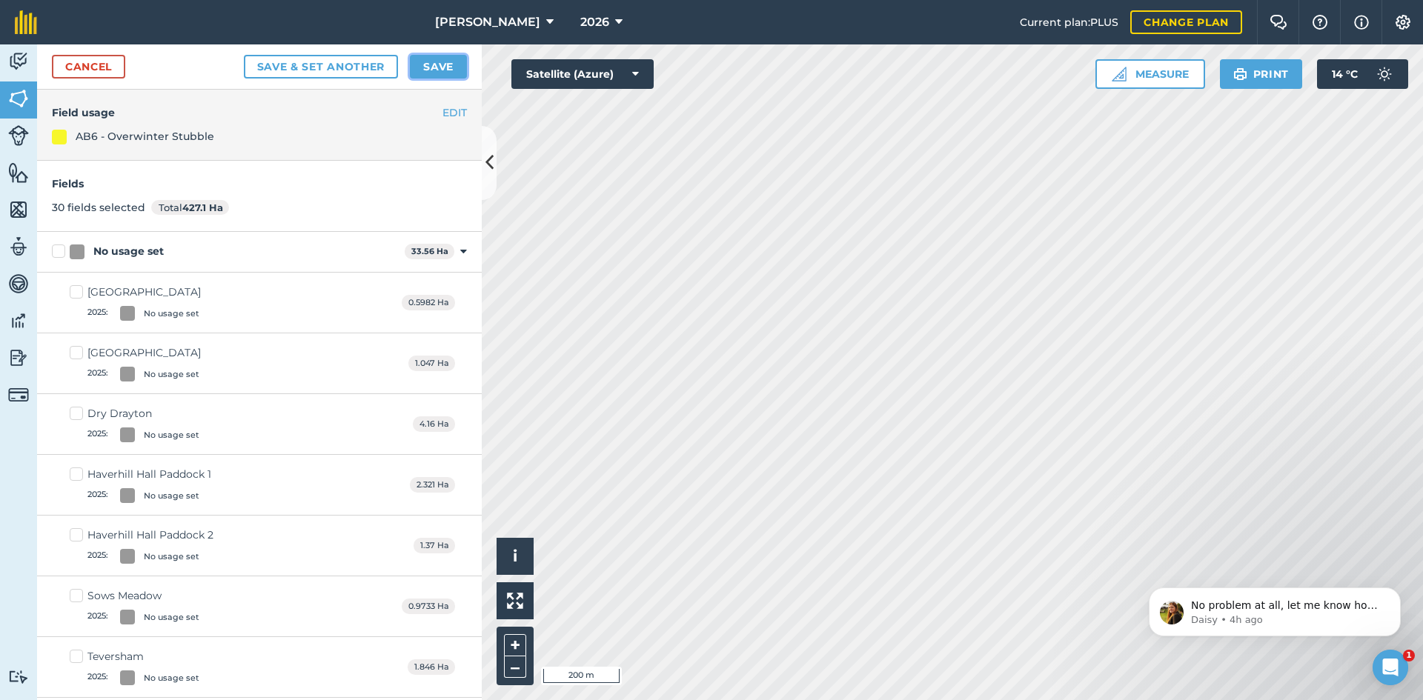
click at [446, 70] on button "Save" at bounding box center [438, 67] width 57 height 24
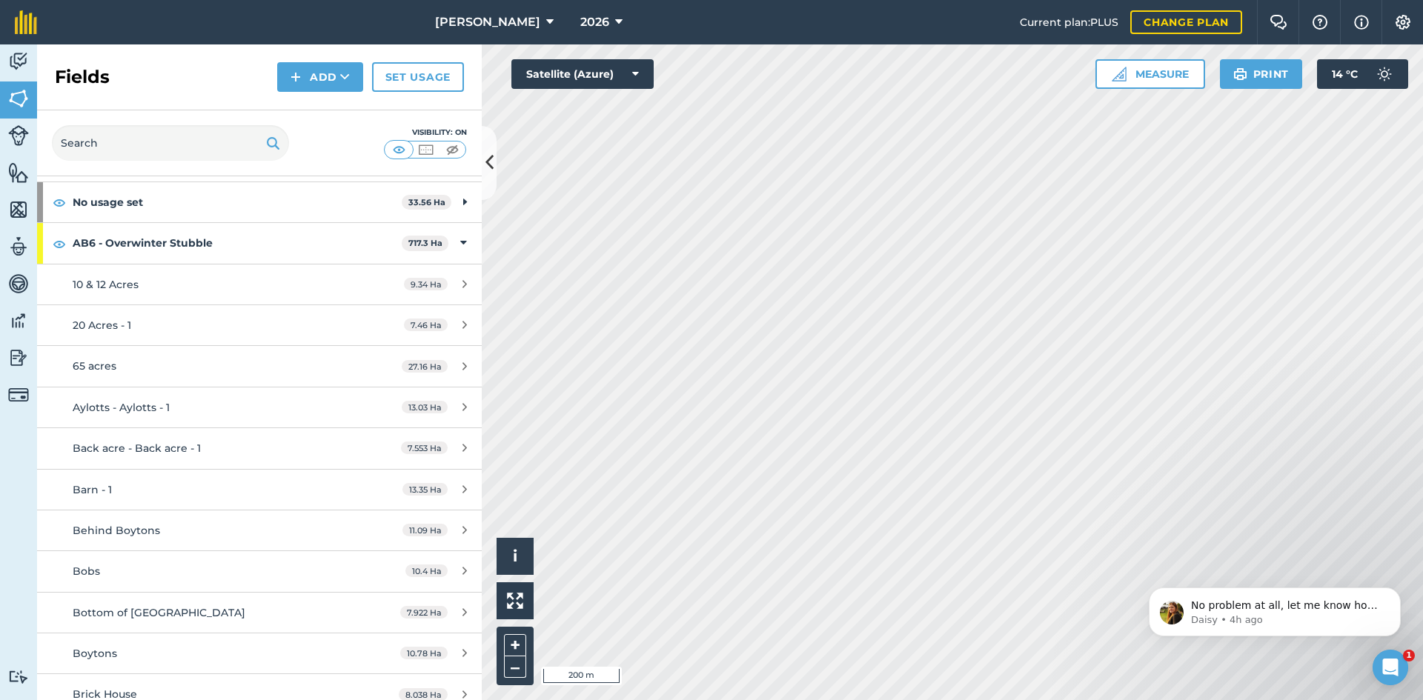
scroll to position [148, 0]
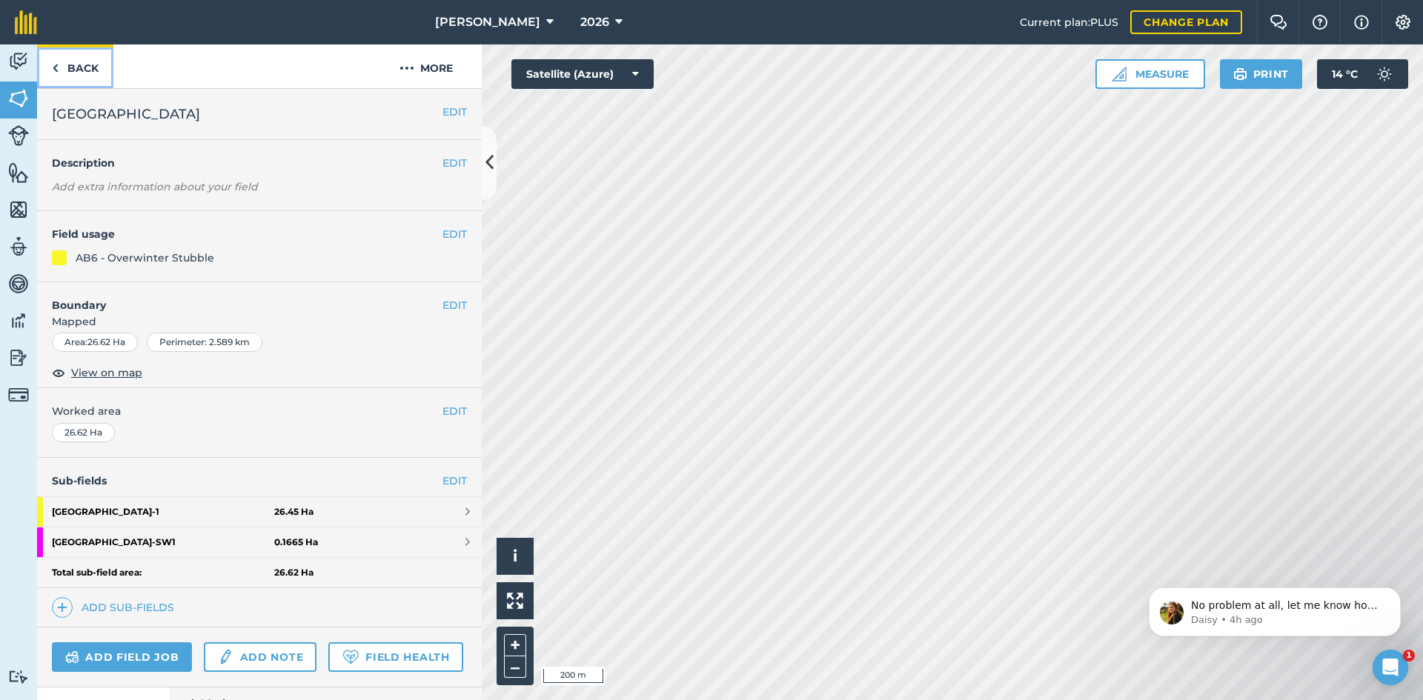
click at [88, 66] on link "Back" at bounding box center [75, 66] width 76 height 44
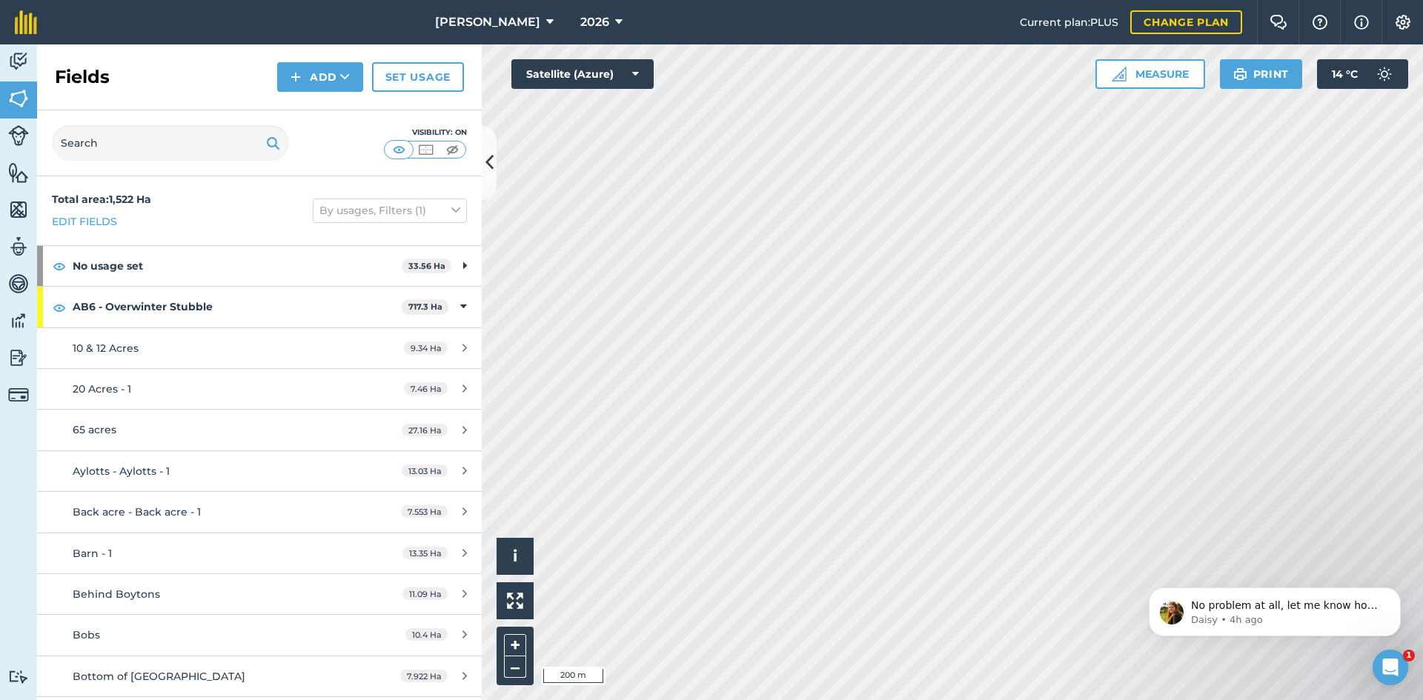
click at [429, 55] on div "Fields Add Set usage" at bounding box center [259, 77] width 445 height 66
click at [422, 74] on link "Set usage" at bounding box center [418, 77] width 92 height 30
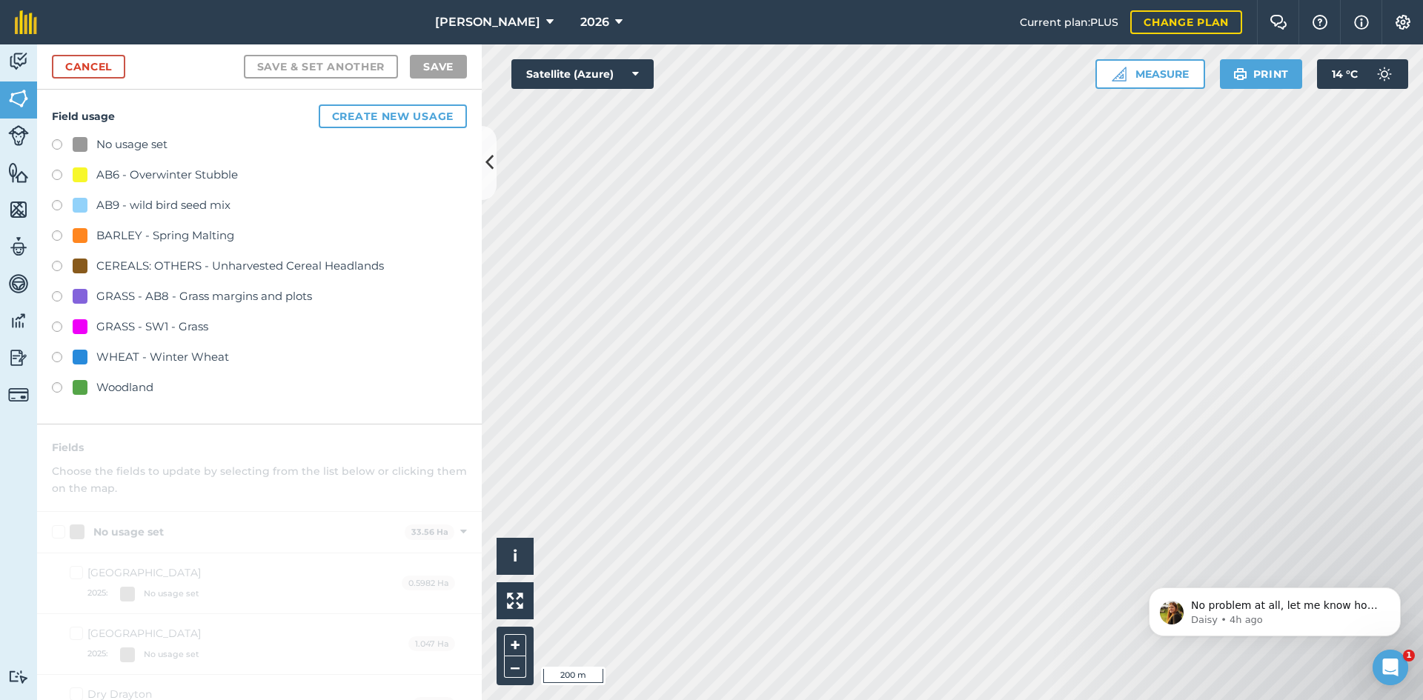
click at [177, 239] on div "BARLEY - Spring Malting" at bounding box center [165, 236] width 138 height 18
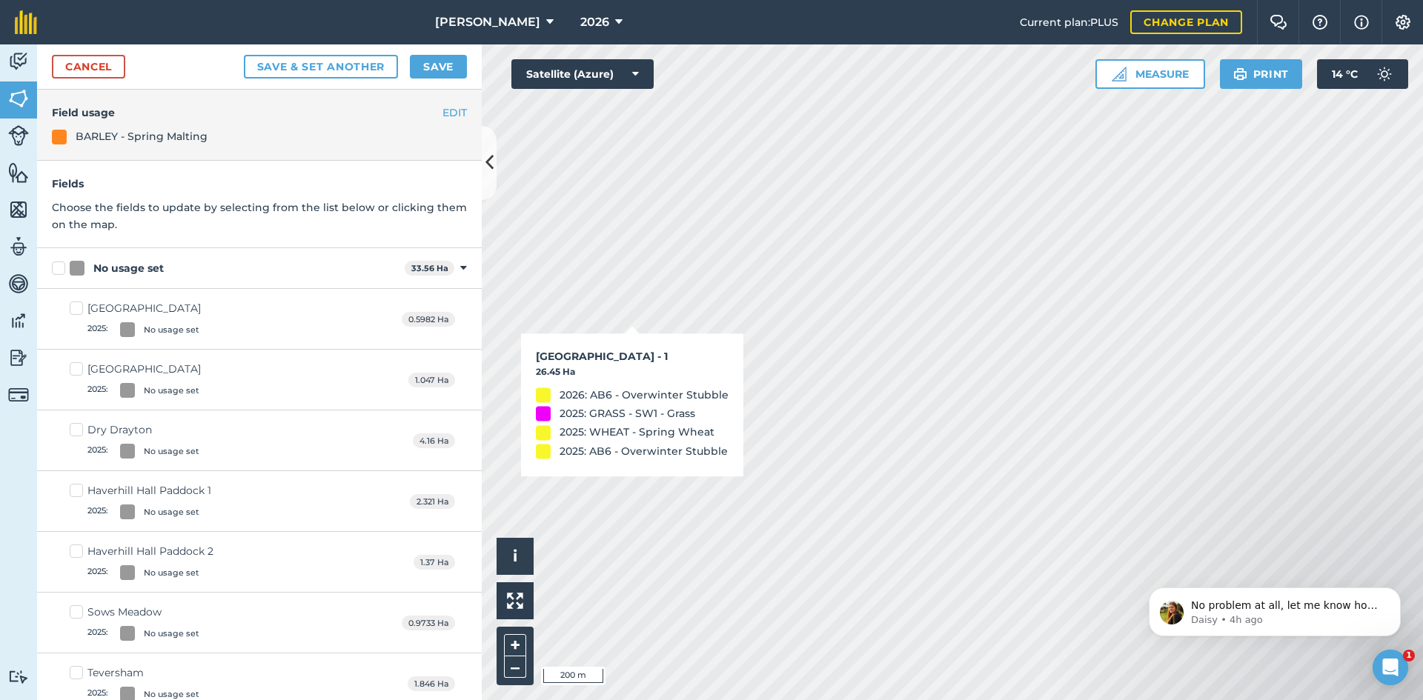
checkbox input "true"
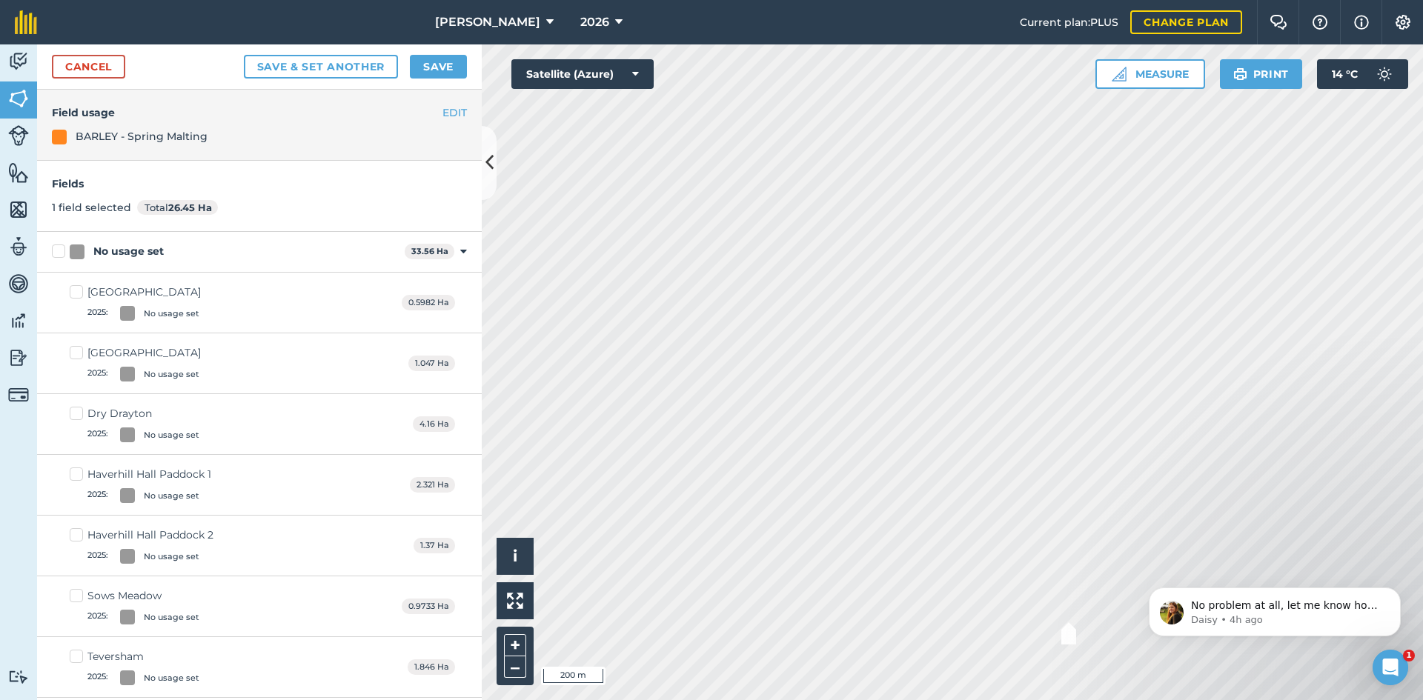
checkbox input "true"
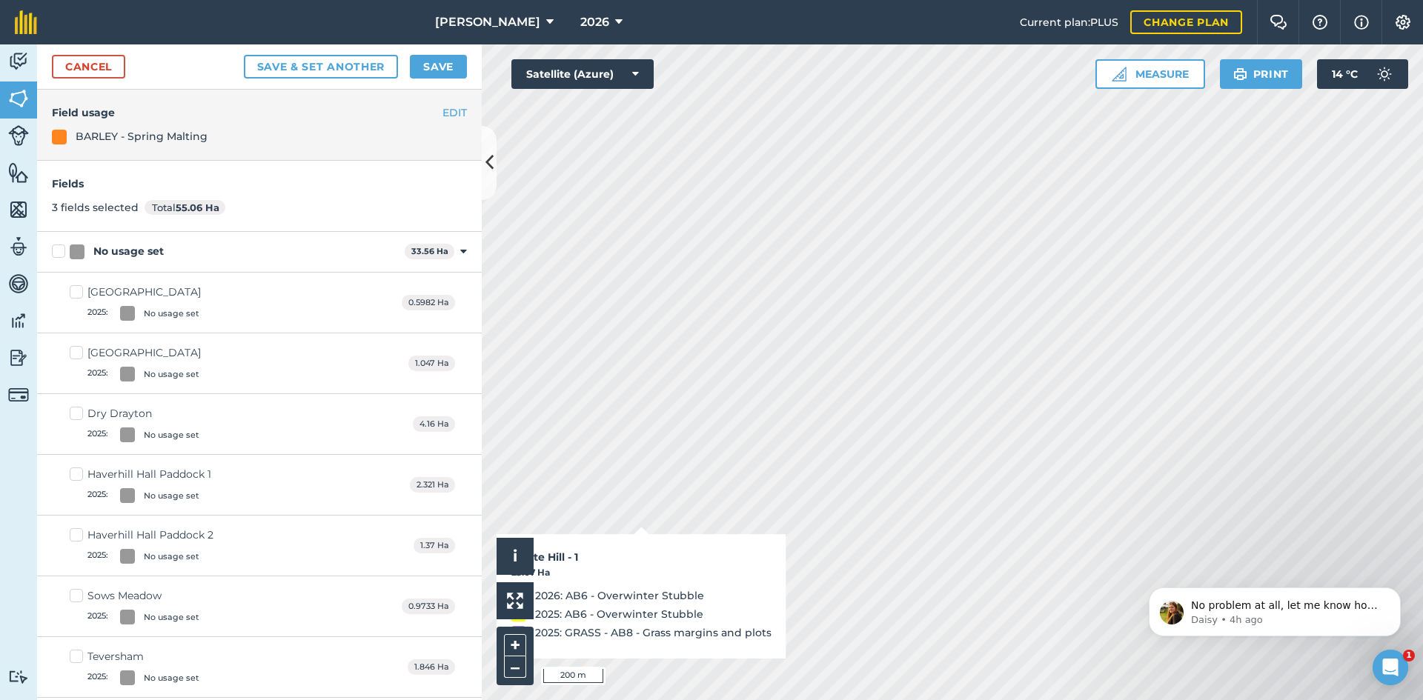
checkbox input "true"
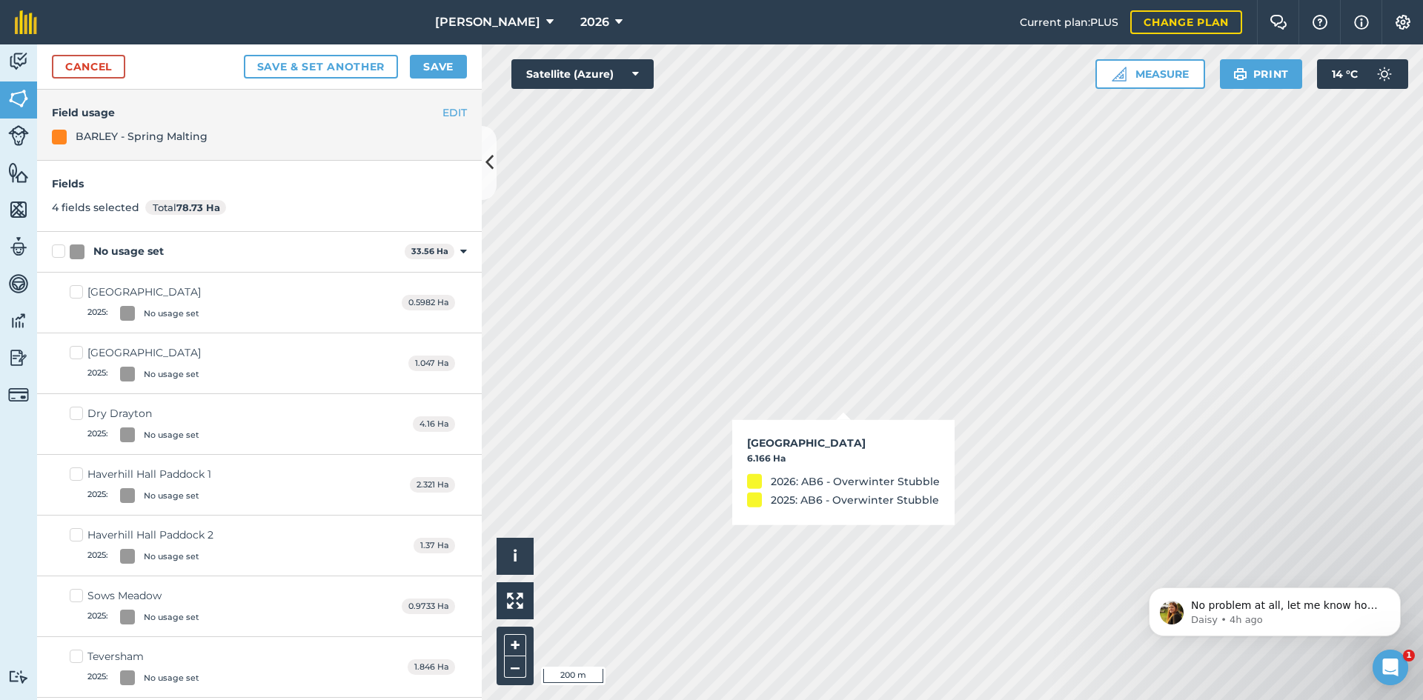
checkbox input "true"
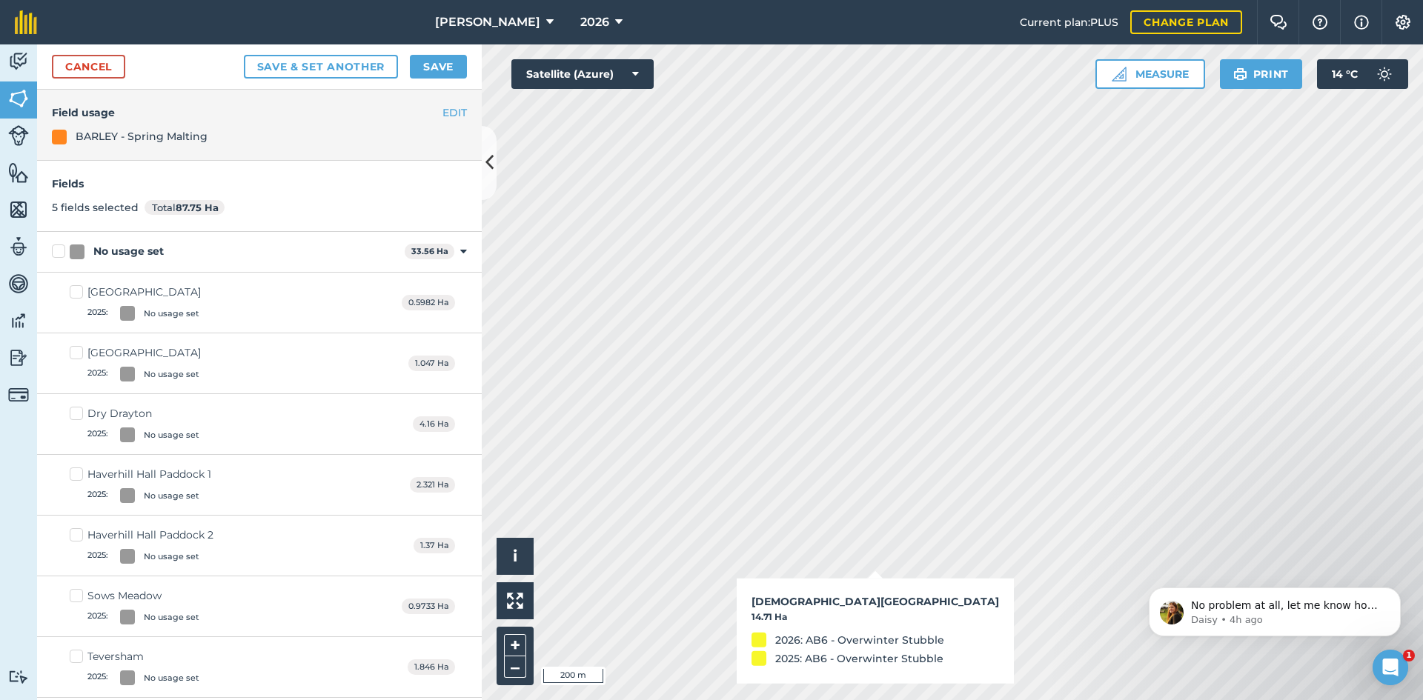
checkbox input "true"
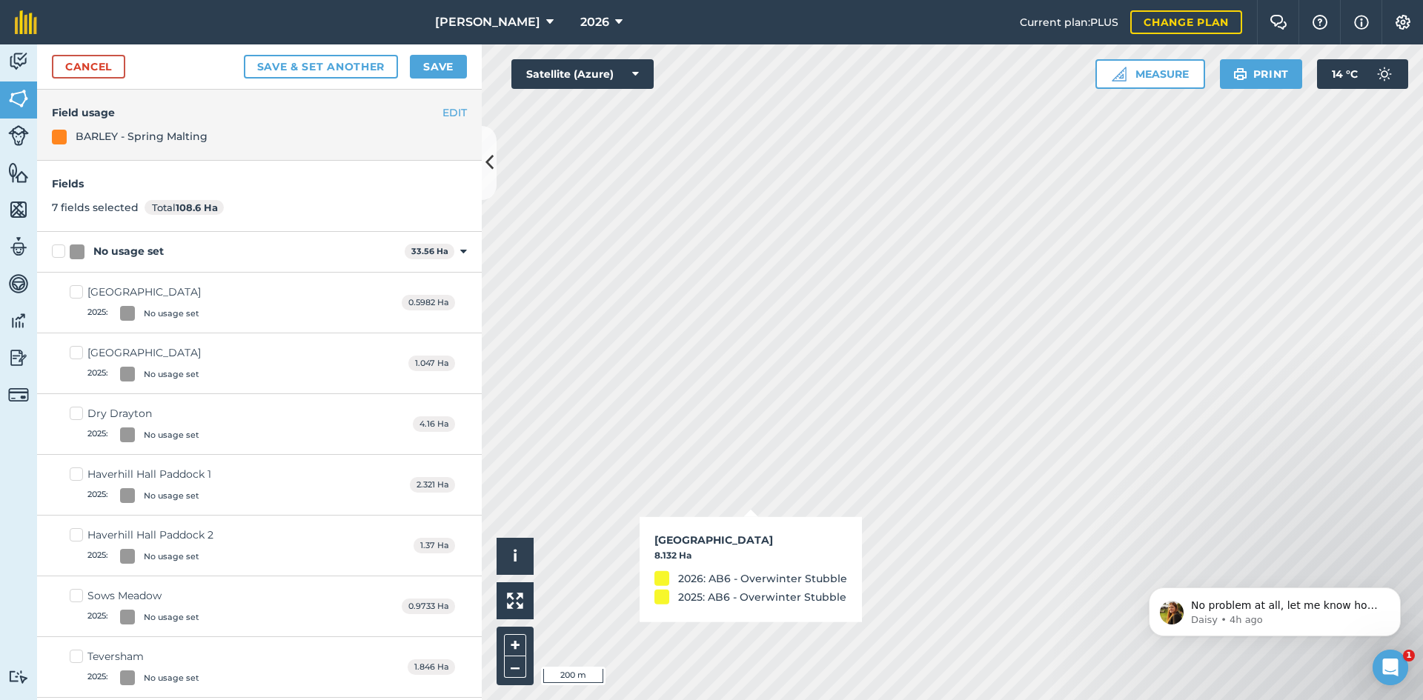
checkbox input "true"
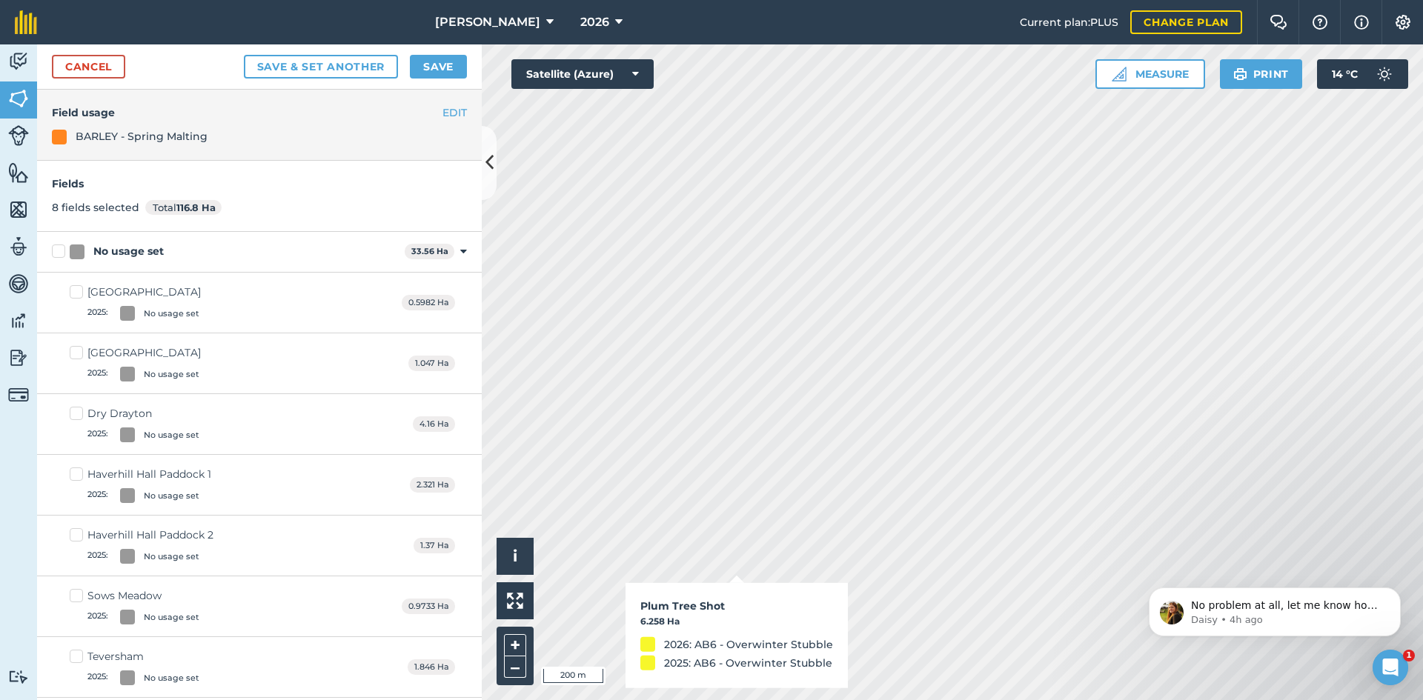
checkbox input "true"
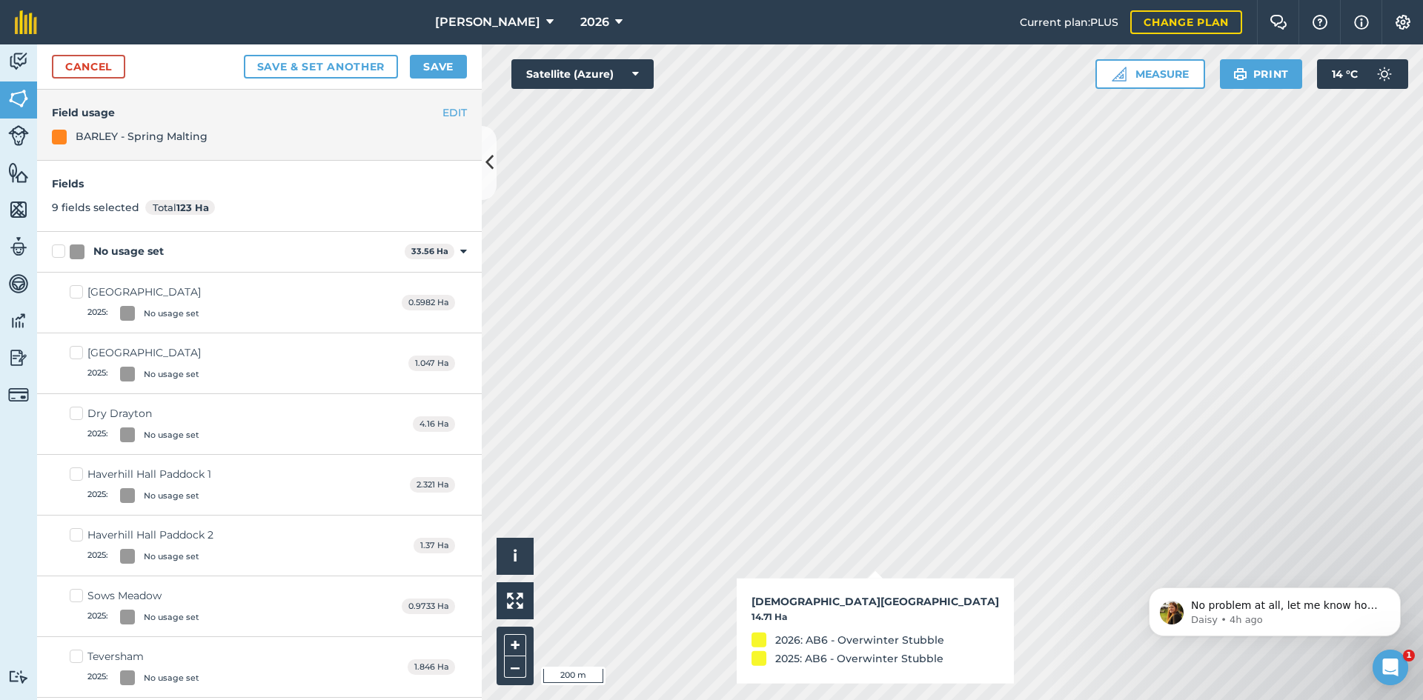
checkbox input "true"
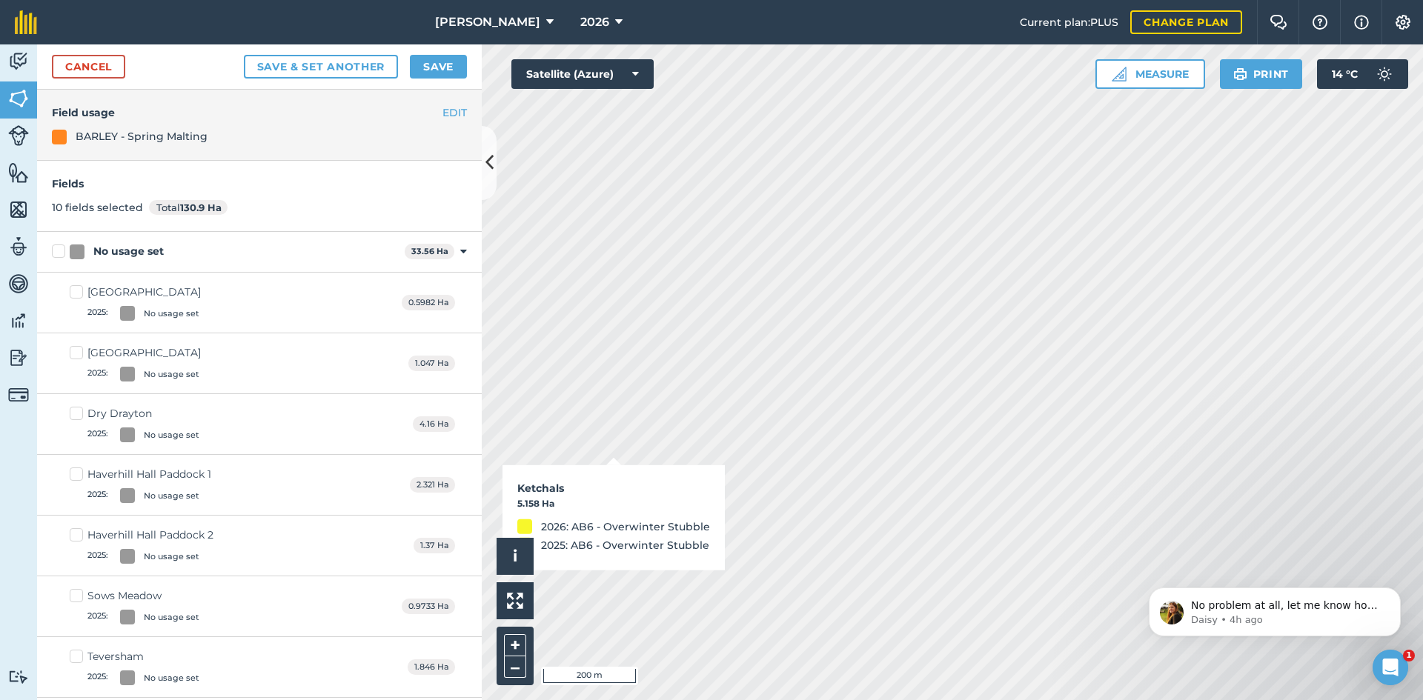
checkbox input "true"
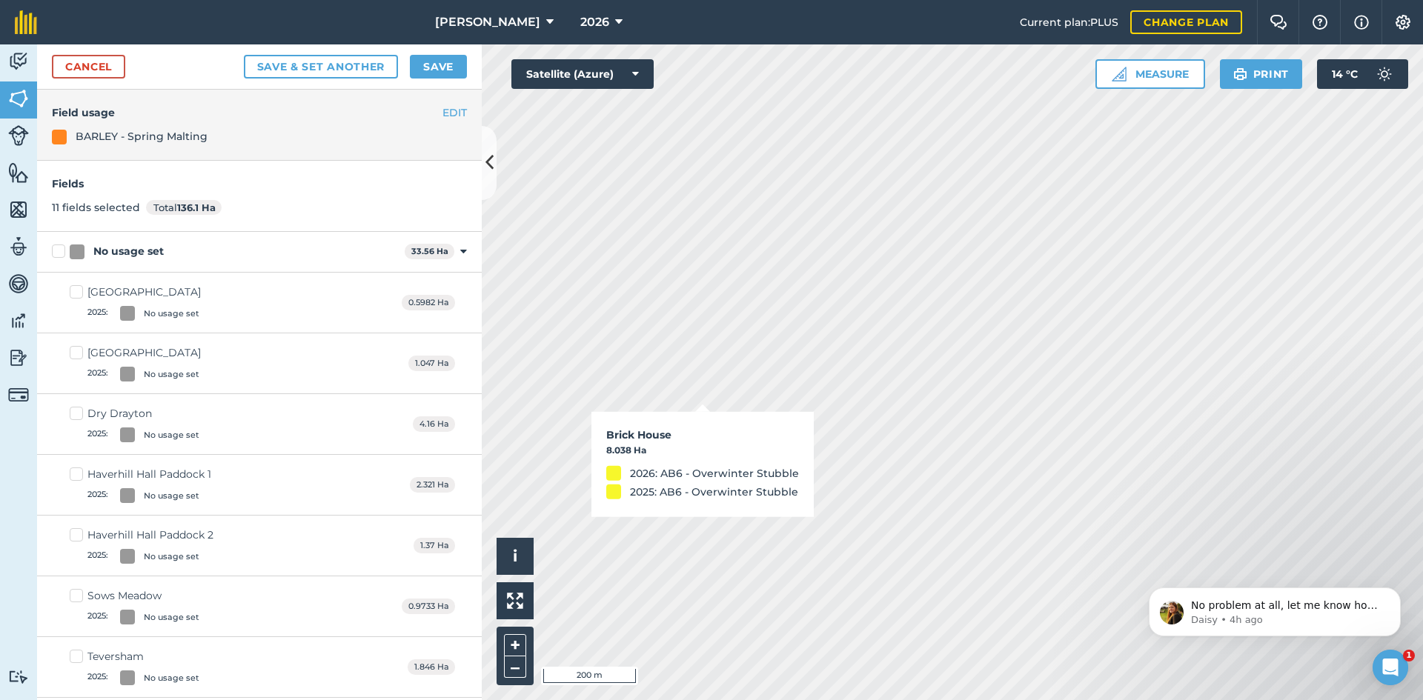
checkbox input "true"
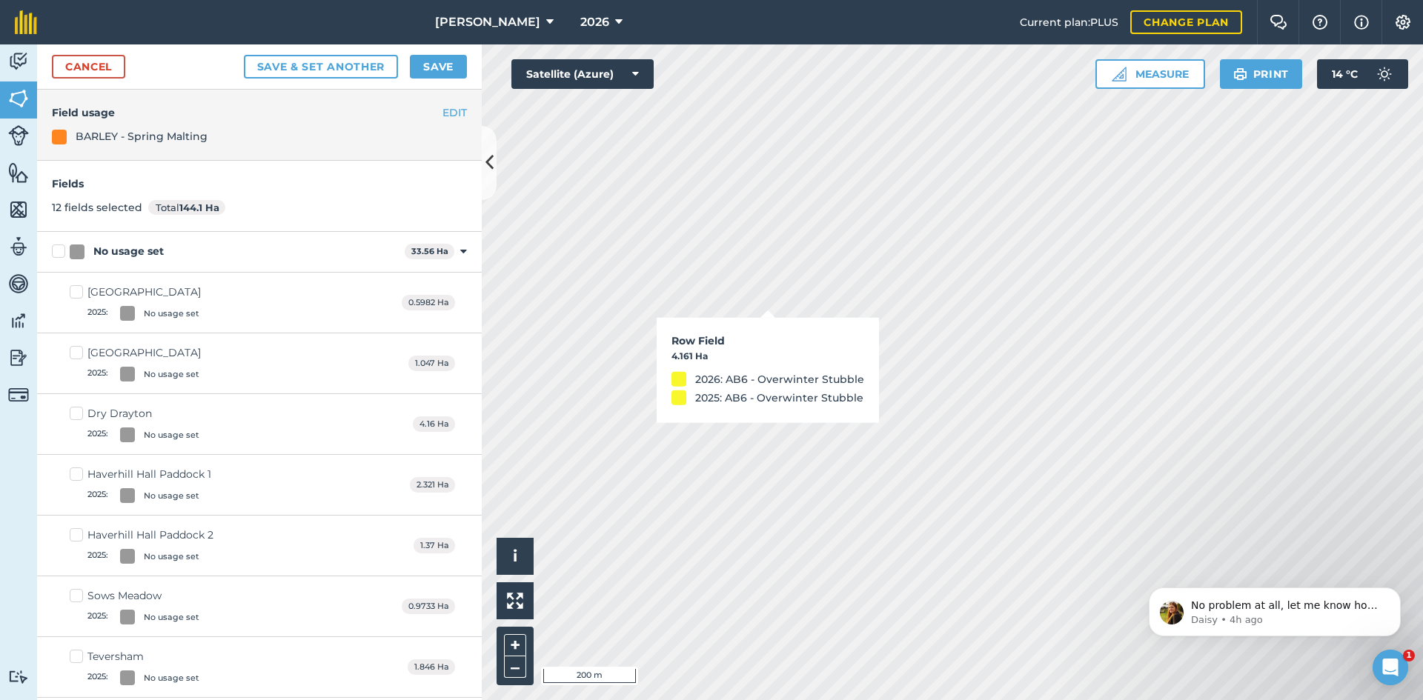
checkbox input "true"
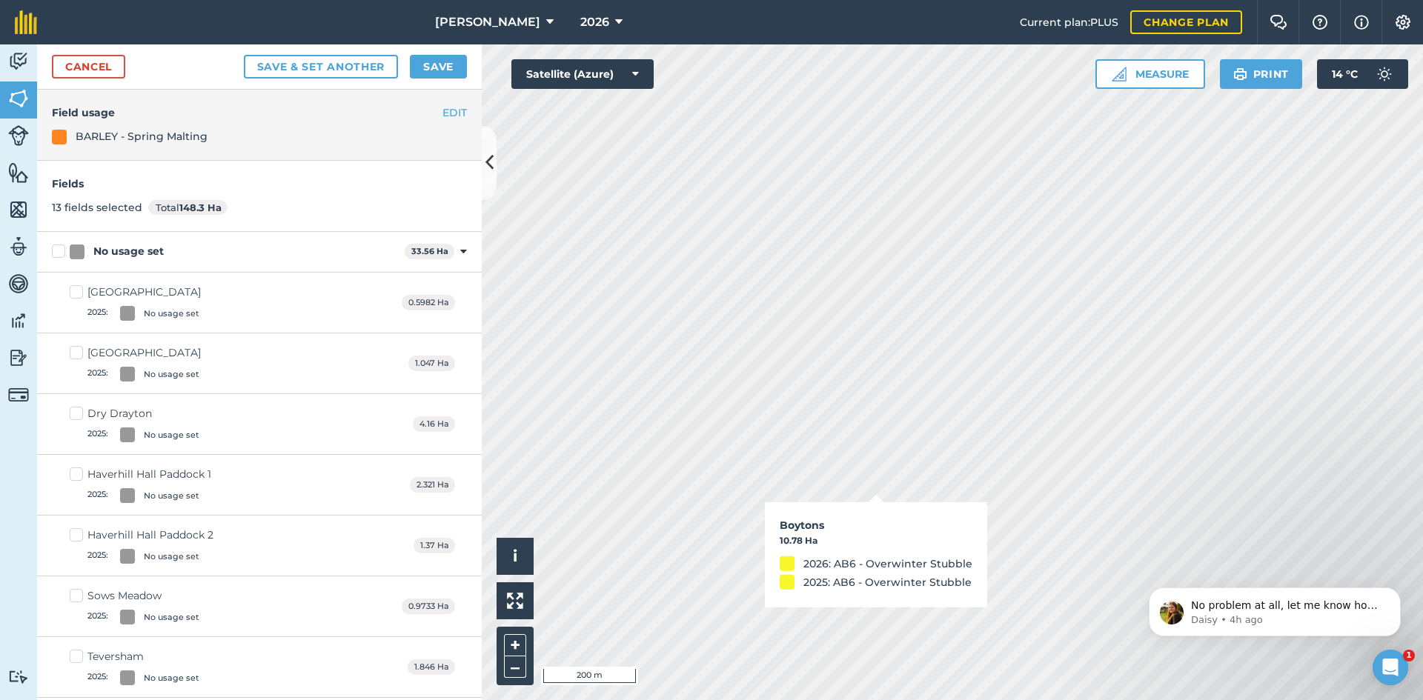
checkbox input "true"
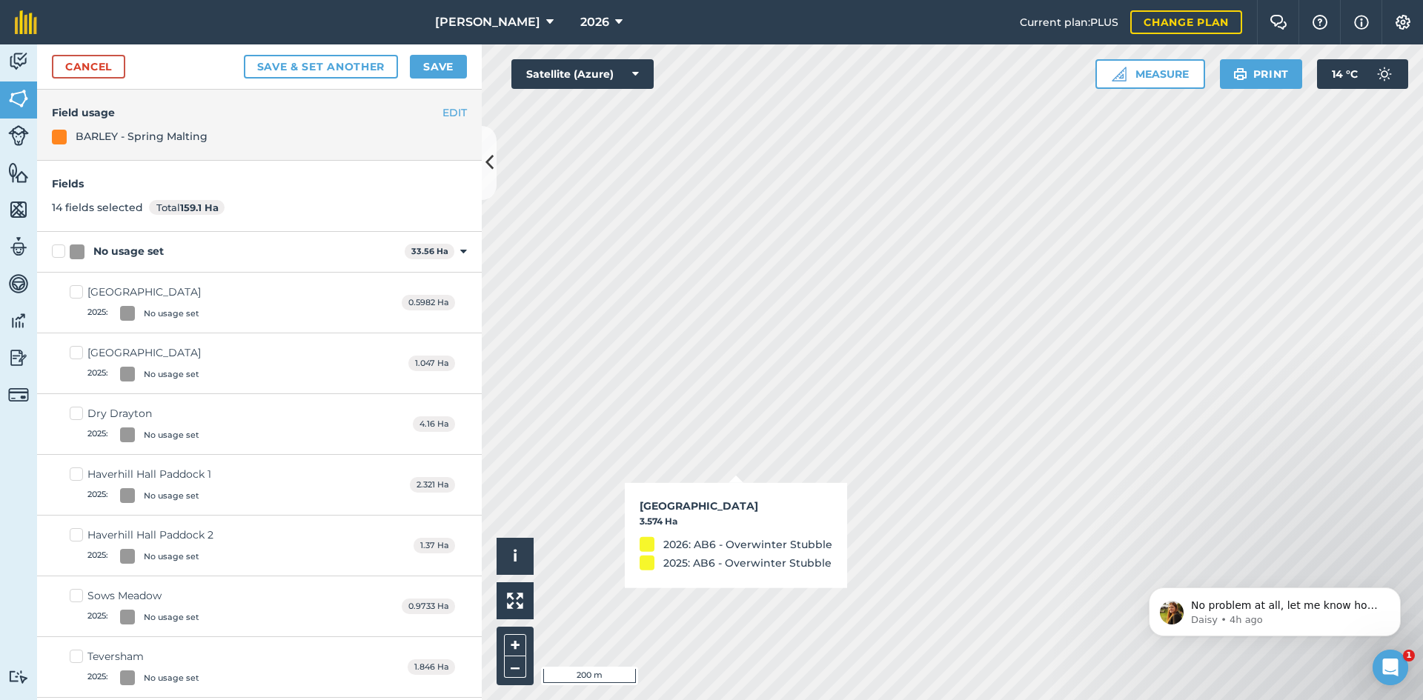
checkbox input "true"
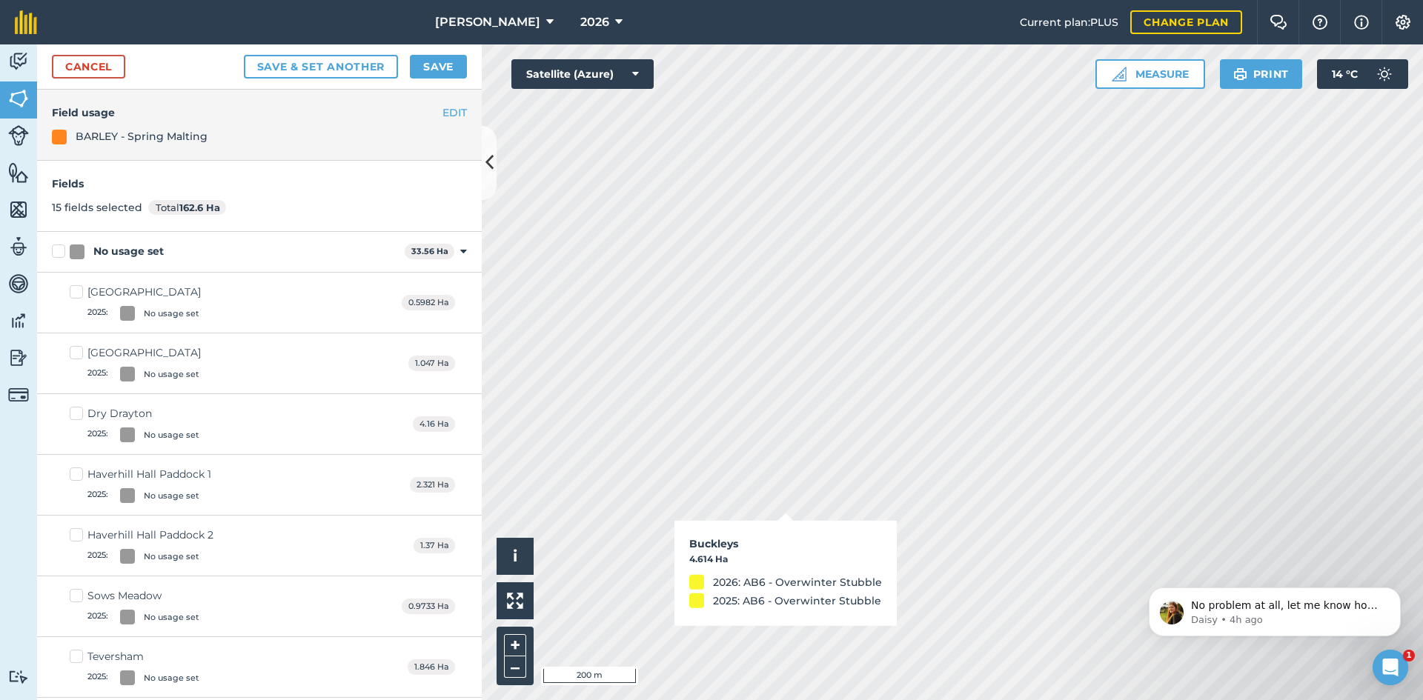
checkbox input "true"
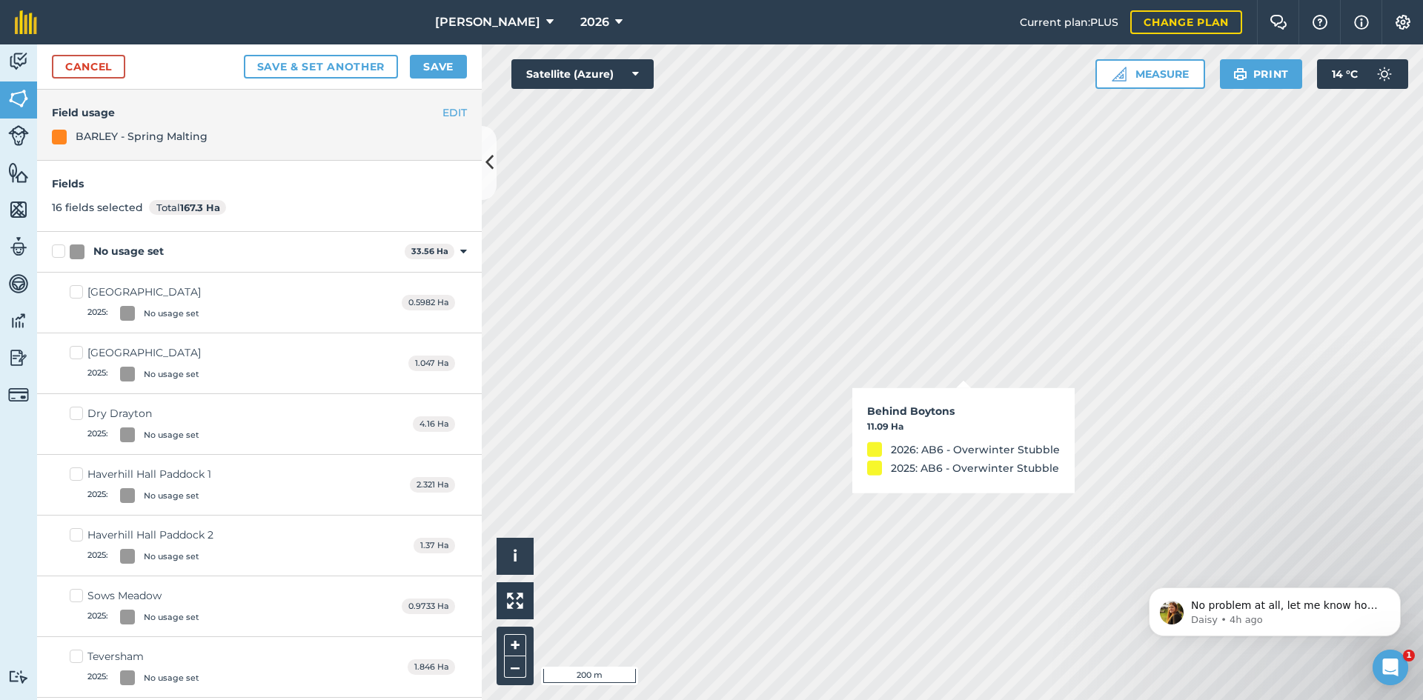
checkbox input "true"
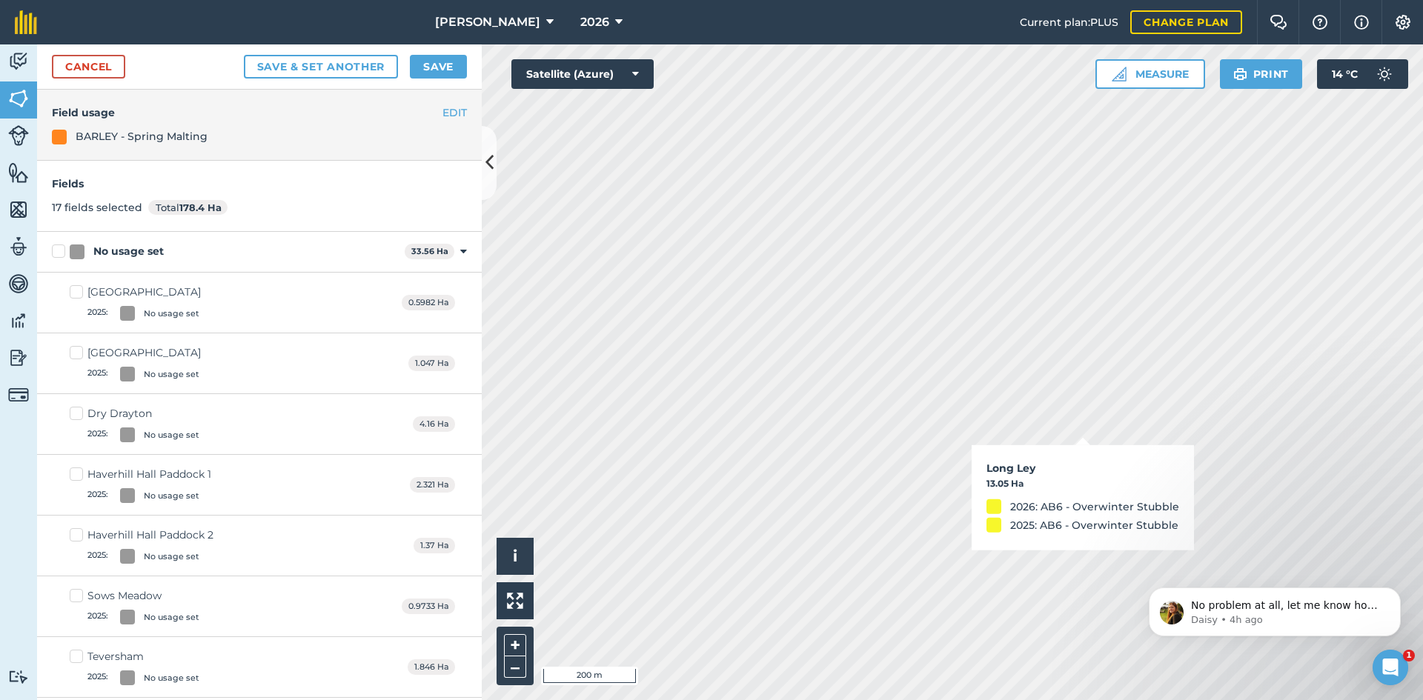
checkbox input "true"
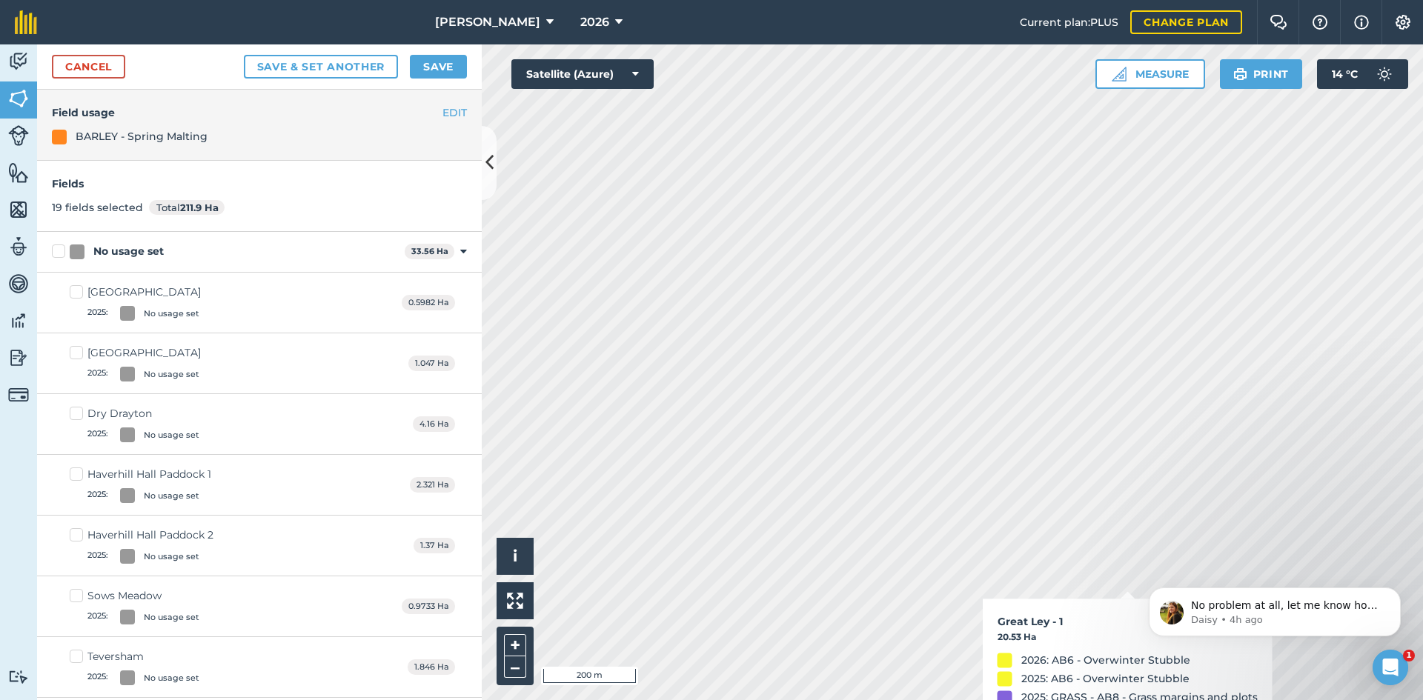
checkbox input "false"
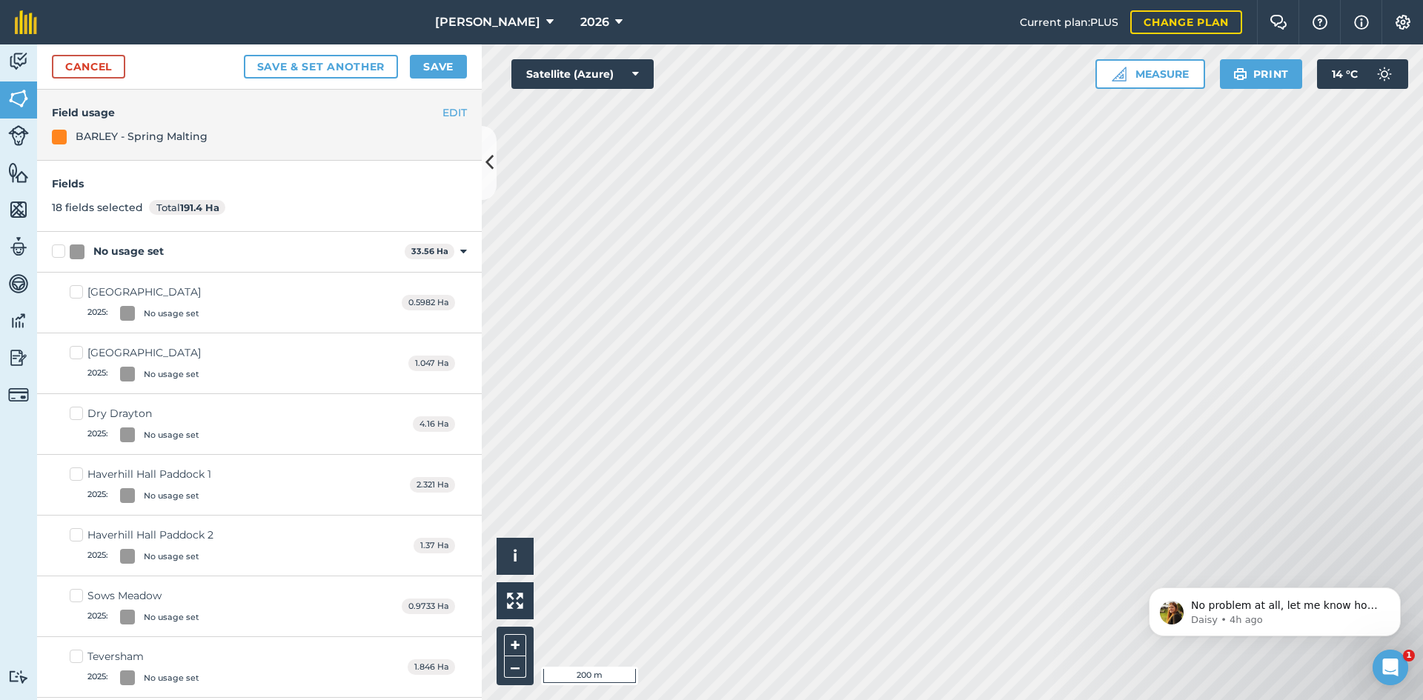
checkbox input "true"
click at [450, 74] on button "Save" at bounding box center [438, 67] width 57 height 24
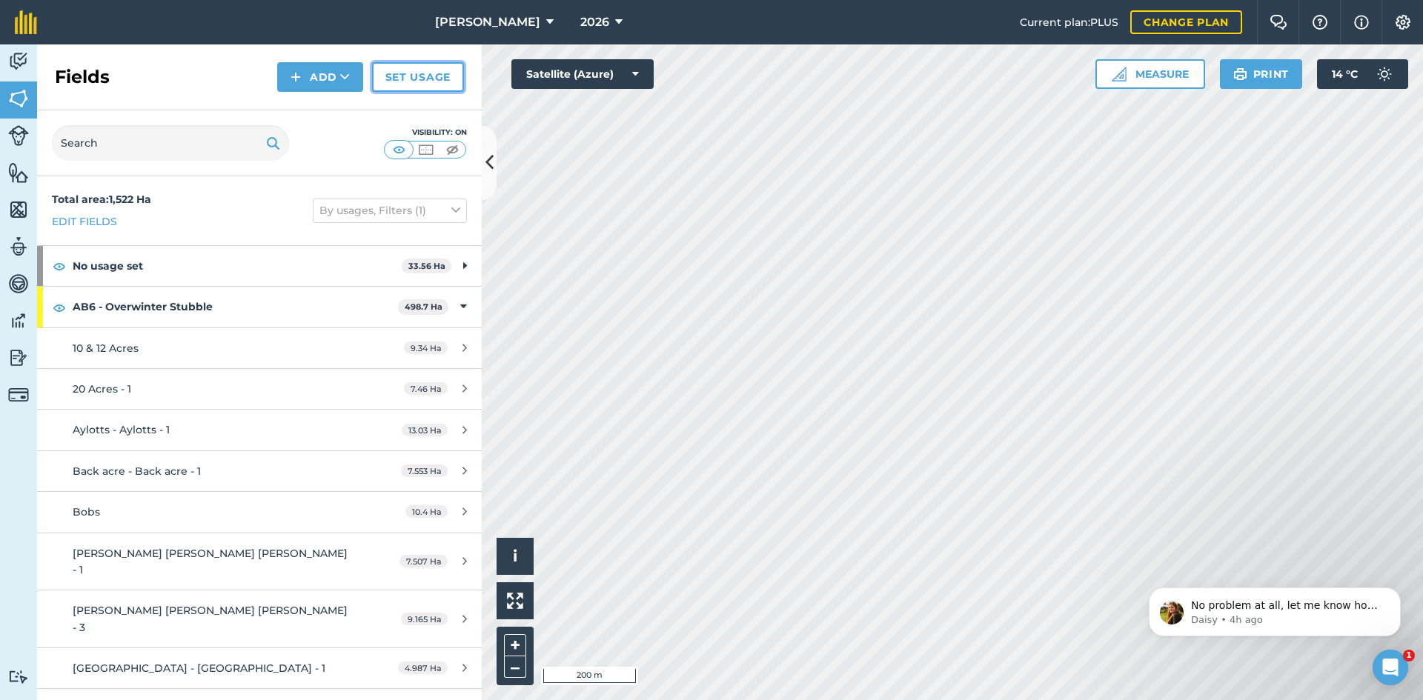
click at [417, 76] on link "Set usage" at bounding box center [418, 77] width 92 height 30
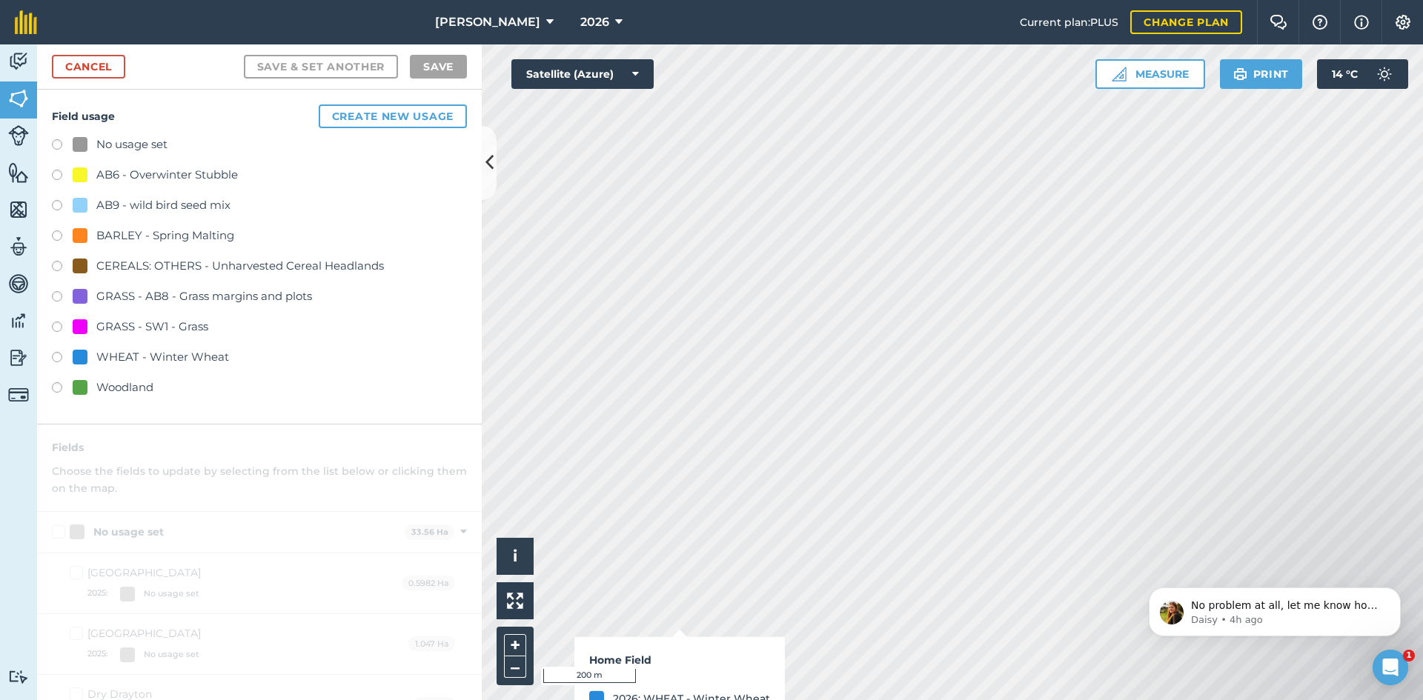
checkbox input "true"
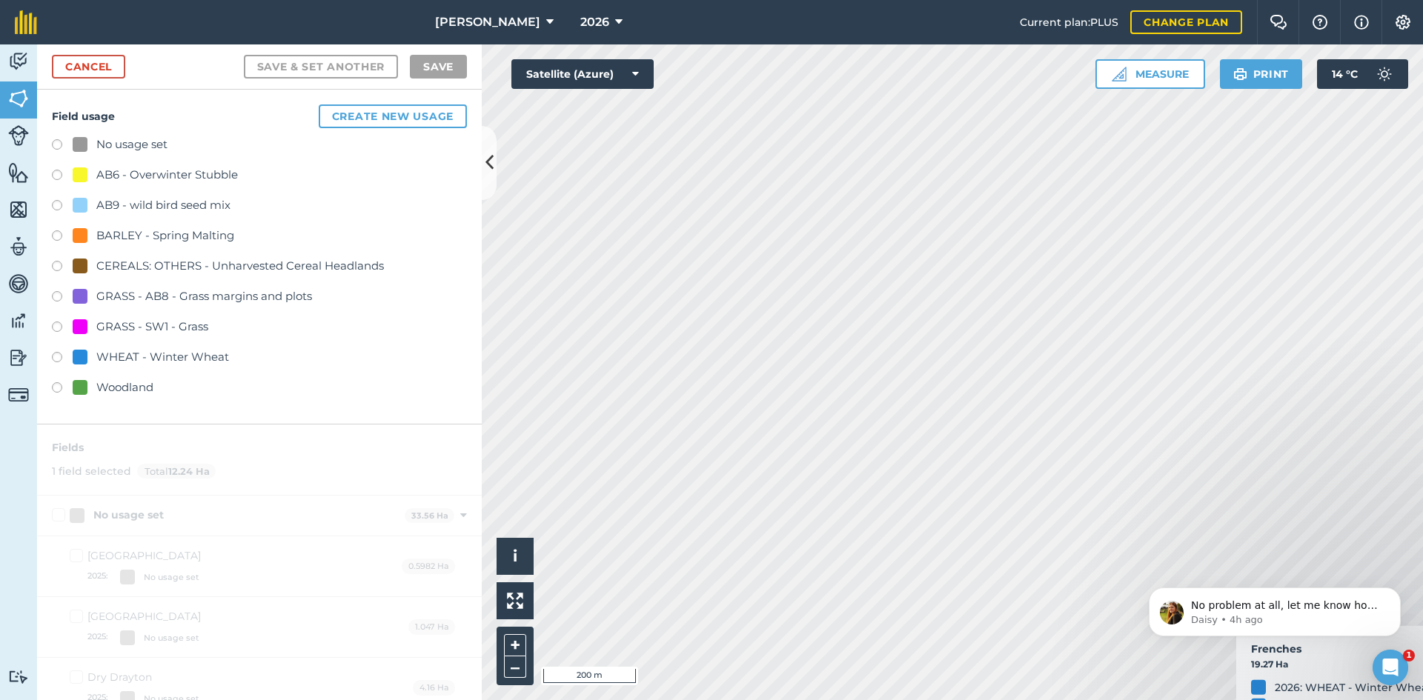
checkbox input "true"
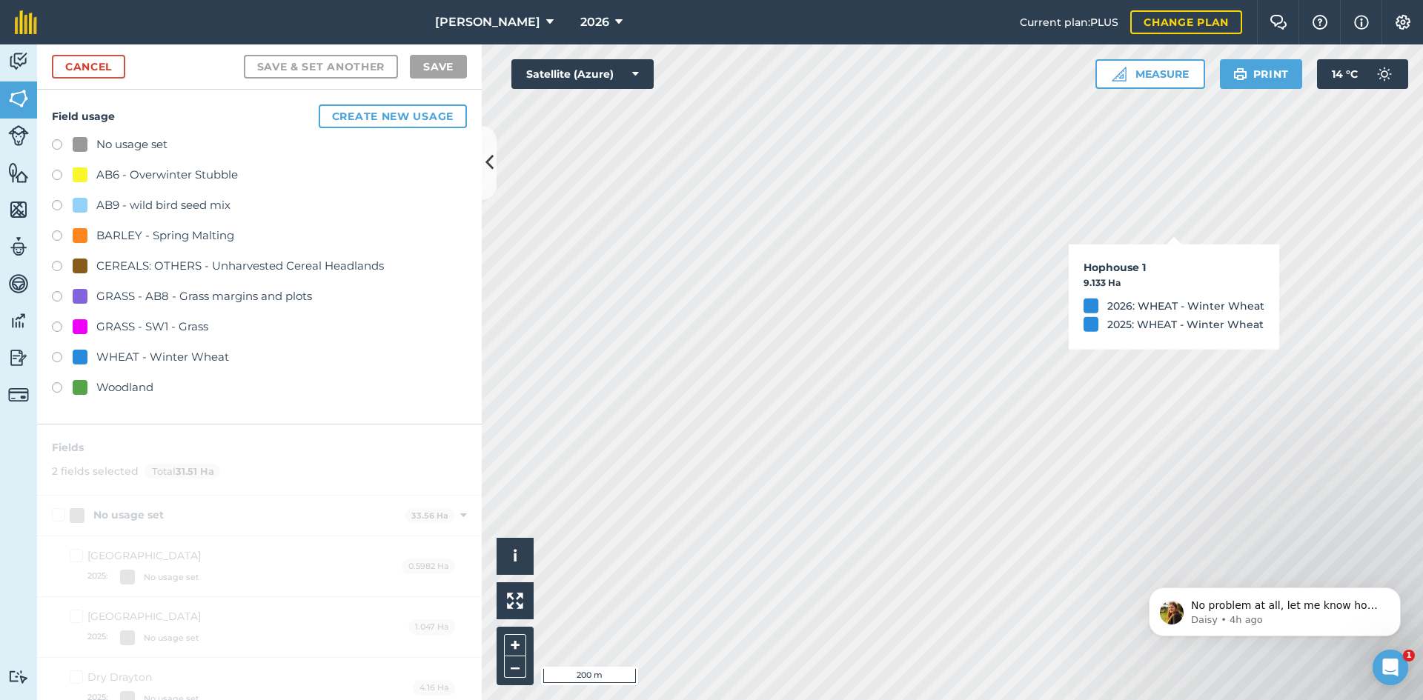
checkbox input "true"
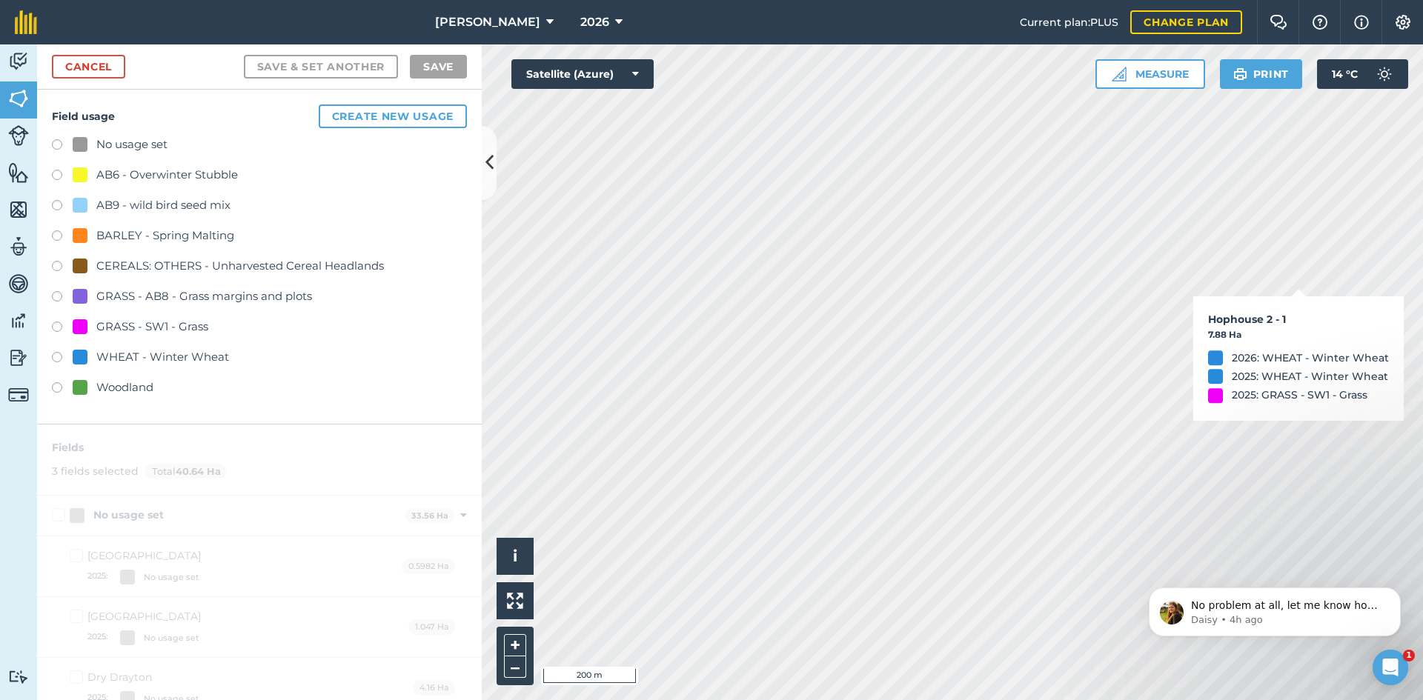
checkbox input "true"
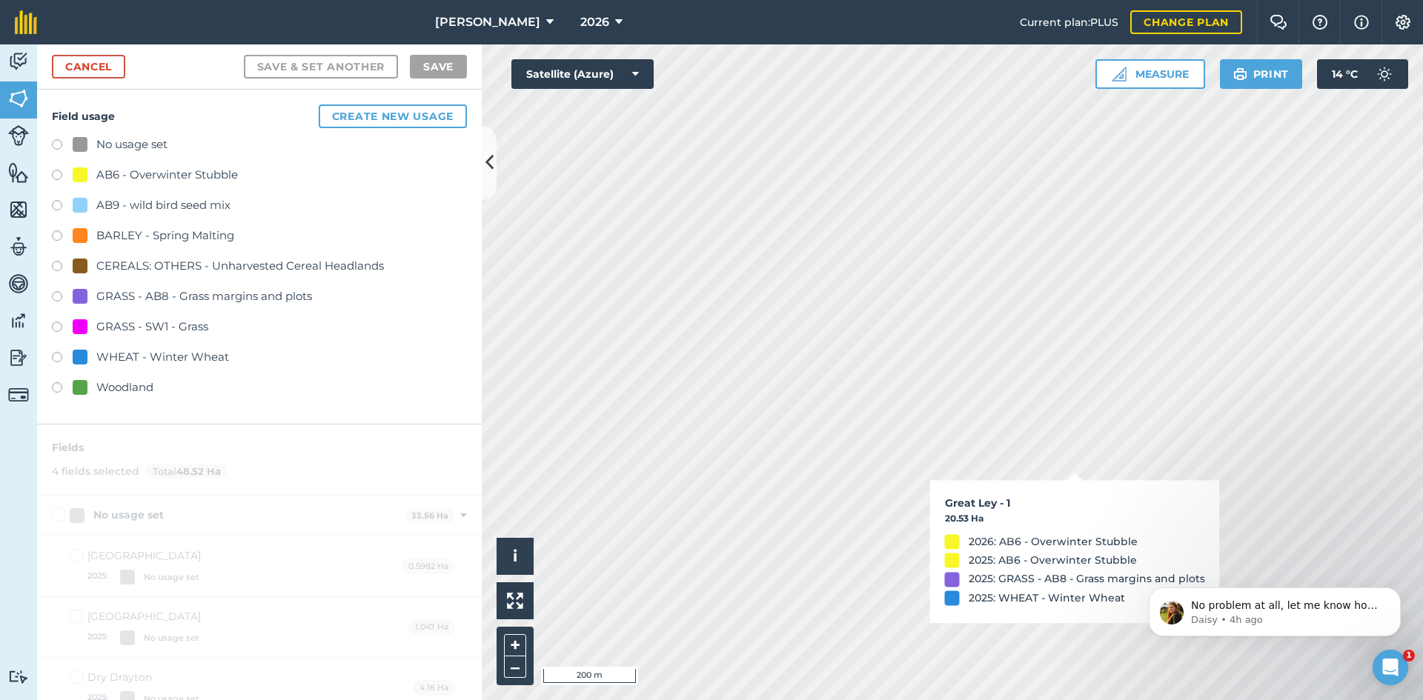
checkbox input "true"
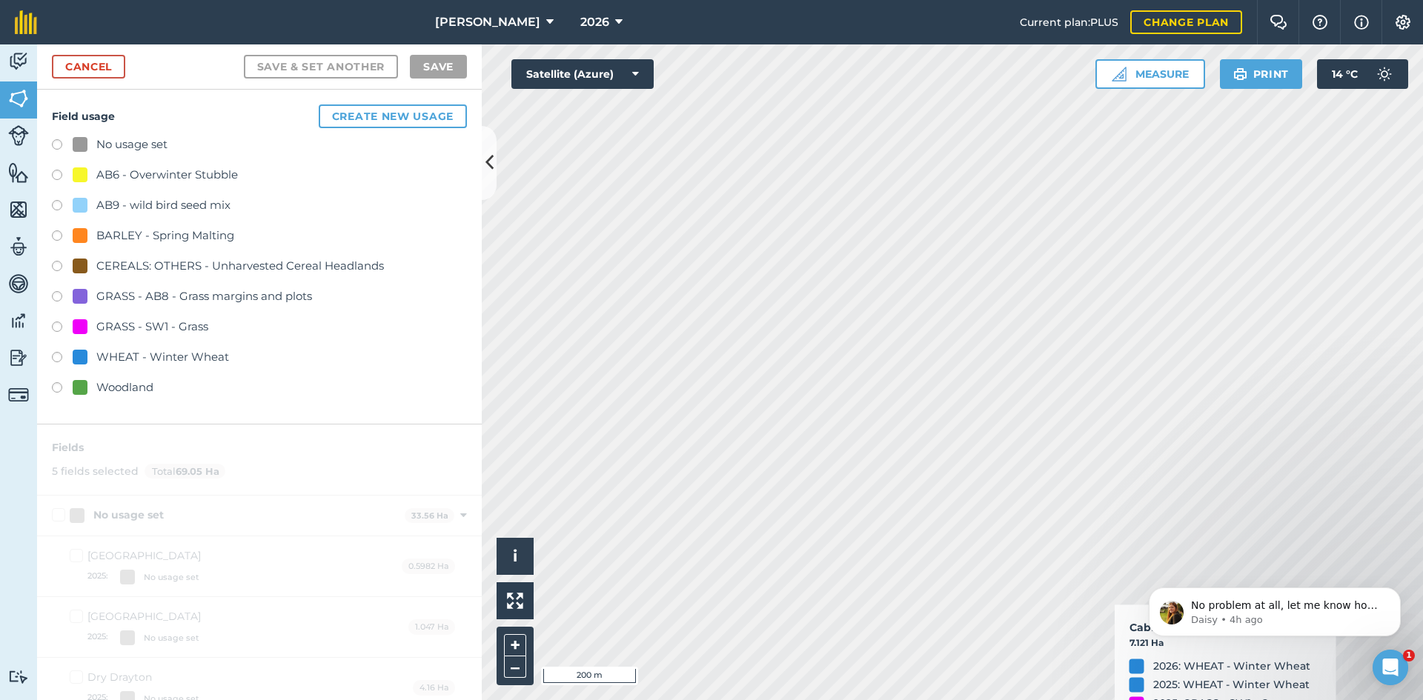
checkbox input "true"
click at [179, 179] on div "AB6 - Overwinter Stubble" at bounding box center [167, 175] width 142 height 18
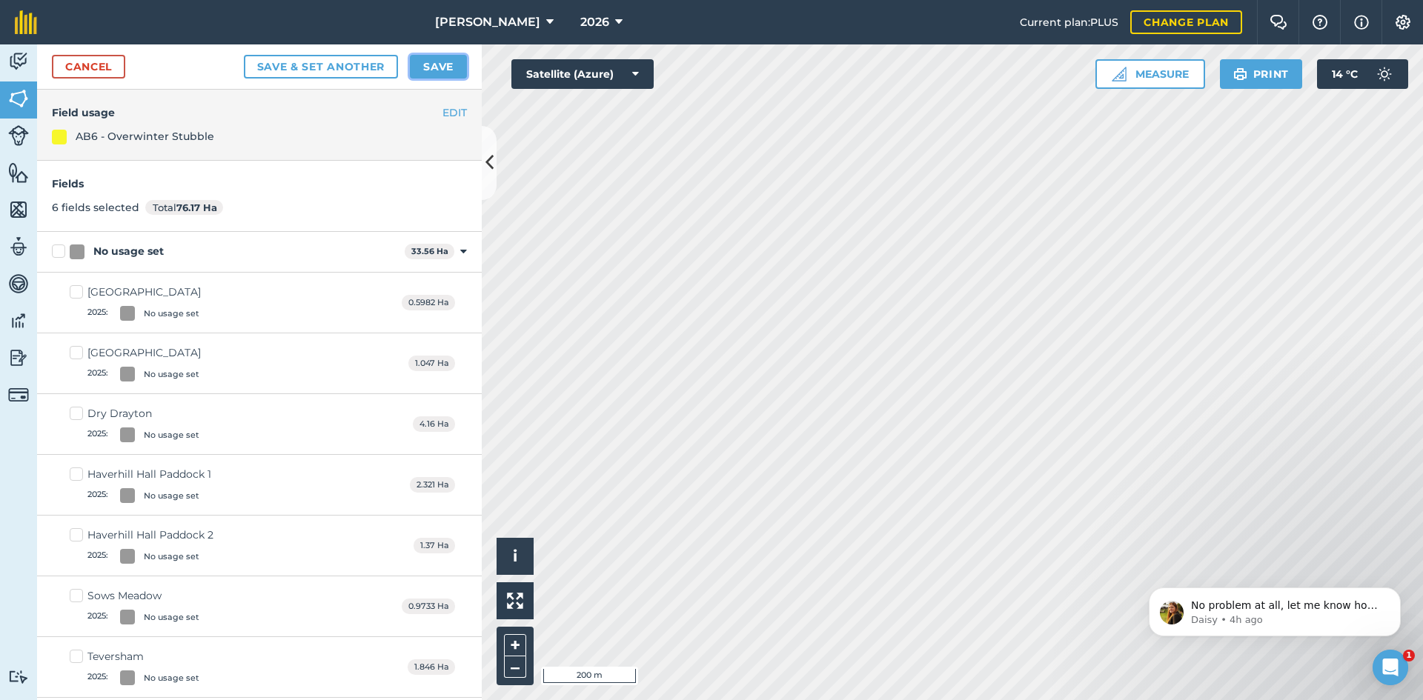
click at [448, 67] on button "Save" at bounding box center [438, 67] width 57 height 24
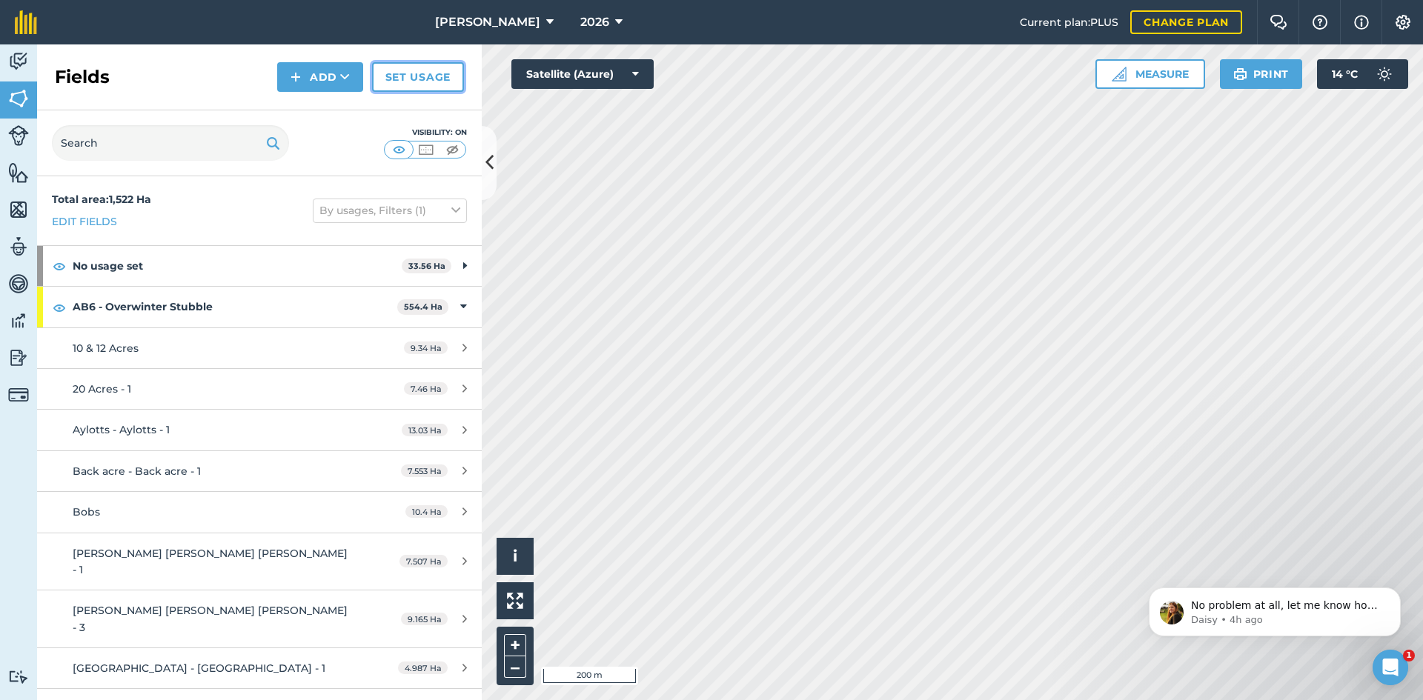
click at [414, 71] on link "Set usage" at bounding box center [418, 77] width 92 height 30
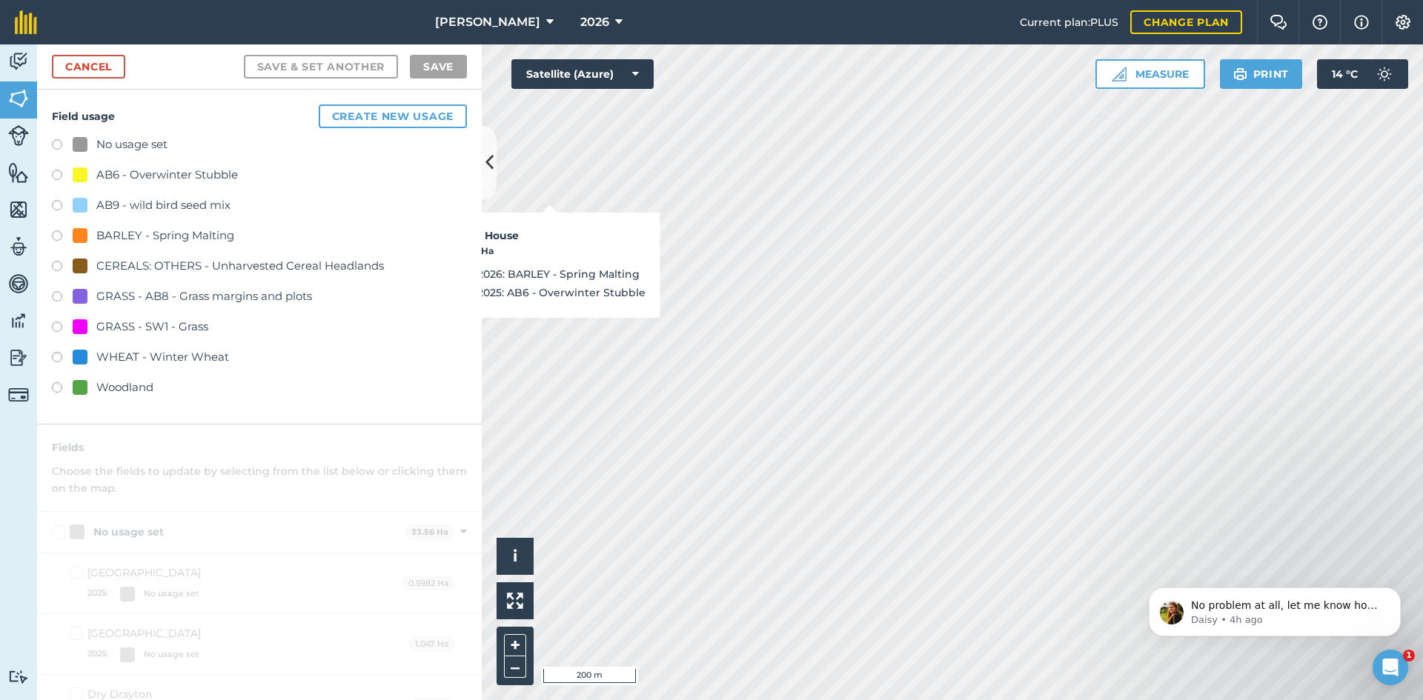
click at [178, 293] on div "GRASS - AB8 - Grass margins and plots" at bounding box center [204, 297] width 216 height 18
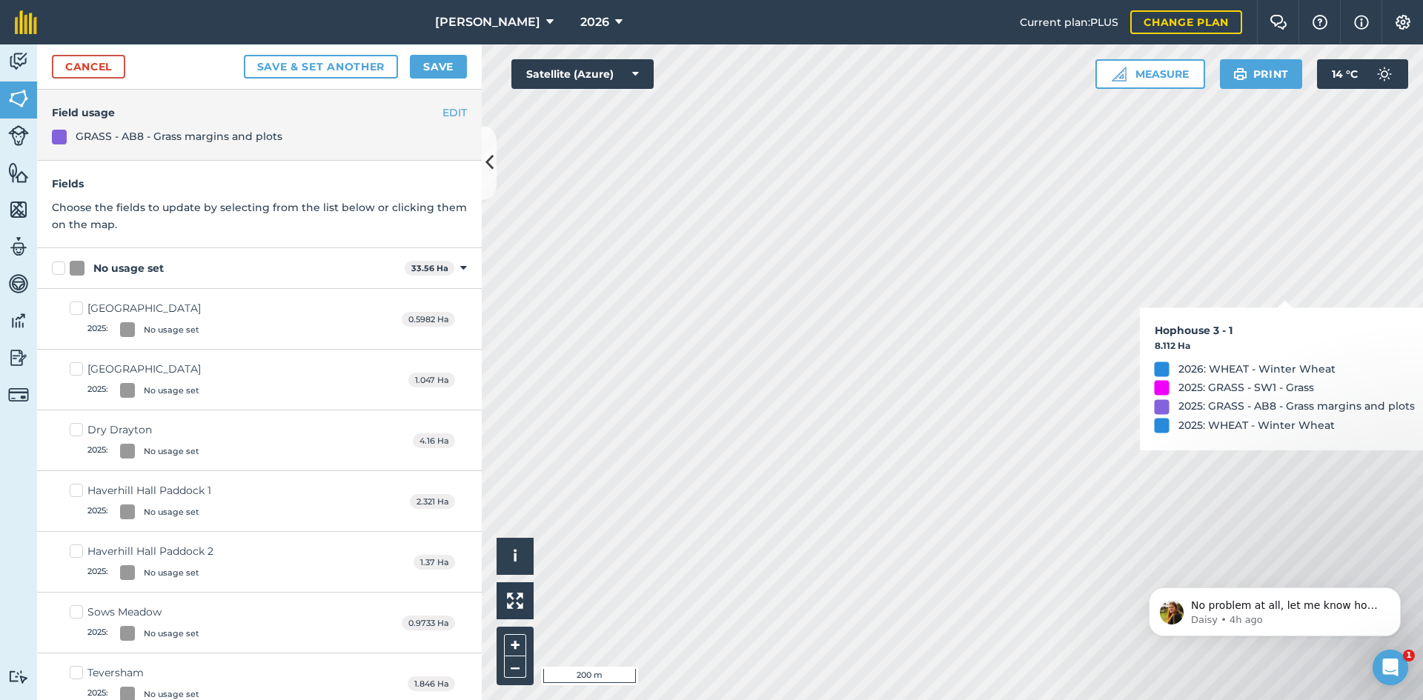
checkbox input "true"
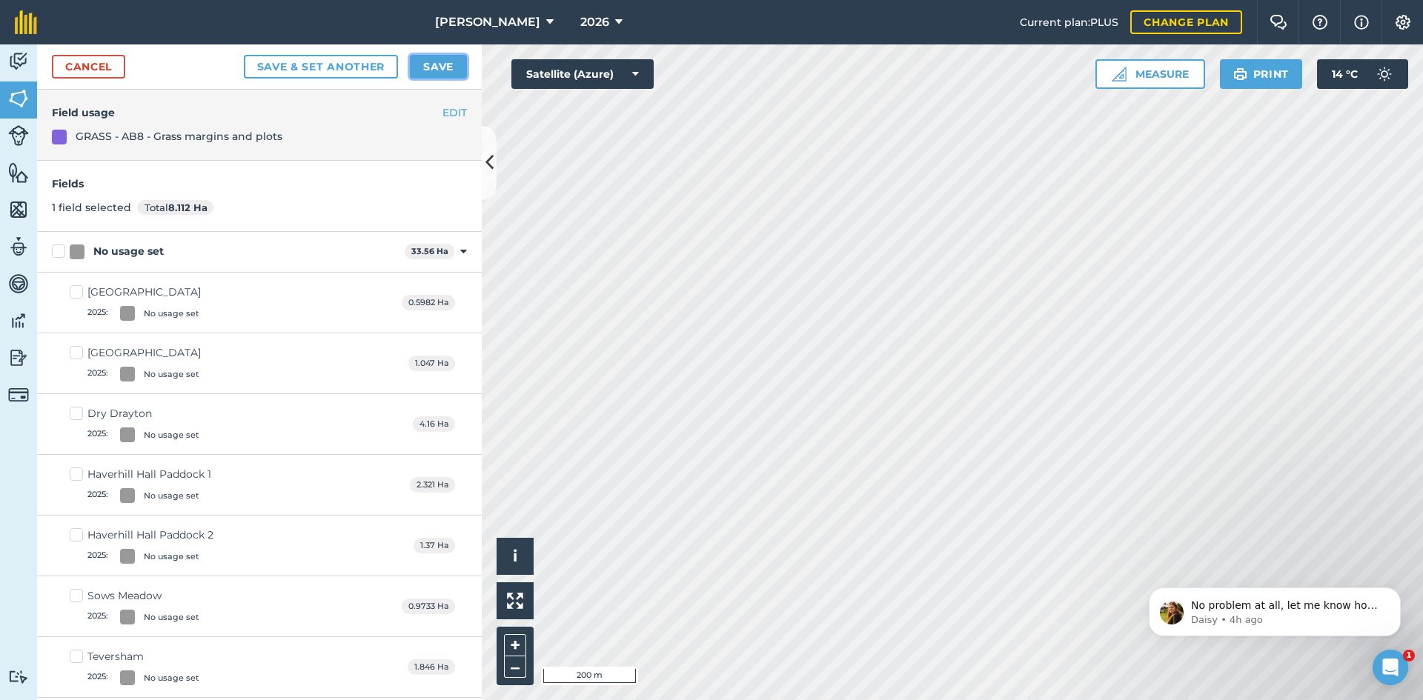
click at [445, 59] on button "Save" at bounding box center [438, 67] width 57 height 24
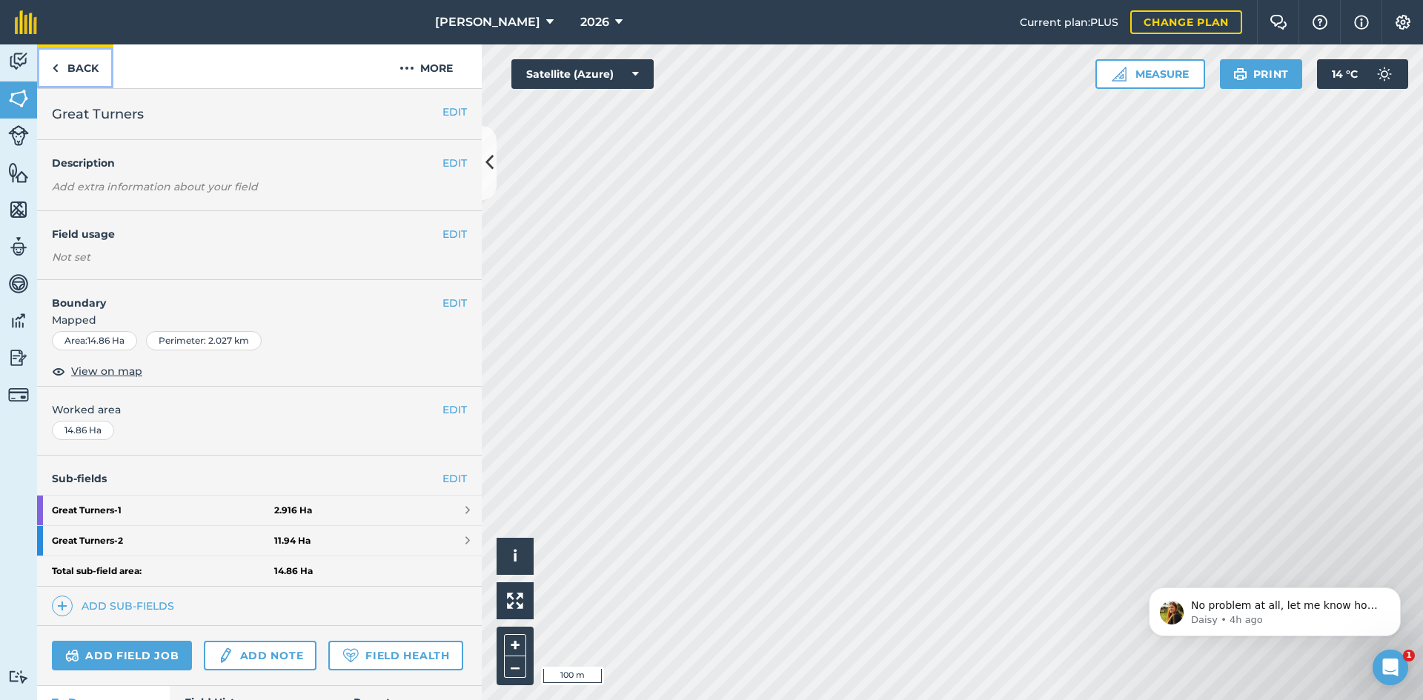
click at [58, 48] on link "Back" at bounding box center [75, 66] width 76 height 44
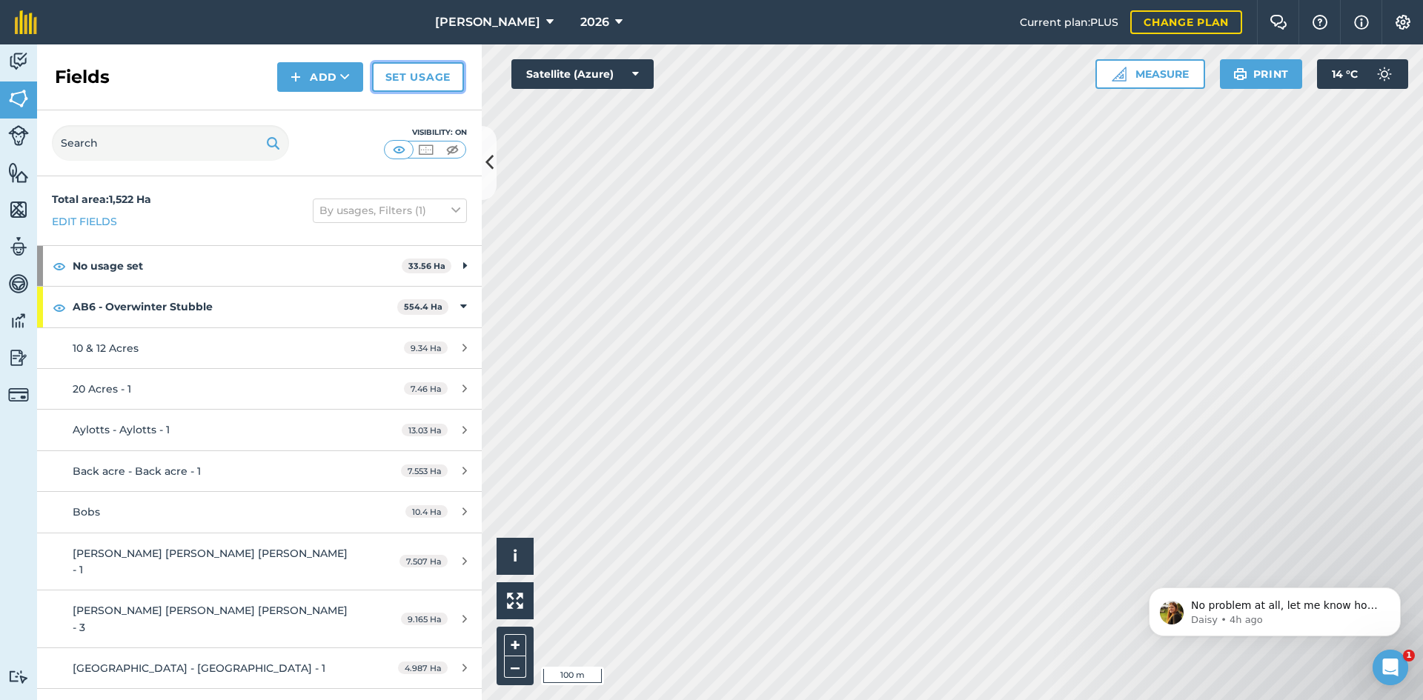
click at [440, 76] on link "Set usage" at bounding box center [418, 77] width 92 height 30
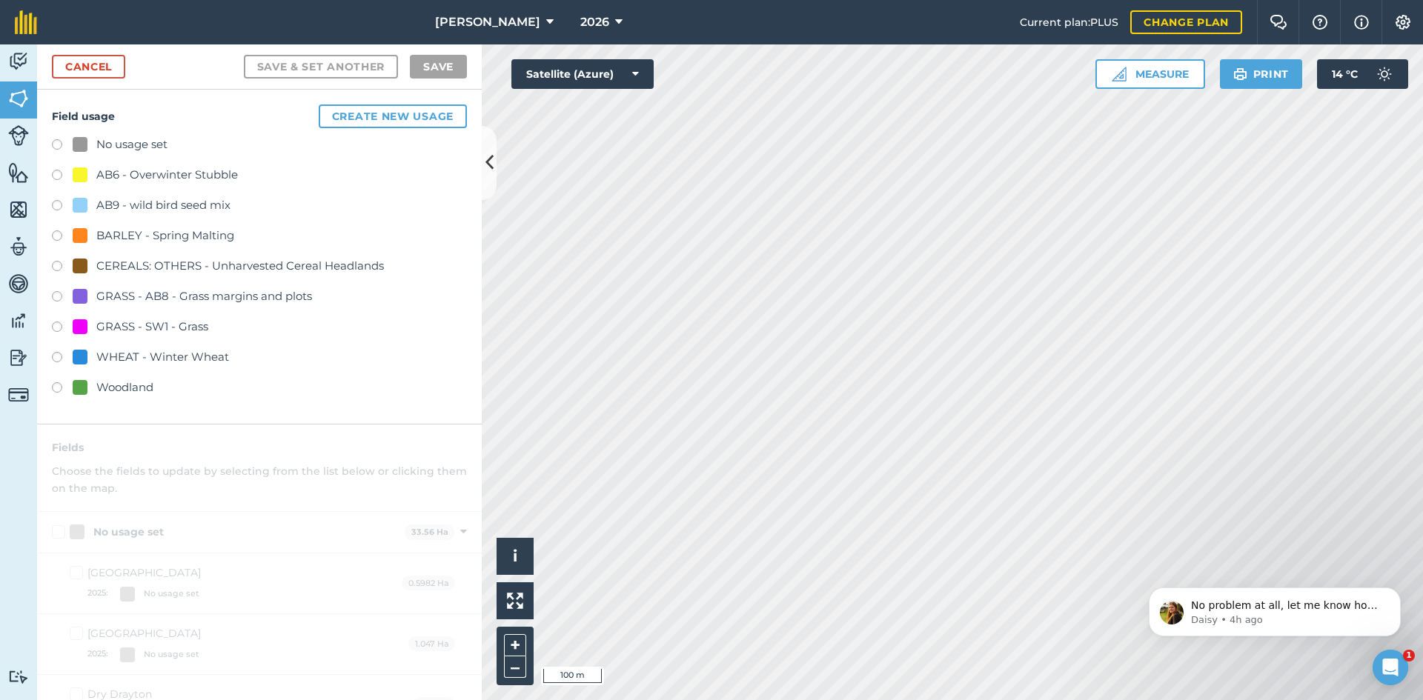
click at [192, 175] on div "AB6 - Overwinter Stubble" at bounding box center [167, 175] width 142 height 18
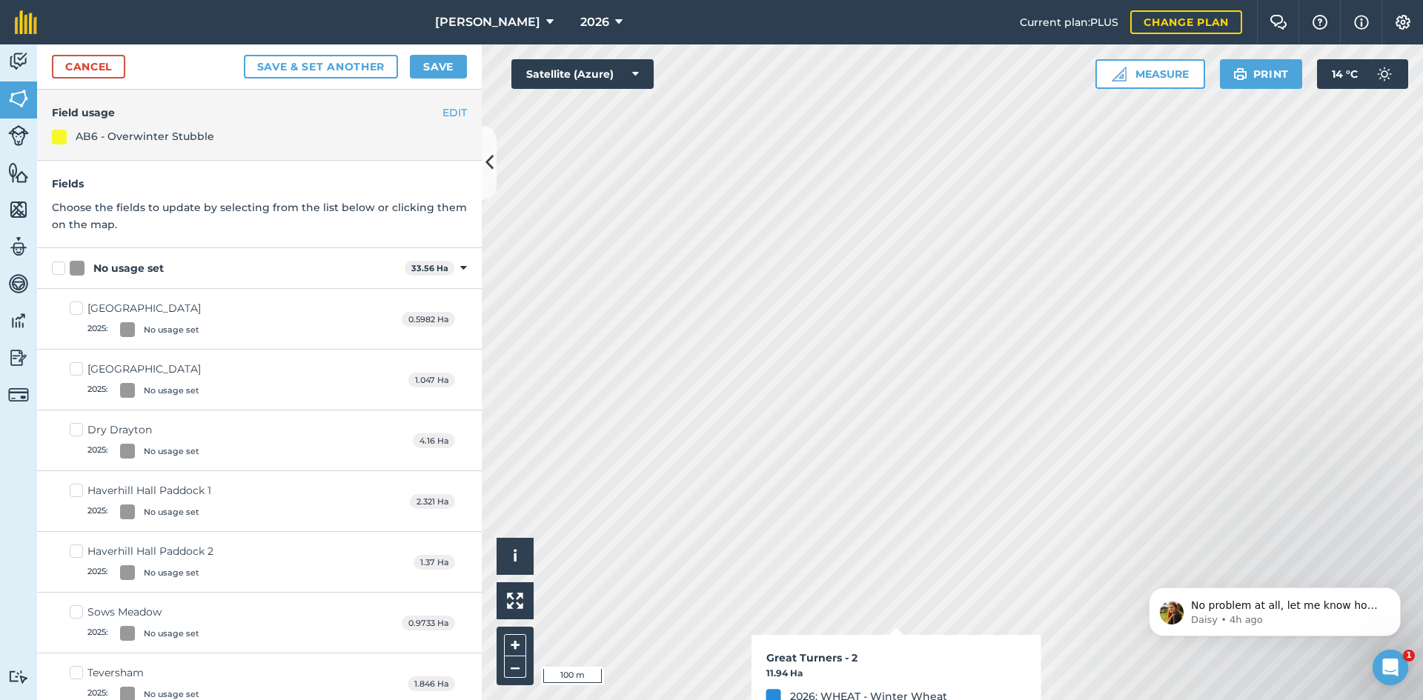
checkbox input "true"
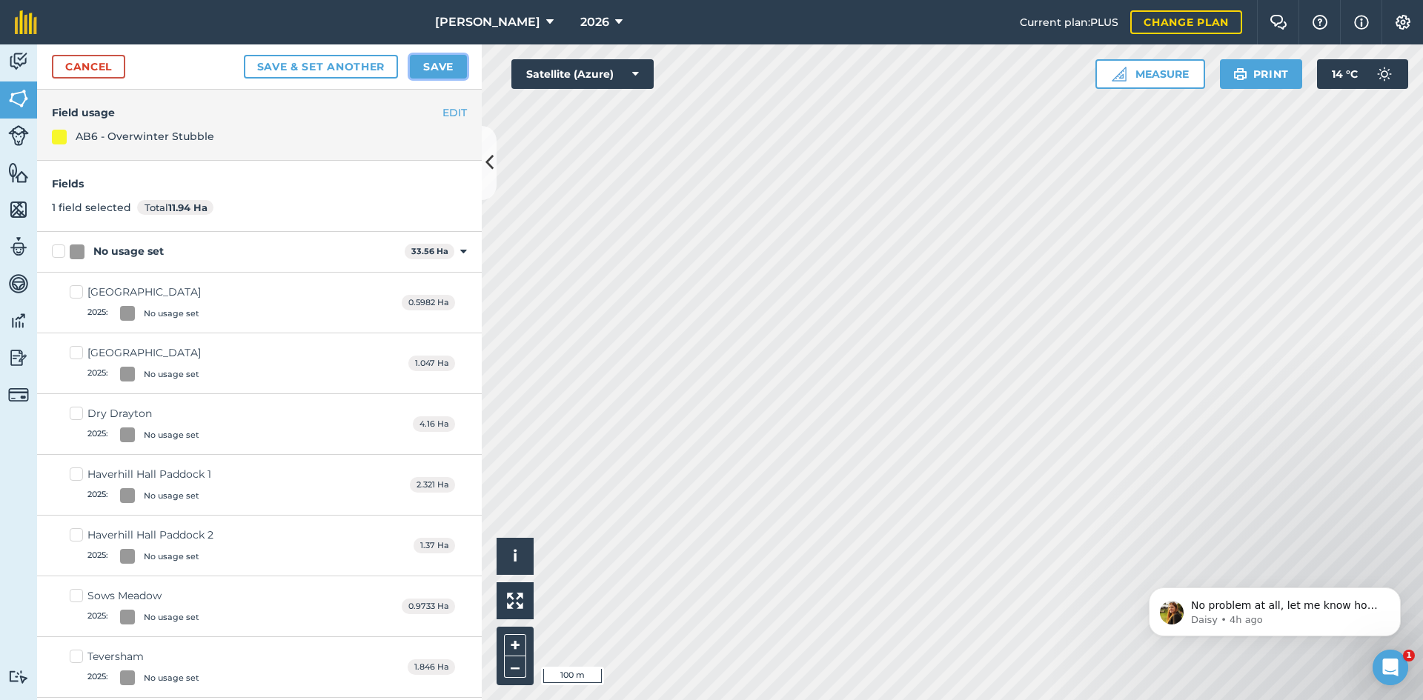
click at [454, 70] on button "Save" at bounding box center [438, 67] width 57 height 24
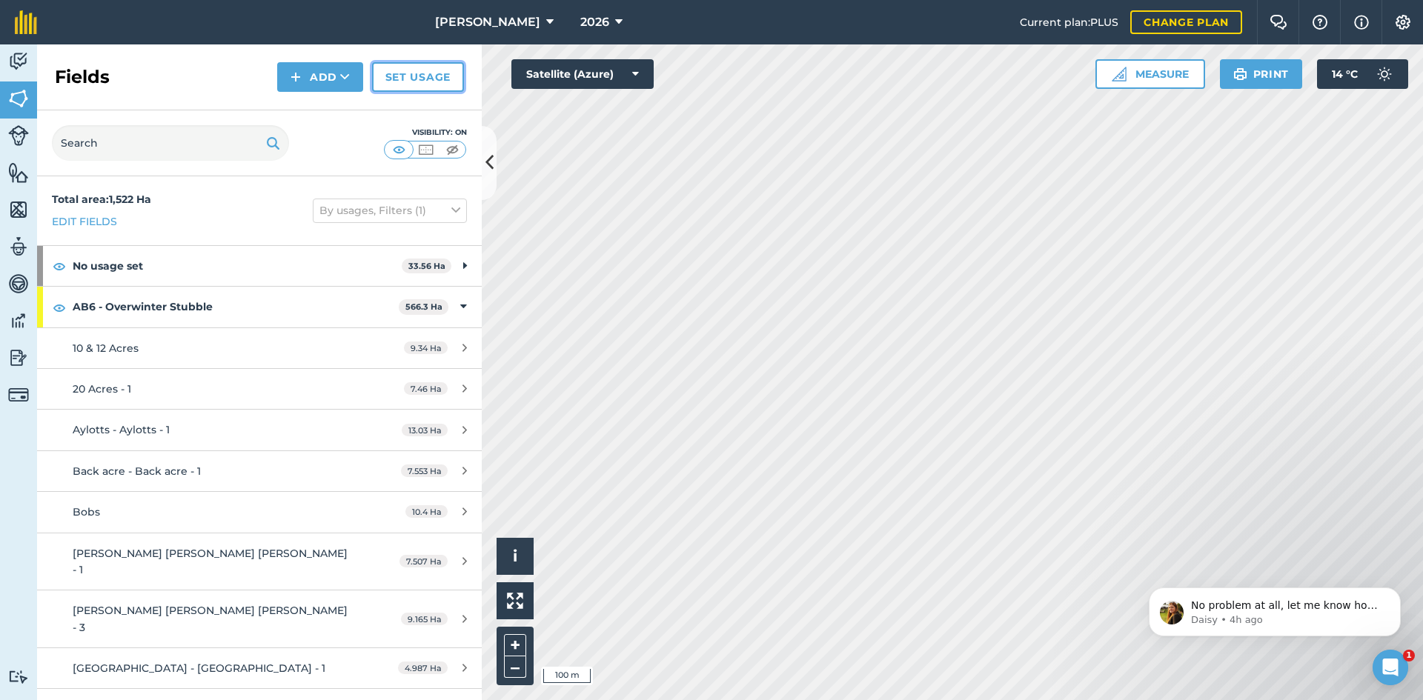
click at [414, 83] on link "Set usage" at bounding box center [418, 77] width 92 height 30
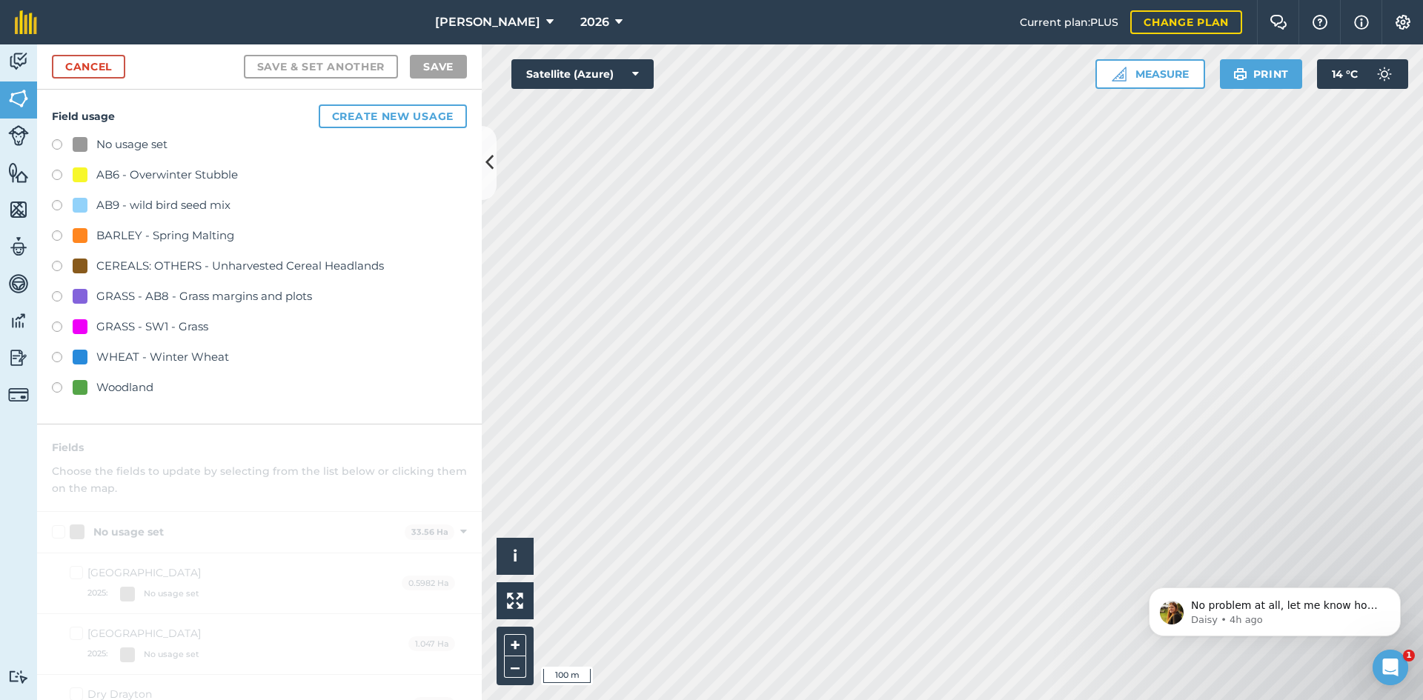
click at [194, 267] on div "CEREALS: OTHERS - Unharvested Cereal Headlands" at bounding box center [240, 266] width 288 height 18
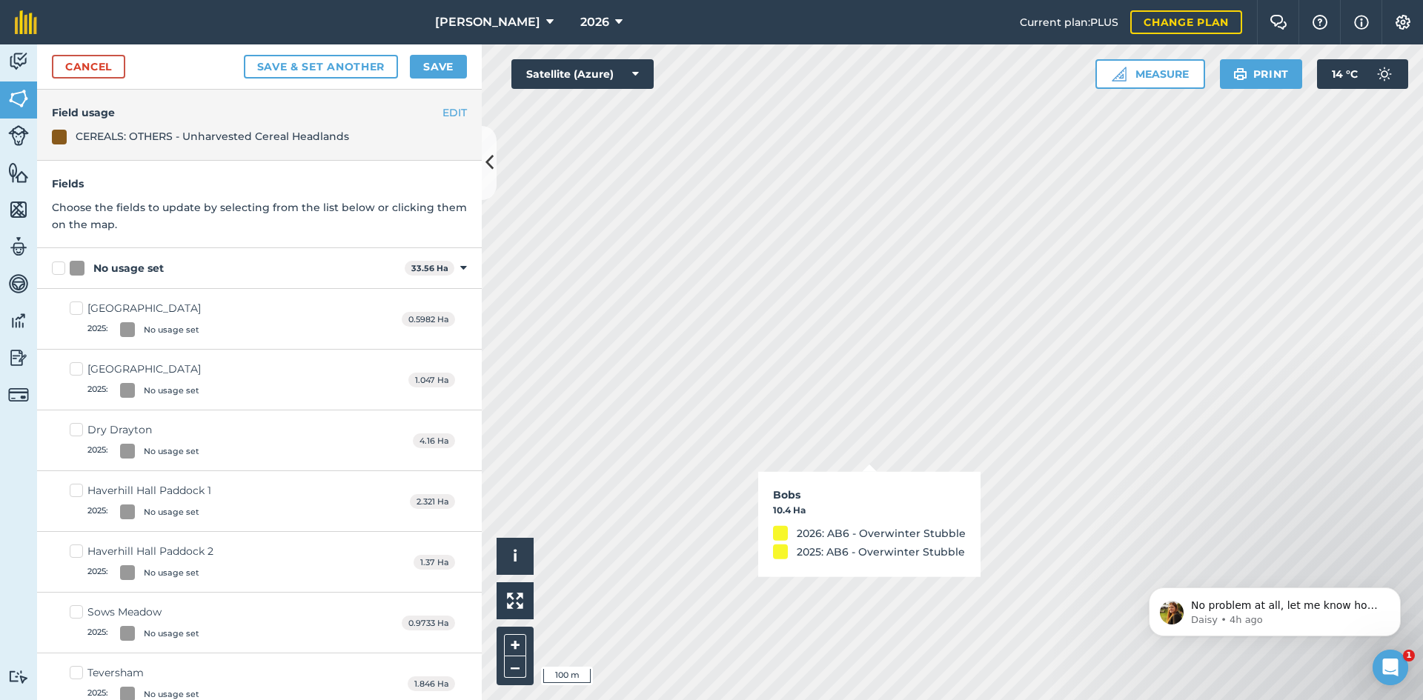
checkbox input "true"
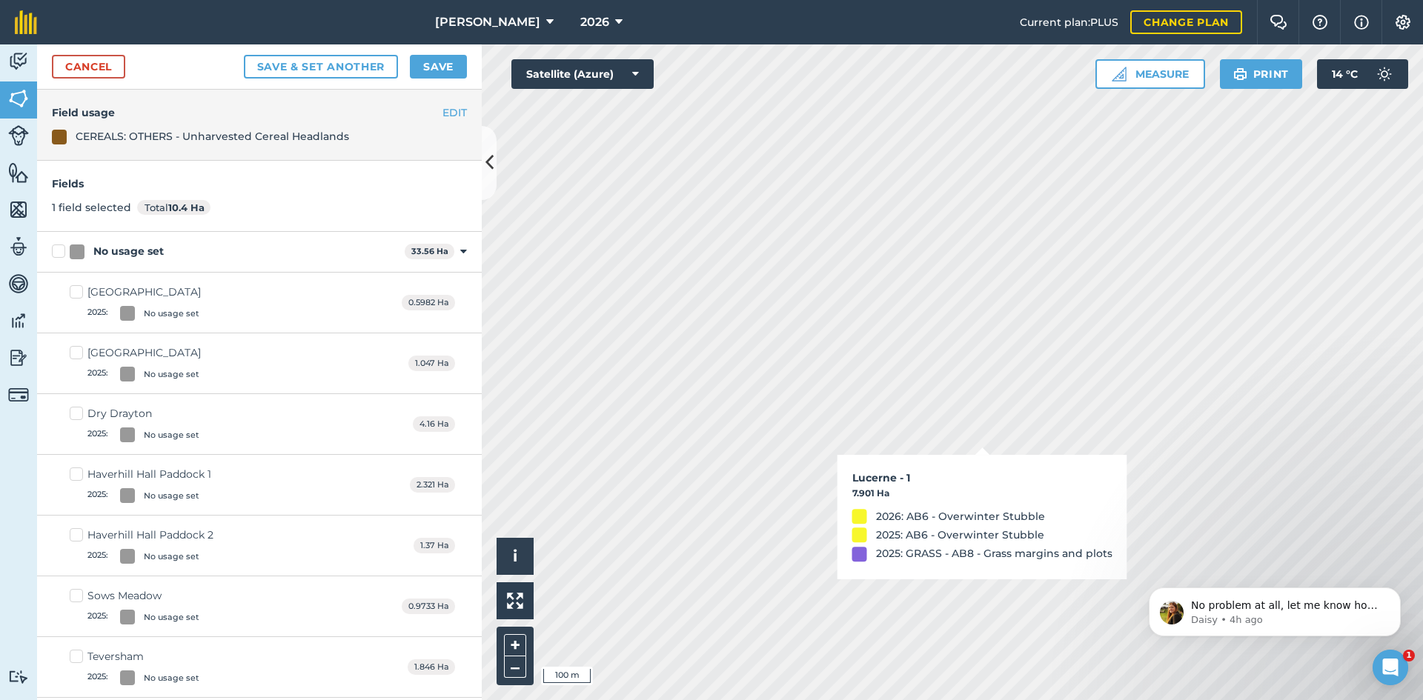
checkbox input "true"
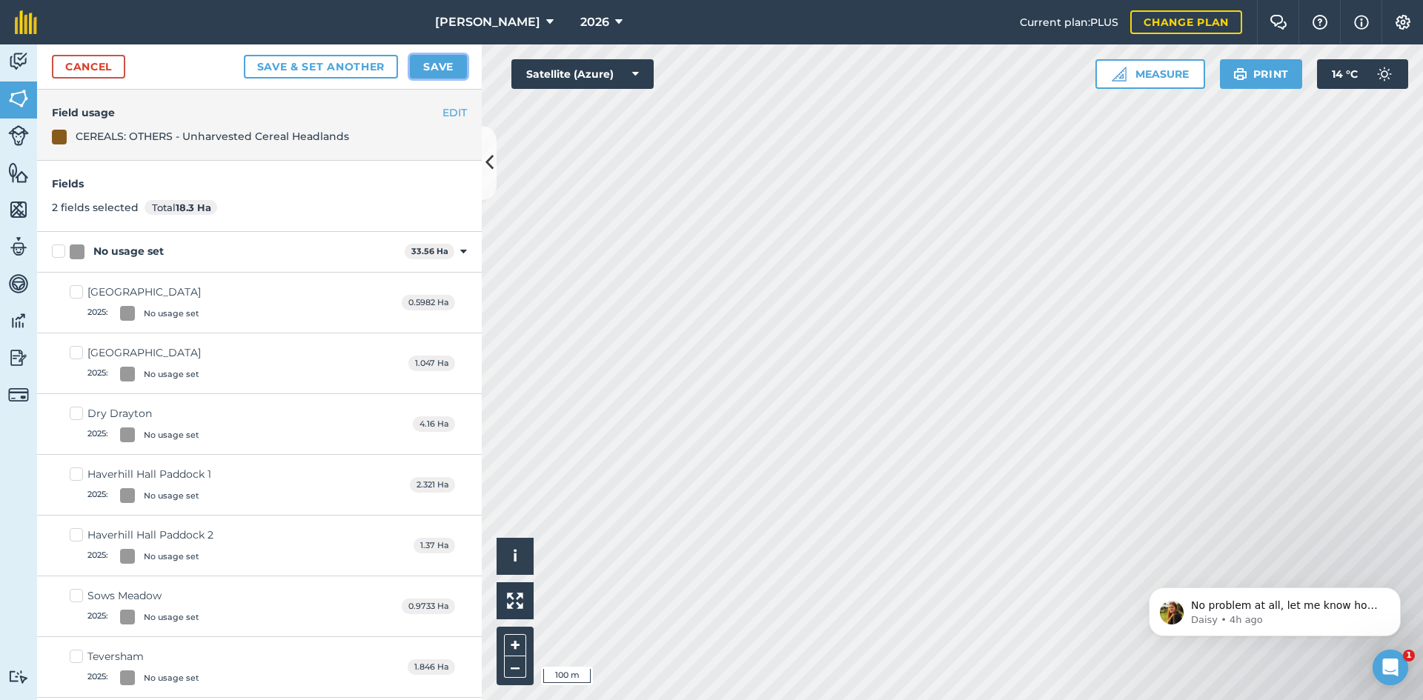
click at [453, 59] on button "Save" at bounding box center [438, 67] width 57 height 24
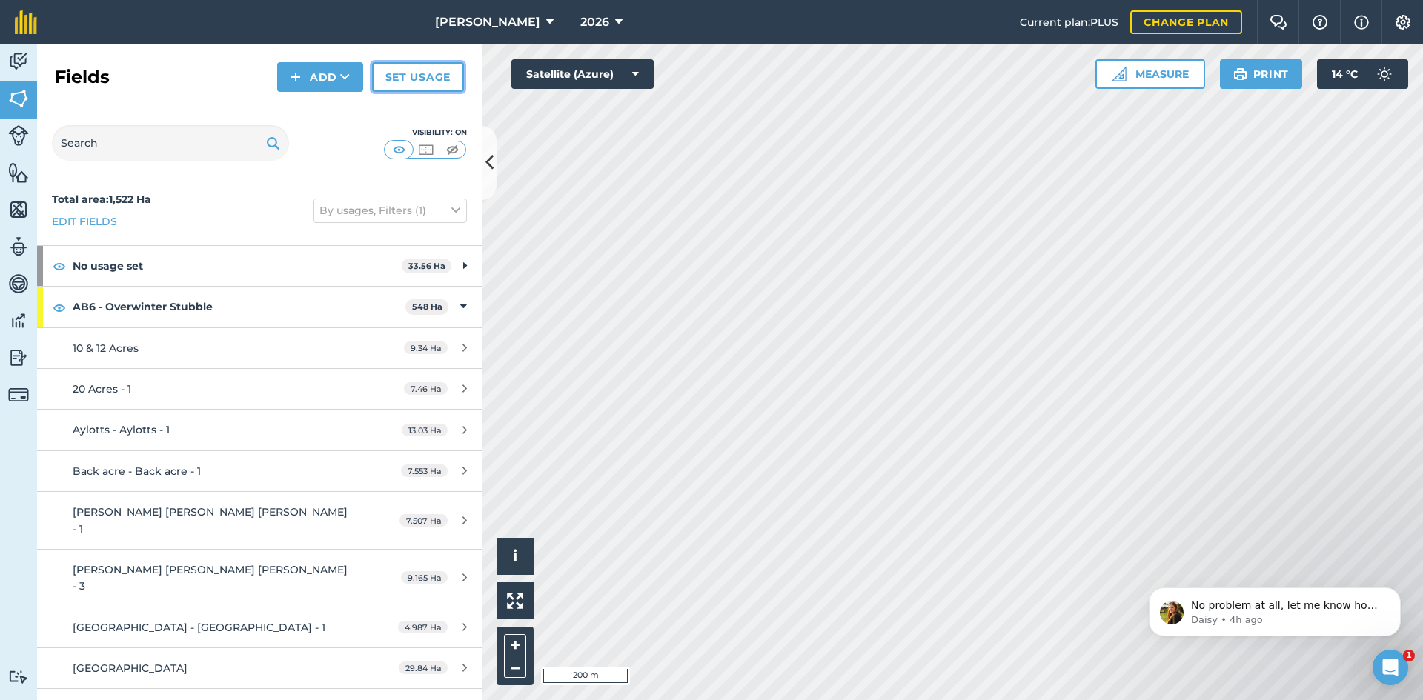
click at [425, 73] on link "Set usage" at bounding box center [418, 77] width 92 height 30
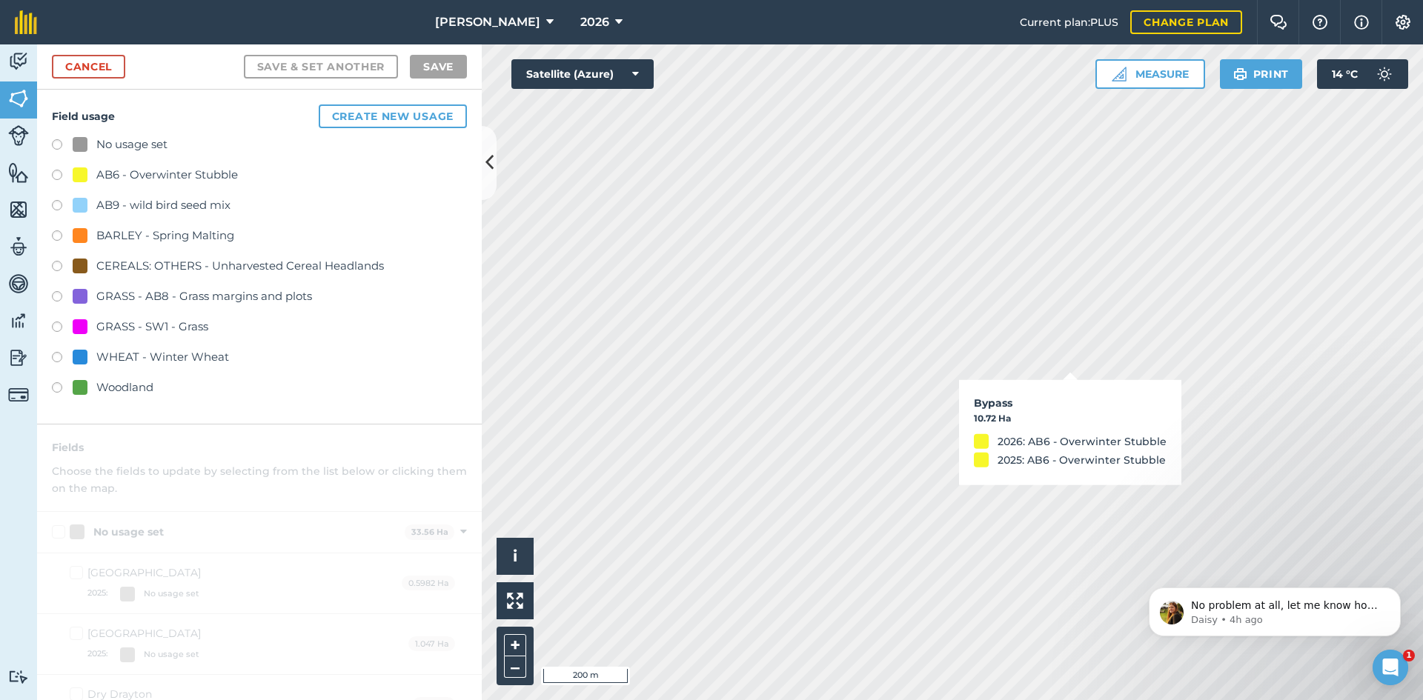
checkbox input "true"
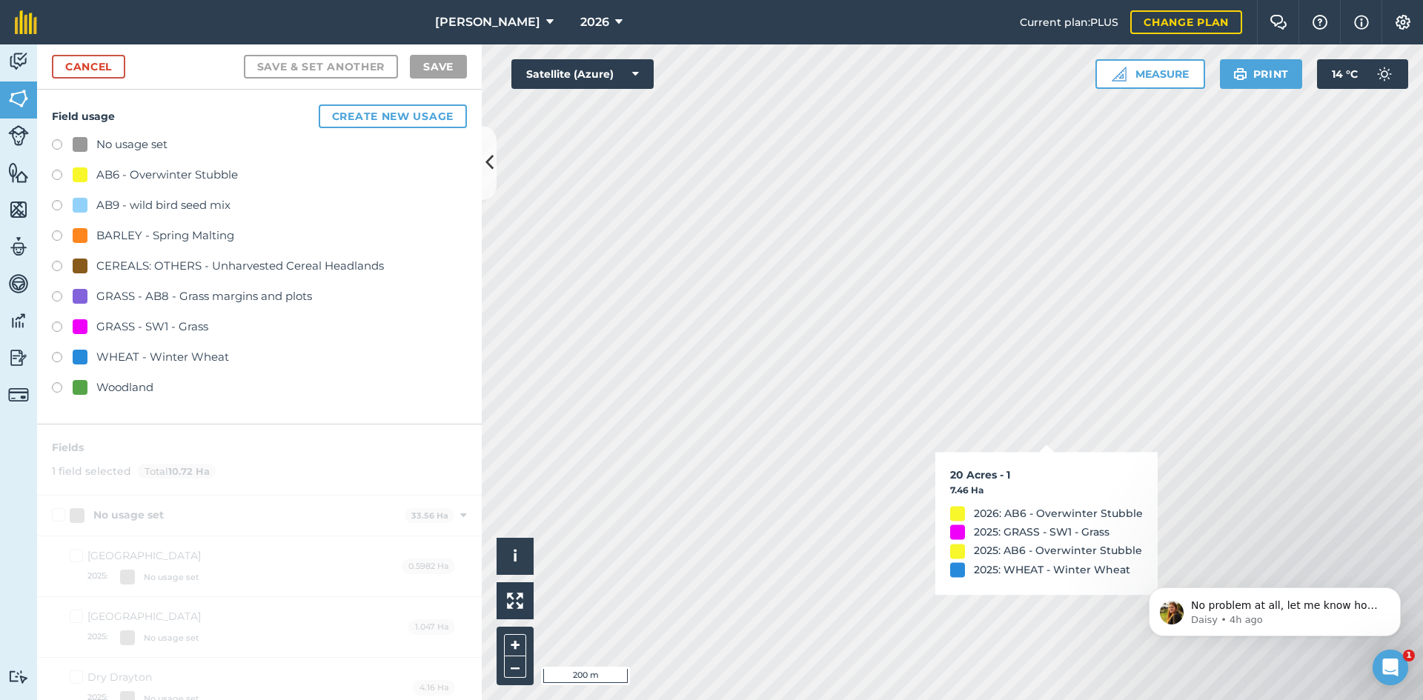
checkbox input "true"
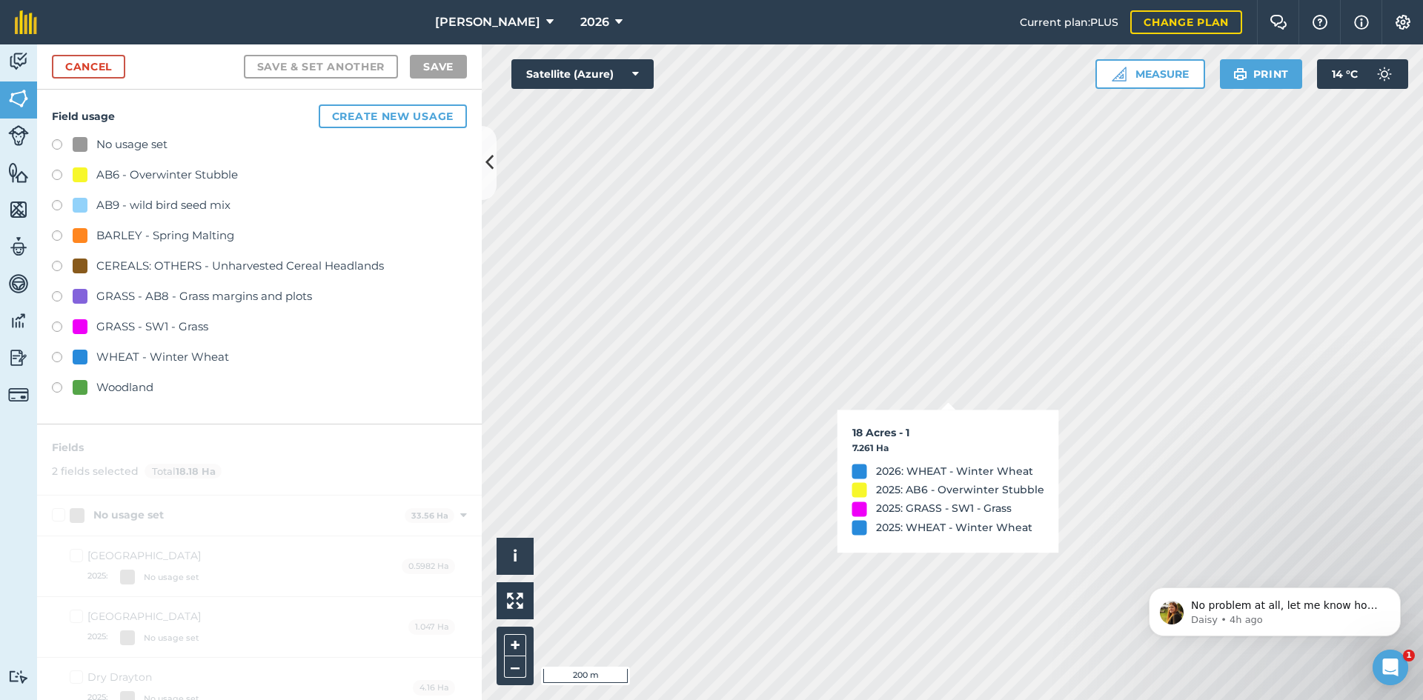
checkbox input "true"
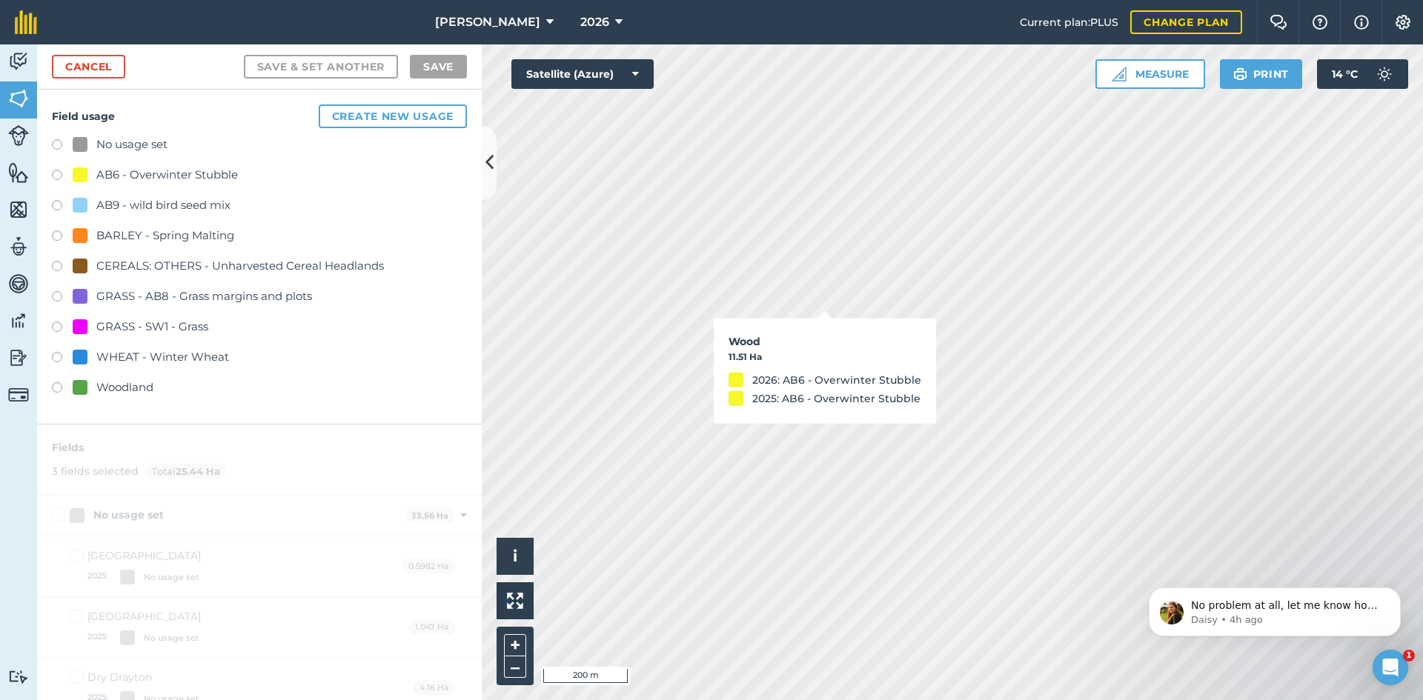
checkbox input "true"
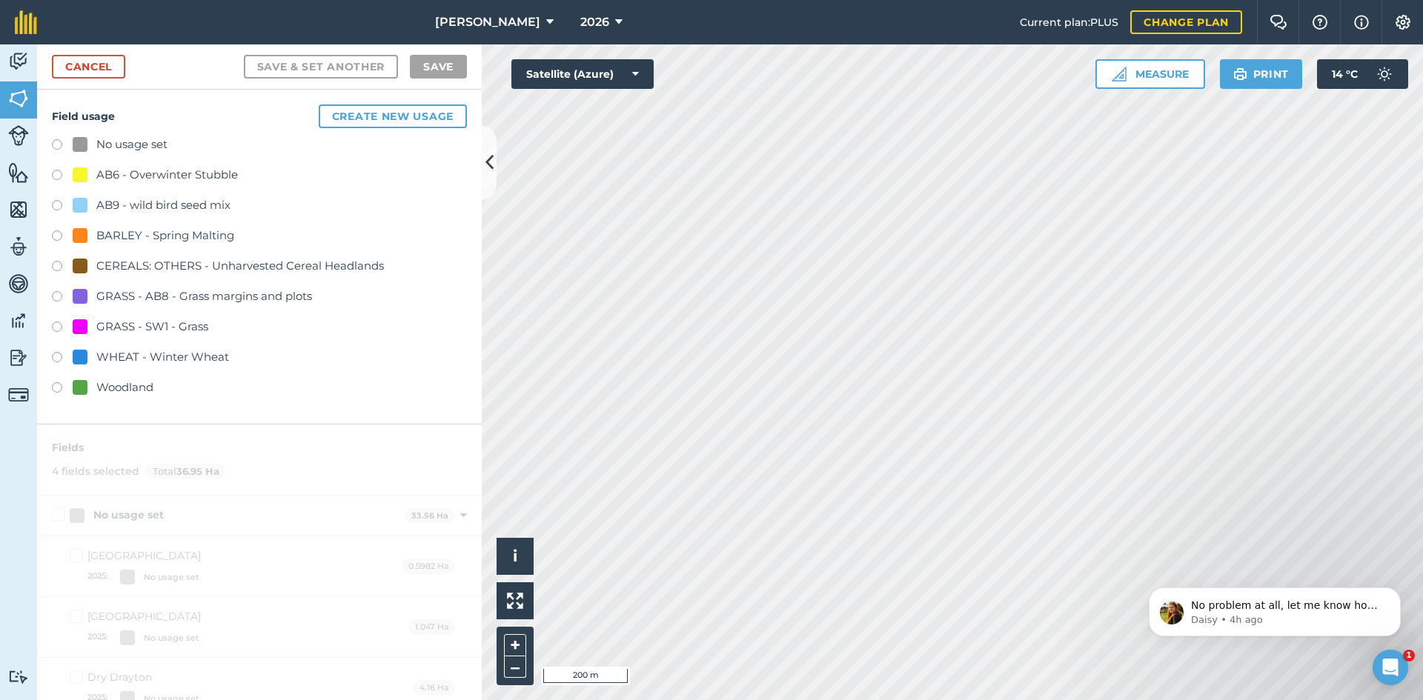
click at [181, 271] on div "CEREALS: OTHERS - Unharvested Cereal Headlands" at bounding box center [240, 266] width 288 height 18
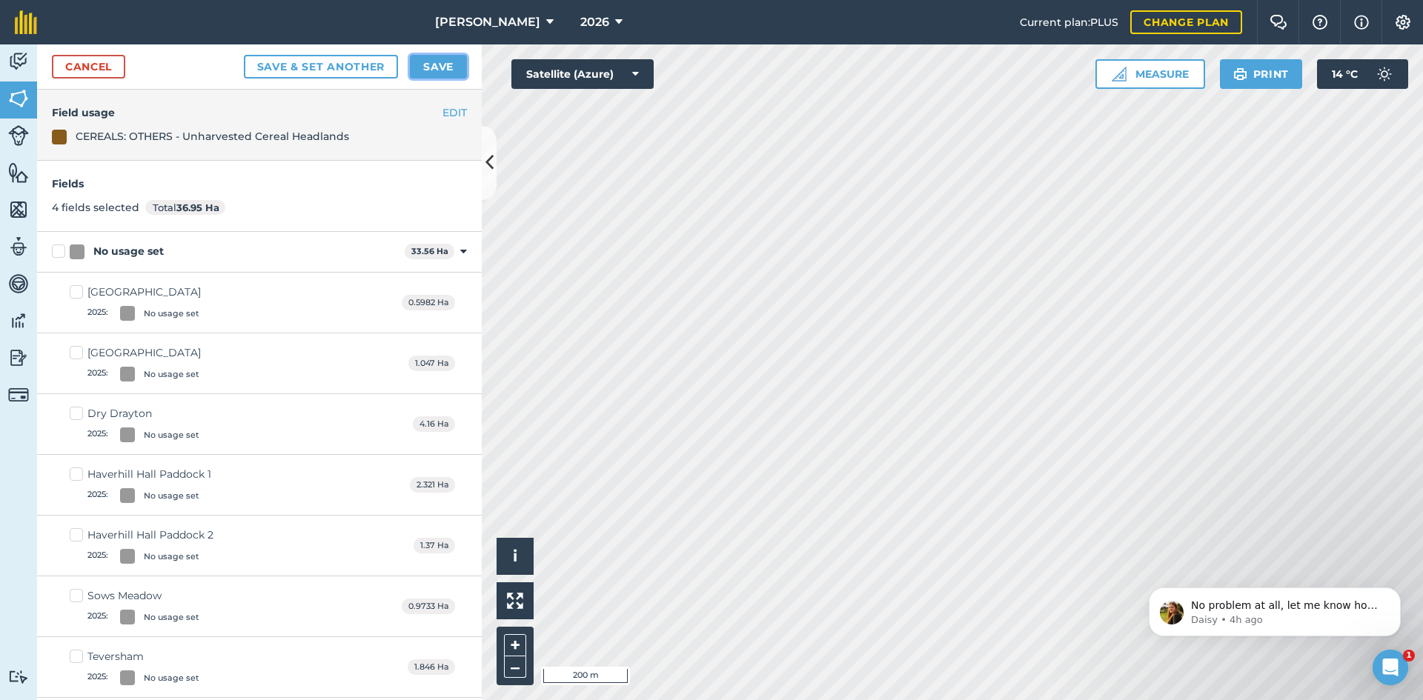
click at [437, 71] on button "Save" at bounding box center [438, 67] width 57 height 24
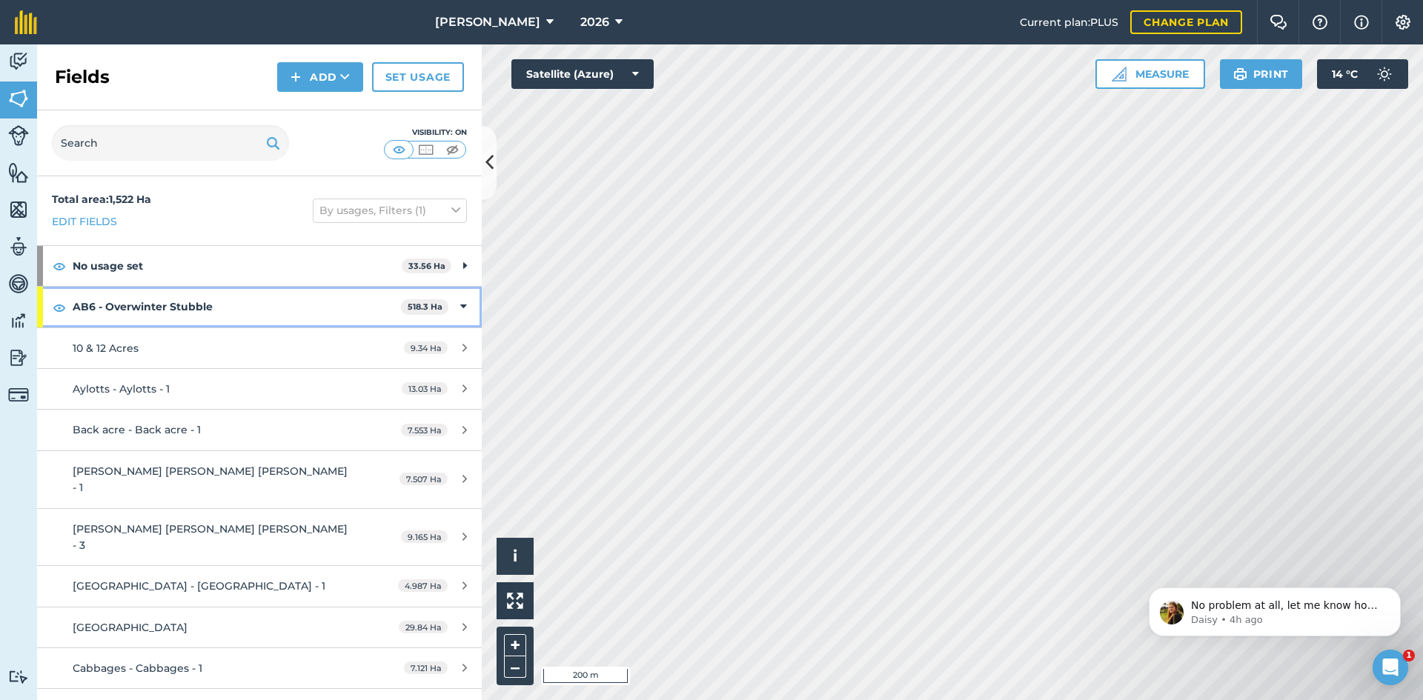
click at [460, 310] on icon at bounding box center [463, 307] width 7 height 16
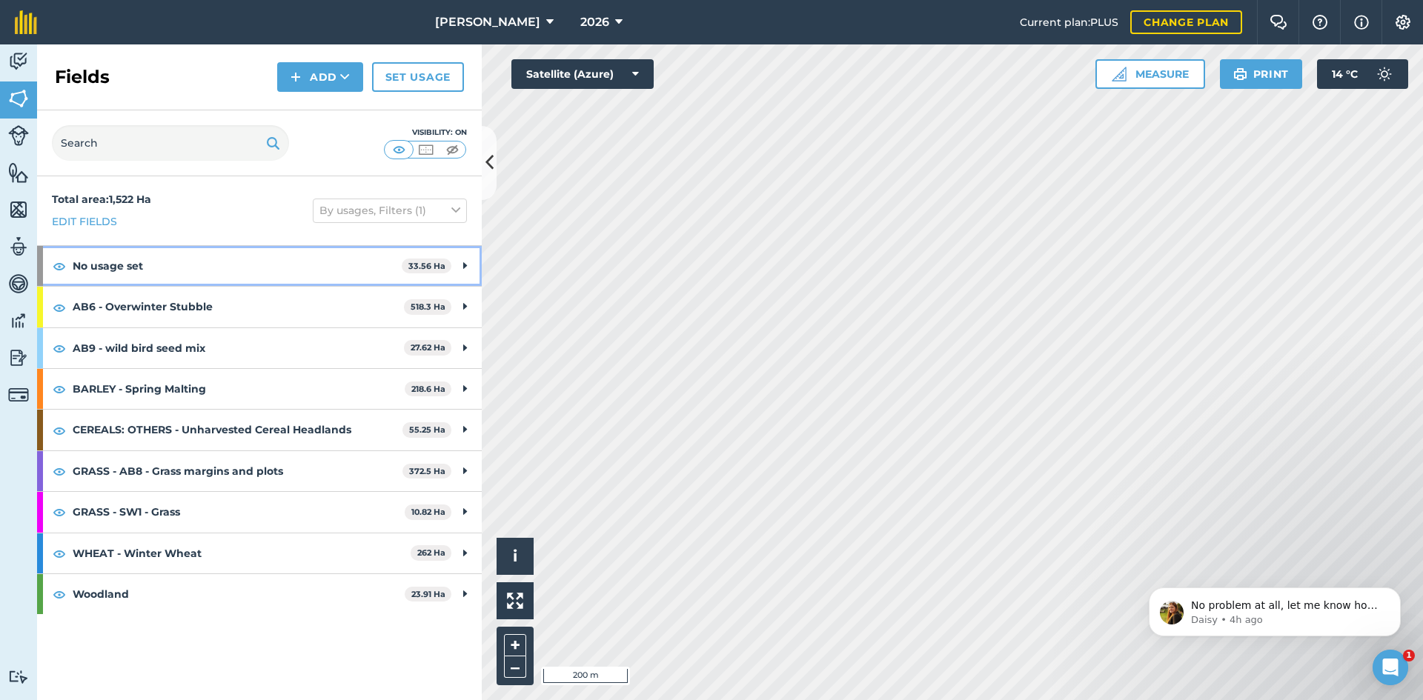
click at [373, 268] on strong "No usage set" at bounding box center [237, 266] width 329 height 40
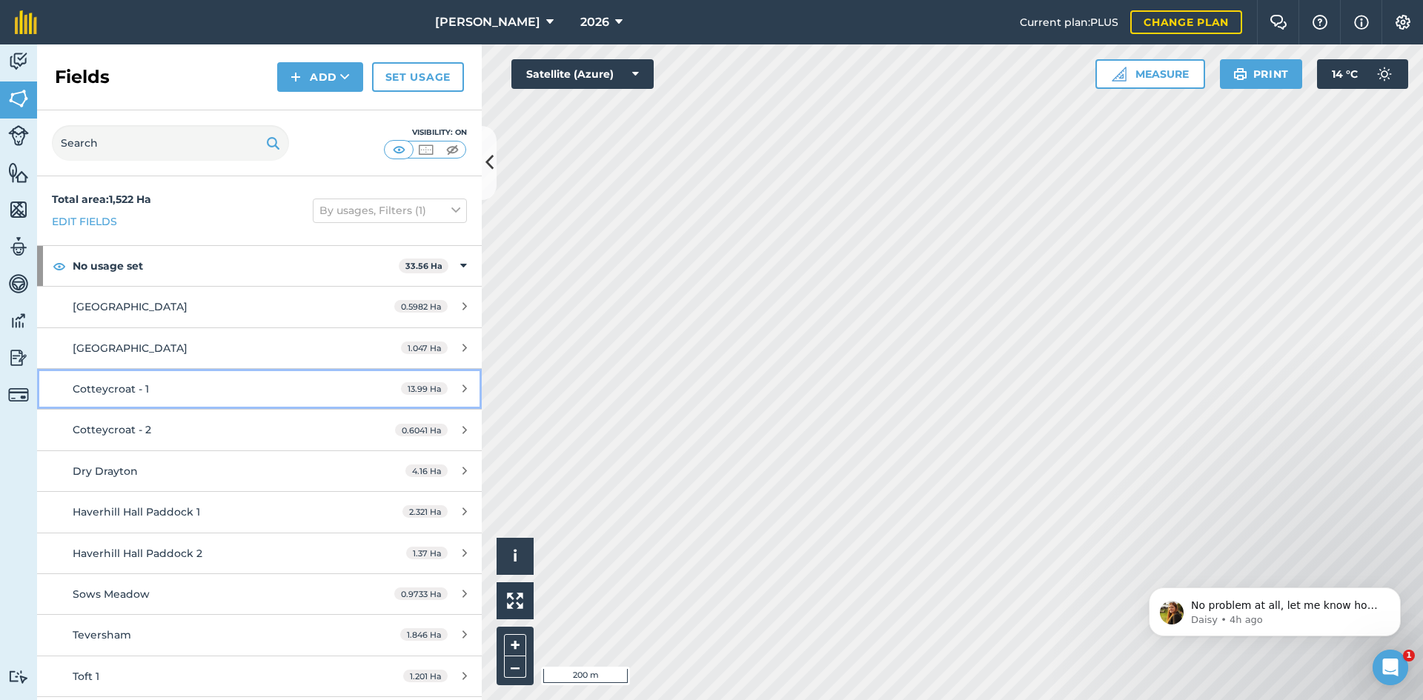
click at [268, 382] on div "Cotteycroat - 1" at bounding box center [212, 389] width 279 height 16
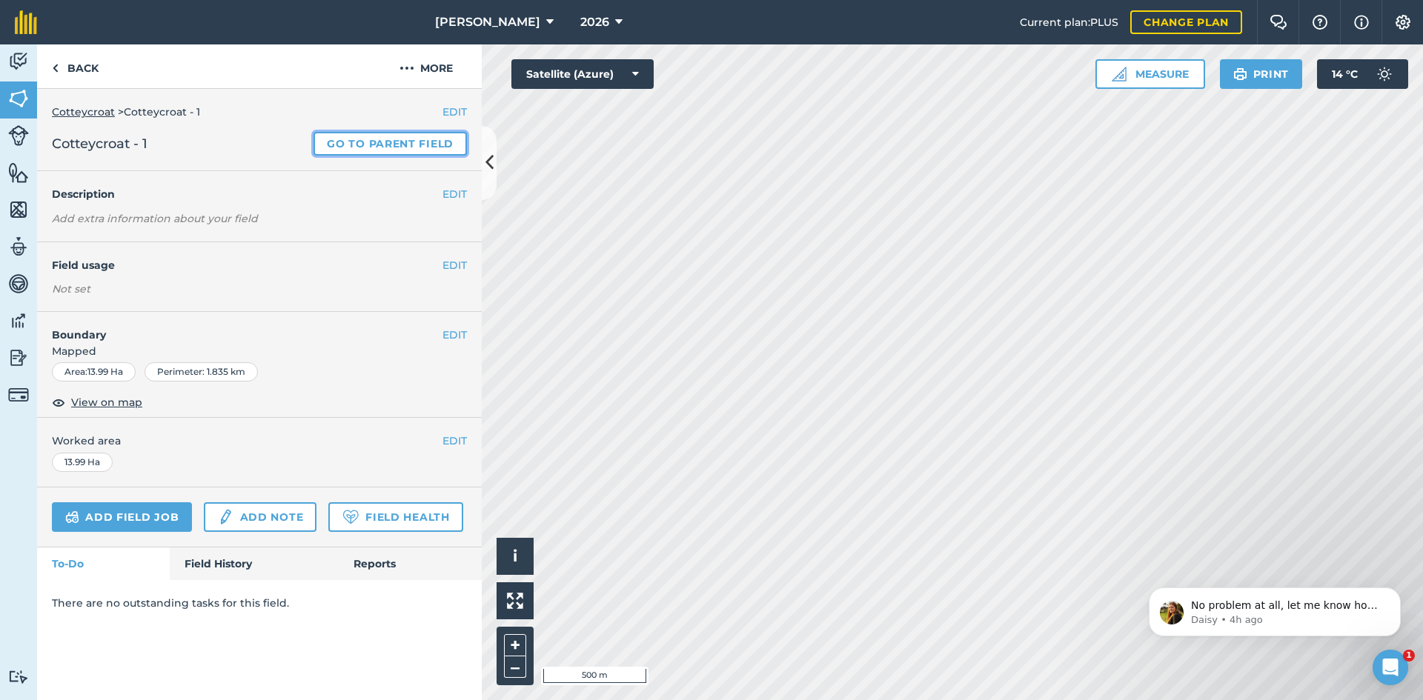
click at [443, 142] on link "Go to parent field" at bounding box center [390, 144] width 153 height 24
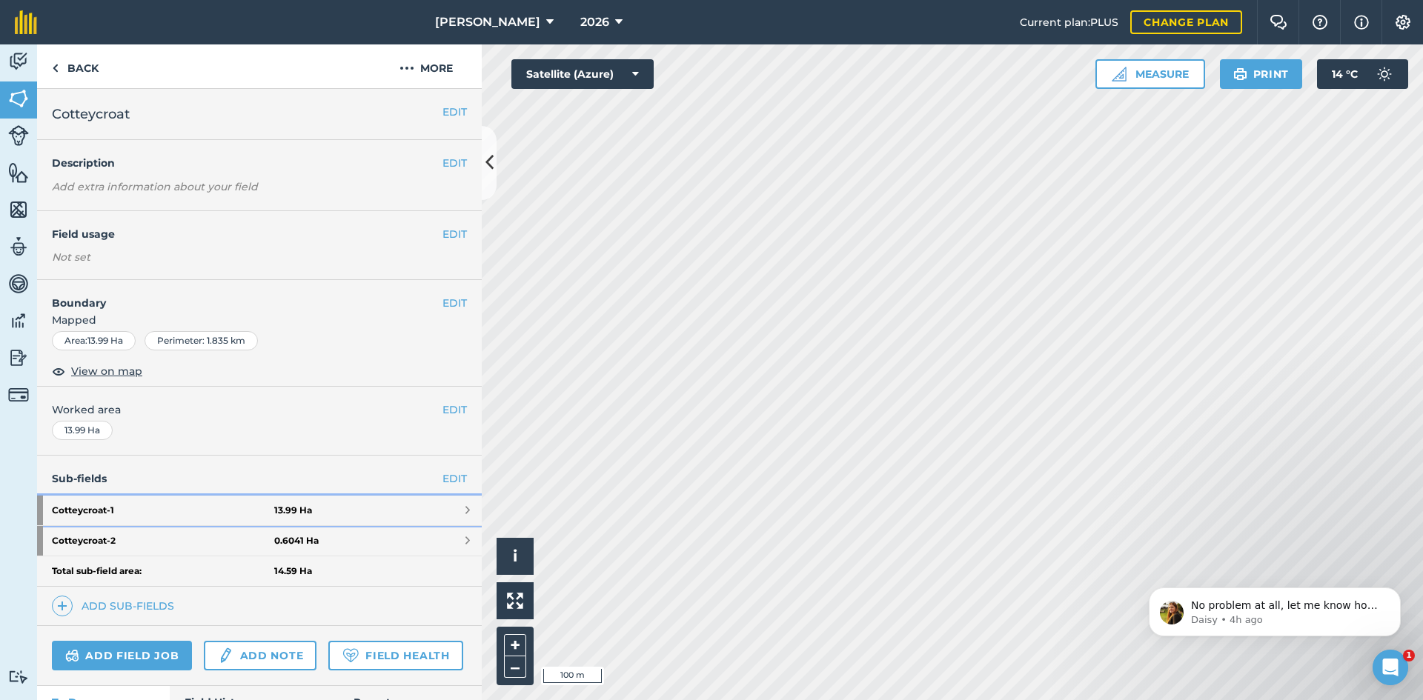
click at [321, 504] on link "Cotteycroat - 1 13.99 Ha" at bounding box center [259, 511] width 445 height 30
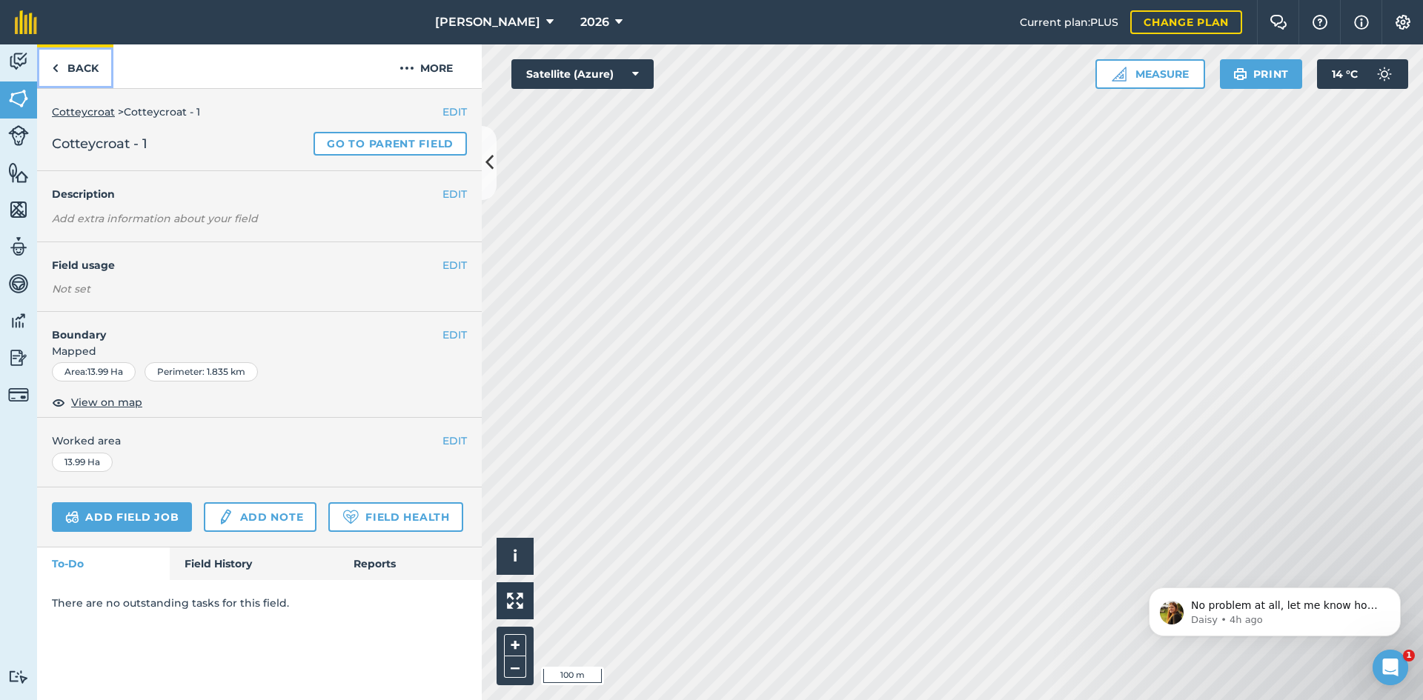
click at [77, 59] on link "Back" at bounding box center [75, 66] width 76 height 44
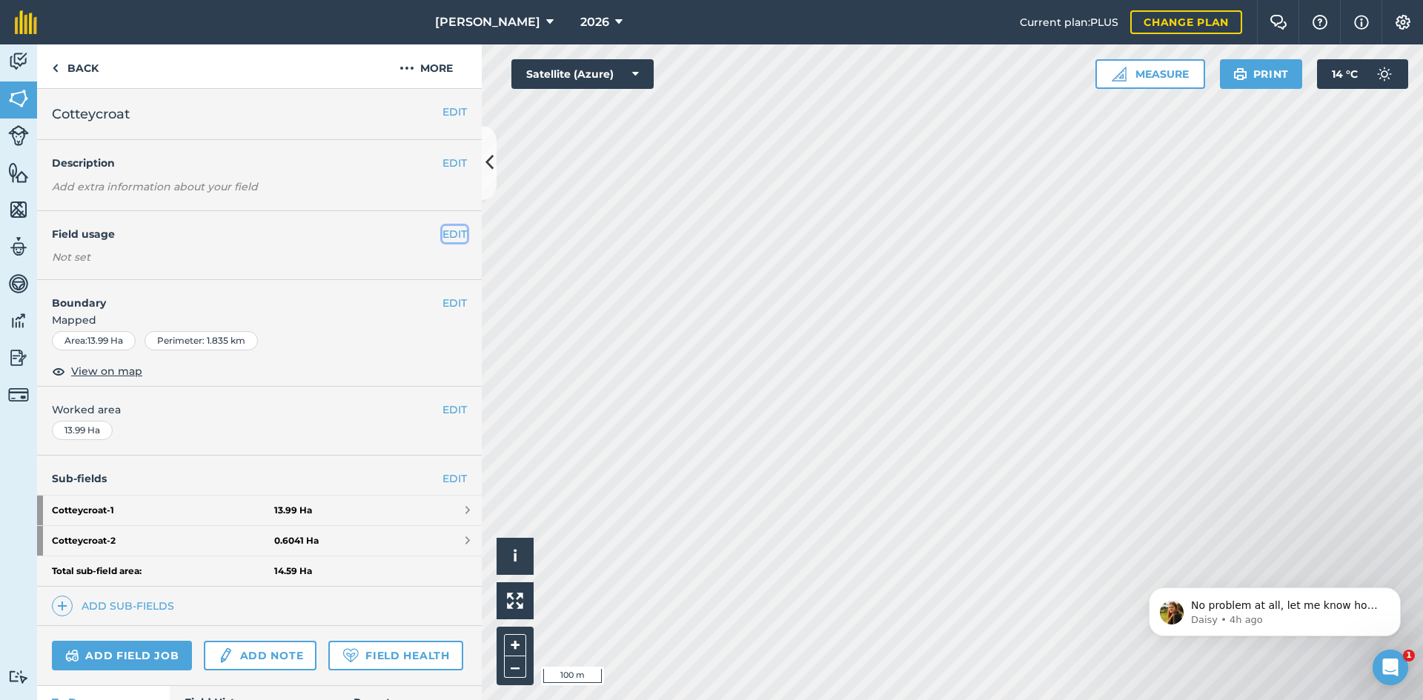
click at [443, 236] on button "EDIT" at bounding box center [455, 234] width 24 height 16
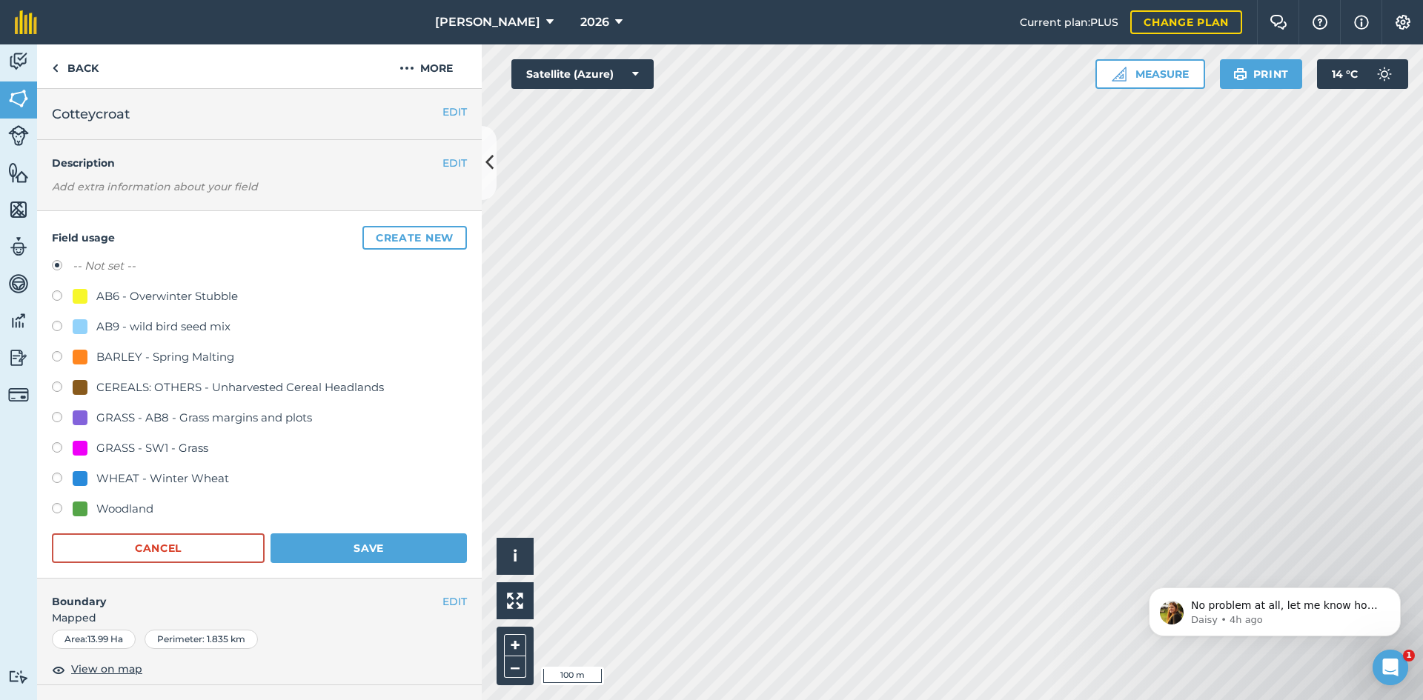
click at [173, 291] on div "AB6 - Overwinter Stubble" at bounding box center [167, 297] width 142 height 18
radio input "true"
radio input "false"
click at [337, 539] on button "Save" at bounding box center [369, 549] width 196 height 30
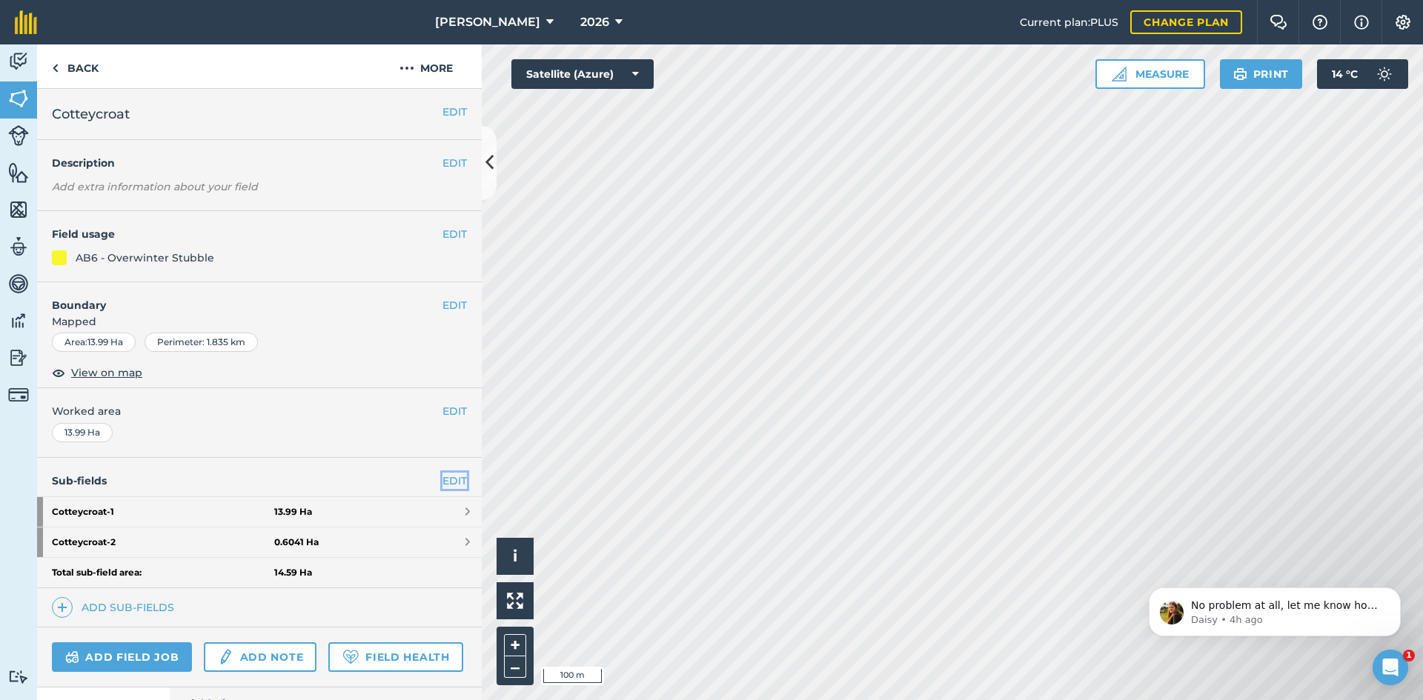
click at [443, 474] on link "EDIT" at bounding box center [455, 481] width 24 height 16
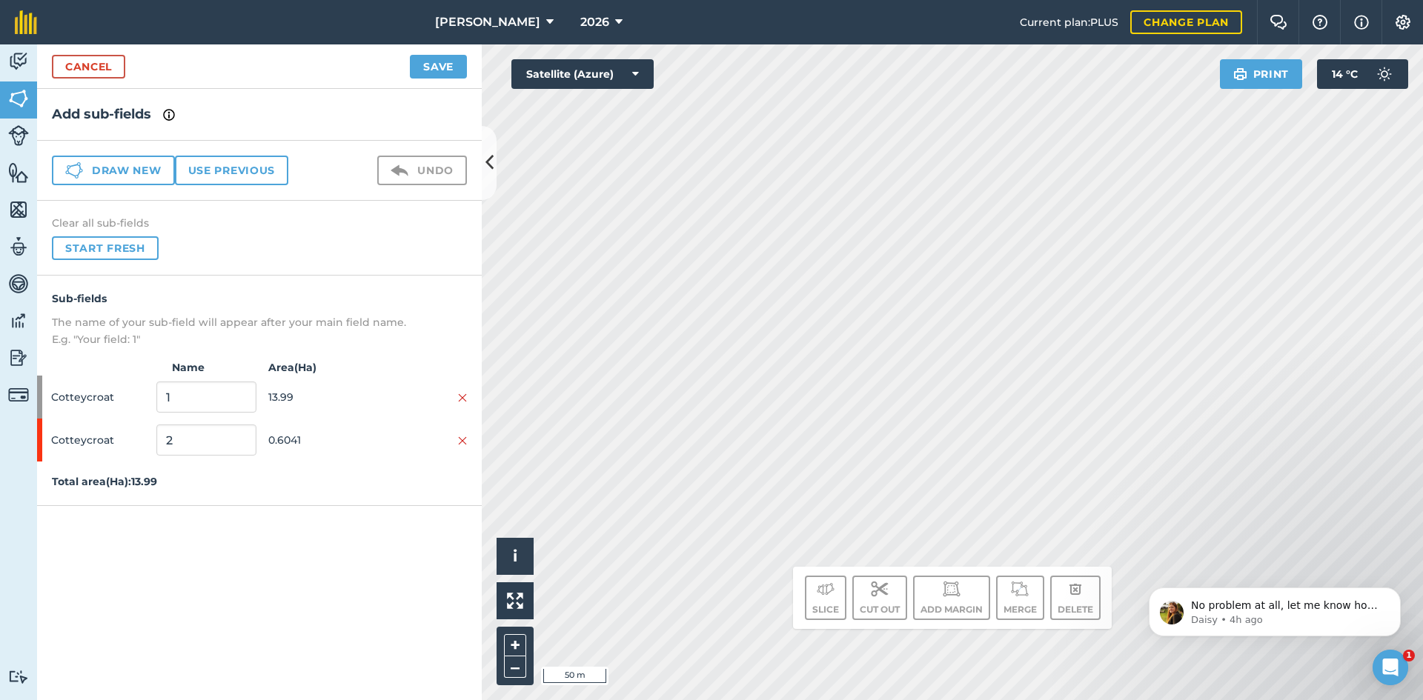
click at [84, 79] on div "Cancel Save" at bounding box center [259, 66] width 445 height 44
click at [86, 70] on link "Cancel" at bounding box center [88, 67] width 73 height 24
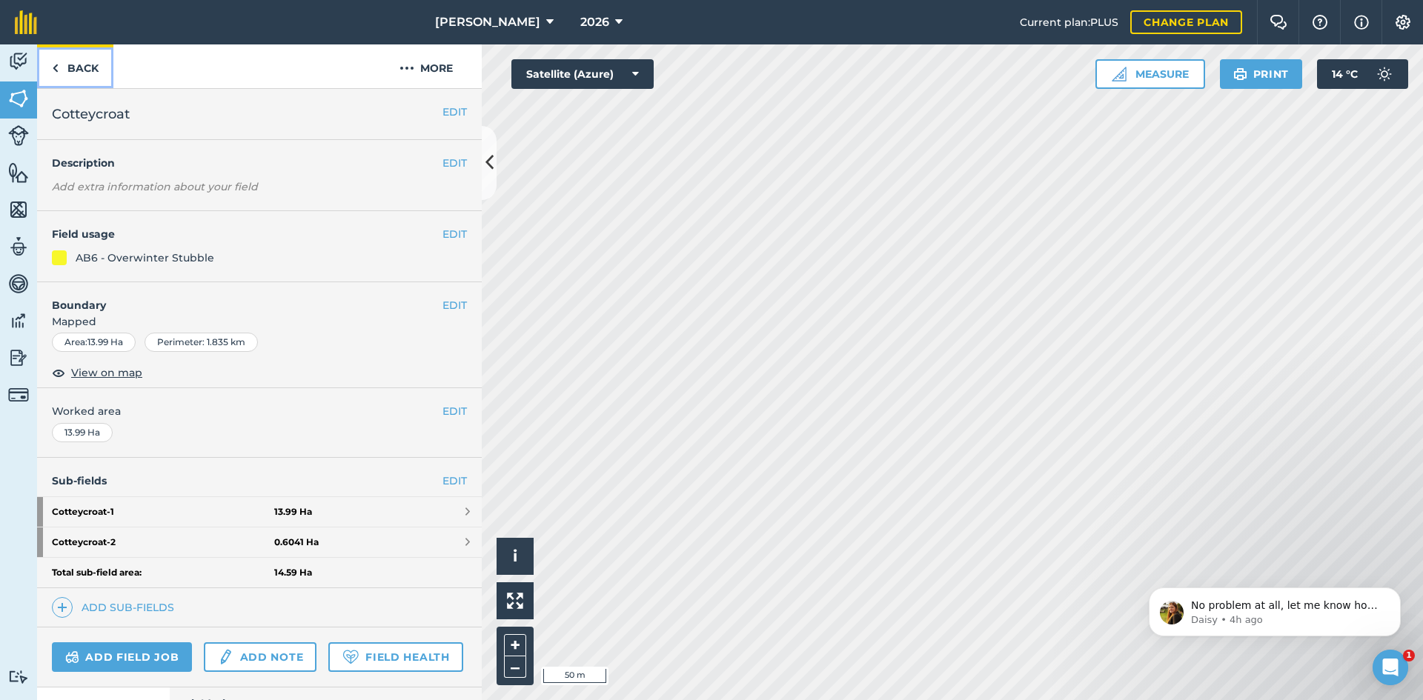
click at [98, 67] on link "Back" at bounding box center [75, 66] width 76 height 44
click at [94, 64] on link "Back" at bounding box center [75, 66] width 76 height 44
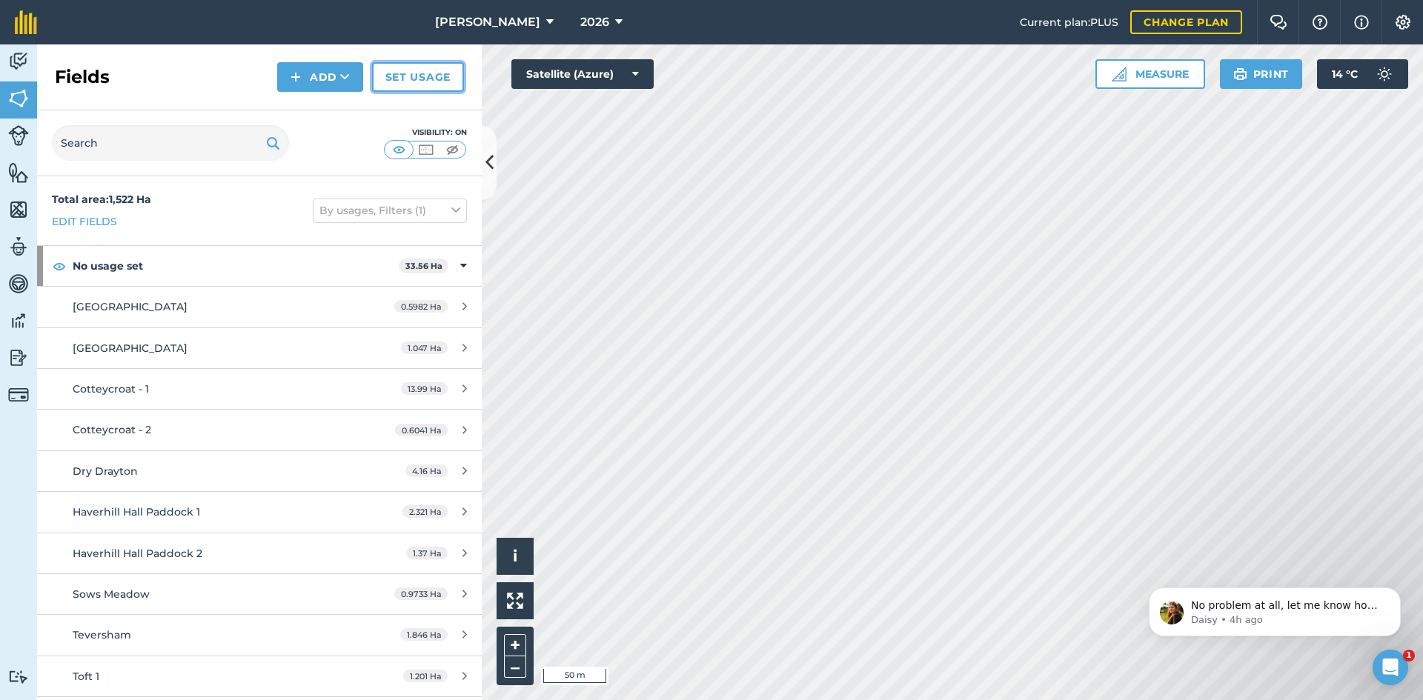
click at [420, 77] on link "Set usage" at bounding box center [418, 77] width 92 height 30
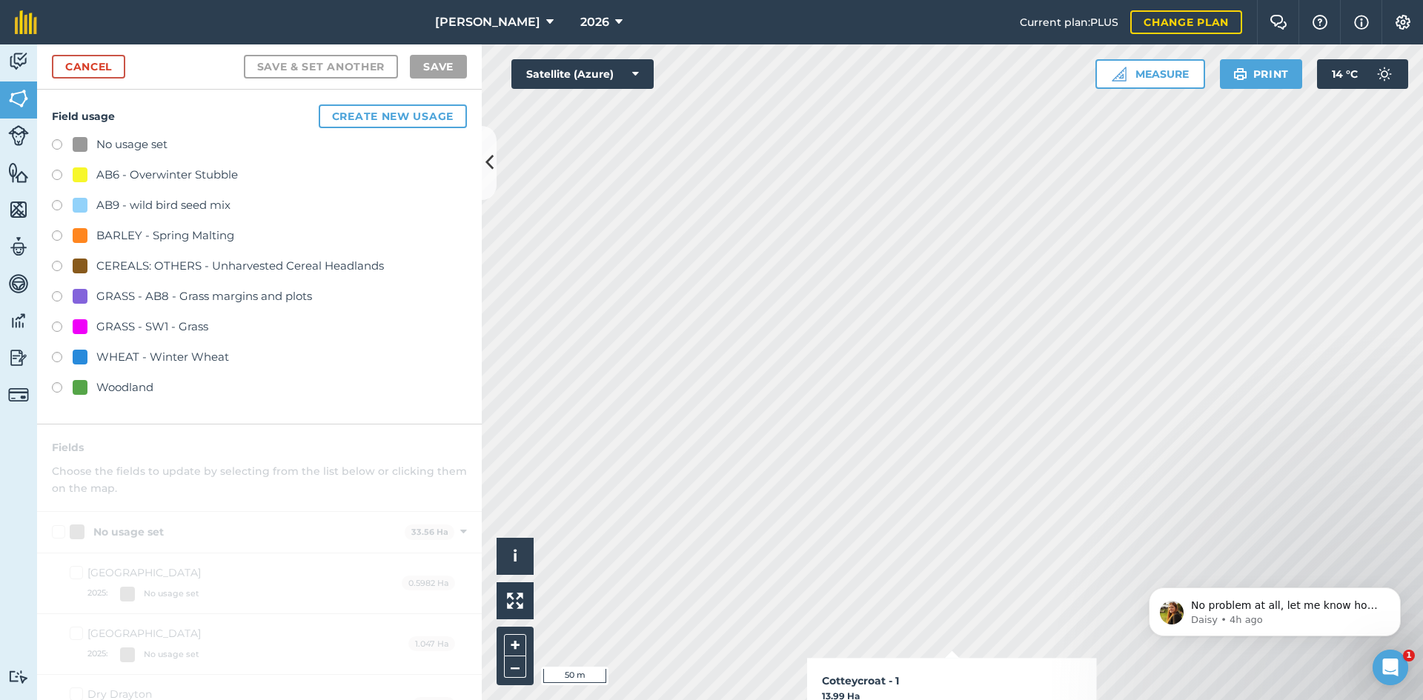
checkbox input "true"
click at [166, 175] on div "AB6 - Overwinter Stubble" at bounding box center [167, 175] width 142 height 18
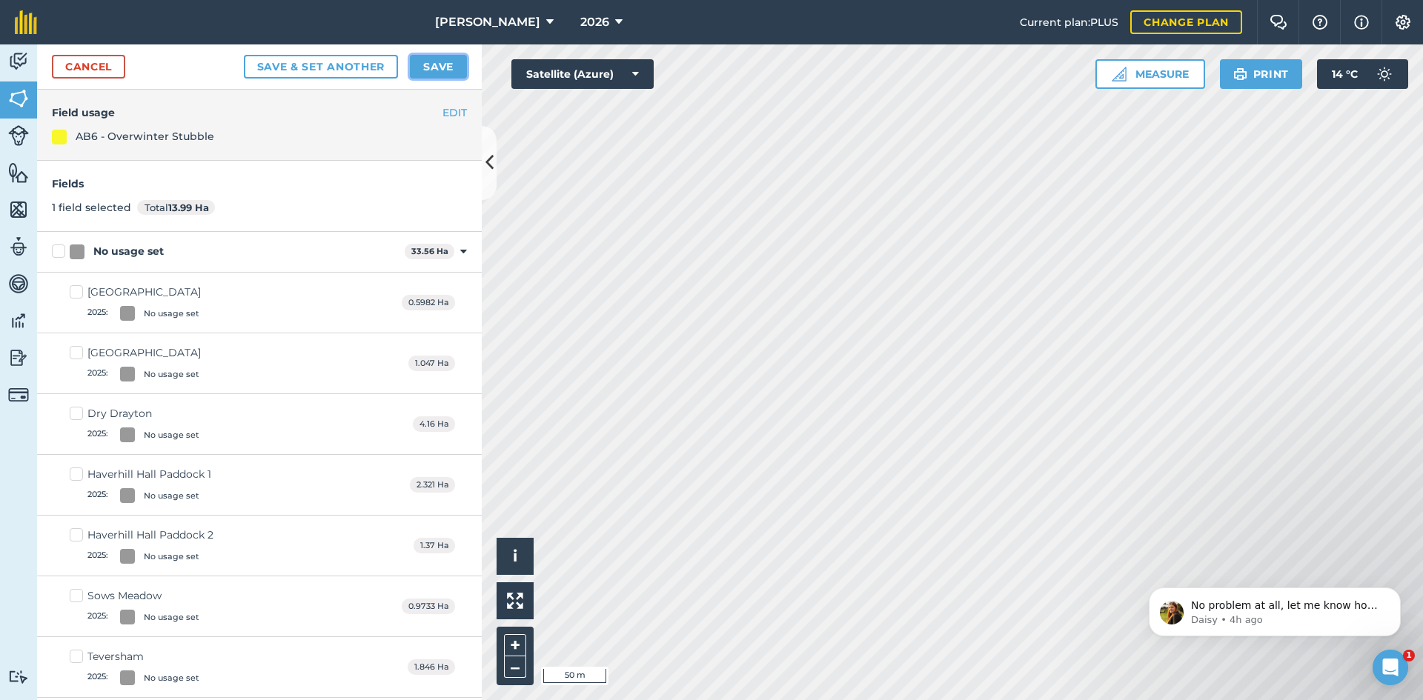
click at [436, 76] on button "Save" at bounding box center [438, 67] width 57 height 24
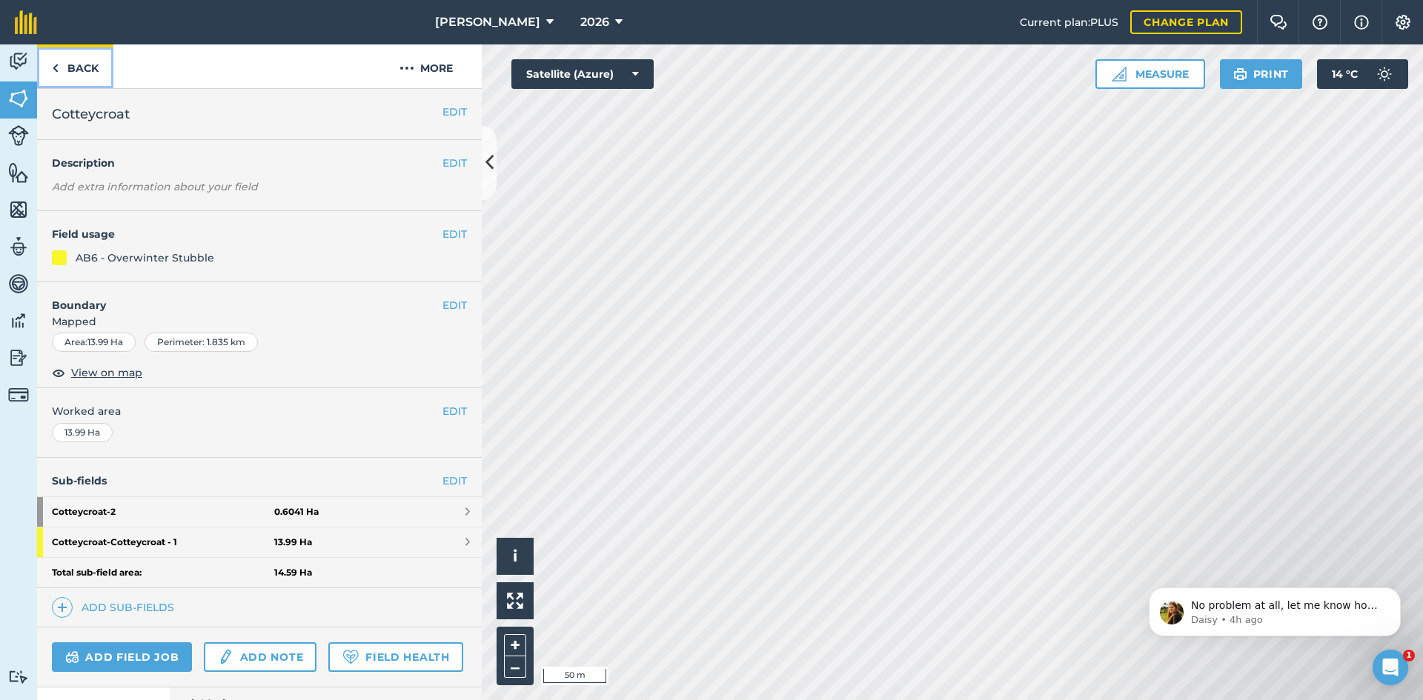
click at [96, 62] on link "Back" at bounding box center [75, 66] width 76 height 44
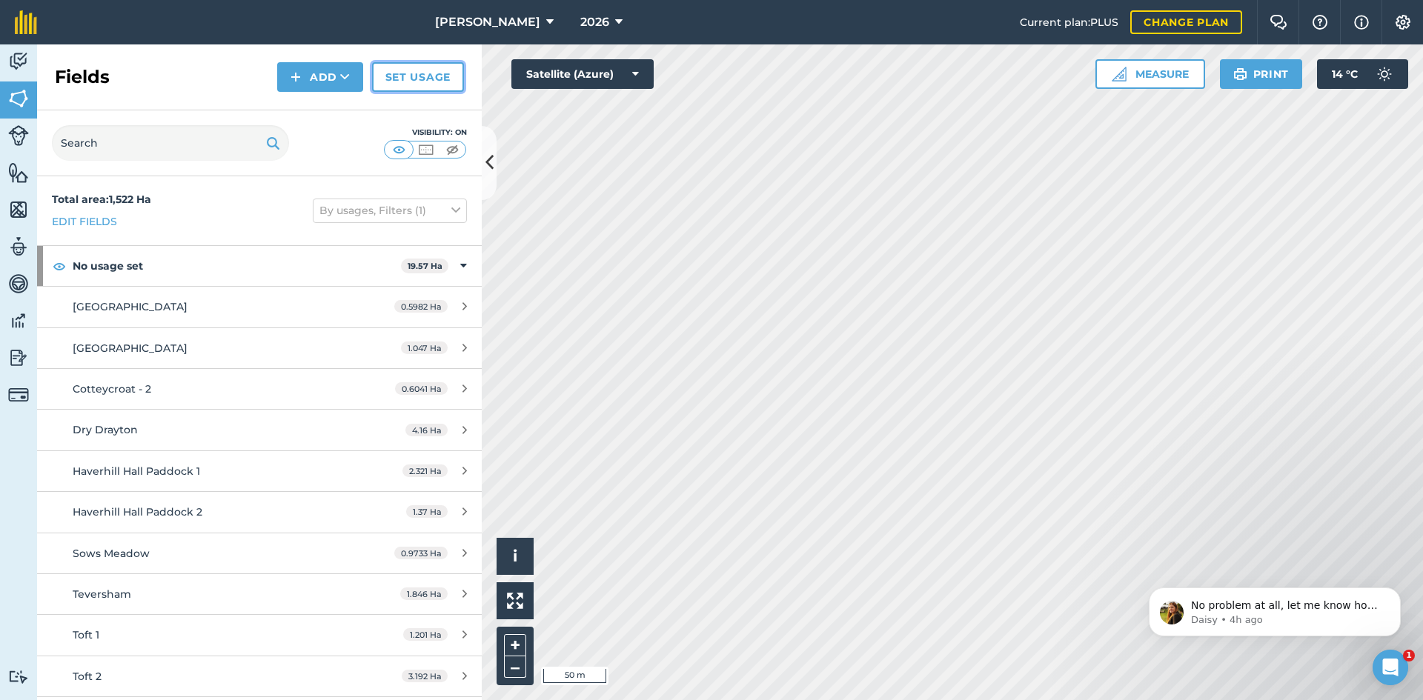
click at [405, 71] on link "Set usage" at bounding box center [418, 77] width 92 height 30
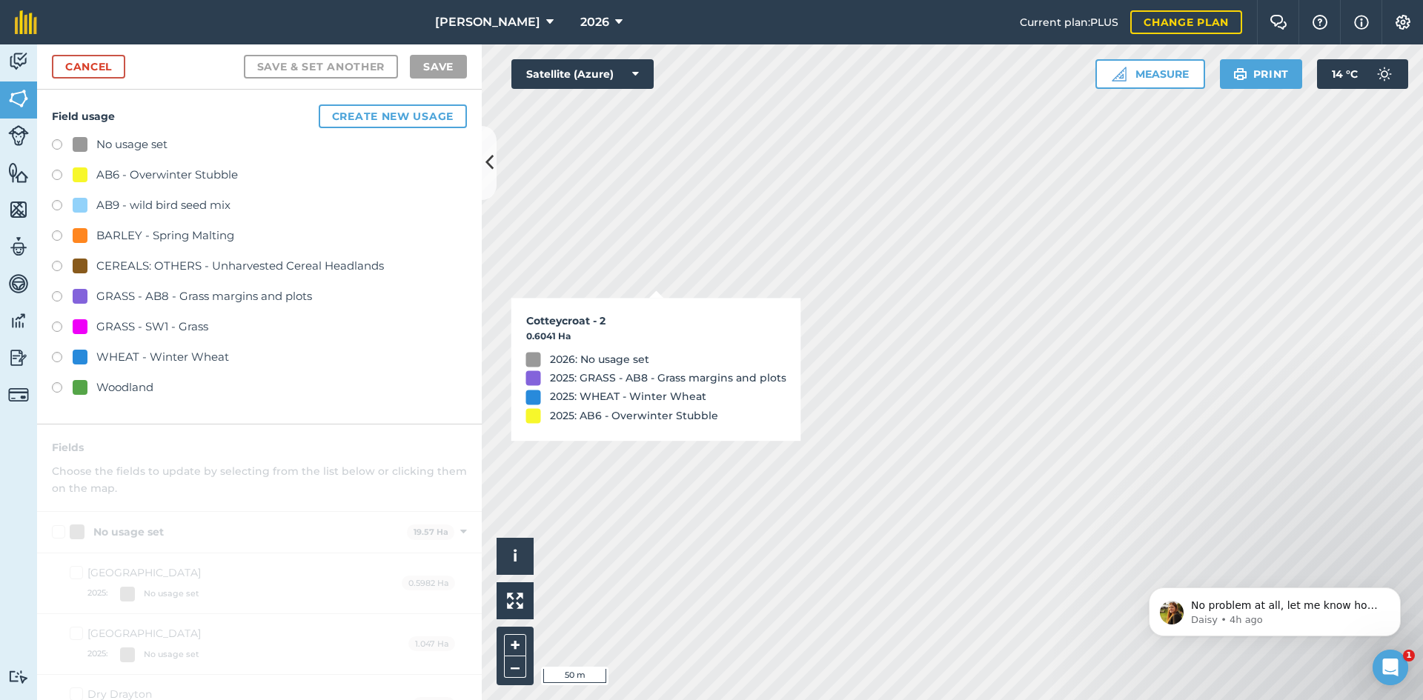
checkbox input "true"
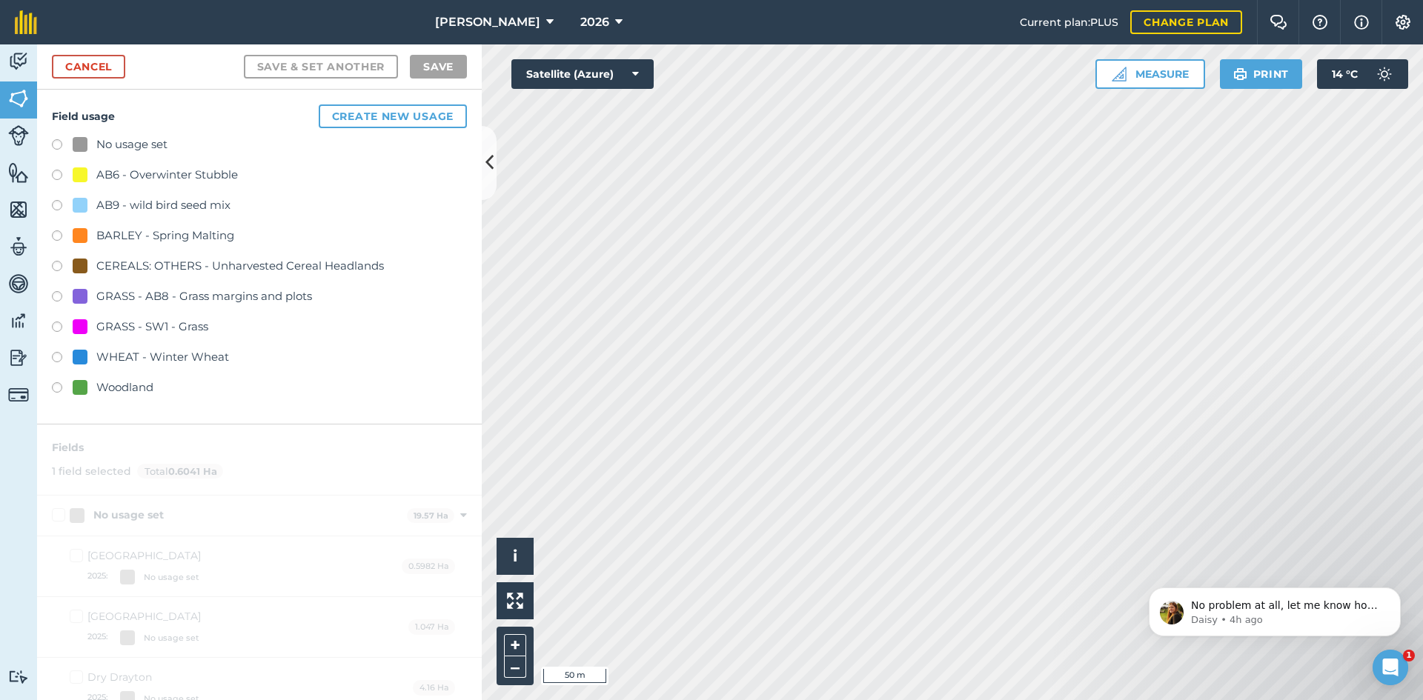
click at [176, 299] on div "GRASS - AB8 - Grass margins and plots" at bounding box center [204, 297] width 216 height 18
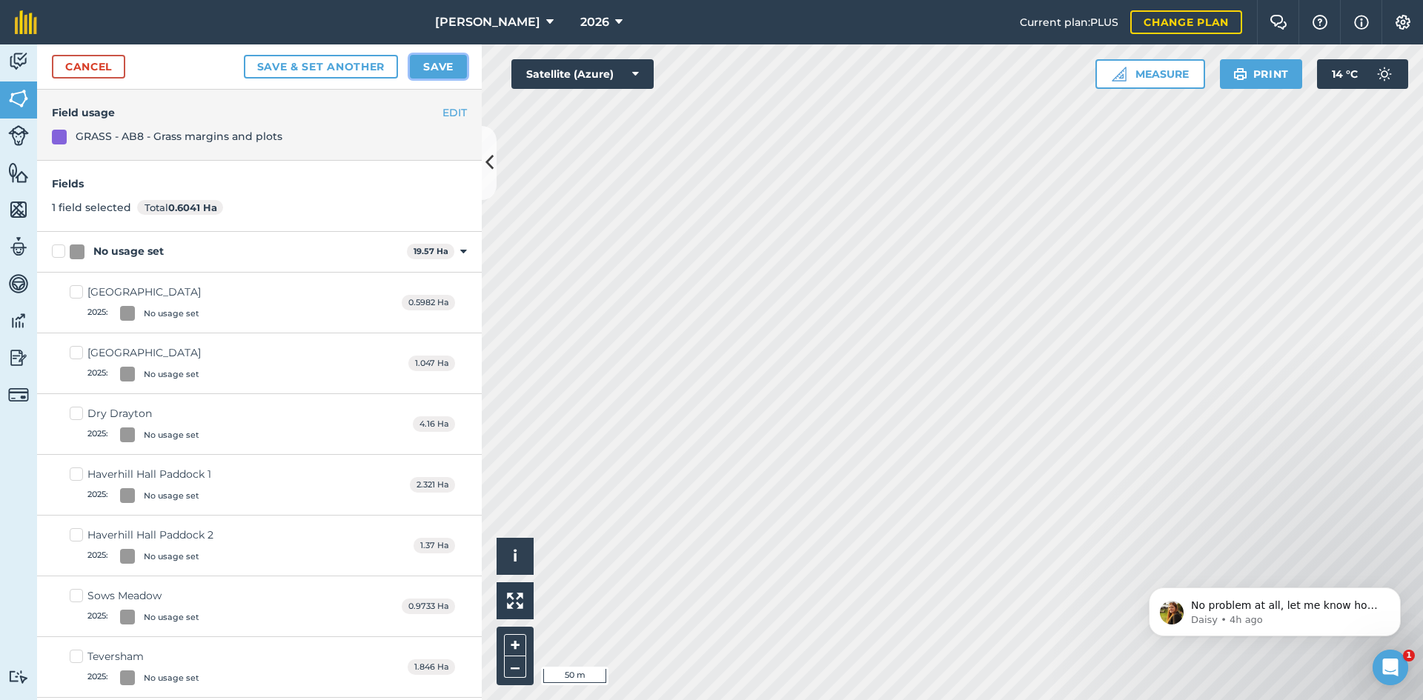
click at [434, 65] on button "Save" at bounding box center [438, 67] width 57 height 24
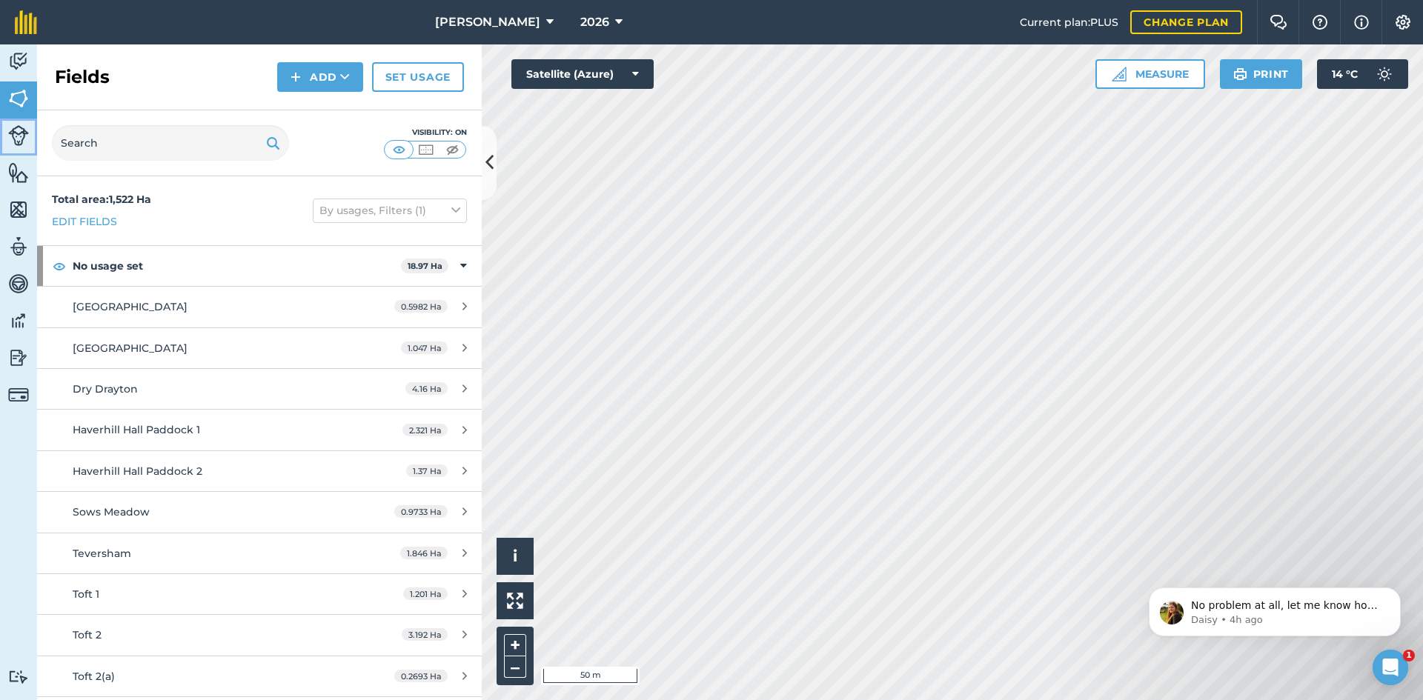
click at [18, 122] on link "Livestock" at bounding box center [18, 137] width 37 height 37
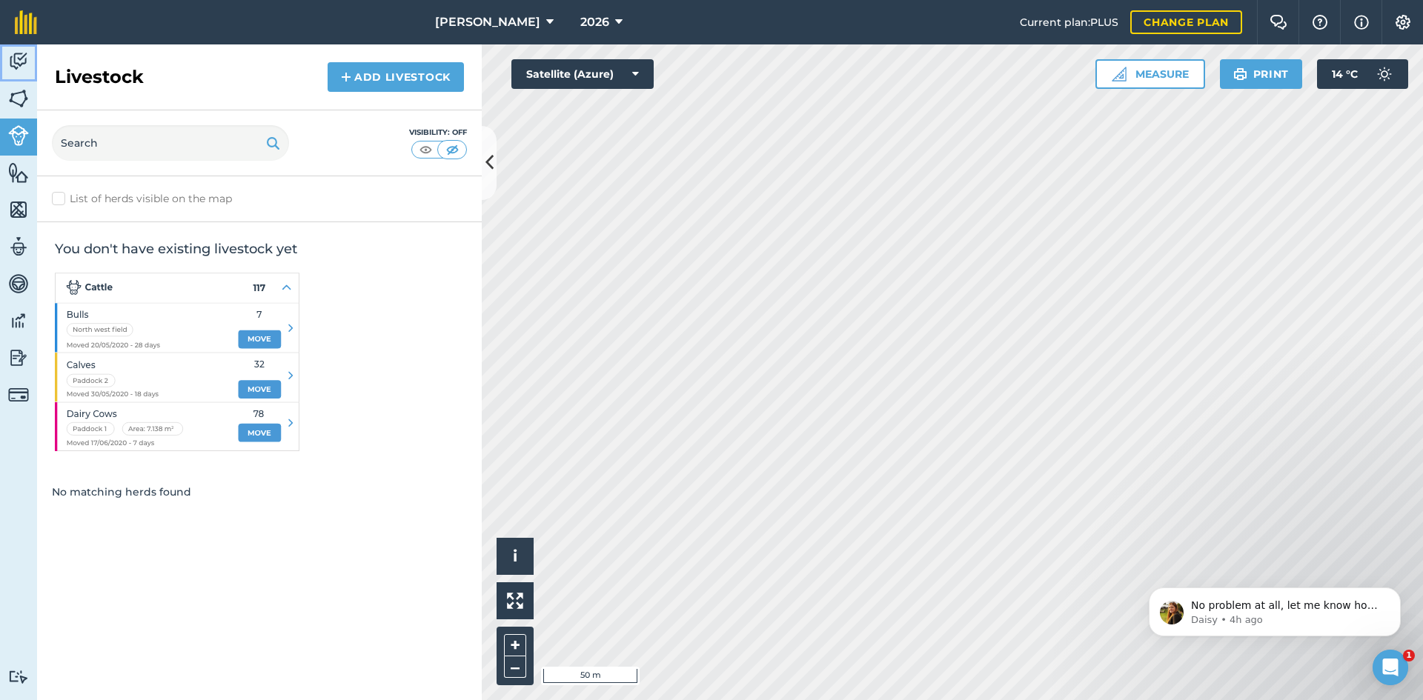
click at [23, 51] on img at bounding box center [18, 61] width 21 height 22
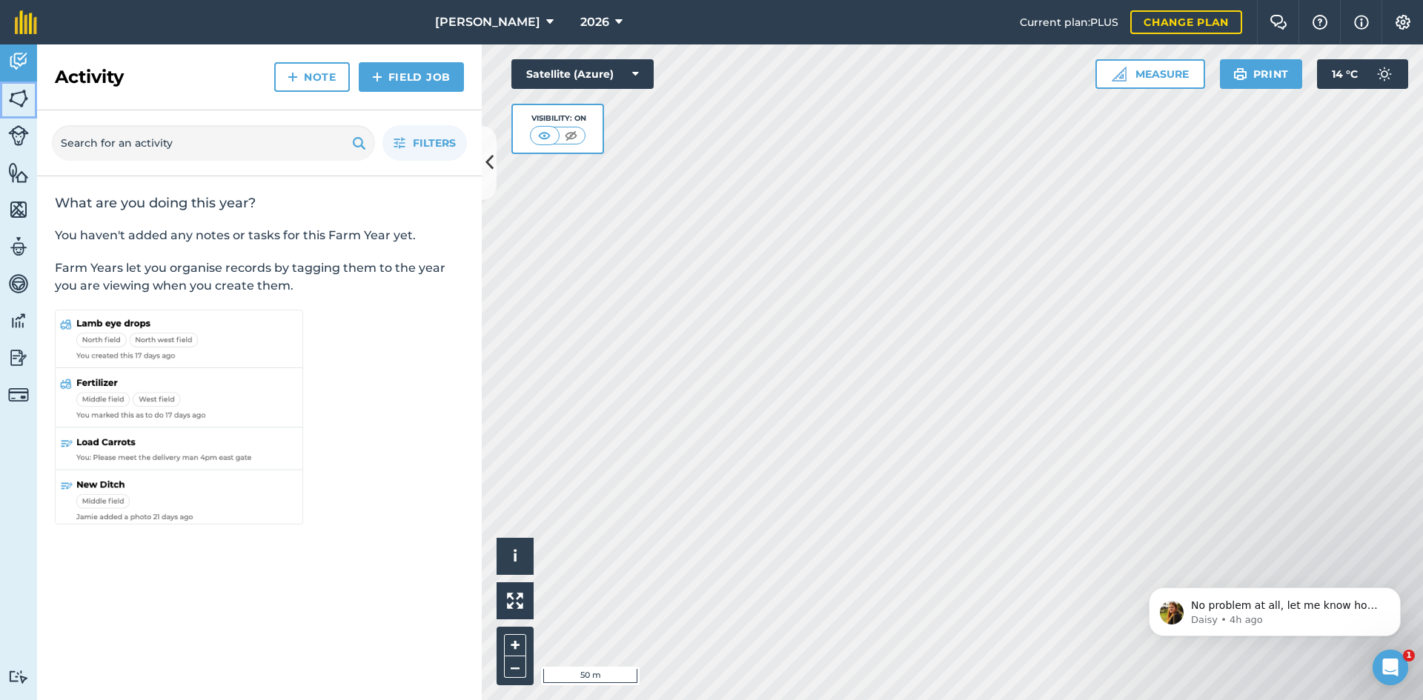
click at [17, 107] on img at bounding box center [18, 98] width 21 height 22
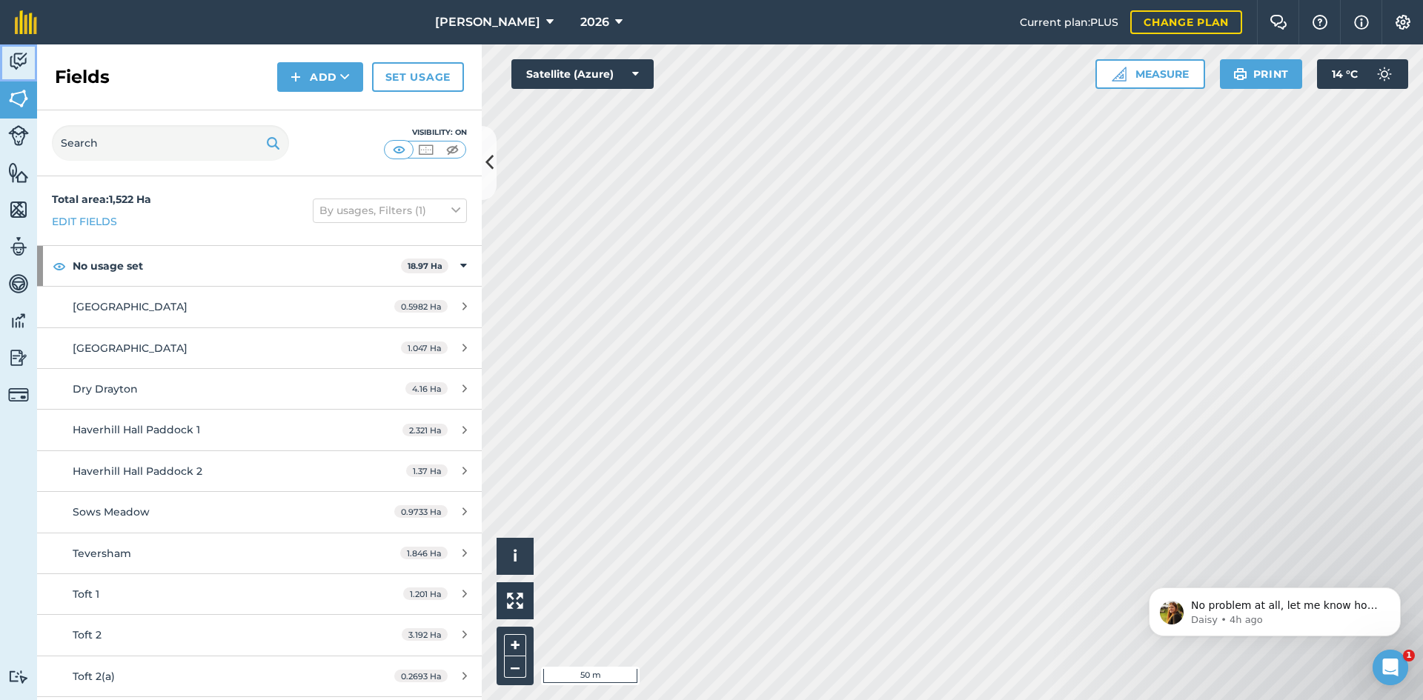
click at [19, 62] on img at bounding box center [18, 61] width 21 height 22
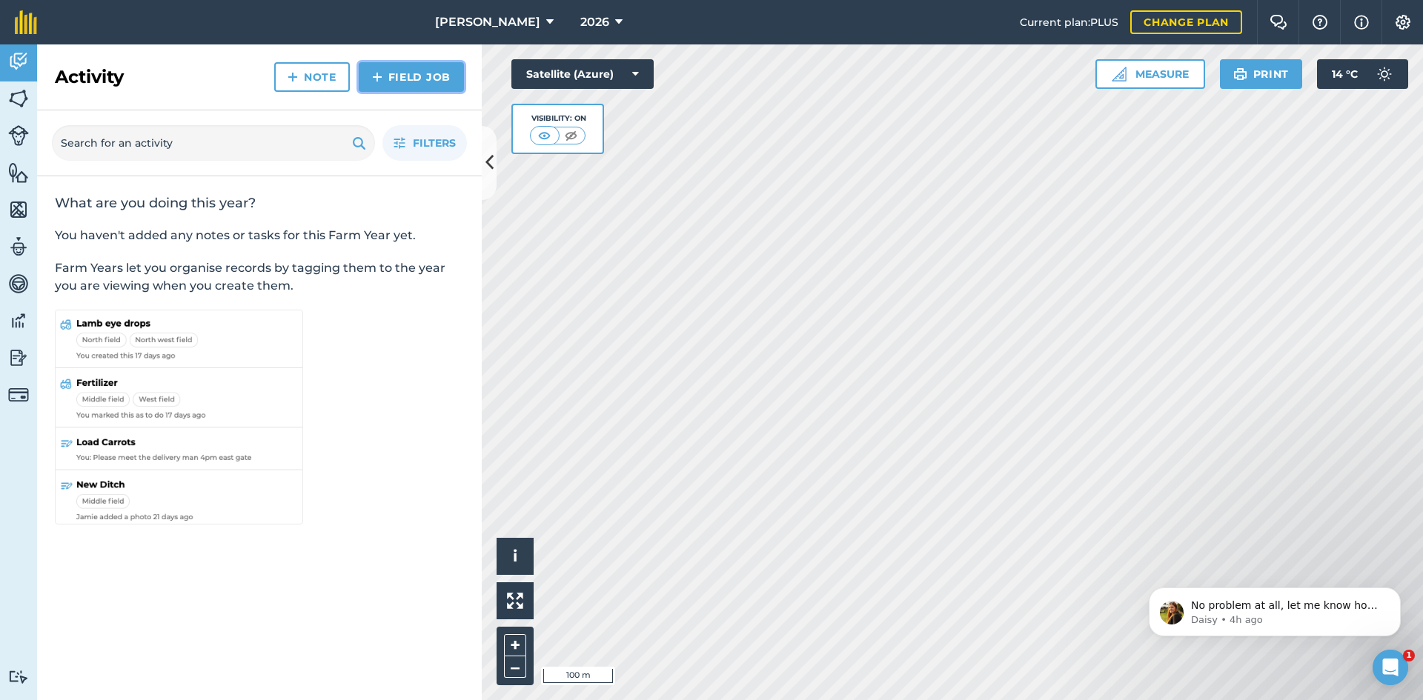
click at [411, 73] on link "Field Job" at bounding box center [411, 77] width 105 height 30
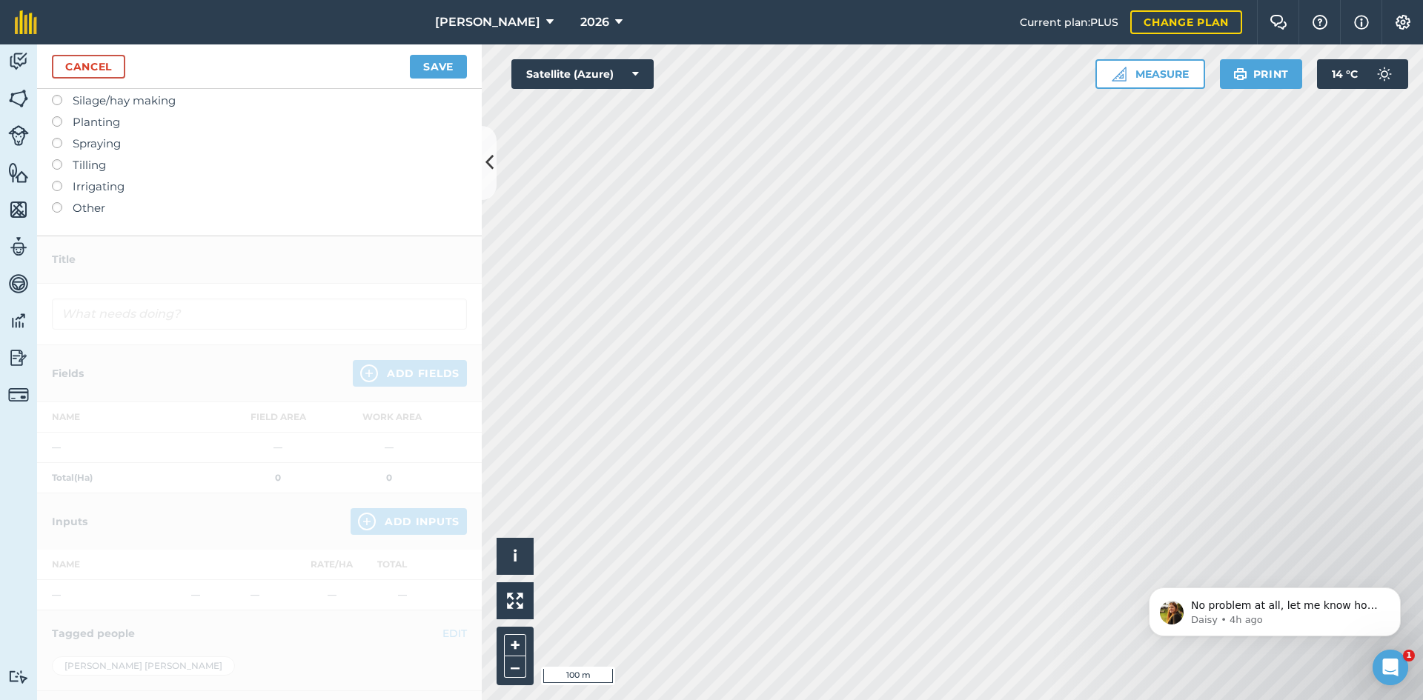
scroll to position [74, 0]
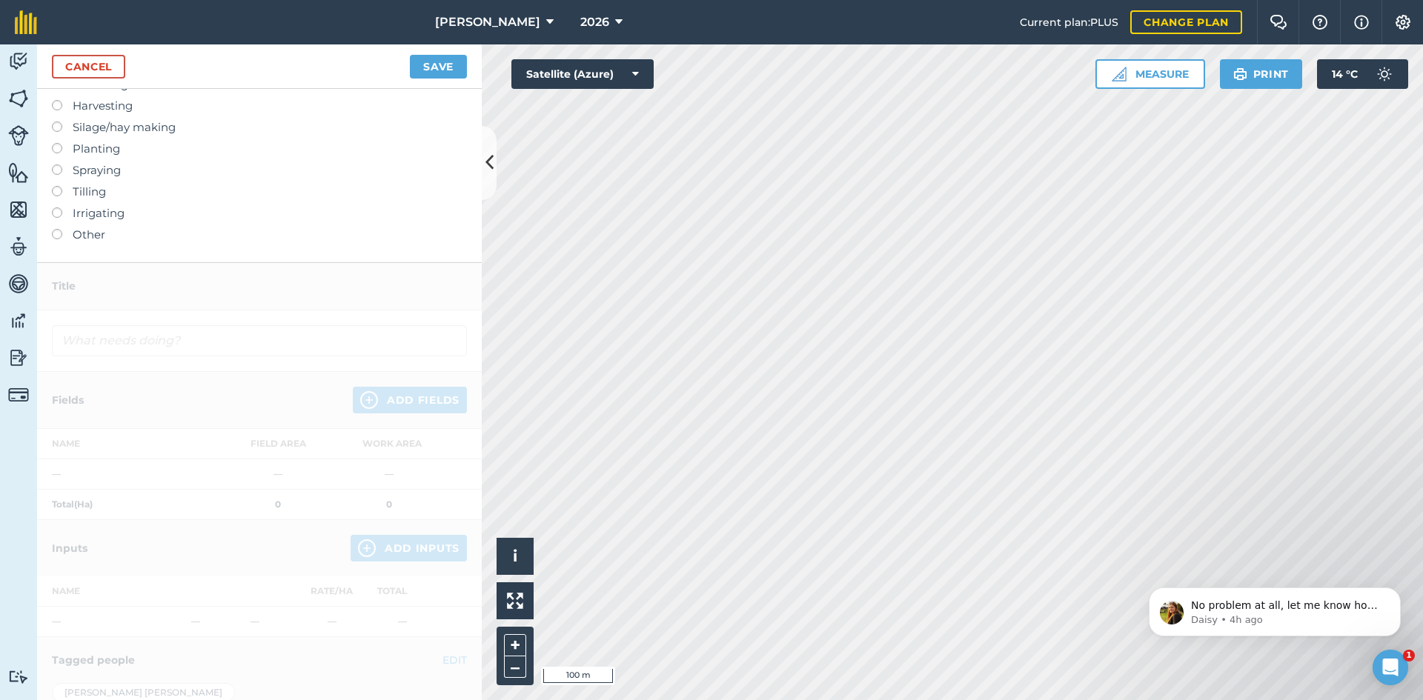
click at [98, 194] on label "Tilling" at bounding box center [259, 192] width 415 height 18
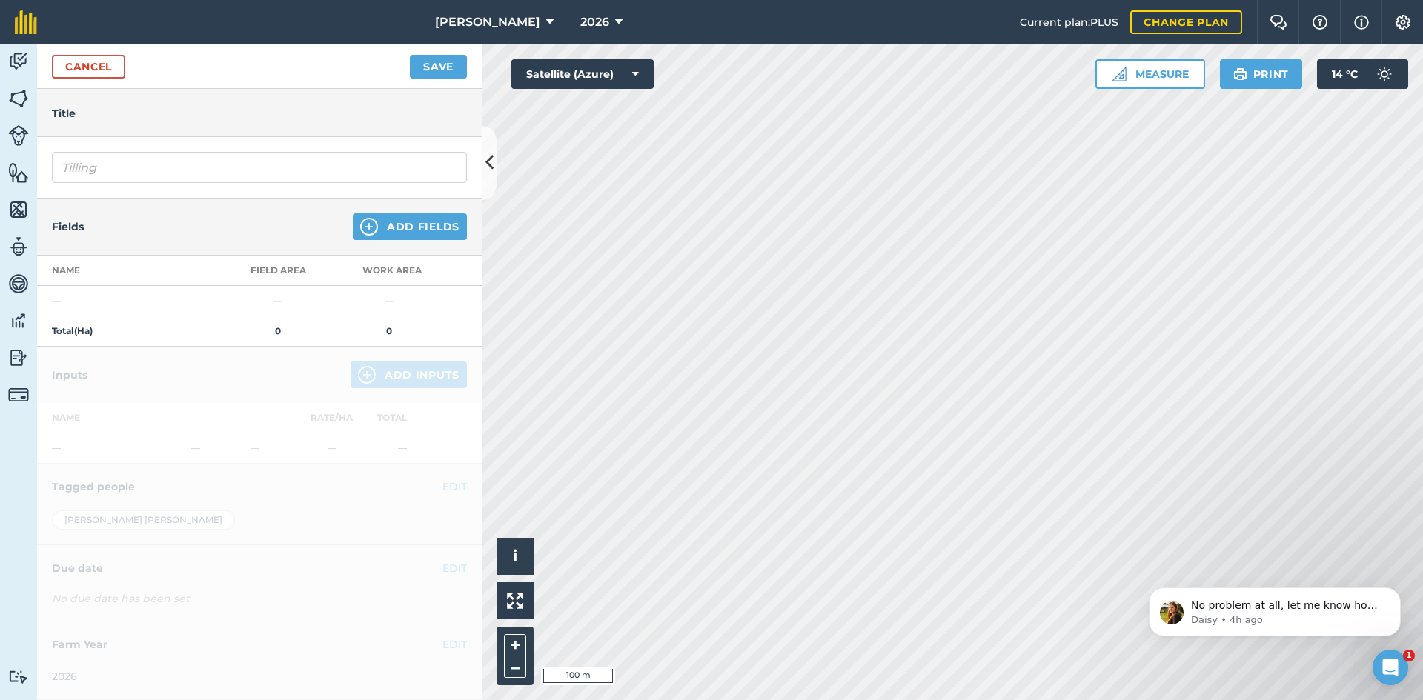
scroll to position [0, 0]
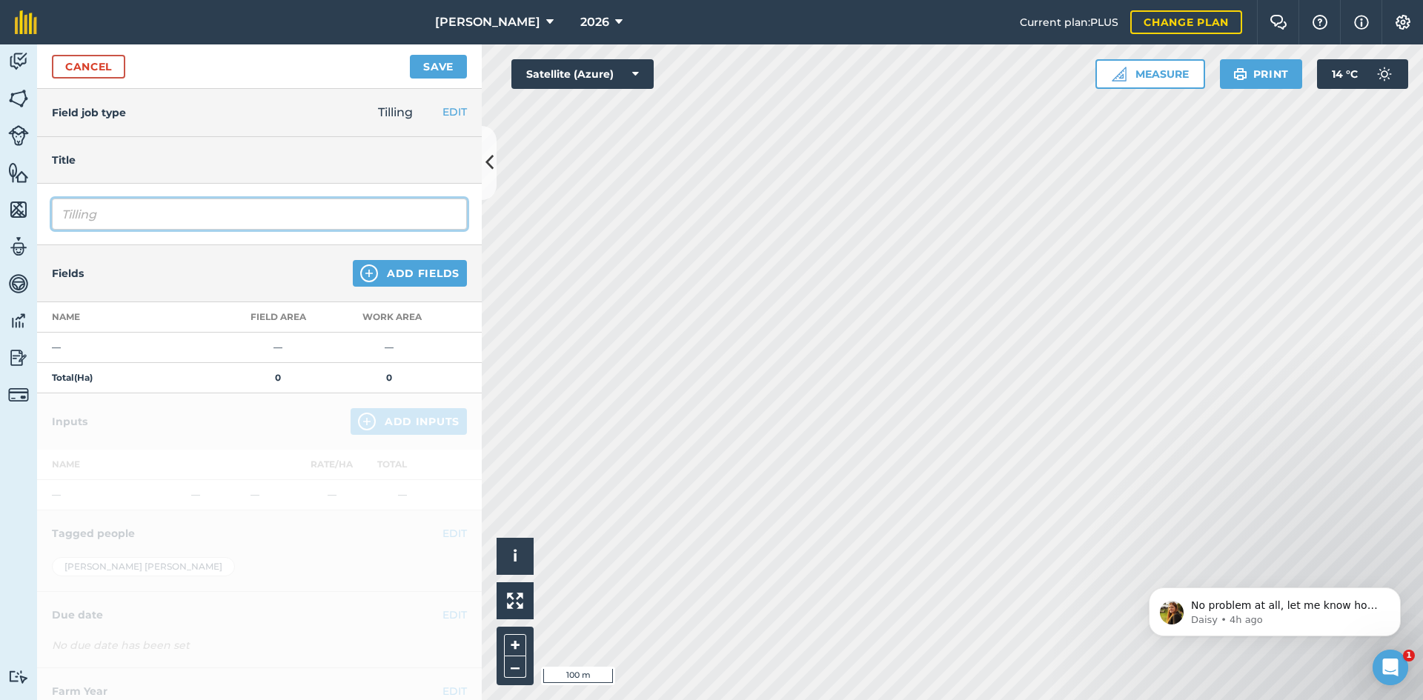
click at [145, 211] on input "Tilling" at bounding box center [259, 214] width 415 height 31
drag, startPoint x: 186, startPoint y: 211, endPoint x: 0, endPoint y: 222, distance: 186.3
click at [0, 222] on div "Activity Fields Livestock Features Maps Team Vehicles Data Reporting Billing Tu…" at bounding box center [711, 372] width 1423 height 656
type input "Discordon"
click at [371, 270] on button "Add Fields" at bounding box center [410, 273] width 114 height 27
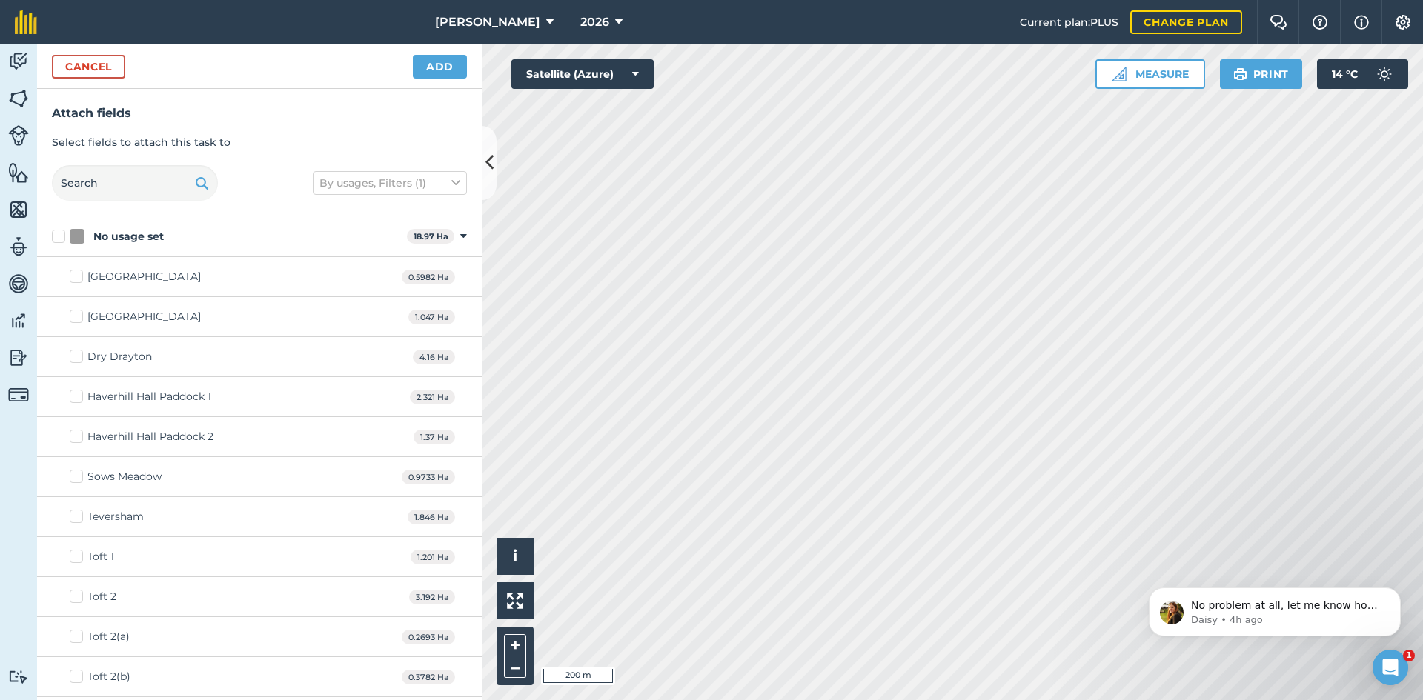
checkbox input "true"
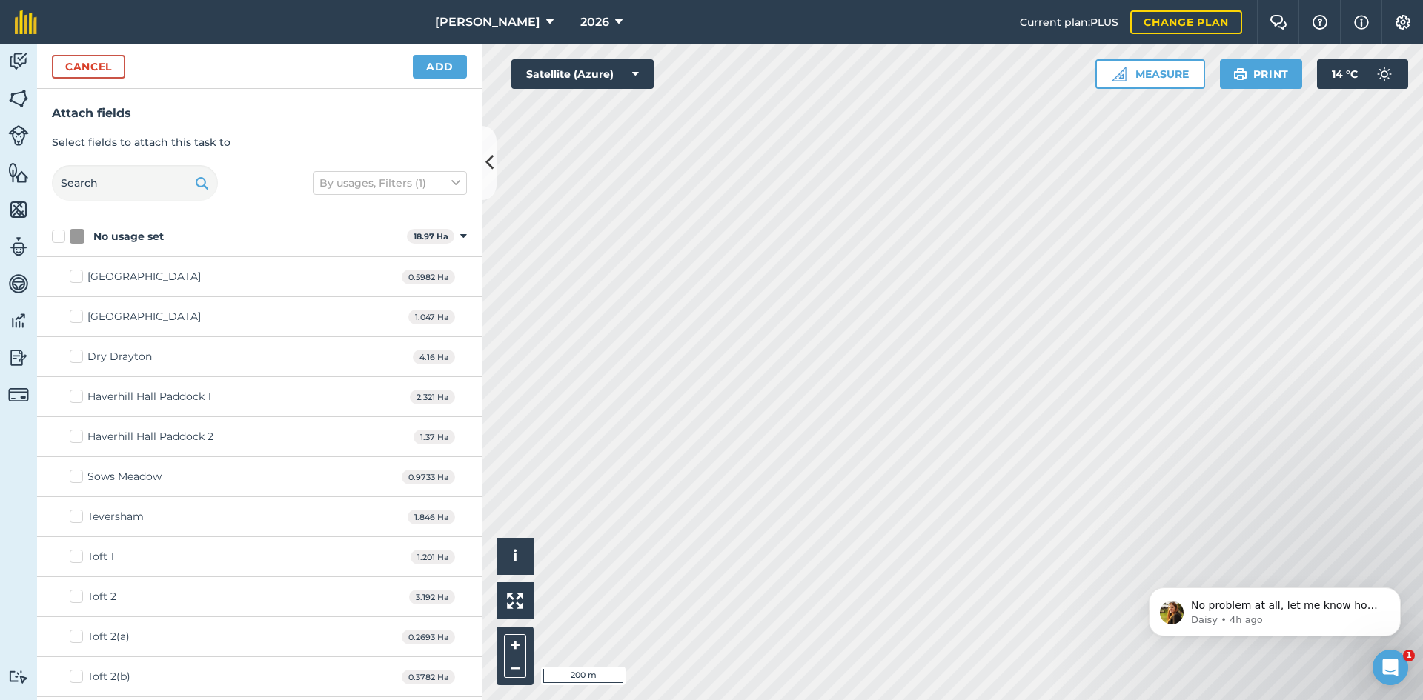
checkbox input "true"
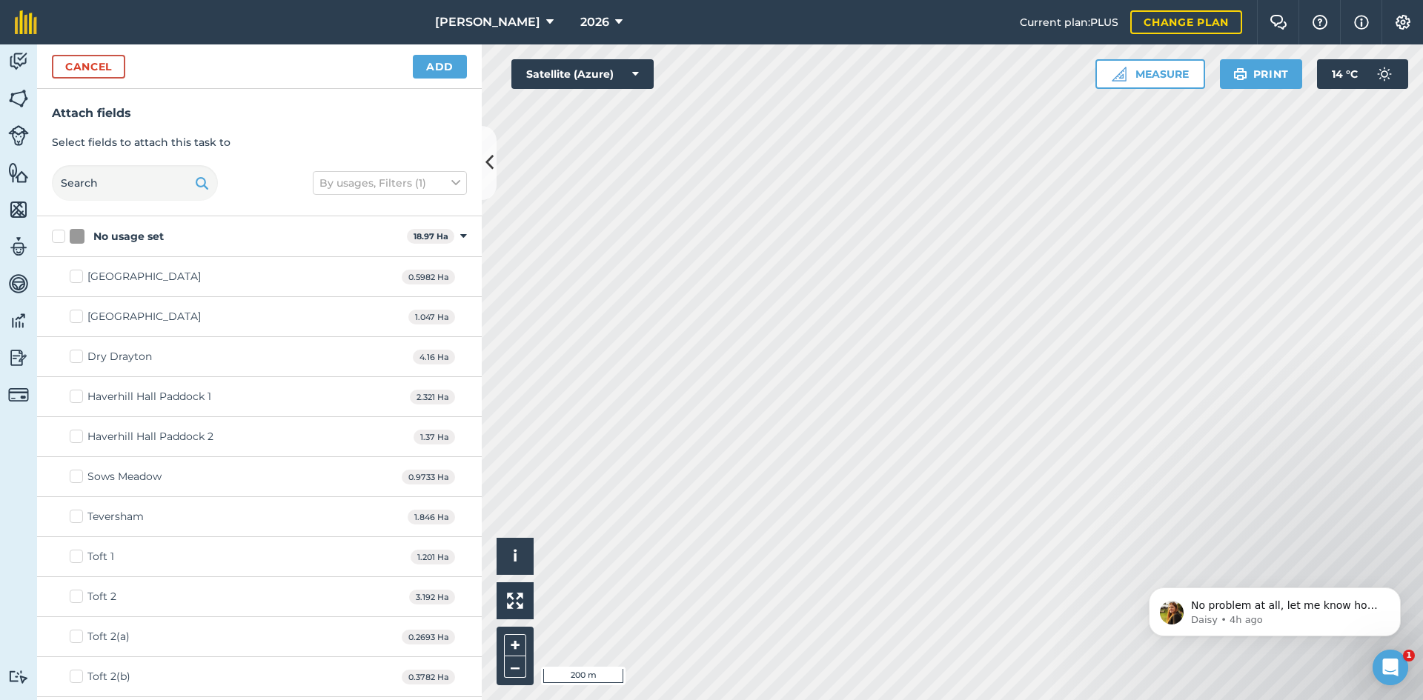
checkbox input "true"
click at [72, 64] on button "Cancel" at bounding box center [88, 67] width 73 height 24
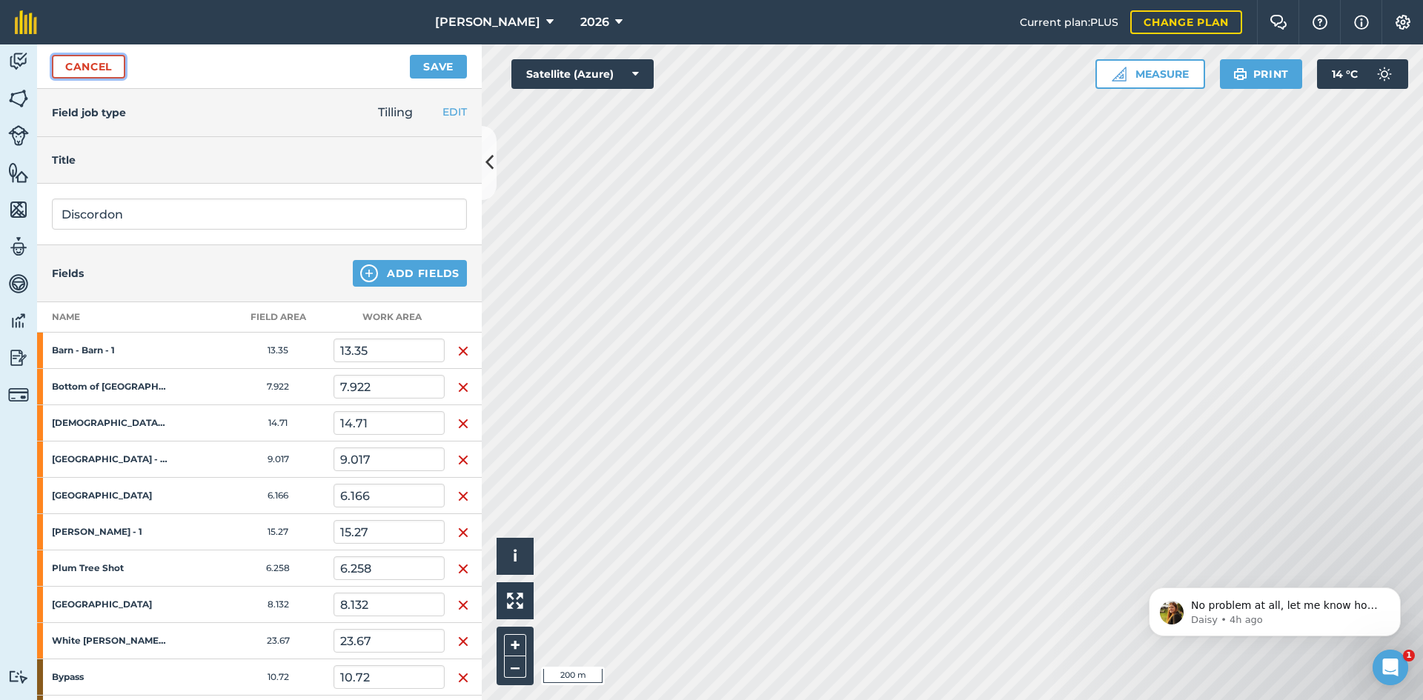
click at [114, 67] on link "Cancel" at bounding box center [88, 67] width 73 height 24
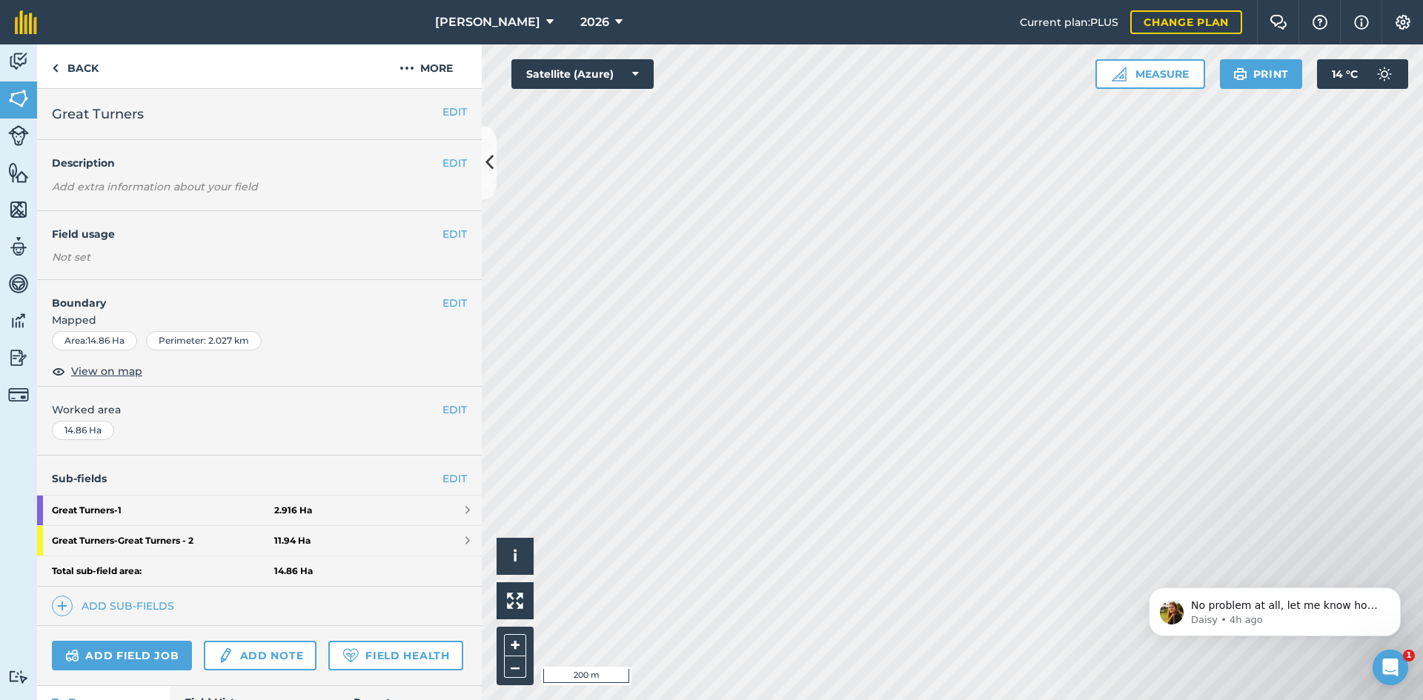
scroll to position [106, 0]
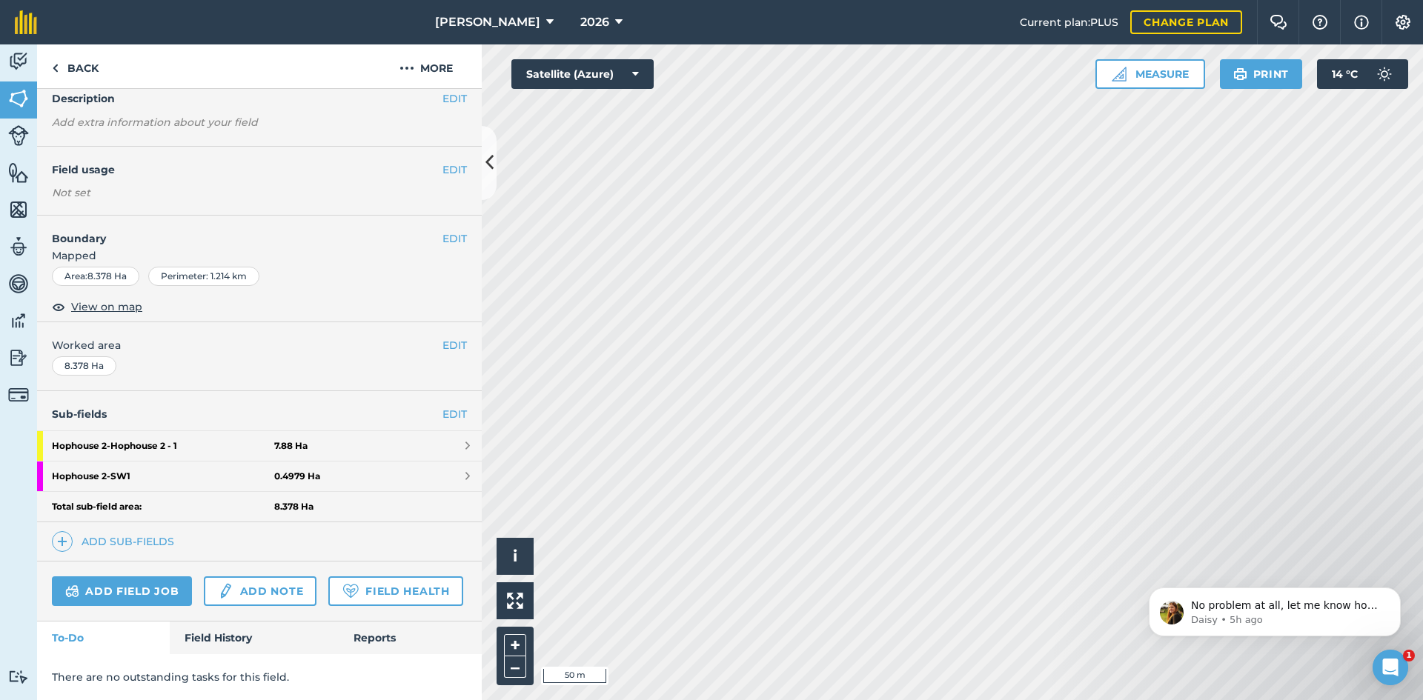
scroll to position [106, 0]
click at [54, 70] on img at bounding box center [55, 68] width 7 height 18
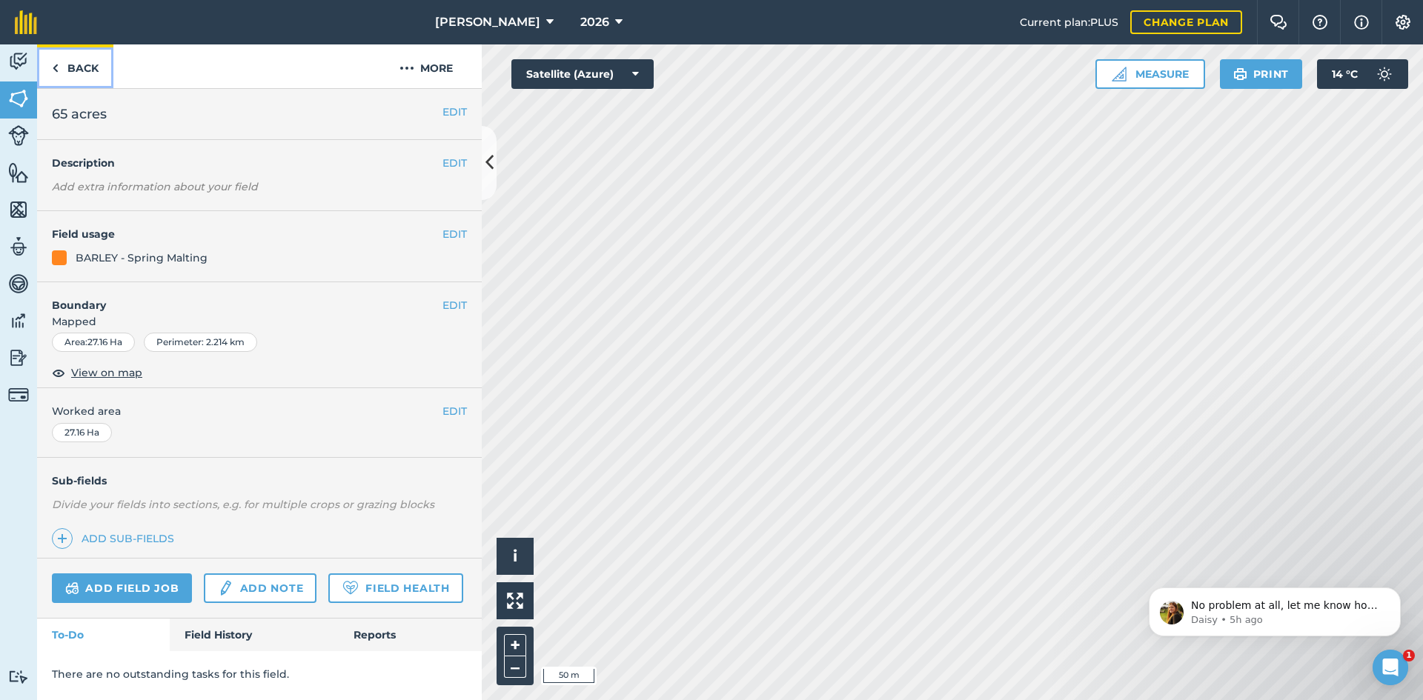
click at [79, 71] on link "Back" at bounding box center [75, 66] width 76 height 44
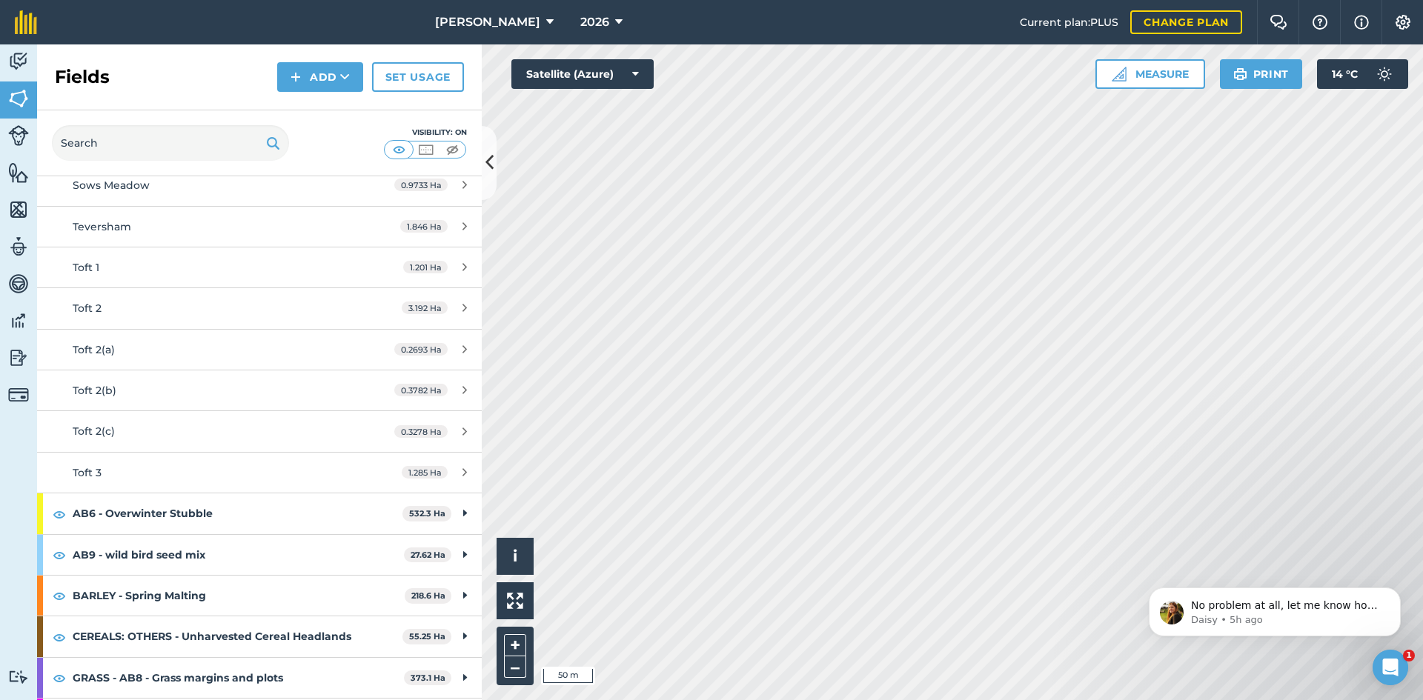
scroll to position [77, 0]
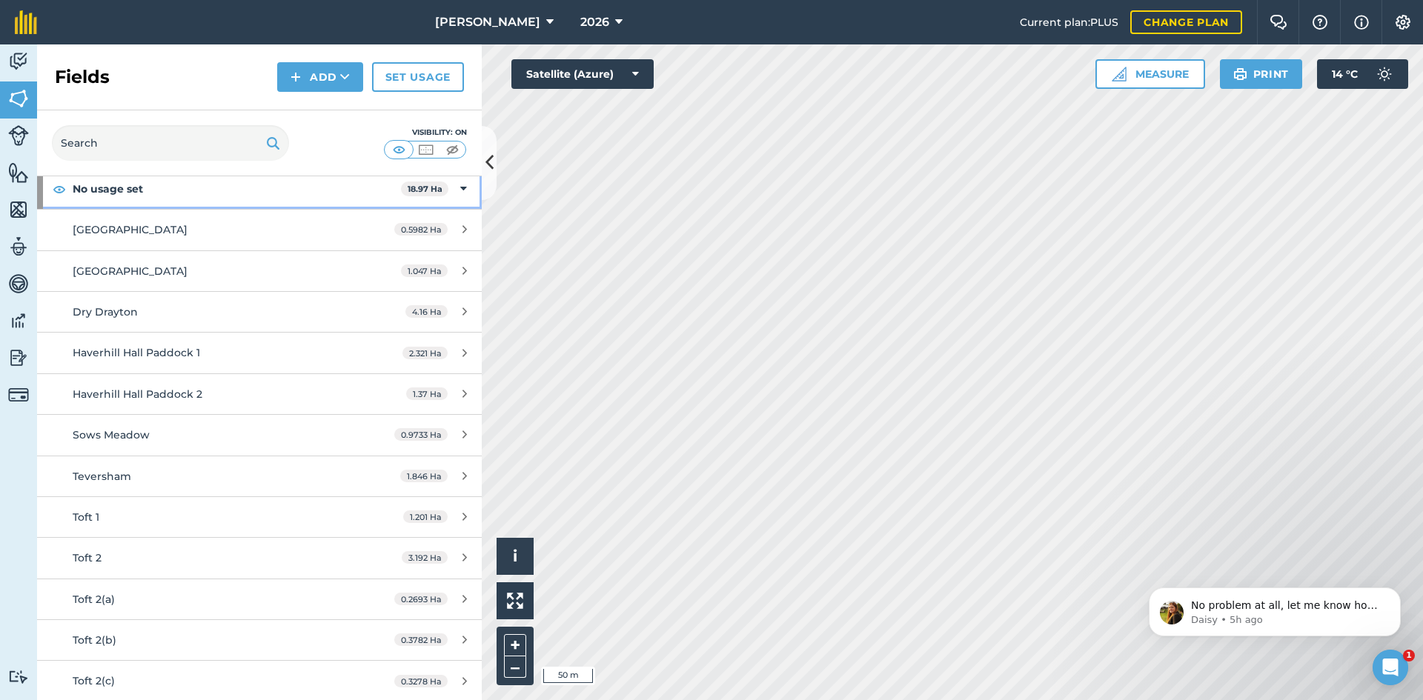
click at [460, 190] on icon at bounding box center [463, 189] width 7 height 16
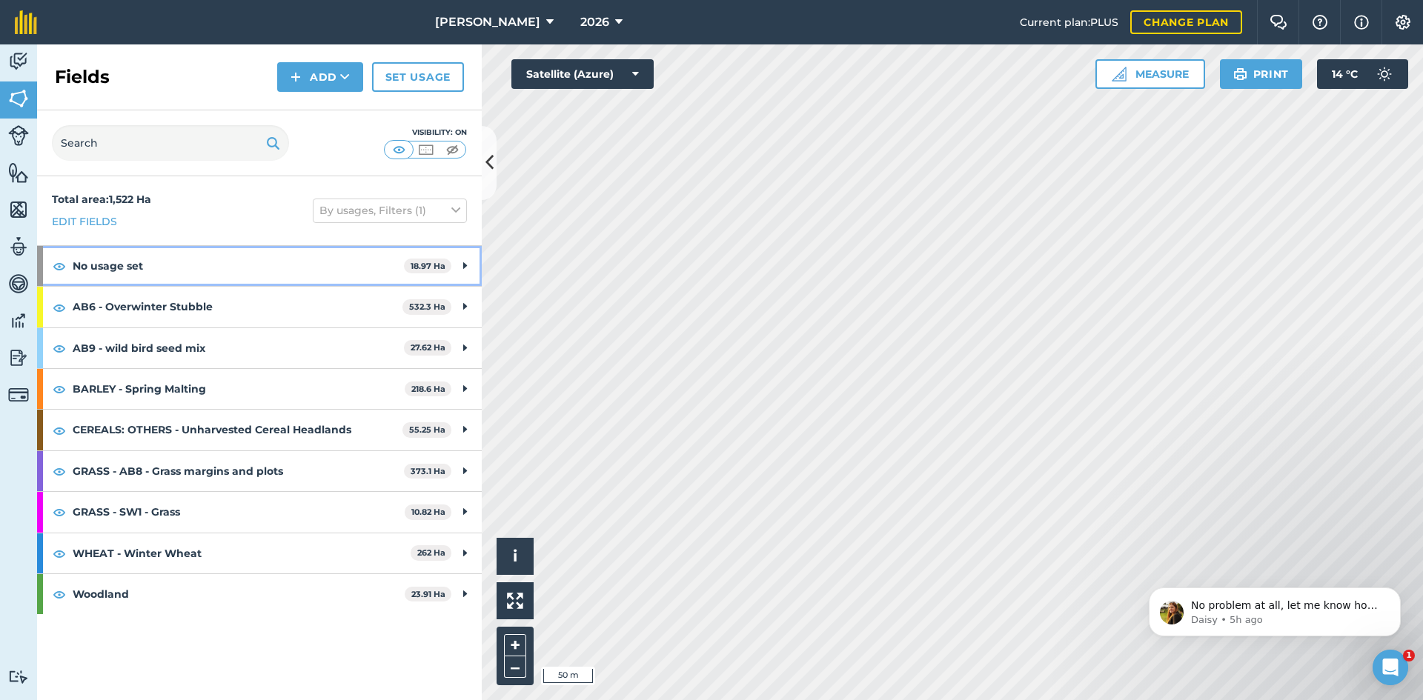
scroll to position [0, 0]
